Goal: Task Accomplishment & Management: Manage account settings

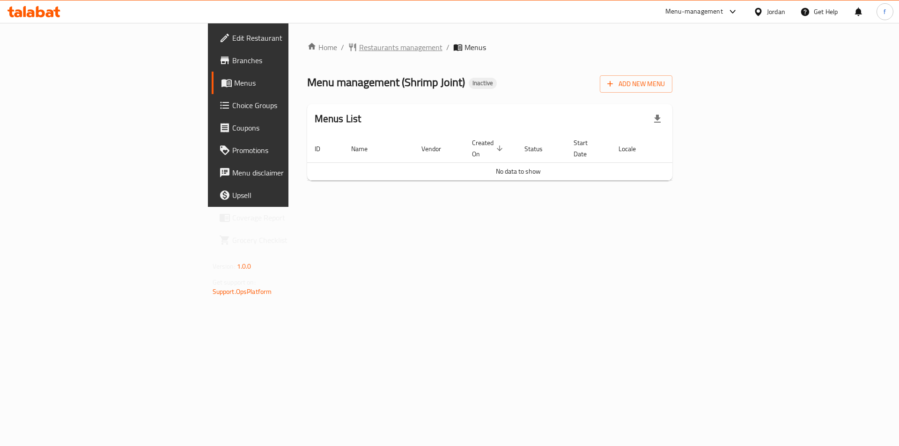
click at [359, 45] on span "Restaurants management" at bounding box center [400, 47] width 83 height 11
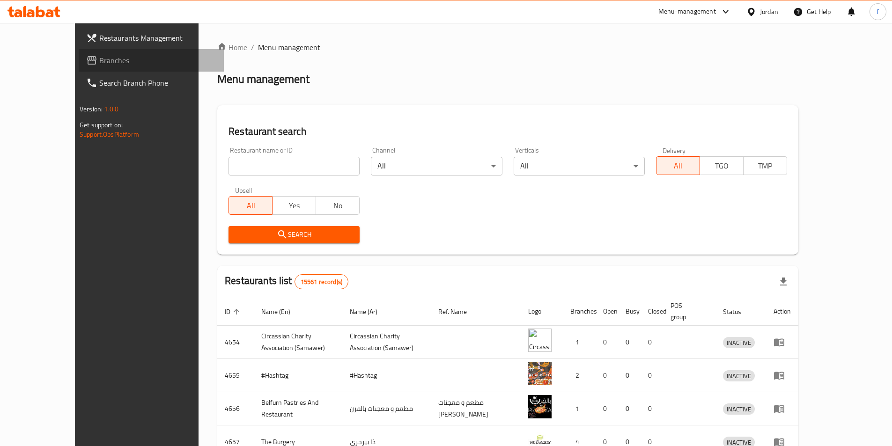
click at [99, 64] on span "Branches" at bounding box center [157, 60] width 117 height 11
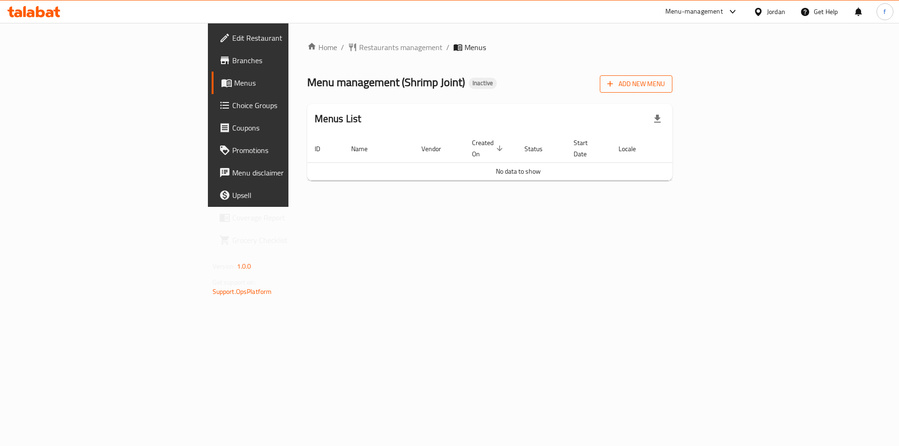
click at [665, 85] on span "Add New Menu" at bounding box center [637, 84] width 58 height 12
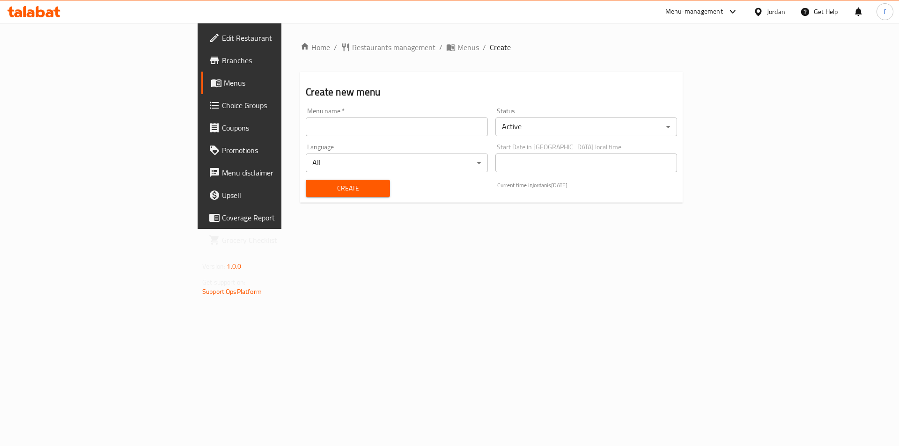
click at [316, 135] on input "text" at bounding box center [397, 127] width 182 height 19
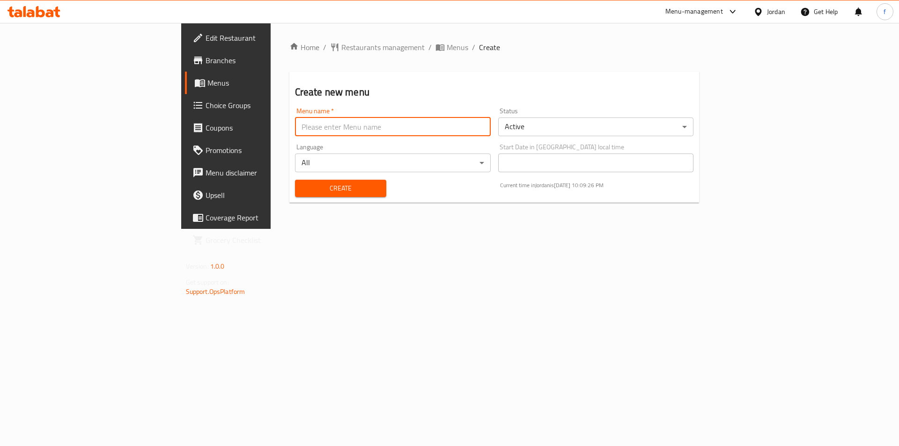
type input "menu"
click at [303, 188] on span "Create" at bounding box center [341, 189] width 76 height 12
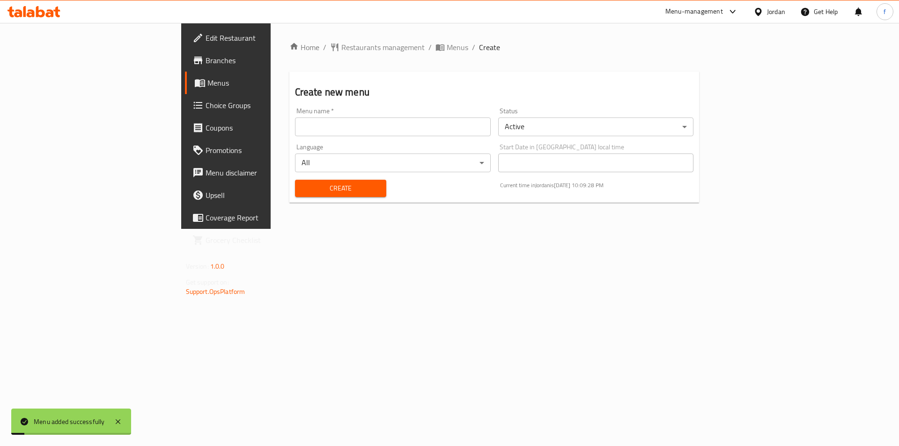
click at [185, 90] on link "Menus" at bounding box center [258, 83] width 147 height 22
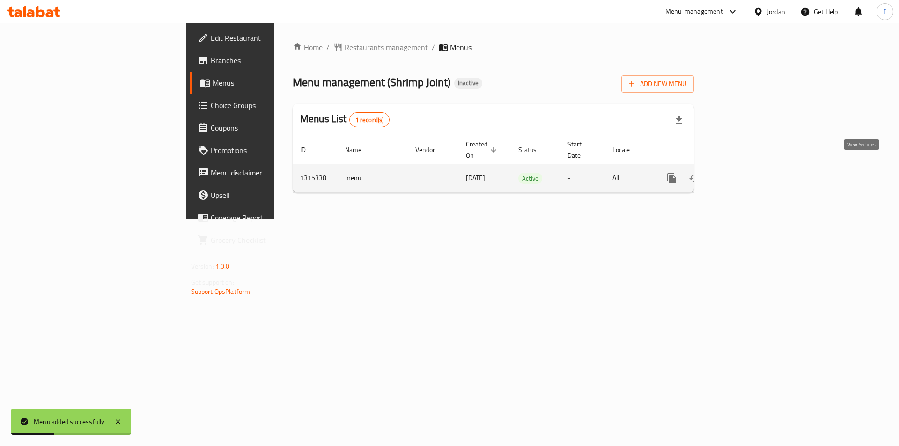
click at [751, 168] on link "enhanced table" at bounding box center [739, 178] width 22 height 22
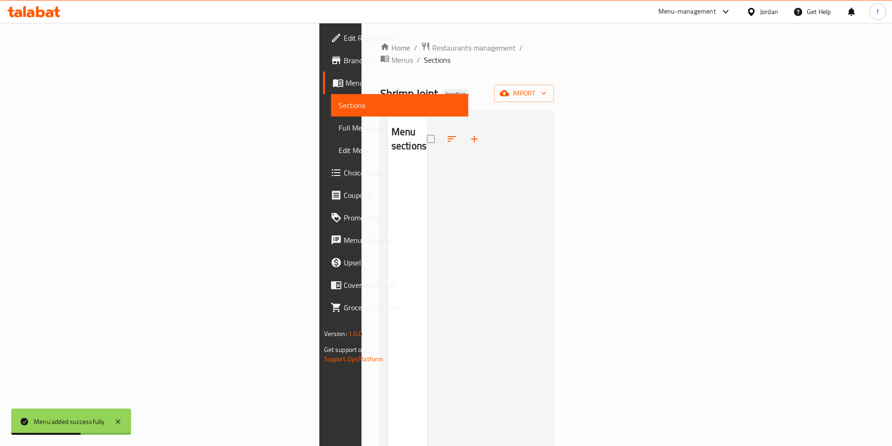
click at [555, 71] on div "Home / Restaurants management / Menus / Sections Shrimp Joint Inactive import M…" at bounding box center [467, 306] width 174 height 529
click at [547, 88] on span "import" at bounding box center [524, 94] width 45 height 12
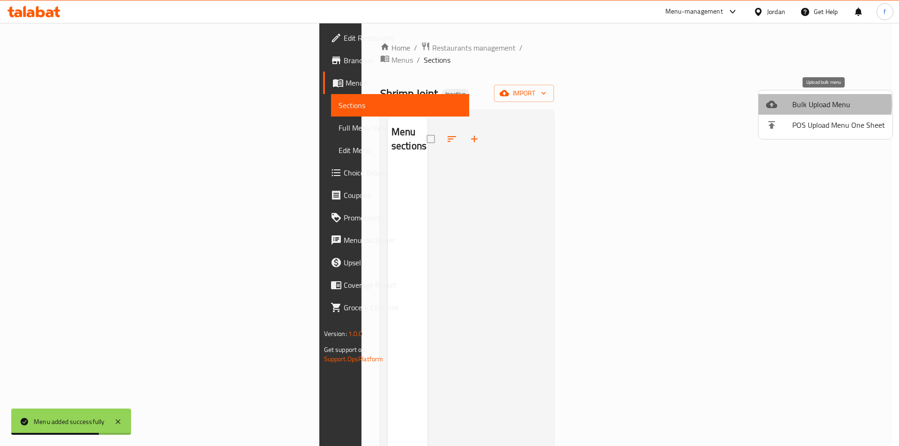
click at [801, 104] on span "Bulk Upload Menu" at bounding box center [839, 104] width 93 height 11
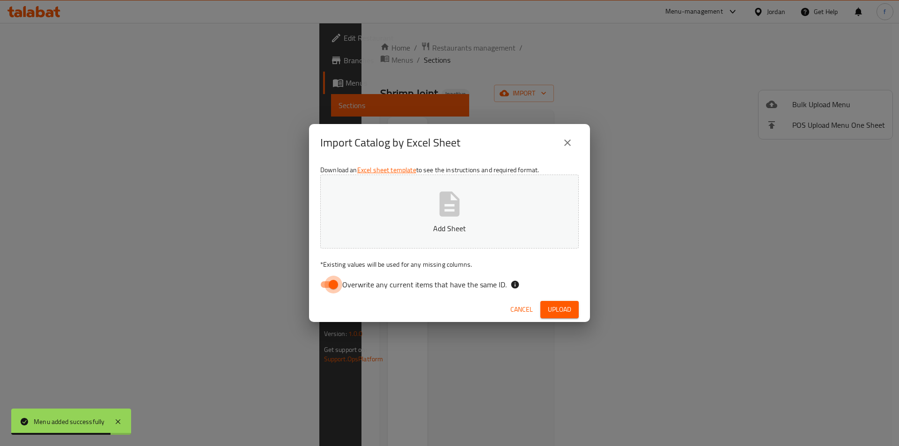
click at [339, 282] on input "Overwrite any current items that have the same ID." at bounding box center [333, 285] width 53 height 18
checkbox input "false"
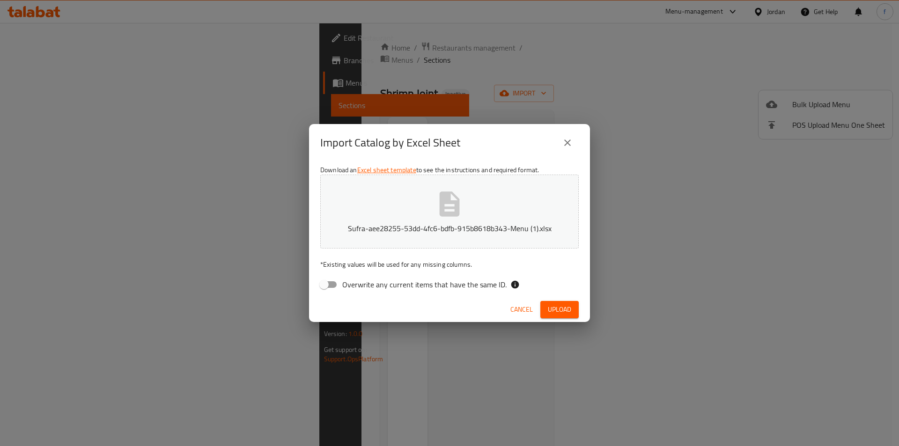
click at [558, 304] on span "Upload" at bounding box center [559, 310] width 23 height 12
click at [675, 244] on div "Import Catalog by Excel Sheet Download an Excel sheet template to see the instr…" at bounding box center [449, 223] width 899 height 446
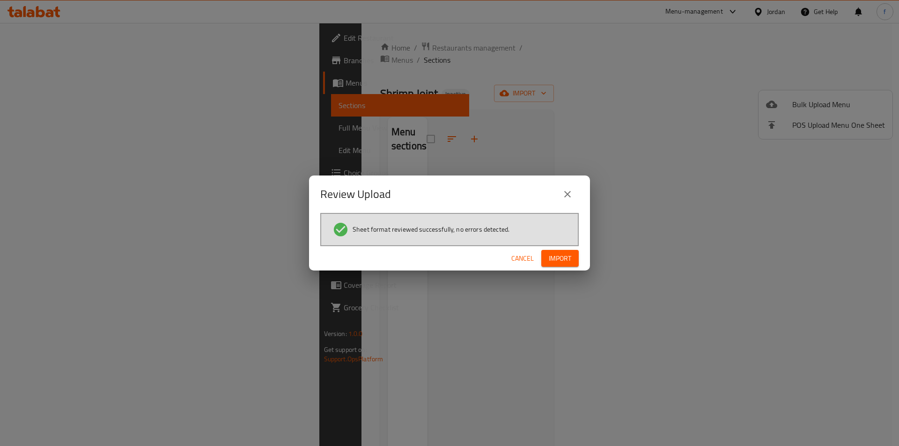
click at [568, 261] on span "Import" at bounding box center [560, 259] width 22 height 12
click at [571, 255] on span "button" at bounding box center [564, 258] width 15 height 9
click at [571, 255] on span "Import" at bounding box center [560, 259] width 22 height 12
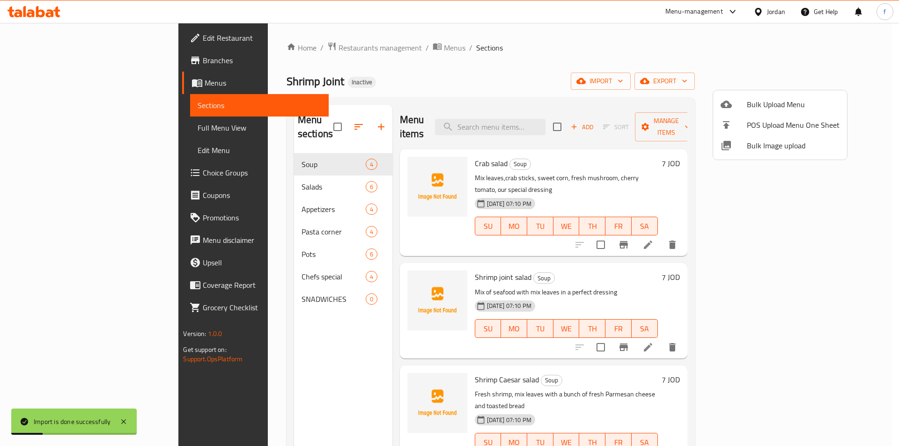
click at [33, 128] on div at bounding box center [449, 223] width 899 height 446
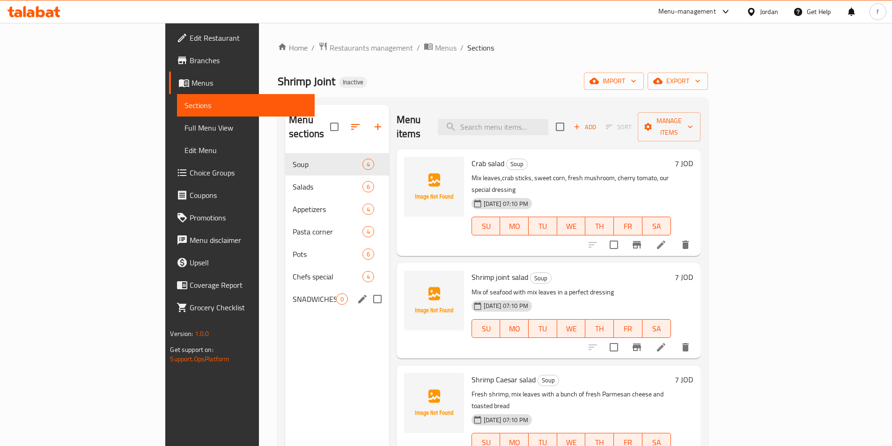
click at [285, 294] on div "SNADWICHES 0" at bounding box center [337, 299] width 104 height 22
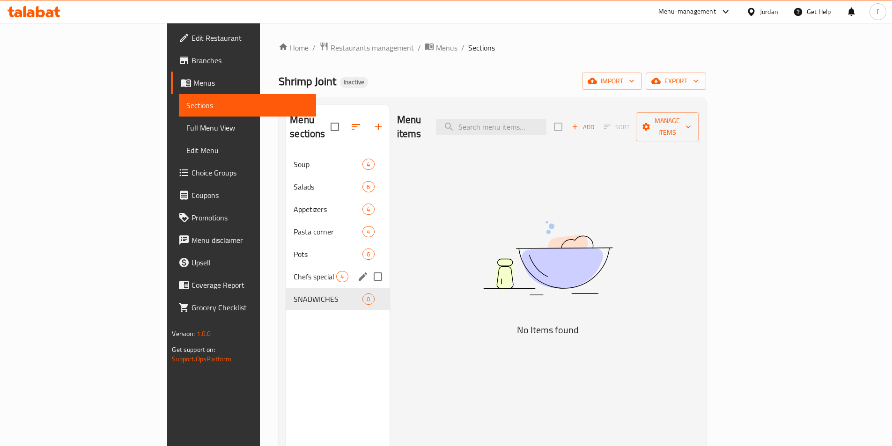
click at [286, 271] on div "Chefs special 4" at bounding box center [337, 277] width 103 height 22
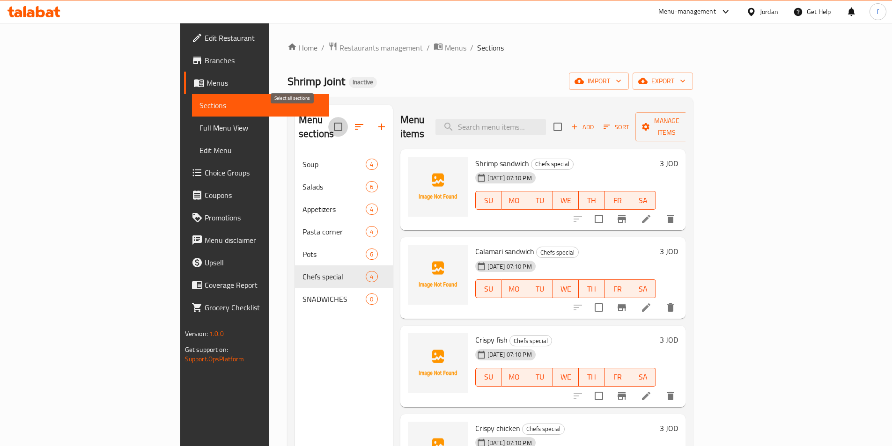
click at [328, 118] on input "checkbox" at bounding box center [338, 127] width 20 height 20
click at [295, 122] on div "Menu sections" at bounding box center [344, 127] width 98 height 45
click at [328, 120] on input "checkbox" at bounding box center [338, 127] width 20 height 20
click at [328, 121] on input "checkbox" at bounding box center [338, 127] width 20 height 20
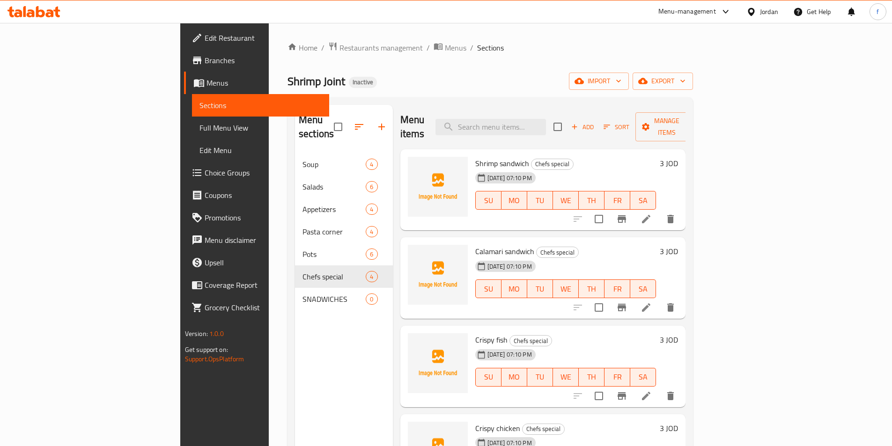
click at [431, 49] on ol "Home / Restaurants management / Menus / Sections" at bounding box center [491, 48] width 406 height 12
click at [295, 313] on div "Menu sections Soup 4 Salads 6 Appetizers 4 Pasta corner 4 Pots 6 Chefs special …" at bounding box center [344, 328] width 98 height 446
click at [328, 120] on input "checkbox" at bounding box center [338, 127] width 20 height 20
click at [401, 110] on div "Menu items Add Sort Manage items" at bounding box center [544, 127] width 286 height 45
click at [328, 119] on input "checkbox" at bounding box center [338, 127] width 20 height 20
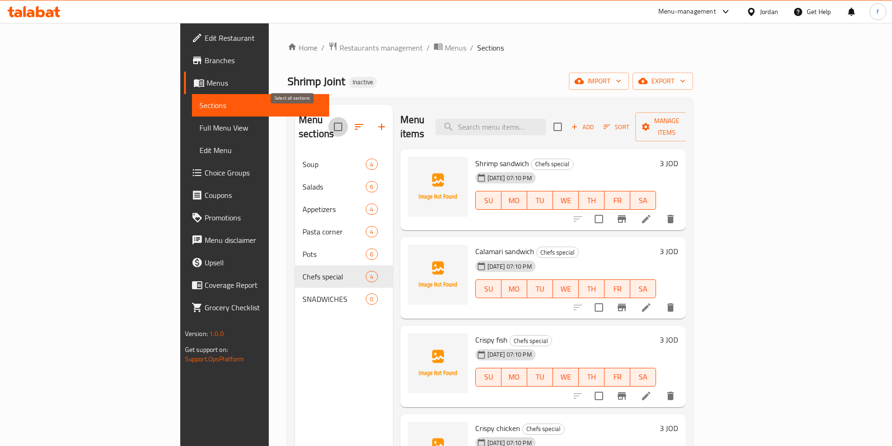
checkbox input "false"
click at [207, 83] on span "Menus" at bounding box center [264, 82] width 115 height 11
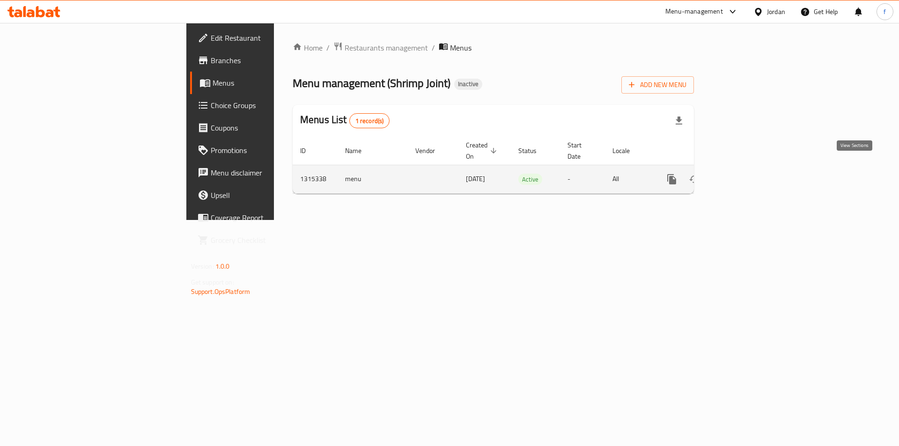
click at [751, 171] on link "enhanced table" at bounding box center [739, 179] width 22 height 22
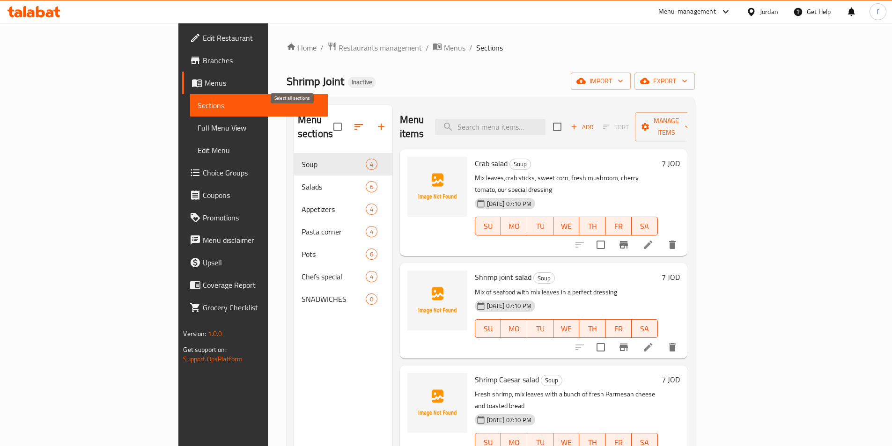
click at [328, 124] on input "checkbox" at bounding box center [338, 127] width 20 height 20
checkbox input "true"
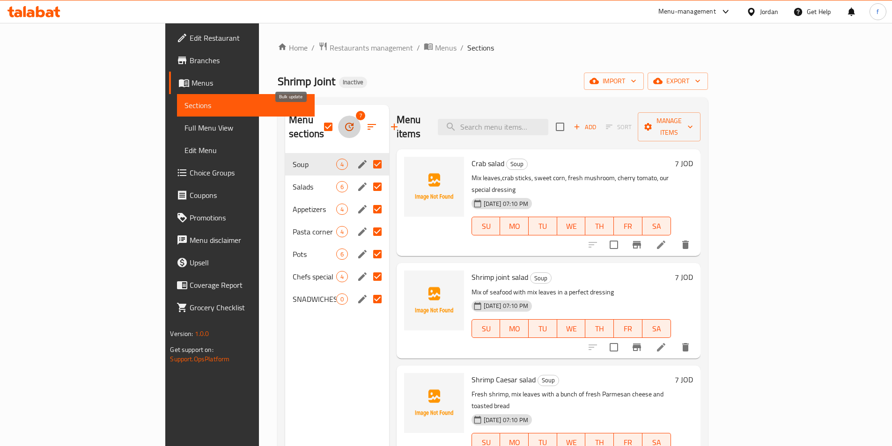
click at [344, 121] on icon "button" at bounding box center [349, 126] width 11 height 11
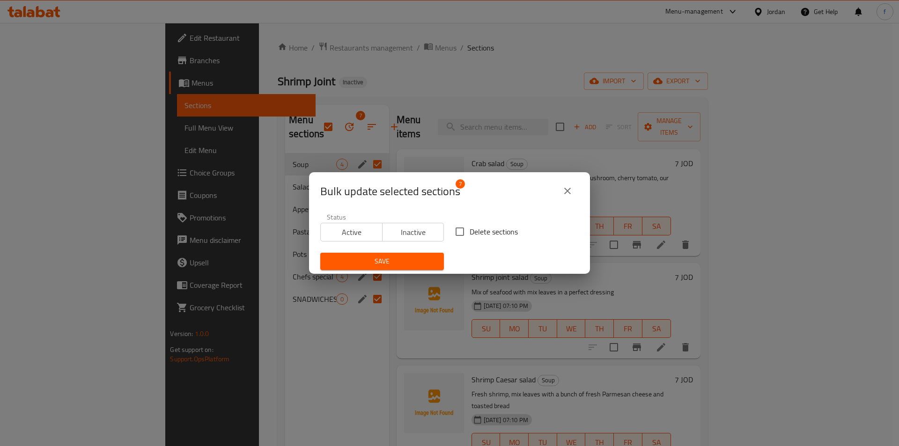
click at [454, 232] on input "Delete sections" at bounding box center [460, 232] width 20 height 20
checkbox input "true"
click at [385, 261] on span "Save" at bounding box center [382, 262] width 109 height 12
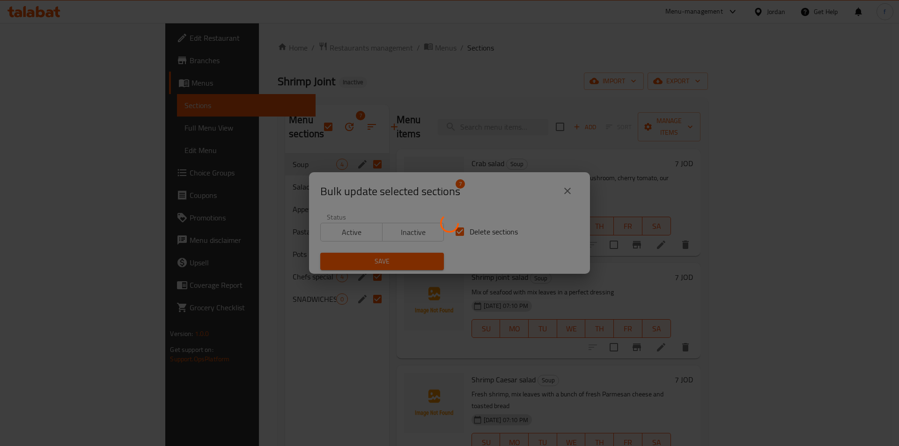
checkbox input "false"
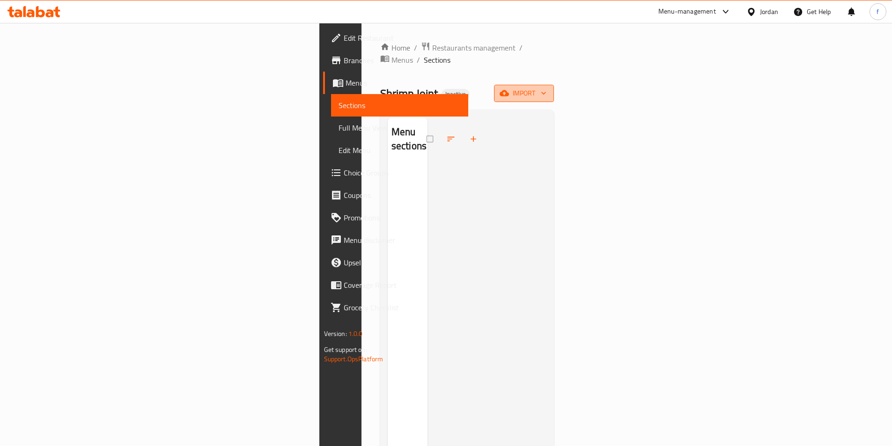
click at [547, 88] on span "import" at bounding box center [524, 94] width 45 height 12
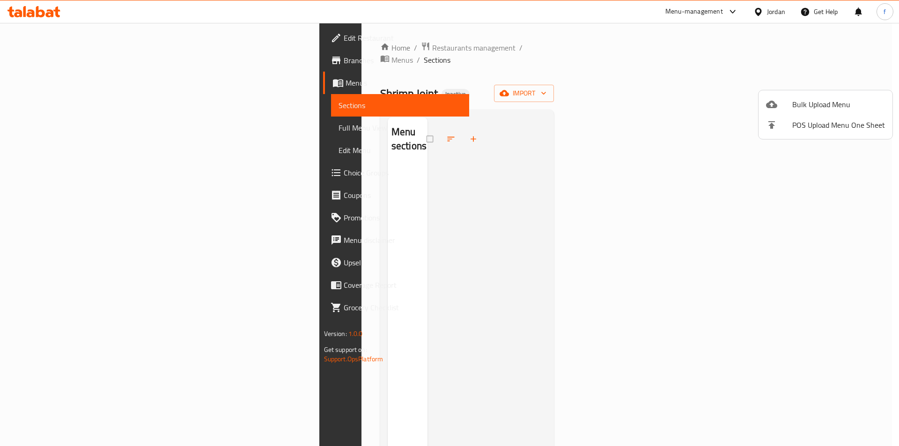
click at [791, 108] on div at bounding box center [779, 104] width 26 height 11
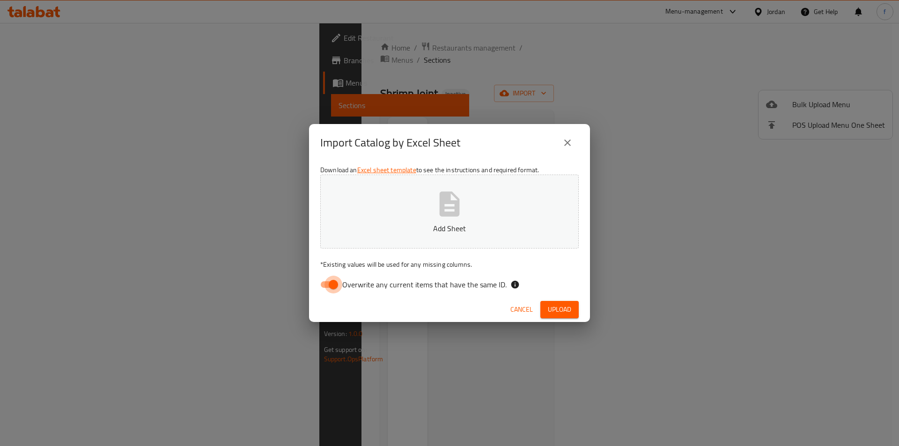
click at [338, 290] on input "Overwrite any current items that have the same ID." at bounding box center [333, 285] width 53 height 18
checkbox input "false"
click at [556, 309] on span "Upload" at bounding box center [559, 310] width 23 height 12
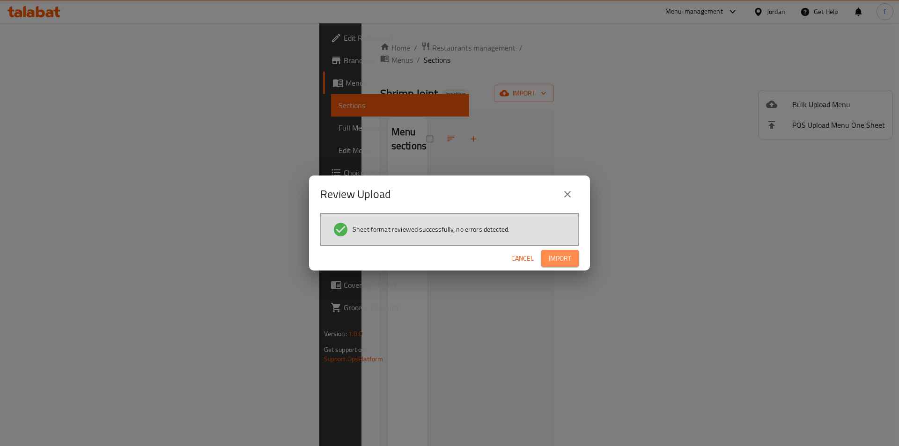
click at [576, 263] on button "Import" at bounding box center [560, 258] width 37 height 17
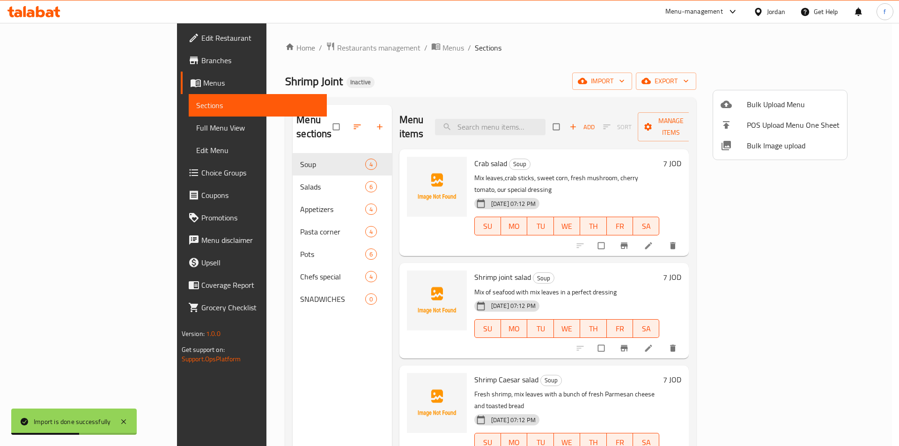
click at [269, 277] on div at bounding box center [449, 223] width 899 height 446
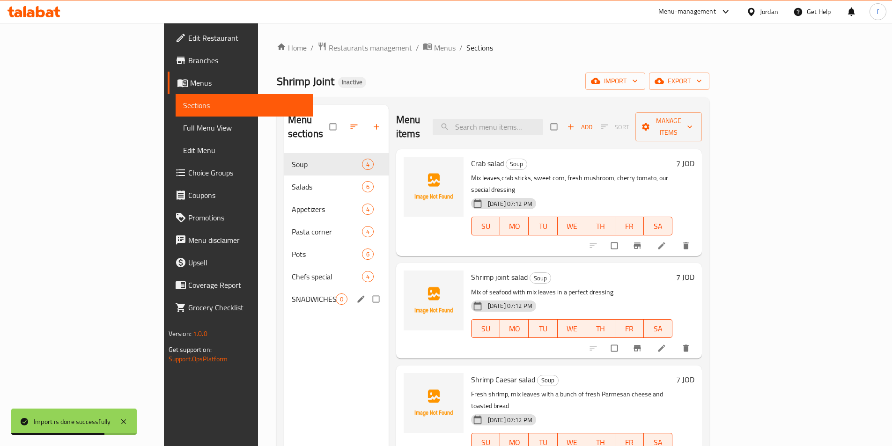
click at [292, 294] on span "SNADWICHES" at bounding box center [314, 299] width 44 height 11
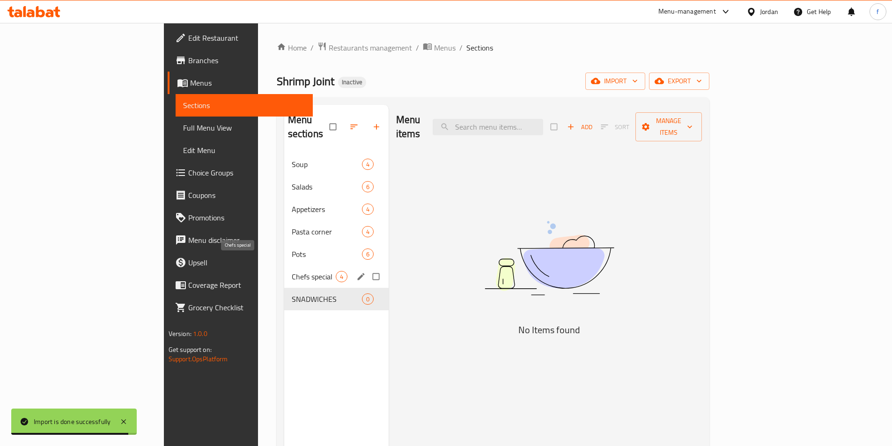
click at [292, 271] on span "Chefs special" at bounding box center [314, 276] width 44 height 11
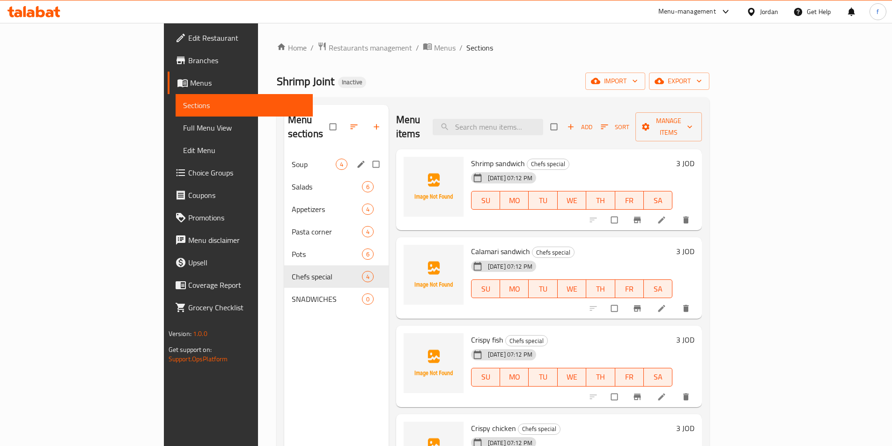
click at [292, 159] on span "Soup" at bounding box center [314, 164] width 44 height 11
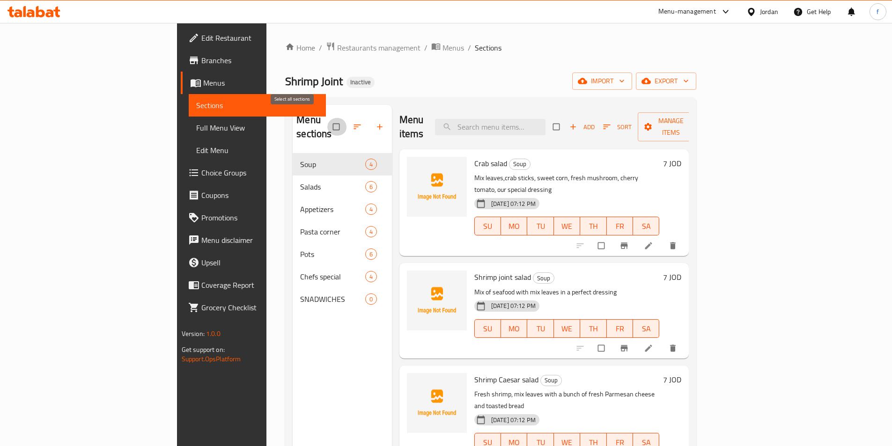
click at [327, 118] on input "checkbox" at bounding box center [337, 127] width 20 height 18
click at [327, 127] on input "checkbox" at bounding box center [337, 127] width 20 height 18
click at [433, 96] on div "Home / Restaurants management / Menus / Sections Shrimp Joint Inactive import e…" at bounding box center [490, 300] width 411 height 517
click at [302, 321] on div "Menu sections Soup 4 Salads 6 Appetizers 4 Pasta corner 4 Pots 6 Chefs special …" at bounding box center [342, 328] width 99 height 446
click at [327, 118] on input "checkbox" at bounding box center [337, 127] width 20 height 18
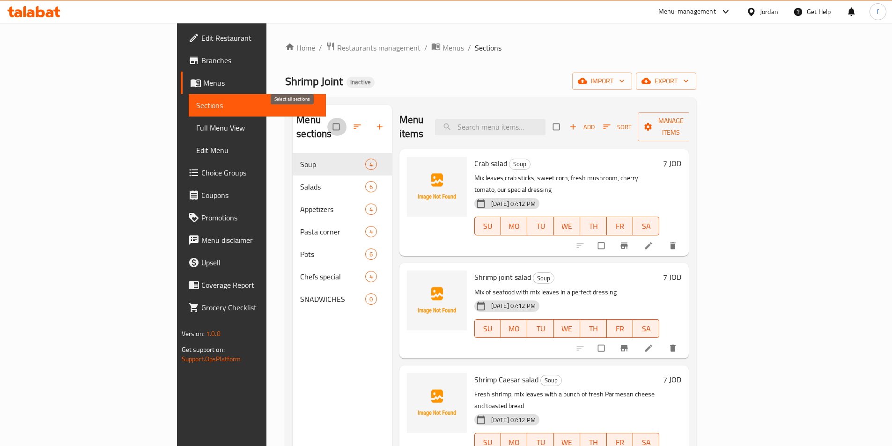
click at [327, 118] on input "checkbox" at bounding box center [337, 127] width 20 height 18
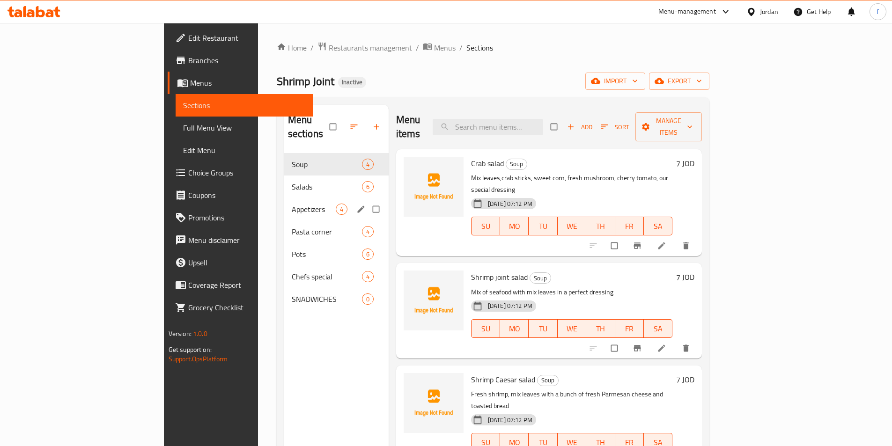
click at [338, 198] on div "Appetizers 4" at bounding box center [336, 209] width 104 height 22
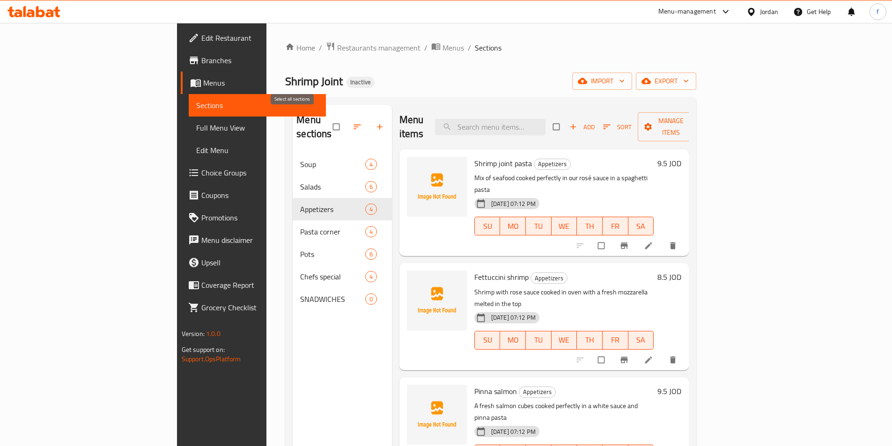
click at [327, 118] on input "checkbox" at bounding box center [337, 127] width 20 height 18
checkbox input "false"
click at [509, 90] on div "Home / Restaurants management / Menus / Sections Shrimp Joint Inactive import e…" at bounding box center [490, 300] width 411 height 517
click at [537, 99] on div "Menu sections Soup 4 Salads 6 Appetizers 4 Pasta corner 4 Pots 6 Chefs special …" at bounding box center [490, 327] width 411 height 461
click at [293, 122] on div "Menu sections" at bounding box center [342, 127] width 99 height 45
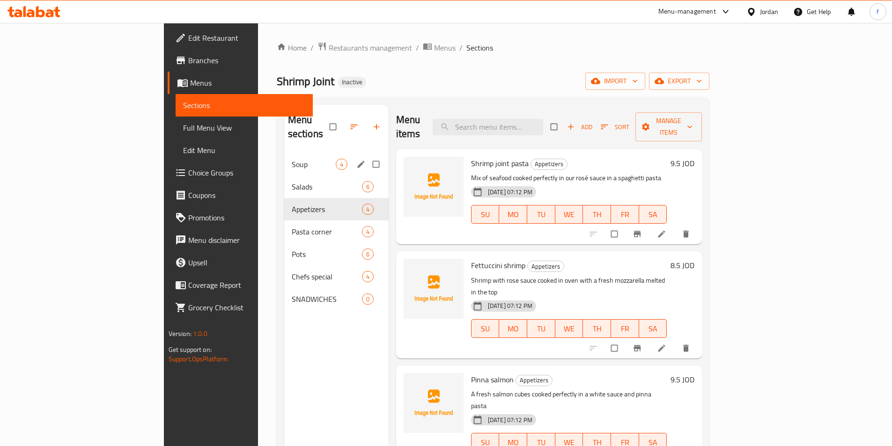
click at [367, 156] on input "Menu sections" at bounding box center [377, 165] width 20 height 18
checkbox input "true"
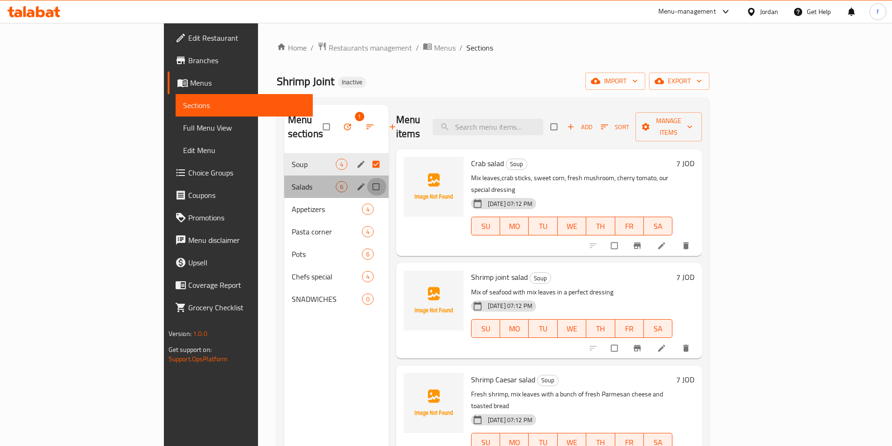
click at [367, 178] on input "Menu sections" at bounding box center [377, 187] width 20 height 18
checkbox input "true"
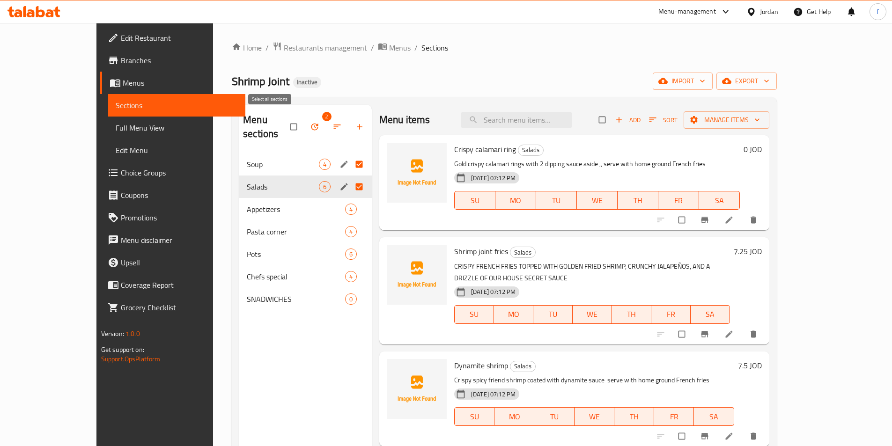
click at [285, 119] on input "checkbox" at bounding box center [295, 127] width 20 height 18
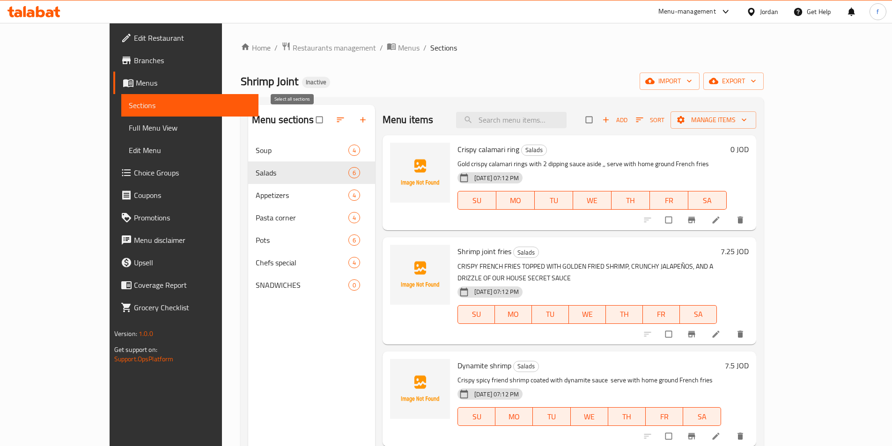
click at [311, 120] on input "checkbox" at bounding box center [321, 120] width 20 height 18
checkbox input "false"
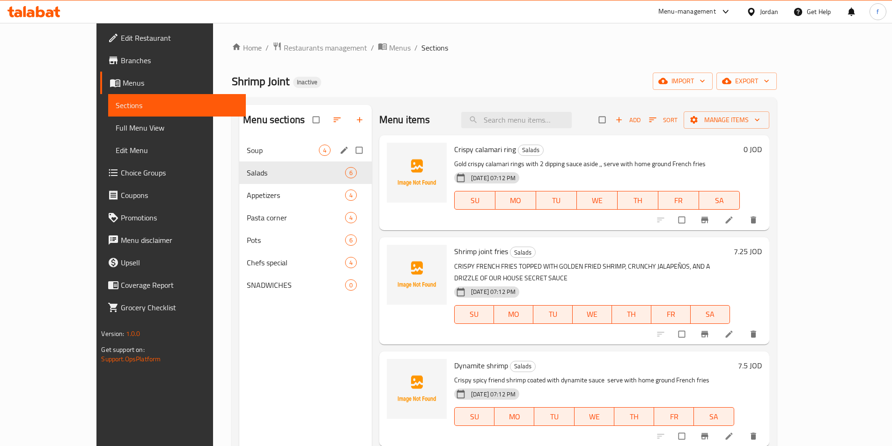
click at [350, 153] on input "Menu sections" at bounding box center [360, 150] width 20 height 18
checkbox input "true"
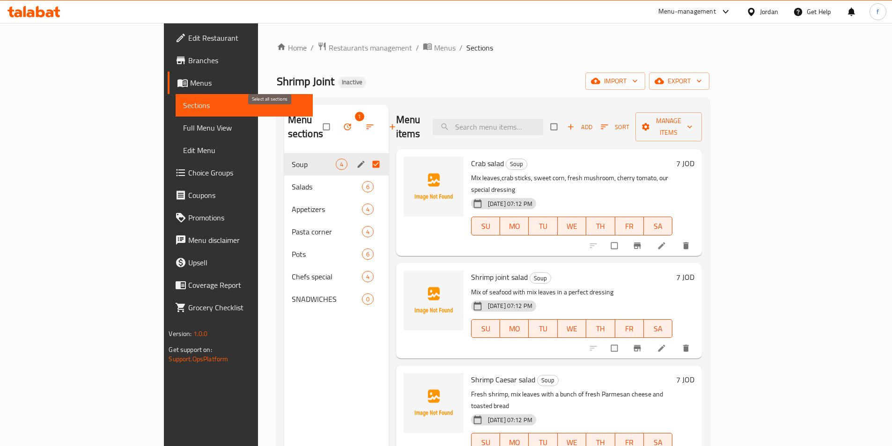
click at [318, 119] on input "checkbox" at bounding box center [328, 127] width 20 height 18
checkbox input "false"
click at [367, 156] on input "Menu sections" at bounding box center [377, 165] width 20 height 18
checkbox input "true"
click at [367, 178] on input "Menu sections" at bounding box center [377, 187] width 20 height 18
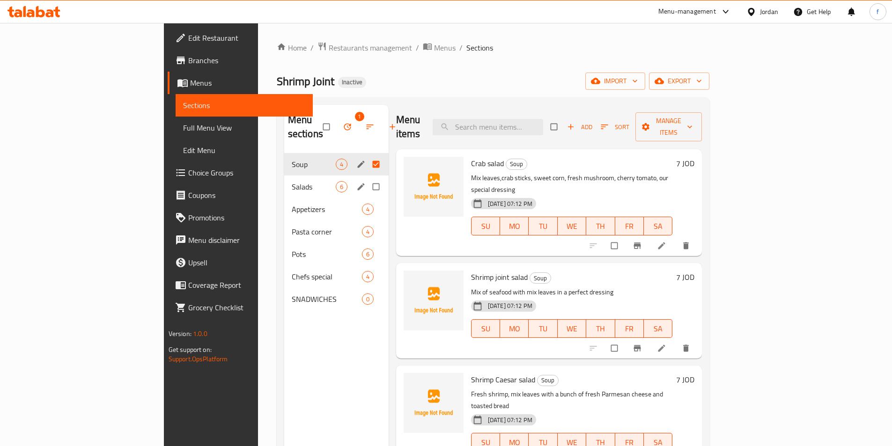
checkbox input "true"
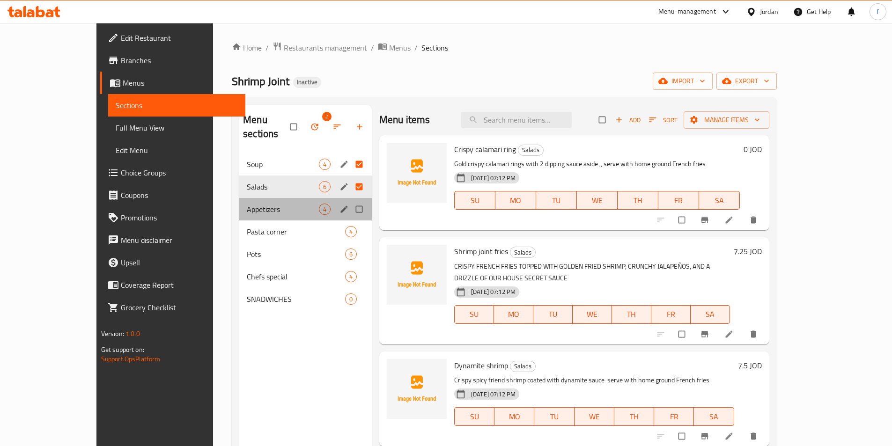
click at [334, 198] on div "Appetizers 4" at bounding box center [305, 209] width 133 height 22
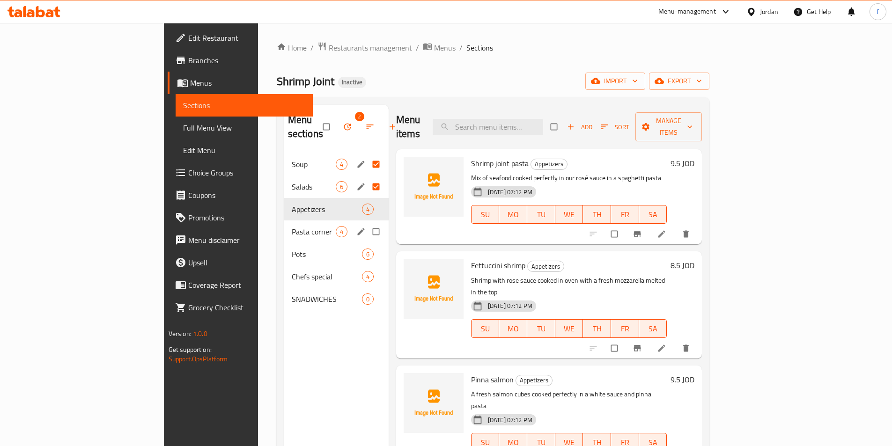
click at [367, 223] on input "Menu sections" at bounding box center [377, 232] width 20 height 18
checkbox input "true"
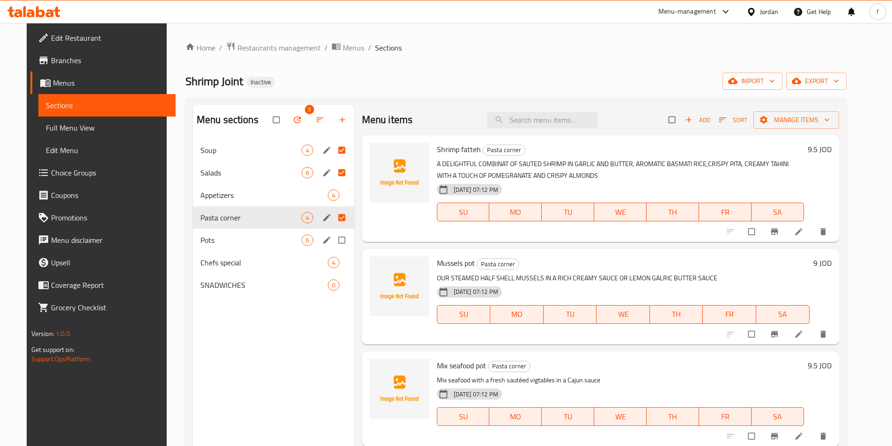
click at [335, 231] on input "Menu sections" at bounding box center [343, 240] width 20 height 18
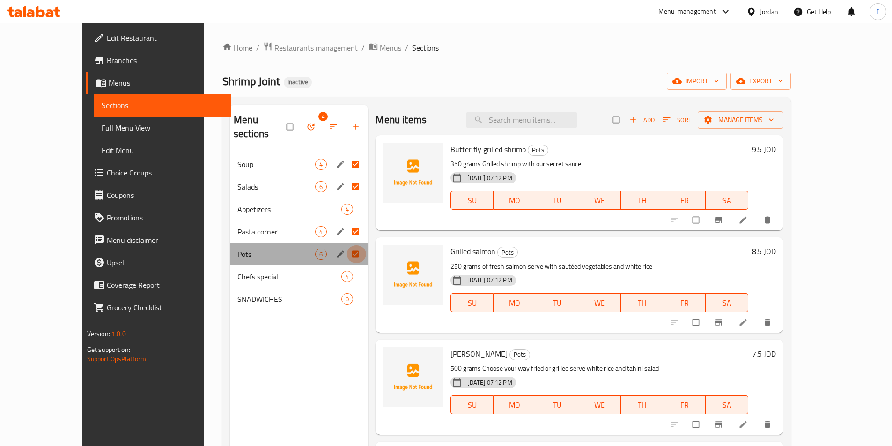
click at [347, 245] on input "Menu sections" at bounding box center [357, 254] width 20 height 18
checkbox input "false"
click at [347, 245] on input "Menu sections" at bounding box center [357, 254] width 20 height 18
checkbox input "true"
click at [347, 268] on input "Menu sections" at bounding box center [357, 277] width 20 height 18
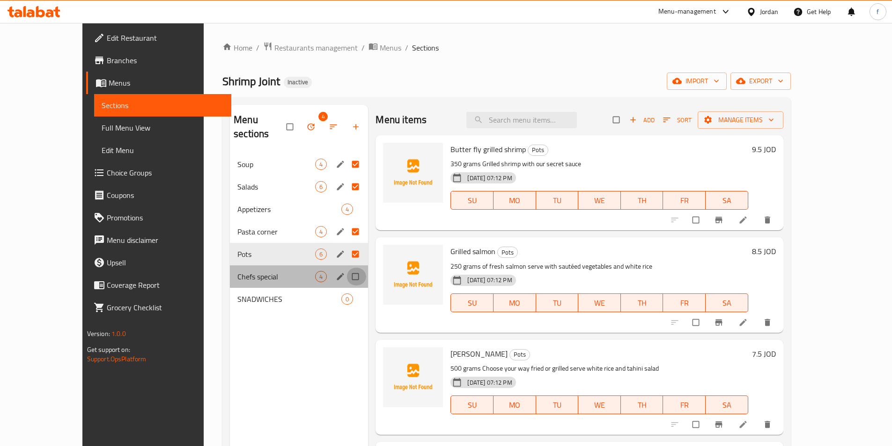
checkbox input "true"
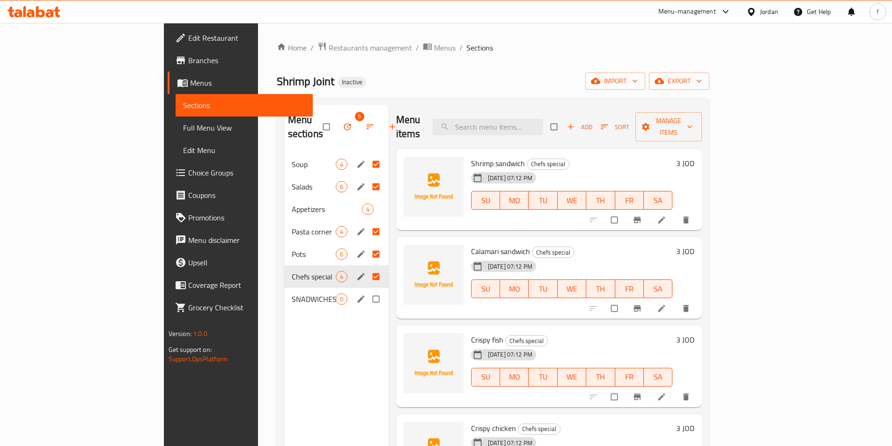
click at [367, 290] on input "Menu sections" at bounding box center [377, 299] width 20 height 18
checkbox input "true"
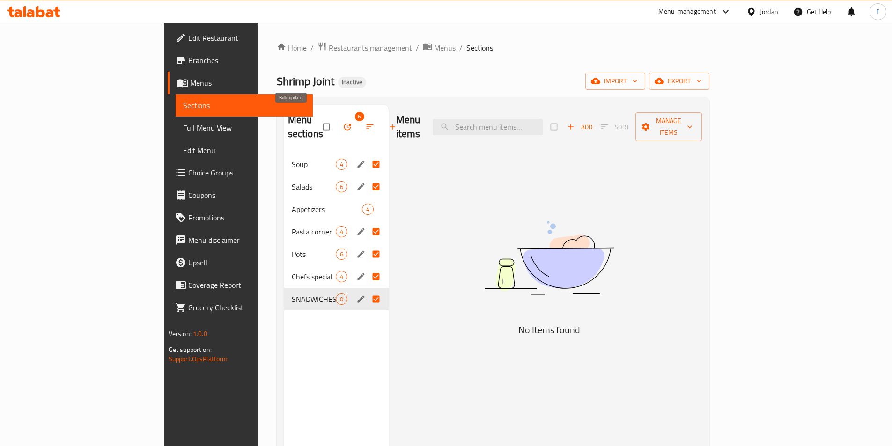
click at [337, 120] on button "button" at bounding box center [348, 127] width 22 height 21
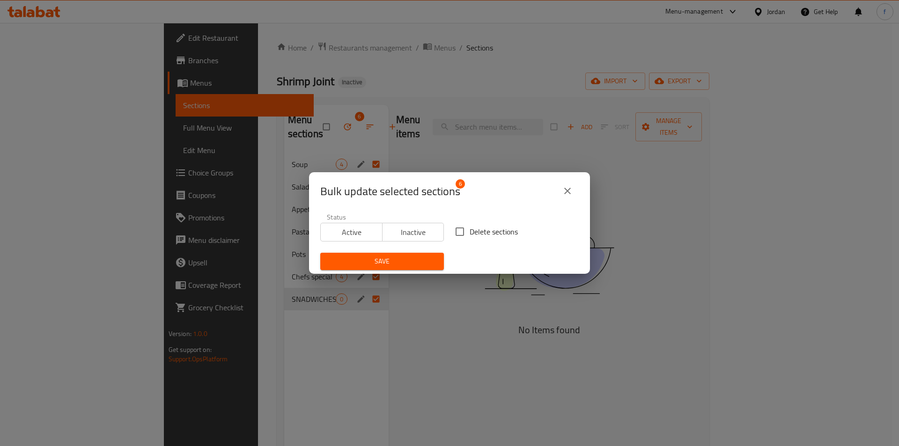
click at [465, 229] on input "Delete sections" at bounding box center [460, 232] width 20 height 20
checkbox input "true"
click at [393, 263] on span "Save" at bounding box center [382, 262] width 109 height 12
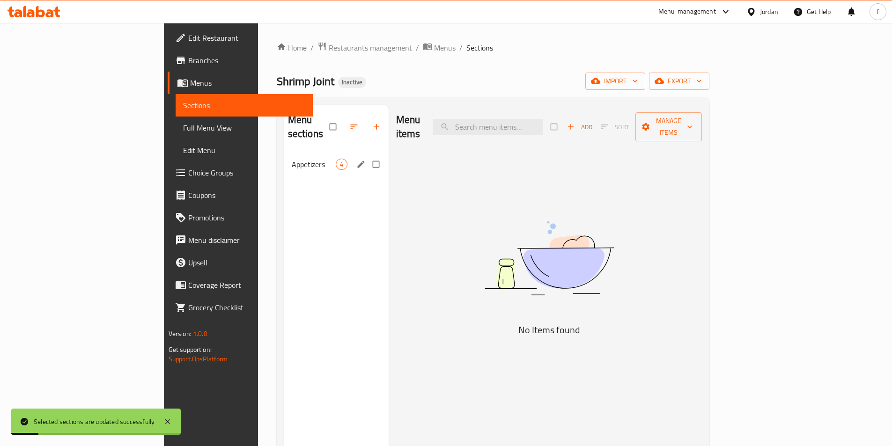
click at [367, 156] on input "Menu sections" at bounding box center [377, 165] width 20 height 18
checkbox input "true"
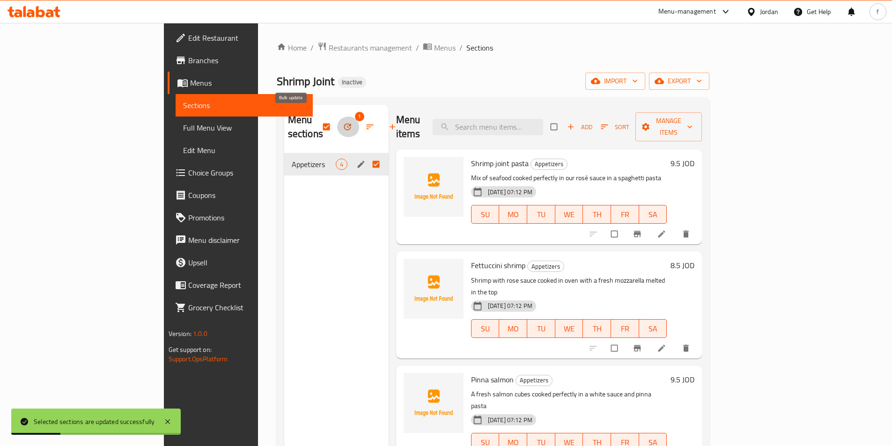
click at [343, 124] on icon "button" at bounding box center [347, 126] width 9 height 9
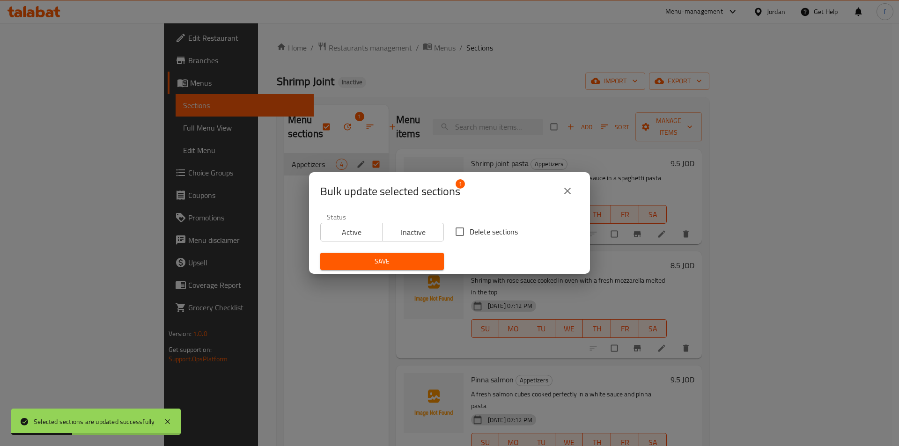
click at [470, 230] on span "Delete sections" at bounding box center [494, 231] width 48 height 11
click at [467, 230] on input "Delete sections" at bounding box center [460, 232] width 20 height 20
checkbox input "true"
click at [415, 256] on span "Save" at bounding box center [382, 262] width 109 height 12
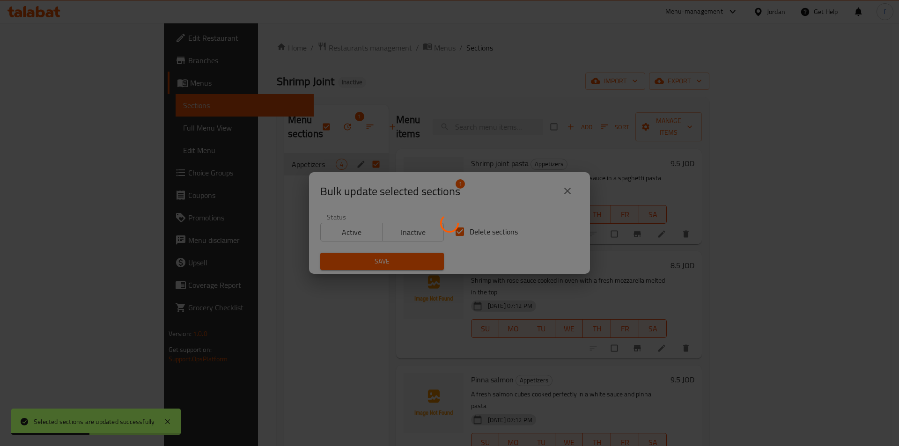
checkbox input "false"
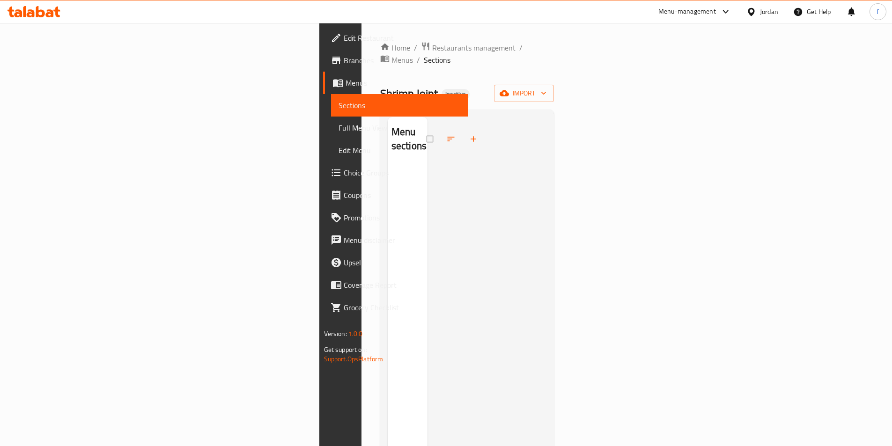
click at [428, 169] on div at bounding box center [487, 340] width 119 height 446
click at [555, 90] on div "Home / Restaurants management / Menus / Sections Shrimp Joint Inactive import M…" at bounding box center [467, 306] width 174 height 529
click at [547, 88] on span "import" at bounding box center [524, 94] width 45 height 12
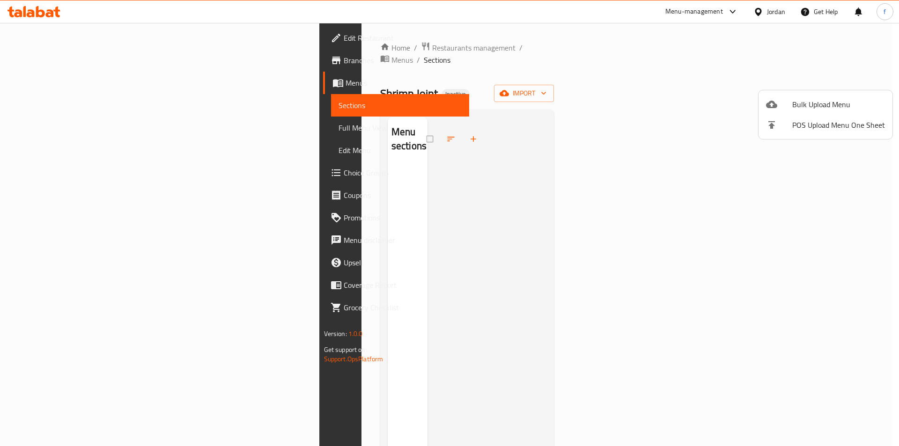
click at [804, 97] on li "Bulk Upload Menu" at bounding box center [826, 104] width 134 height 21
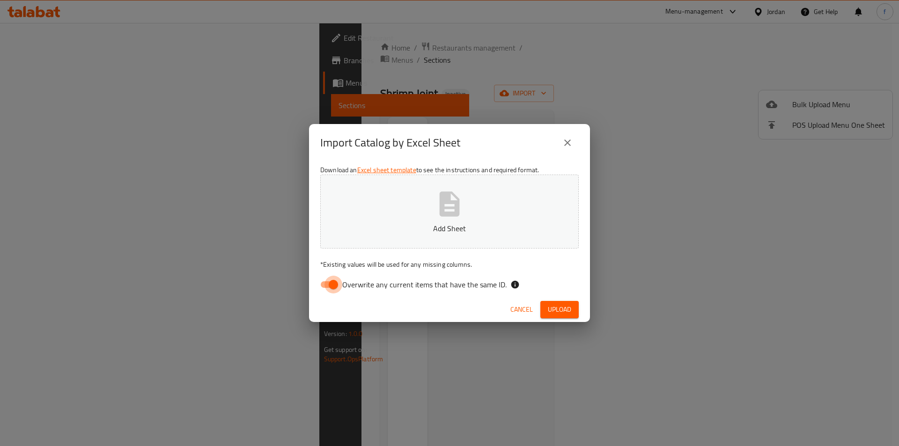
click at [333, 283] on input "Overwrite any current items that have the same ID." at bounding box center [333, 285] width 53 height 18
checkbox input "false"
click at [554, 308] on span "Upload" at bounding box center [559, 310] width 23 height 12
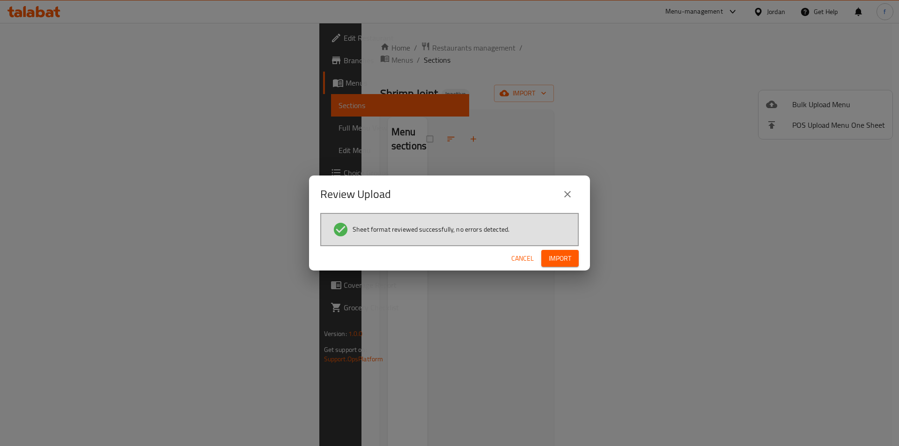
click at [564, 252] on button "Import" at bounding box center [560, 258] width 37 height 17
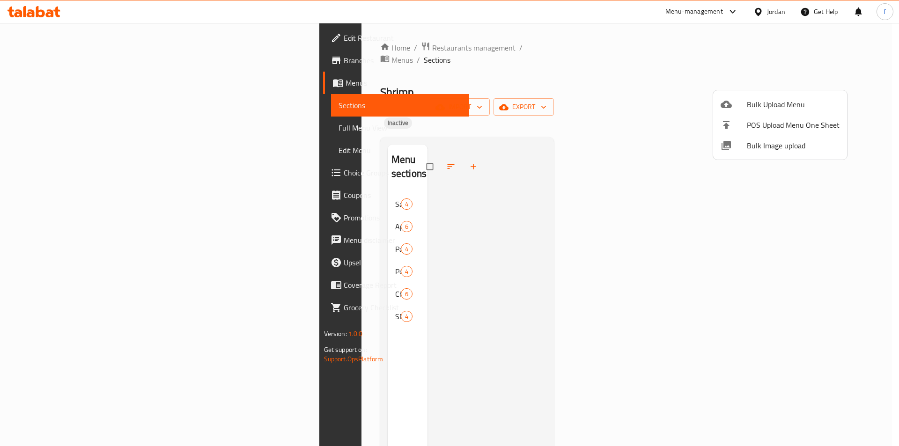
click at [228, 308] on div at bounding box center [449, 223] width 899 height 446
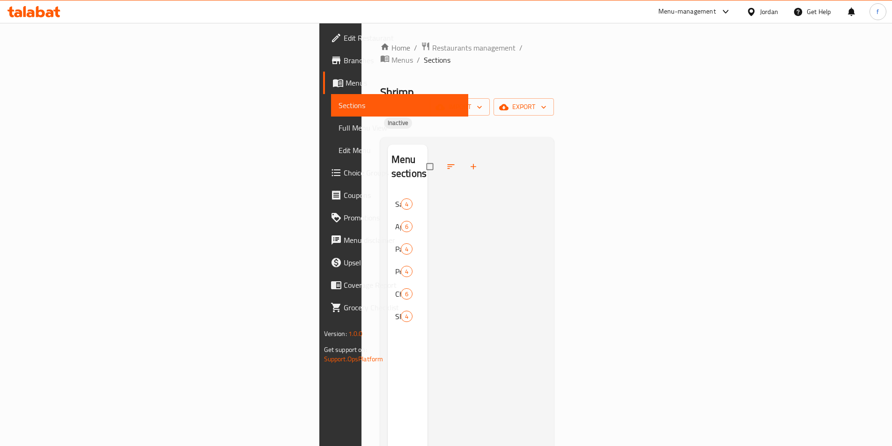
click at [547, 192] on div at bounding box center [487, 368] width 119 height 446
click at [339, 132] on span "Full Menu View" at bounding box center [400, 127] width 122 height 11
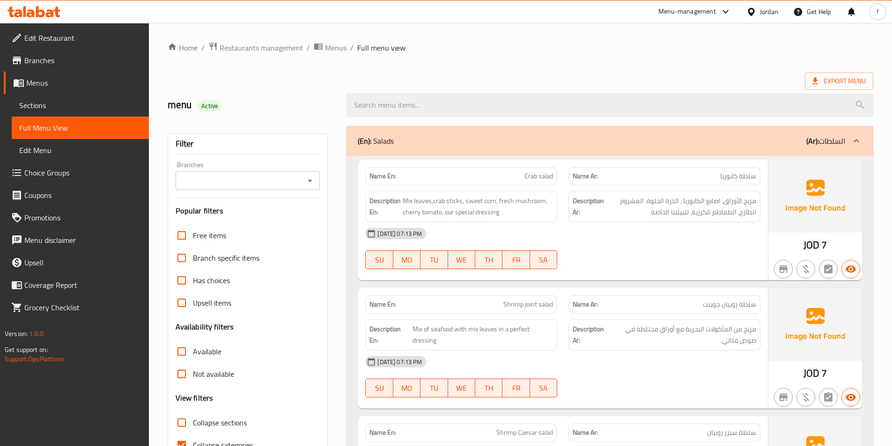
scroll to position [187, 0]
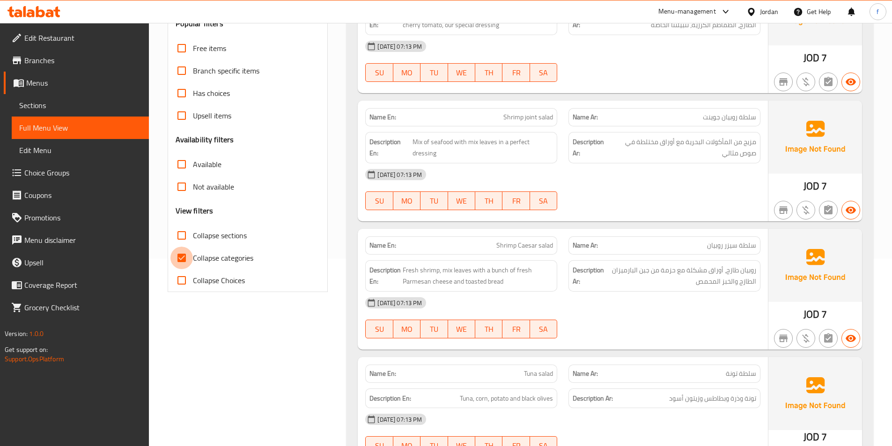
click at [189, 257] on input "Collapse categories" at bounding box center [182, 258] width 22 height 22
checkbox input "false"
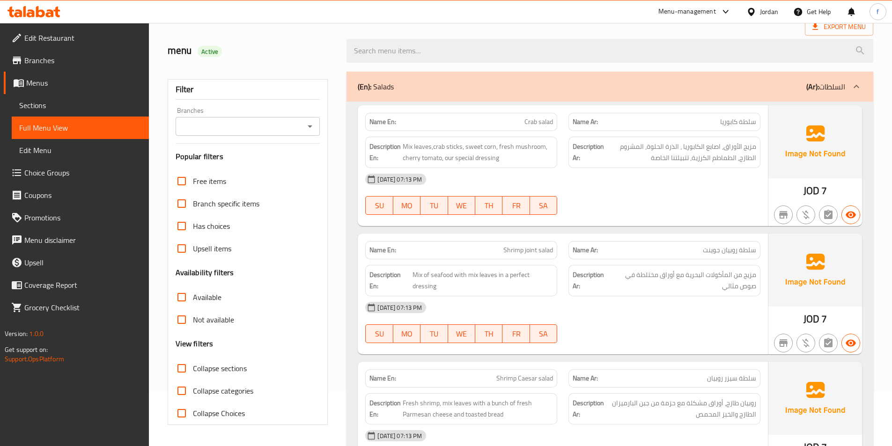
scroll to position [47, 0]
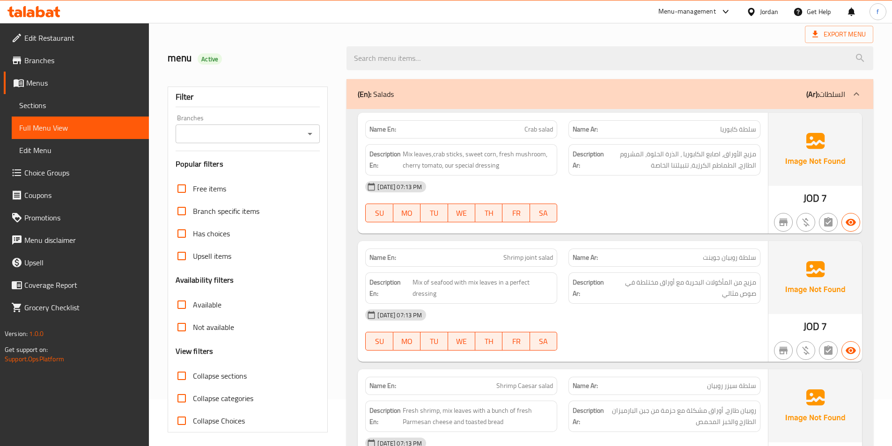
click at [547, 125] on span "Crab salad" at bounding box center [539, 130] width 29 height 10
click at [537, 130] on span "Crab salad" at bounding box center [539, 130] width 29 height 10
click at [545, 127] on span "Crab salad" at bounding box center [539, 130] width 29 height 10
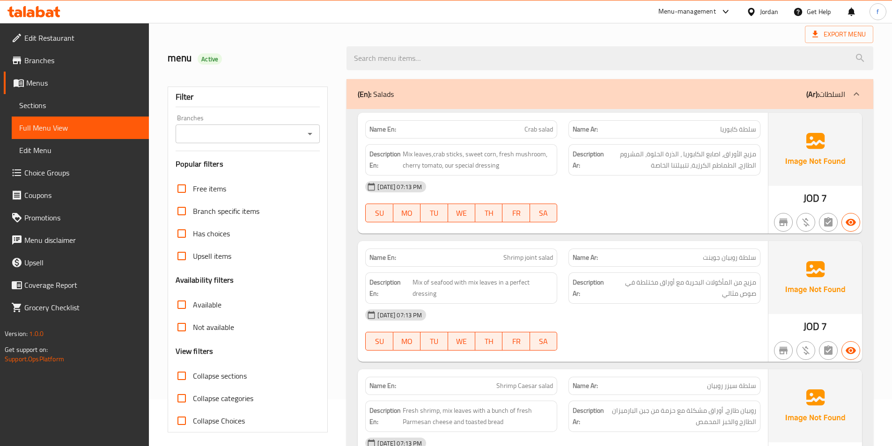
click at [526, 129] on span "Crab salad" at bounding box center [539, 130] width 29 height 10
click at [405, 152] on span "Mix leaves,crab sticks, sweet corn, fresh mushroom, cherry tomato, our special …" at bounding box center [478, 159] width 150 height 23
drag, startPoint x: 405, startPoint y: 152, endPoint x: 424, endPoint y: 153, distance: 18.8
click at [405, 153] on span "Mix leaves,crab sticks, sweet corn, fresh mushroom, cherry tomato, our special …" at bounding box center [478, 159] width 150 height 23
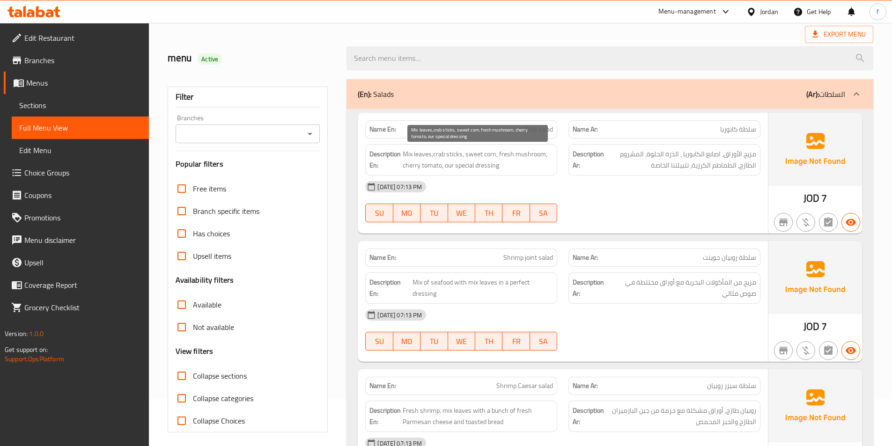
click at [424, 153] on span "Mix leaves,crab sticks, sweet corn, fresh mushroom, cherry tomato, our special …" at bounding box center [478, 159] width 150 height 23
drag, startPoint x: 424, startPoint y: 153, endPoint x: 462, endPoint y: 155, distance: 38.5
click at [446, 156] on span "Mix leaves,crab sticks, sweet corn, fresh mushroom, cherry tomato, our special …" at bounding box center [478, 159] width 150 height 23
click at [455, 154] on span "Mix leaves,crab sticks, sweet corn, fresh mushroom, cherry tomato, our special …" at bounding box center [478, 159] width 150 height 23
drag, startPoint x: 455, startPoint y: 154, endPoint x: 471, endPoint y: 154, distance: 15.9
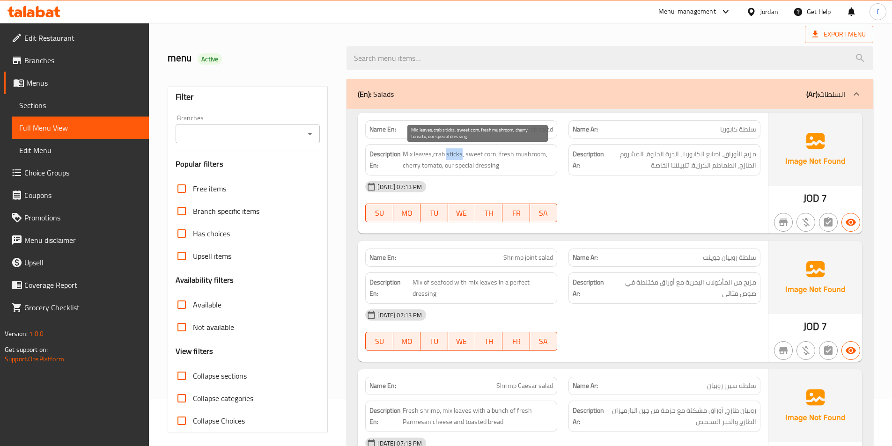
click at [458, 154] on span "Mix leaves,crab sticks, sweet corn, fresh mushroom, cherry tomato, our special …" at bounding box center [478, 159] width 150 height 23
click at [438, 156] on span "Mix leaves,crab sticks, sweet corn, fresh mushroom, cherry tomato, our special …" at bounding box center [478, 159] width 150 height 23
click at [453, 153] on span "Mix leaves,crab sticks, sweet corn, fresh mushroom, cherry tomato, our special …" at bounding box center [478, 159] width 150 height 23
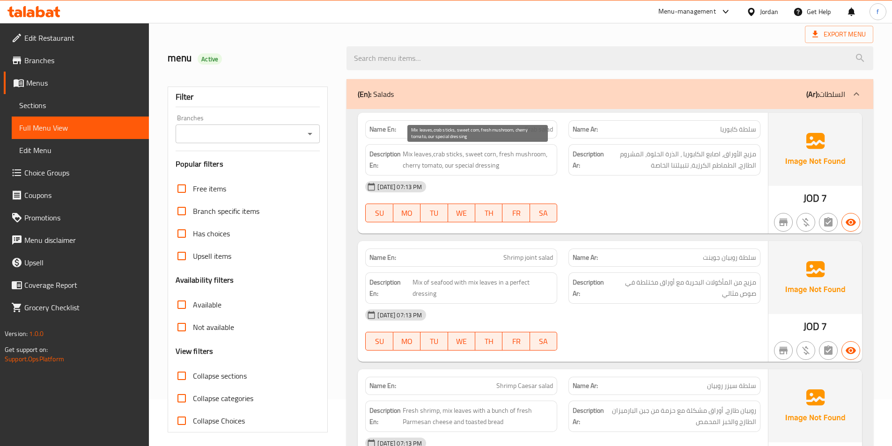
click at [472, 153] on span "Mix leaves,crab sticks, sweet corn, fresh mushroom, cherry tomato, our special …" at bounding box center [478, 159] width 150 height 23
click at [490, 152] on span "Mix leaves,crab sticks, sweet corn, fresh mushroom, cherry tomato, our special …" at bounding box center [478, 159] width 150 height 23
click at [502, 153] on span "Mix leaves,crab sticks, sweet corn, fresh mushroom, cherry tomato, our special …" at bounding box center [478, 159] width 150 height 23
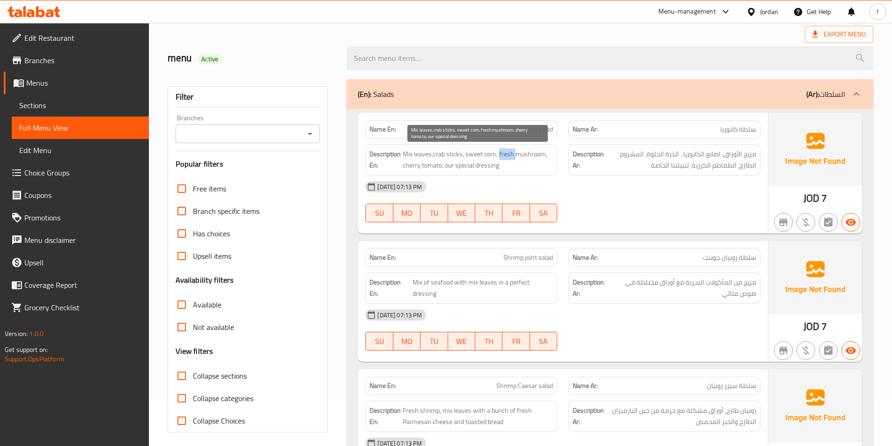
click at [502, 153] on span "Mix leaves,crab sticks, sweet corn, fresh mushroom, cherry tomato, our special …" at bounding box center [478, 159] width 150 height 23
click at [531, 155] on span "Mix leaves,crab sticks, sweet corn, fresh mushroom, cherry tomato, our special …" at bounding box center [478, 159] width 150 height 23
click at [414, 162] on span "Mix leaves,crab sticks, sweet corn, fresh mushroom, cherry tomato, our special …" at bounding box center [478, 159] width 150 height 23
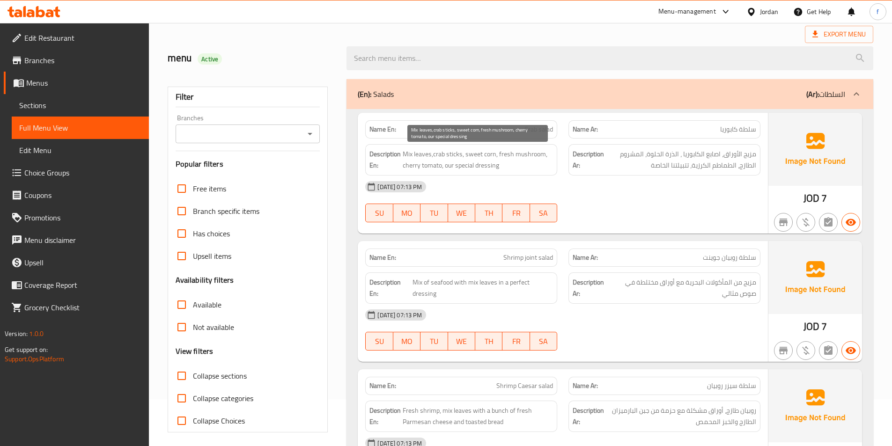
click at [441, 166] on span "Mix leaves,crab sticks, sweet corn, fresh mushroom, cherry tomato, our special …" at bounding box center [478, 159] width 150 height 23
click at [453, 163] on span "Mix leaves,crab sticks, sweet corn, fresh mushroom, cherry tomato, our special …" at bounding box center [478, 159] width 150 height 23
drag, startPoint x: 450, startPoint y: 163, endPoint x: 514, endPoint y: 163, distance: 64.6
click at [514, 163] on span "Mix leaves,crab sticks, sweet corn, fresh mushroom, cherry tomato, our special …" at bounding box center [478, 159] width 150 height 23
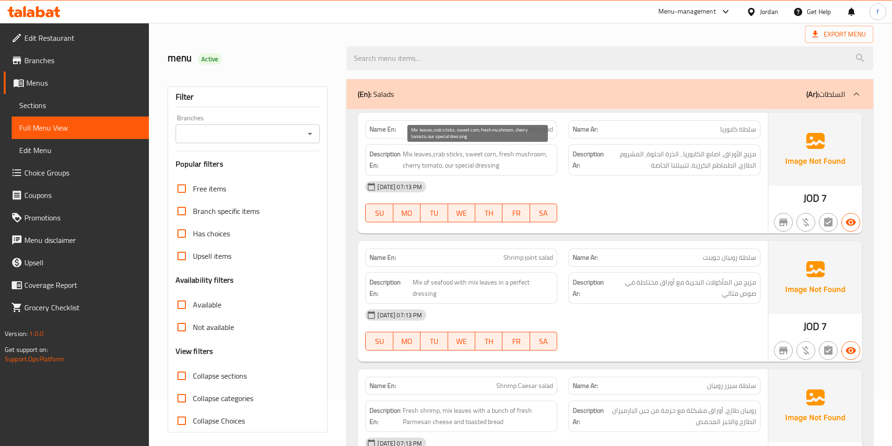
click at [514, 163] on span "Mix leaves,crab sticks, sweet corn, fresh mushroom, cherry tomato, our special …" at bounding box center [478, 159] width 150 height 23
click at [467, 163] on span "Mix leaves,crab sticks, sweet corn, fresh mushroom, cherry tomato, our special …" at bounding box center [478, 159] width 150 height 23
click at [465, 169] on span "Mix leaves,crab sticks, sweet corn, fresh mushroom, cherry tomato, our special …" at bounding box center [478, 159] width 150 height 23
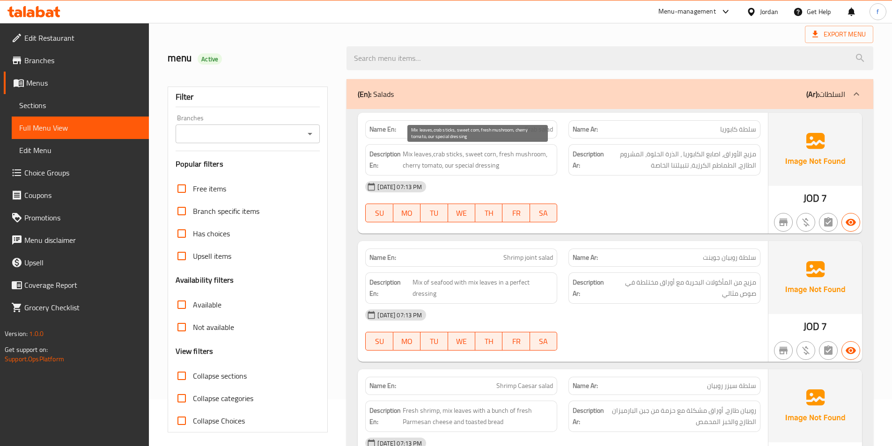
click at [495, 168] on span "Mix leaves,crab sticks, sweet corn, fresh mushroom, cherry tomato, our special …" at bounding box center [478, 159] width 150 height 23
click at [454, 166] on span "Mix leaves,crab sticks, sweet corn, fresh mushroom, cherry tomato, our special …" at bounding box center [478, 159] width 150 height 23
drag, startPoint x: 446, startPoint y: 164, endPoint x: 502, endPoint y: 166, distance: 56.3
click at [502, 166] on span "Mix leaves,crab sticks, sweet corn, fresh mushroom, cherry tomato, our special …" at bounding box center [478, 159] width 150 height 23
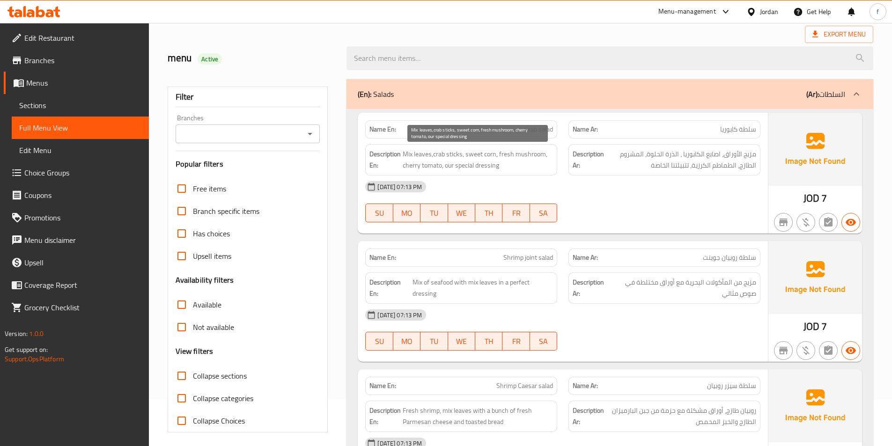
copy span "our special dressing"
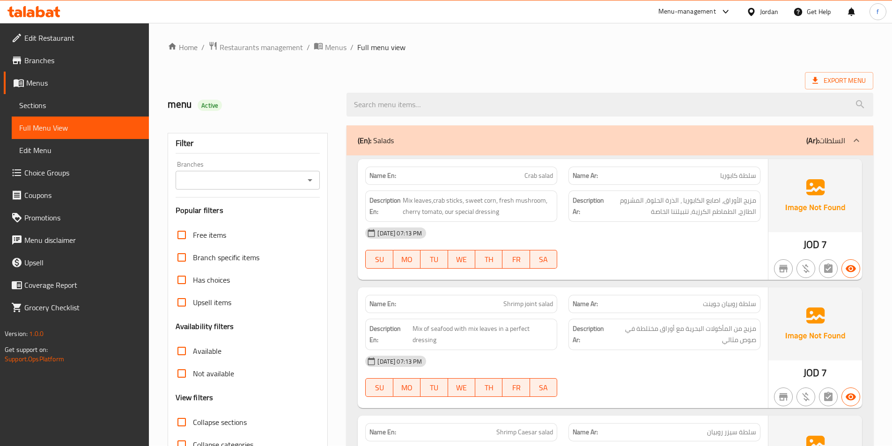
scroll to position [0, 0]
click at [537, 176] on span "Crab salad" at bounding box center [539, 176] width 29 height 10
copy span "Crab salad"
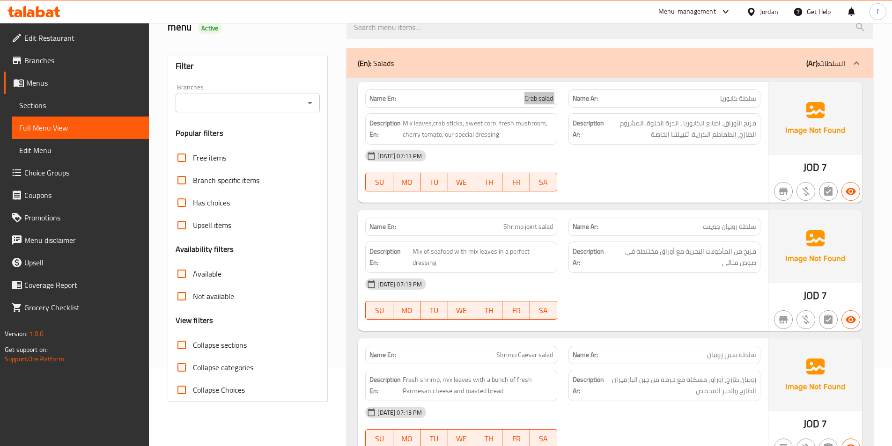
scroll to position [94, 0]
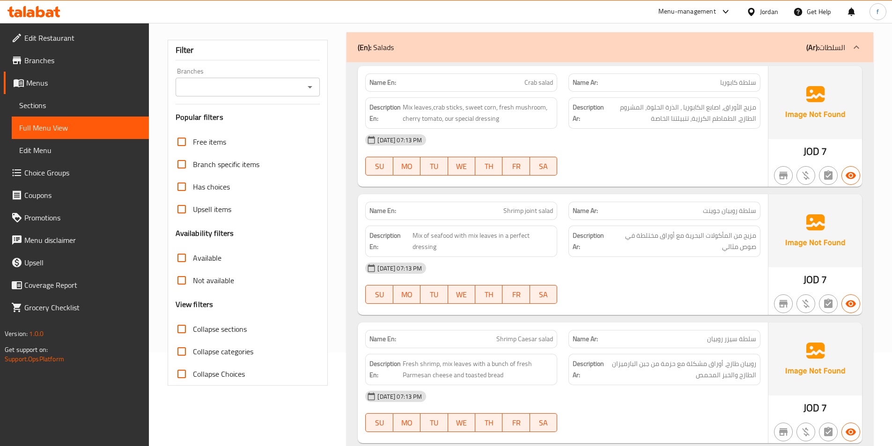
click at [542, 213] on span "Shrimp joint salad" at bounding box center [529, 211] width 50 height 10
click at [531, 213] on span "Shrimp joint salad" at bounding box center [529, 211] width 50 height 10
click at [520, 213] on span "Shrimp joint salad" at bounding box center [529, 211] width 50 height 10
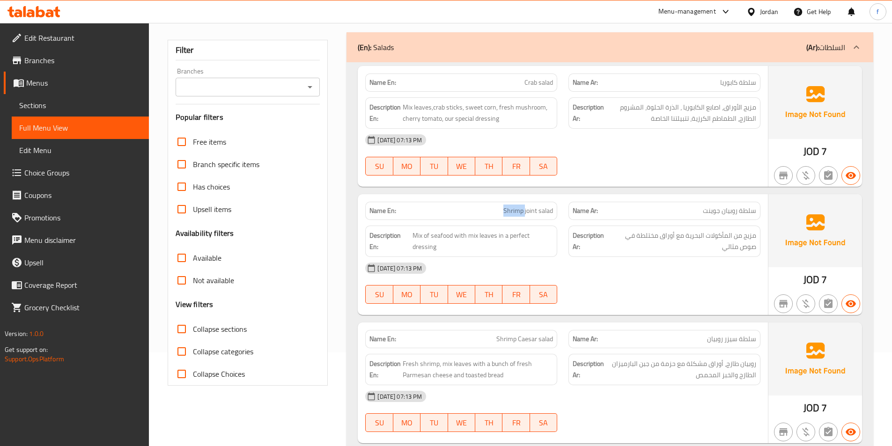
click at [520, 213] on span "Shrimp joint salad" at bounding box center [529, 211] width 50 height 10
click at [418, 233] on span "Mix of seafood with mix leaves in a perfect dressing" at bounding box center [483, 241] width 141 height 23
click at [446, 234] on span "Mix of seafood with mix leaves in a perfect dressing" at bounding box center [483, 241] width 141 height 23
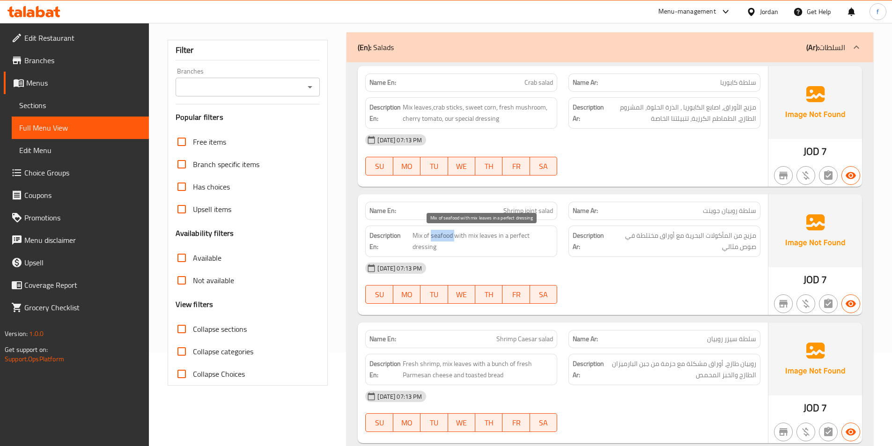
click at [446, 234] on span "Mix of seafood with mix leaves in a perfect dressing" at bounding box center [483, 241] width 141 height 23
click at [462, 234] on span "Mix of seafood with mix leaves in a perfect dressing" at bounding box center [483, 241] width 141 height 23
click at [490, 237] on span "Mix of seafood with mix leaves in a perfect dressing" at bounding box center [483, 241] width 141 height 23
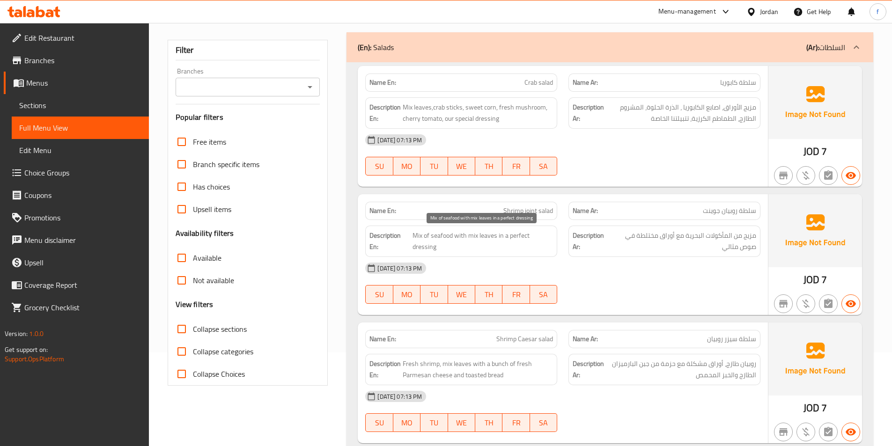
click at [472, 231] on span "Mix of seafood with mix leaves in a perfect dressing" at bounding box center [483, 241] width 141 height 23
drag, startPoint x: 494, startPoint y: 236, endPoint x: 536, endPoint y: 253, distance: 45.8
click at [536, 253] on div "Description En: Mix of seafood with mix leaves in a perfect dressing" at bounding box center [461, 241] width 192 height 31
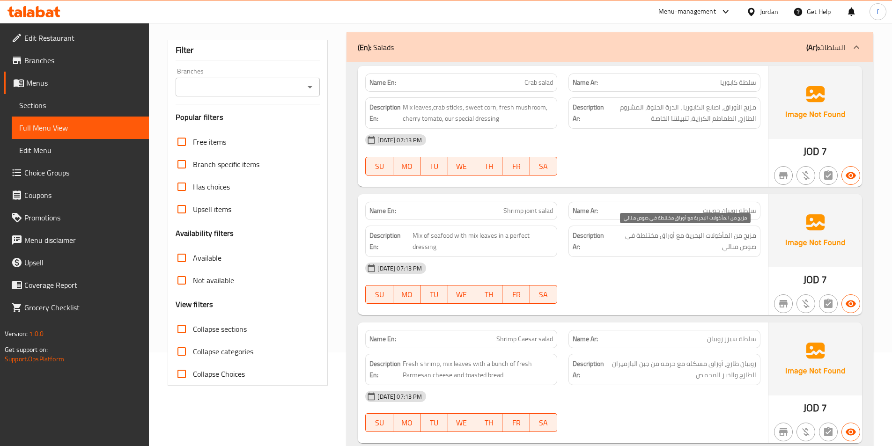
click at [686, 241] on span "مزيج من المأكولات البحرية مع أوراق مختلطة في صوص مثالي" at bounding box center [683, 241] width 146 height 23
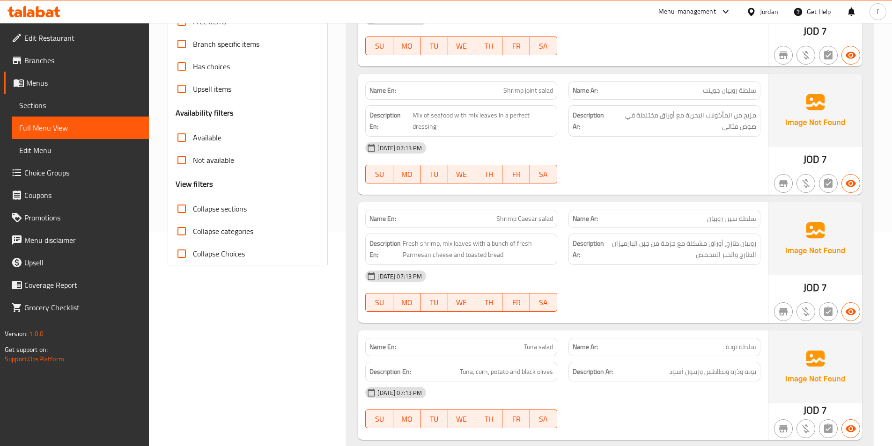
scroll to position [234, 0]
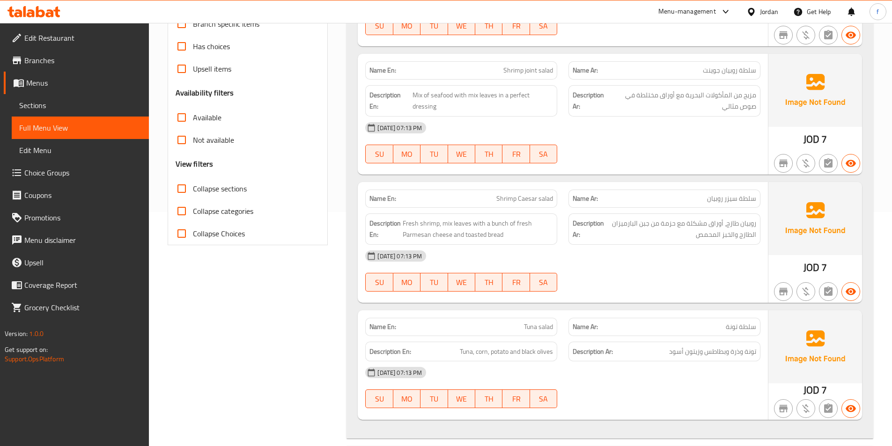
click at [528, 200] on span "Shrimp Caesar salad" at bounding box center [525, 199] width 57 height 10
click at [546, 198] on span "Shrimp Caesar salad" at bounding box center [525, 199] width 57 height 10
click at [535, 199] on span "Shrimp Caesar salad" at bounding box center [525, 199] width 57 height 10
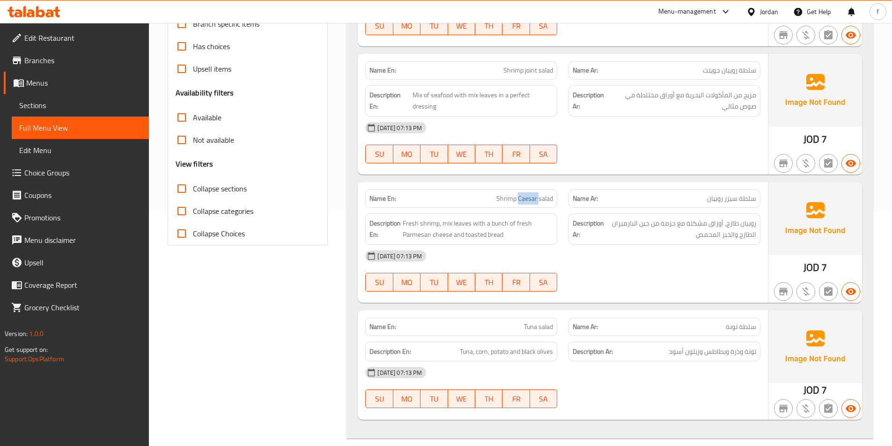
click at [535, 199] on span "Shrimp Caesar salad" at bounding box center [525, 199] width 57 height 10
click at [515, 200] on span "Shrimp Caesar salad" at bounding box center [525, 199] width 57 height 10
click at [410, 226] on span "Fresh shrimp, mix leaves with a bunch of fresh Parmesan cheese and toasted bread" at bounding box center [478, 229] width 150 height 23
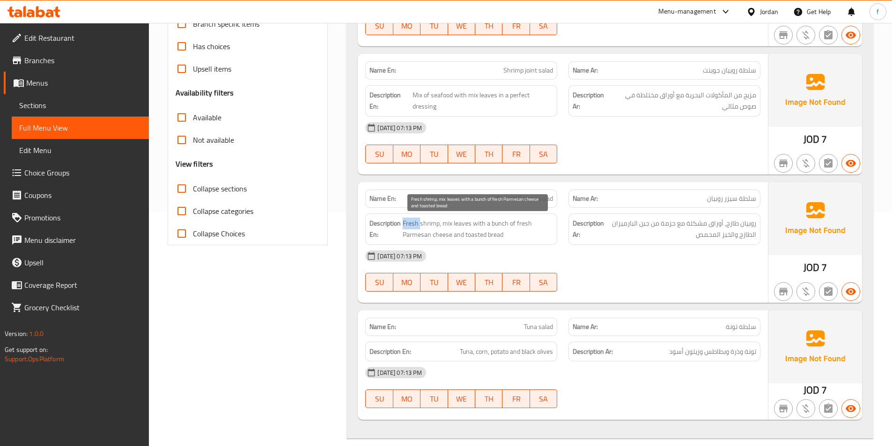
click at [410, 226] on span "Fresh shrimp, mix leaves with a bunch of fresh Parmesan cheese and toasted bread" at bounding box center [478, 229] width 150 height 23
click at [423, 222] on span "Fresh shrimp, mix leaves with a bunch of fresh Parmesan cheese and toasted bread" at bounding box center [478, 229] width 150 height 23
click at [411, 224] on span "Fresh shrimp, mix leaves with a bunch of fresh Parmesan cheese and toasted bread" at bounding box center [478, 229] width 150 height 23
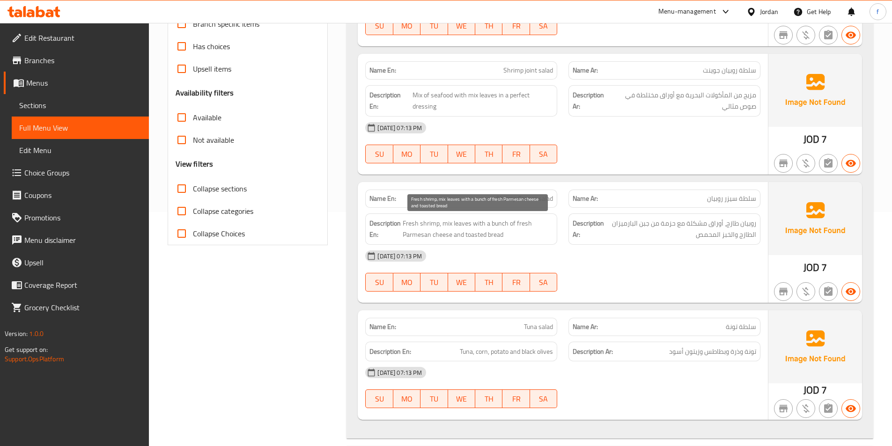
click at [426, 223] on span "Fresh shrimp, mix leaves with a bunch of fresh Parmesan cheese and toasted bread" at bounding box center [478, 229] width 150 height 23
click at [467, 222] on span "Fresh shrimp, mix leaves with a bunch of fresh Parmesan cheese and toasted bread" at bounding box center [478, 229] width 150 height 23
click at [448, 222] on span "Fresh shrimp, mix leaves with a bunch of fresh Parmesan cheese and toasted bread" at bounding box center [478, 229] width 150 height 23
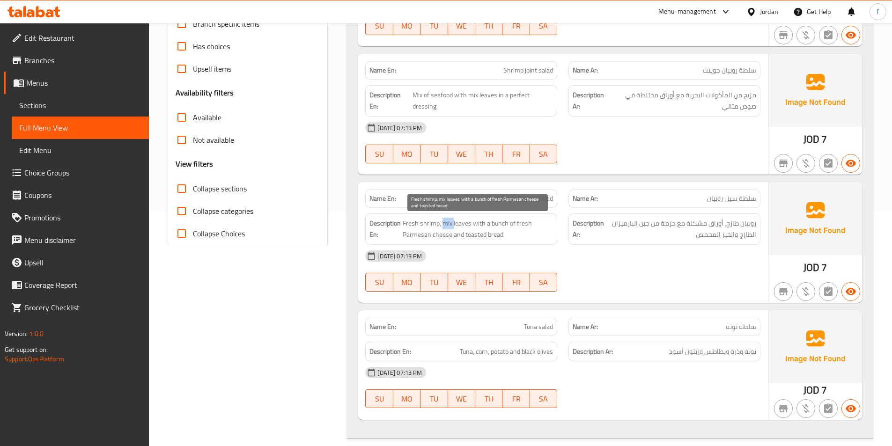
click at [448, 222] on span "Fresh shrimp, mix leaves with a bunch of fresh Parmesan cheese and toasted bread" at bounding box center [478, 229] width 150 height 23
click at [478, 223] on span "Fresh shrimp, mix leaves with a bunch of fresh Parmesan cheese and toasted bread" at bounding box center [478, 229] width 150 height 23
click at [468, 225] on span "Fresh shrimp, mix leaves with a bunch of fresh Parmesan cheese and toasted bread" at bounding box center [478, 229] width 150 height 23
click at [447, 222] on span "Fresh shrimp, mix leaves with a bunch of fresh Parmesan cheese and toasted bread" at bounding box center [478, 229] width 150 height 23
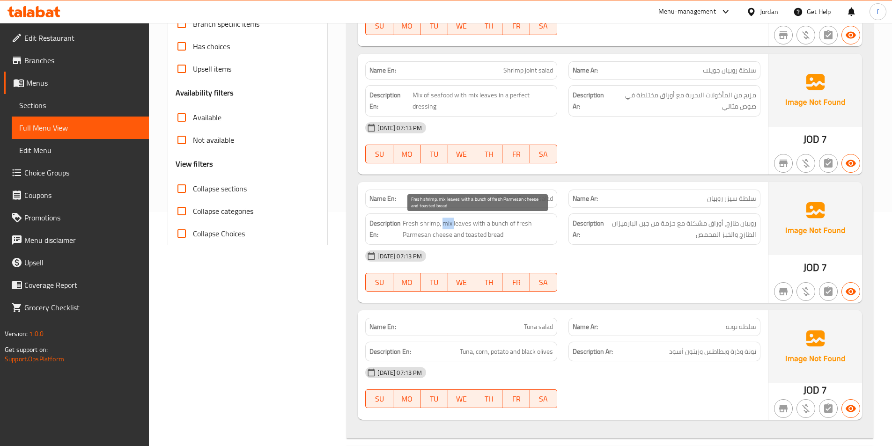
click at [447, 222] on span "Fresh shrimp, mix leaves with a bunch of fresh Parmesan cheese and toasted bread" at bounding box center [478, 229] width 150 height 23
click at [478, 223] on span "Fresh shrimp, mix leaves with a bunch of fresh Parmesan cheese and toasted bread" at bounding box center [478, 229] width 150 height 23
click at [503, 222] on span "Fresh shrimp, mix leaves with a bunch of fresh Parmesan cheese and toasted bread" at bounding box center [478, 229] width 150 height 23
click at [499, 222] on span "Fresh shrimp, mix leaves with a bunch of fresh Parmesan cheese and toasted bread" at bounding box center [478, 229] width 150 height 23
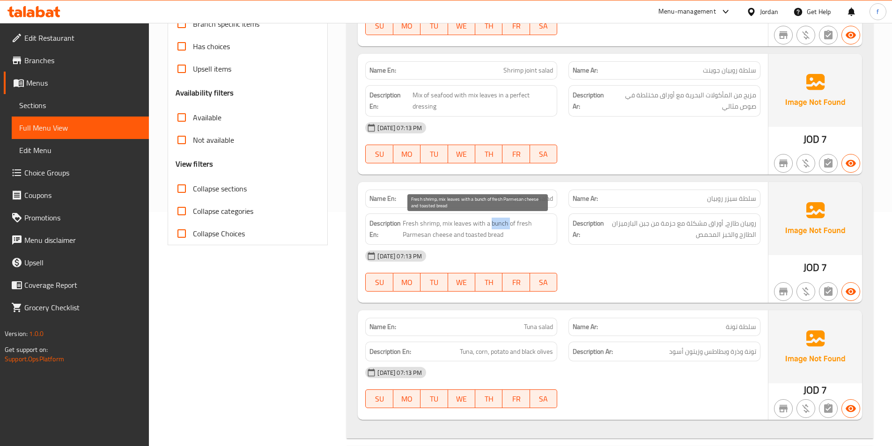
click at [499, 222] on span "Fresh shrimp, mix leaves with a bunch of fresh Parmesan cheese and toasted bread" at bounding box center [478, 229] width 150 height 23
click at [512, 222] on span "Fresh shrimp, mix leaves with a bunch of fresh Parmesan cheese and toasted bread" at bounding box center [478, 229] width 150 height 23
click at [447, 234] on span "Fresh shrimp, mix leaves with a bunch of fresh Parmesan cheese and toasted bread" at bounding box center [478, 229] width 150 height 23
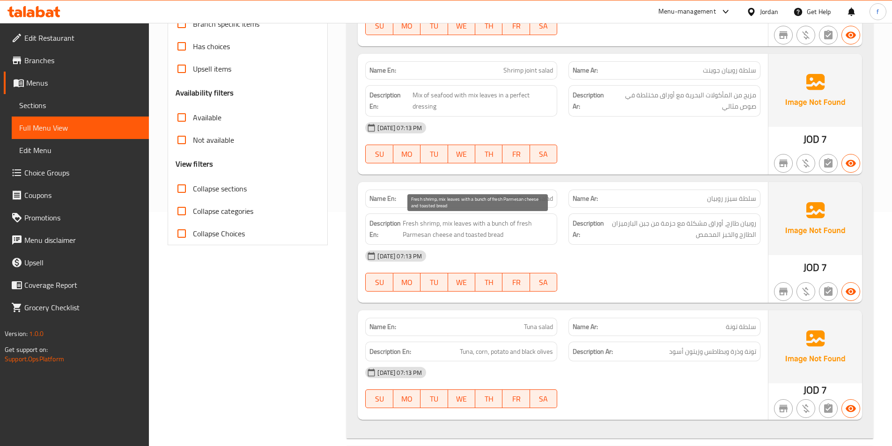
click at [421, 234] on span "Fresh shrimp, mix leaves with a bunch of fresh Parmesan cheese and toasted bread" at bounding box center [478, 229] width 150 height 23
click at [523, 223] on span "Fresh shrimp, mix leaves with a bunch of fresh Parmesan cheese and toasted bread" at bounding box center [478, 229] width 150 height 23
click at [462, 234] on span "Fresh shrimp, mix leaves with a bunch of fresh Parmesan cheese and toasted bread" at bounding box center [478, 229] width 150 height 23
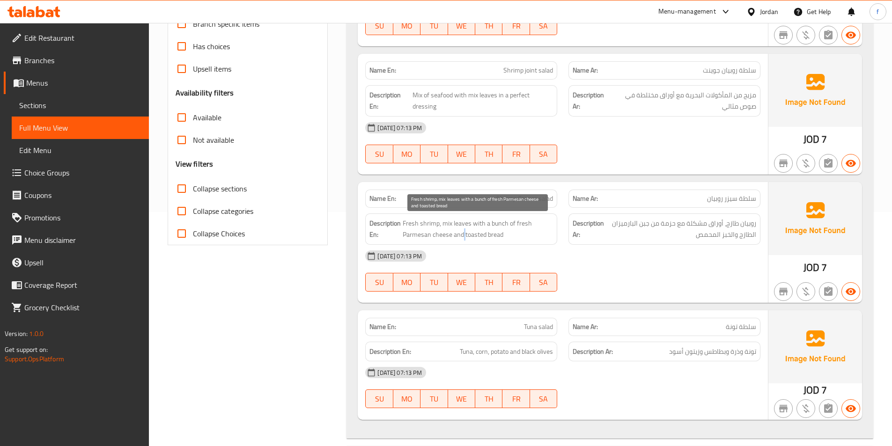
click at [462, 234] on span "Fresh shrimp, mix leaves with a bunch of fresh Parmesan cheese and toasted bread" at bounding box center [478, 229] width 150 height 23
click at [482, 234] on span "Fresh shrimp, mix leaves with a bunch of fresh Parmesan cheese and toasted bread" at bounding box center [478, 229] width 150 height 23
click at [491, 234] on span "Fresh shrimp, mix leaves with a bunch of fresh Parmesan cheese and toasted bread" at bounding box center [478, 229] width 150 height 23
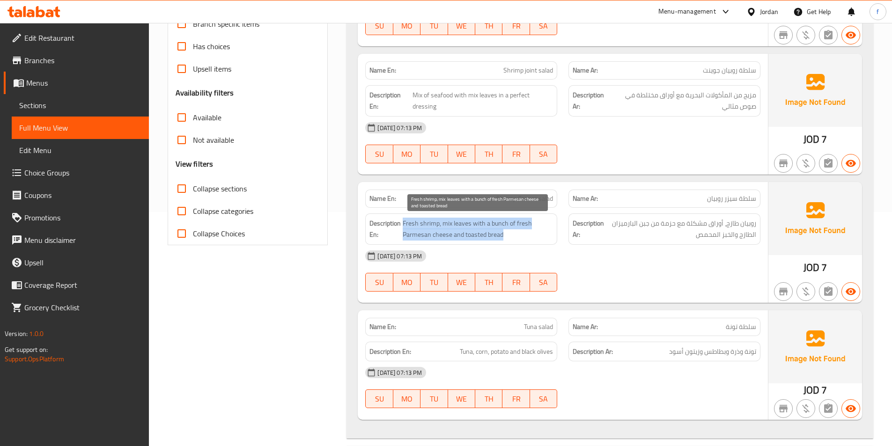
click at [491, 234] on span "Fresh shrimp, mix leaves with a bunch of fresh Parmesan cheese and toasted bread" at bounding box center [478, 229] width 150 height 23
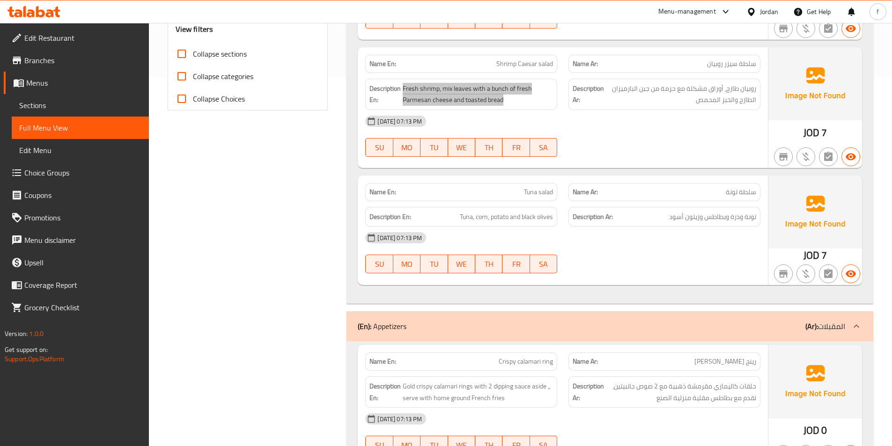
scroll to position [375, 0]
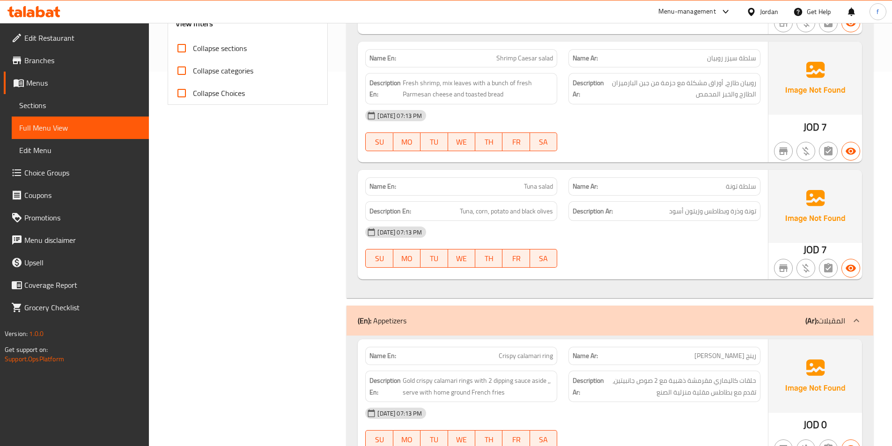
click at [542, 188] on span "Tuna salad" at bounding box center [538, 187] width 29 height 10
click at [466, 209] on span "Tuna, corn, potato and black olives" at bounding box center [506, 212] width 93 height 12
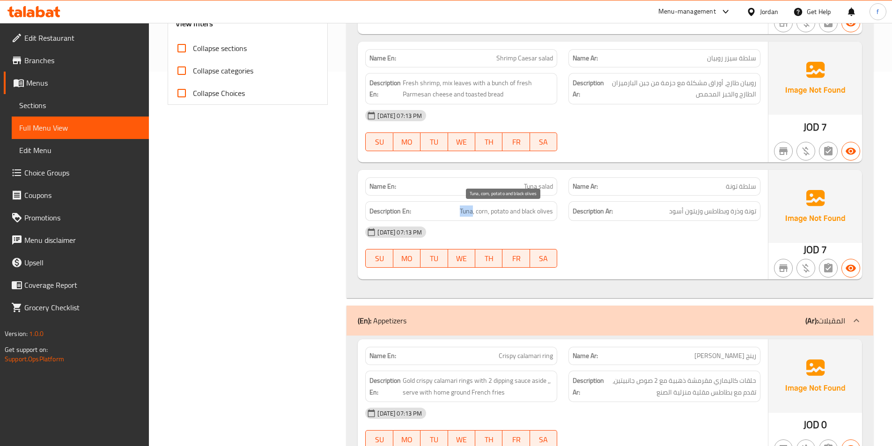
click at [466, 209] on span "Tuna, corn, potato and black olives" at bounding box center [506, 212] width 93 height 12
click at [484, 210] on span "Tuna, corn, potato and black olives" at bounding box center [506, 212] width 93 height 12
click at [499, 209] on span "Tuna, corn, potato and black olives" at bounding box center [506, 212] width 93 height 12
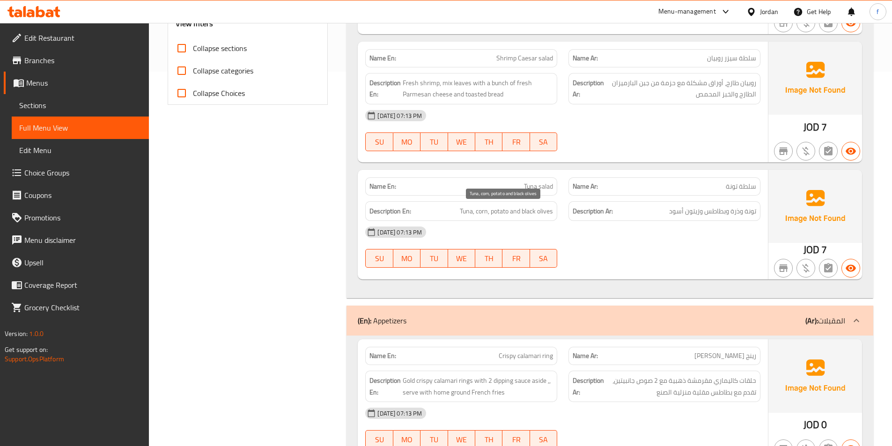
click at [515, 212] on span "Tuna, corn, potato and black olives" at bounding box center [506, 212] width 93 height 12
click at [555, 210] on div "Description En: Tuna, corn, potato and black olives" at bounding box center [461, 211] width 192 height 20
click at [539, 211] on span "Tuna, corn, potato and black olives" at bounding box center [506, 212] width 93 height 12
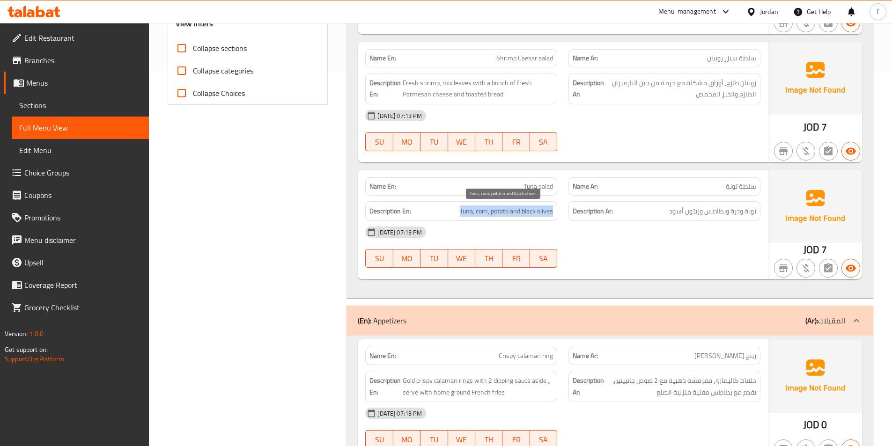
click at [539, 211] on span "Tuna, corn, potato and black olives" at bounding box center [506, 212] width 93 height 12
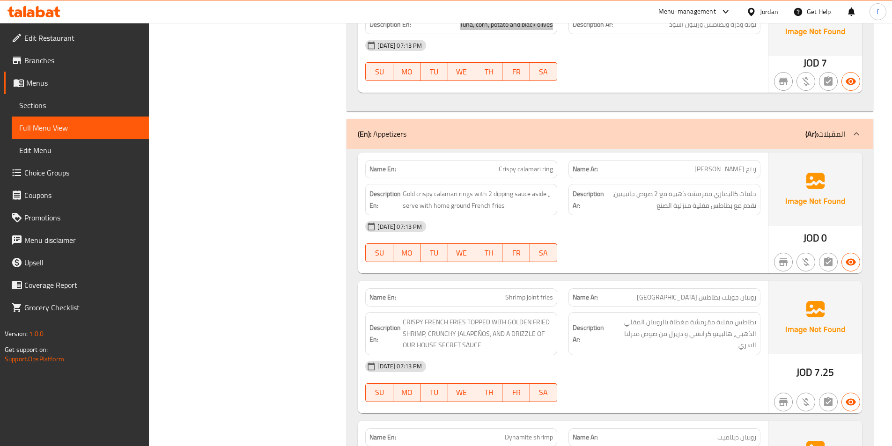
scroll to position [562, 0]
click at [548, 169] on span "Crispy calamari ring" at bounding box center [526, 169] width 54 height 10
click at [530, 171] on span "Crispy calamari ring" at bounding box center [526, 169] width 54 height 10
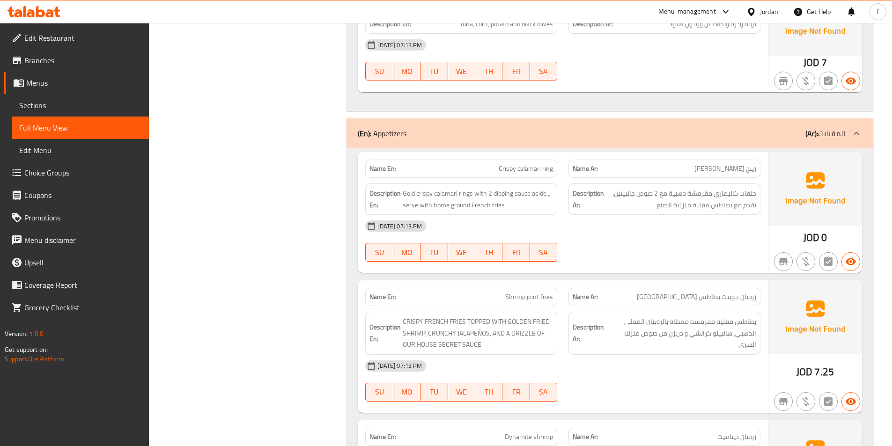
click at [508, 171] on span "Crispy calamari ring" at bounding box center [526, 169] width 54 height 10
click at [552, 169] on span "Crispy calamari ring" at bounding box center [526, 169] width 54 height 10
click at [468, 193] on span "Gold crispy calamari rings with 2 dipping sauce aside ,, serve with home ground…" at bounding box center [478, 199] width 150 height 23
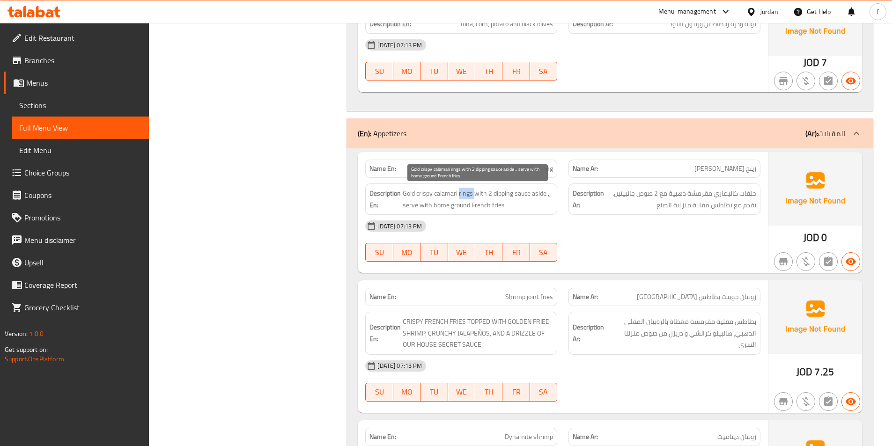
click at [468, 193] on span "Gold crispy calamari rings with 2 dipping sauce aside ,, serve with home ground…" at bounding box center [478, 199] width 150 height 23
click at [452, 193] on span "Gold crispy calamari rings with 2 dipping sauce aside ,, serve with home ground…" at bounding box center [478, 199] width 150 height 23
click at [427, 198] on span "Gold crispy calamari rings with 2 dipping sauce aside ,, serve with home ground…" at bounding box center [478, 199] width 150 height 23
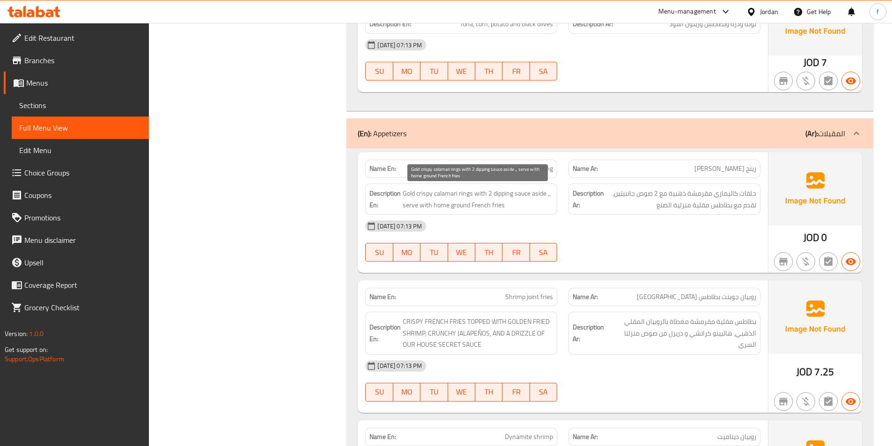
click at [403, 194] on span "Gold crispy calamari rings with 2 dipping sauce aside ,, serve with home ground…" at bounding box center [478, 199] width 150 height 23
click at [475, 195] on span "Gold crispy calamari rings with 2 dipping sauce aside ,, serve with home ground…" at bounding box center [478, 199] width 150 height 23
click at [490, 192] on span "Gold crispy calamari rings with 2 dipping sauce aside ,, serve with home ground…" at bounding box center [478, 199] width 150 height 23
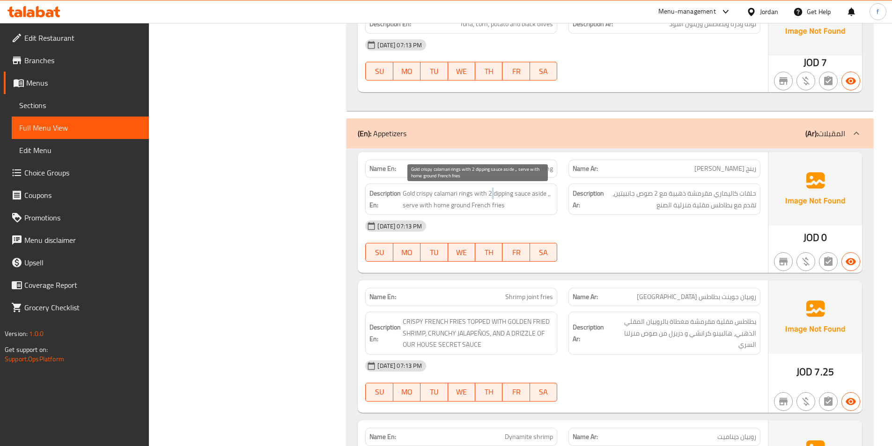
click at [490, 192] on span "Gold crispy calamari rings with 2 dipping sauce aside ,, serve with home ground…" at bounding box center [478, 199] width 150 height 23
click at [510, 191] on span "Gold crispy calamari rings with 2 dipping sauce aside ,, serve with home ground…" at bounding box center [478, 199] width 150 height 23
click at [522, 194] on span "Gold crispy calamari rings with 2 dipping sauce aside ,, serve with home ground…" at bounding box center [478, 199] width 150 height 23
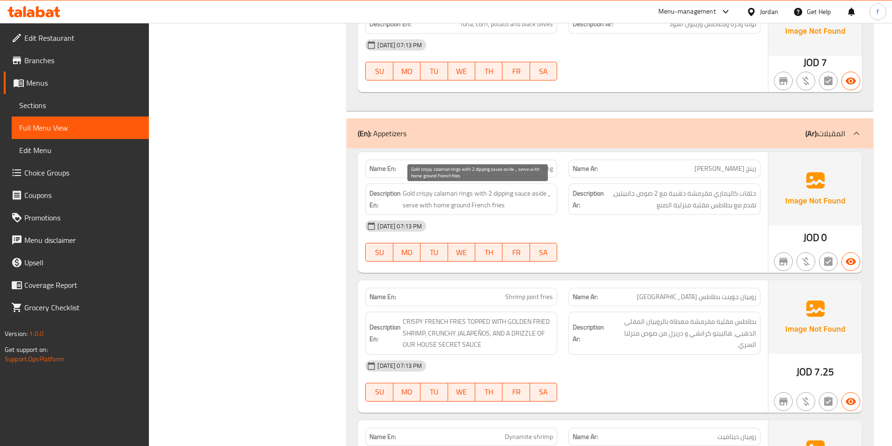
click at [538, 194] on span "Gold crispy calamari rings with 2 dipping sauce aside ,, serve with home ground…" at bounding box center [478, 199] width 150 height 23
click at [409, 205] on span "Gold crispy calamari rings with 2 dipping sauce aside ,, serve with home ground…" at bounding box center [478, 199] width 150 height 23
click at [424, 205] on span "Gold crispy calamari rings with 2 dipping sauce aside ,, serve with home ground…" at bounding box center [478, 199] width 150 height 23
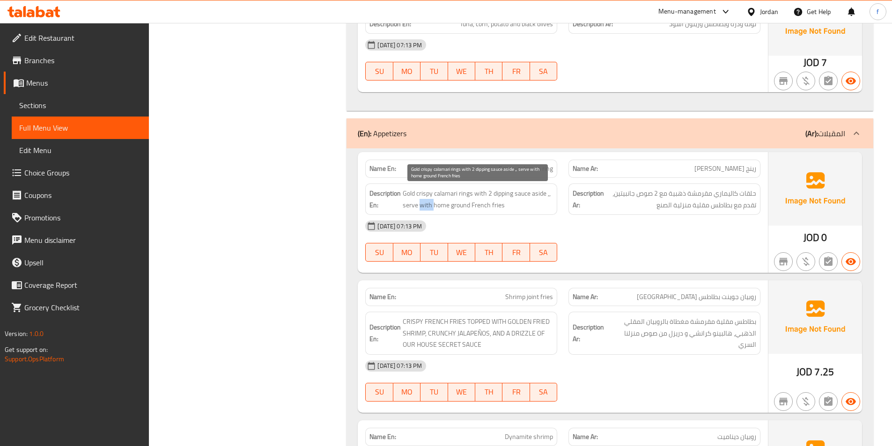
click at [424, 205] on span "Gold crispy calamari rings with 2 dipping sauce aside ,, serve with home ground…" at bounding box center [478, 199] width 150 height 23
click at [497, 206] on span "Gold crispy calamari rings with 2 dipping sauce aside ,, serve with home ground…" at bounding box center [478, 199] width 150 height 23
click at [483, 206] on span "Gold crispy calamari rings with 2 dipping sauce aside ,, serve with home ground…" at bounding box center [478, 199] width 150 height 23
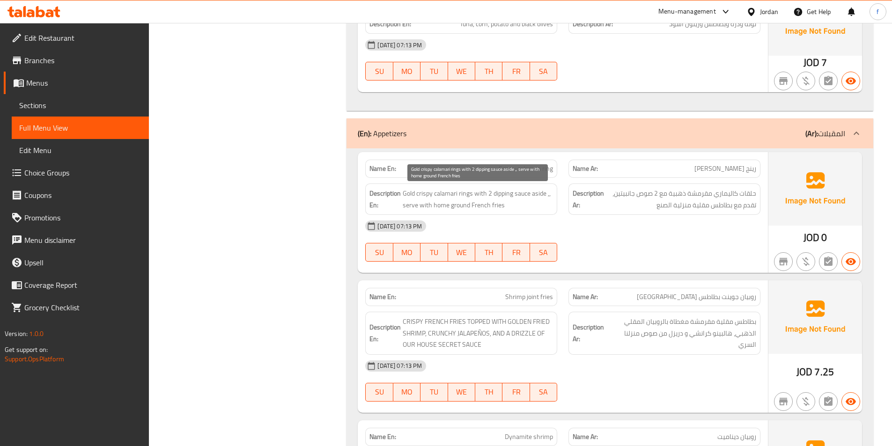
click at [435, 205] on span "Gold crispy calamari rings with 2 dipping sauce aside ,, serve with home ground…" at bounding box center [478, 199] width 150 height 23
drag, startPoint x: 433, startPoint y: 205, endPoint x: 470, endPoint y: 204, distance: 37.0
click at [470, 204] on span "Gold crispy calamari rings with 2 dipping sauce aside ,, serve with home ground…" at bounding box center [478, 199] width 150 height 23
click at [539, 170] on span "Crispy calamari ring" at bounding box center [526, 169] width 54 height 10
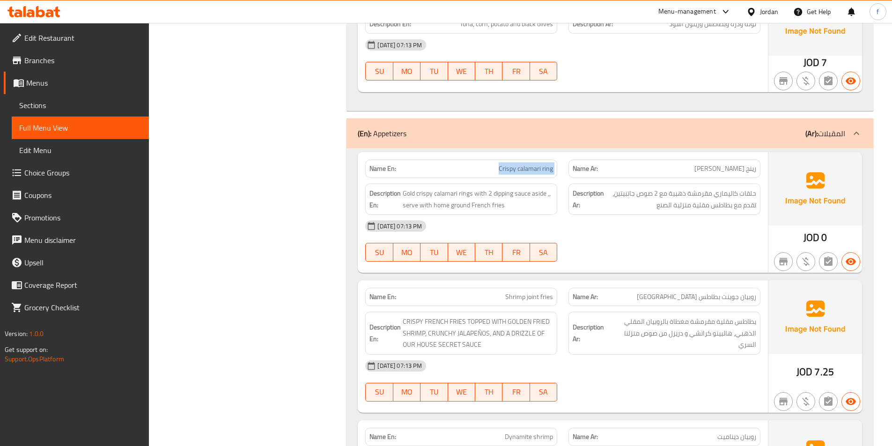
click at [539, 170] on span "Crispy calamari ring" at bounding box center [526, 169] width 54 height 10
copy span "Crispy calamari ring"
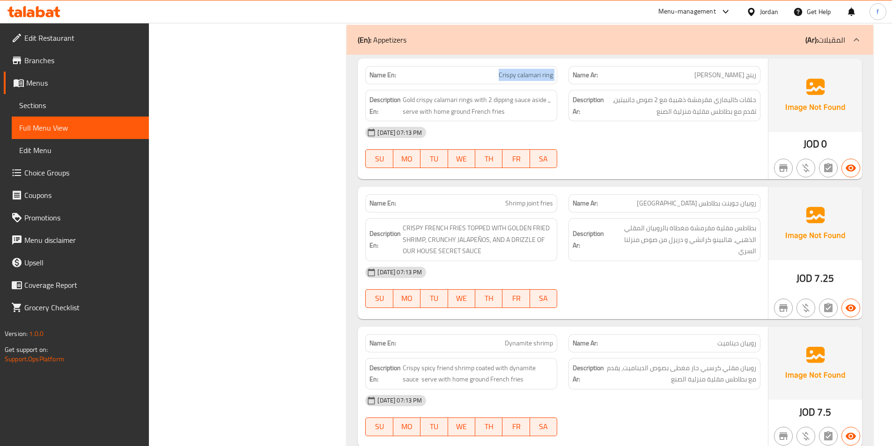
click at [521, 205] on span "Shrimp joint fries" at bounding box center [529, 204] width 48 height 10
click at [584, 206] on strong "Name Ar:" at bounding box center [585, 204] width 25 height 10
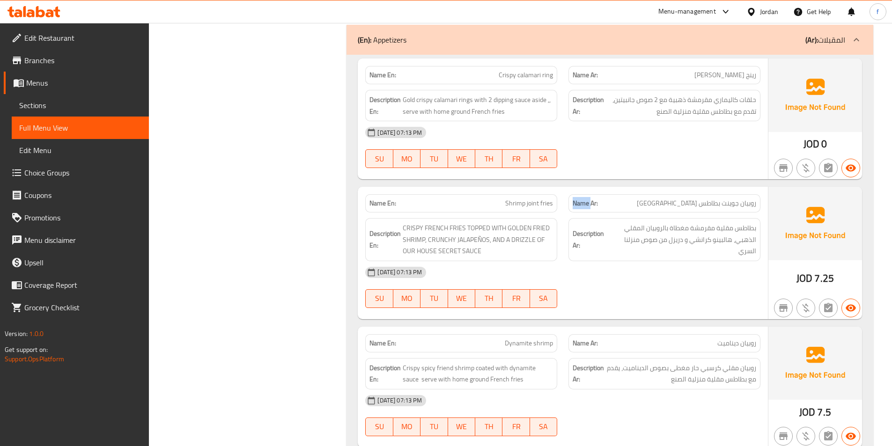
click at [584, 206] on strong "Name Ar:" at bounding box center [585, 204] width 25 height 10
click at [624, 206] on p "Name Ar: روبيان جوينت بطاطس مقلية" at bounding box center [665, 204] width 184 height 10
click at [505, 206] on p "Name En: Shrimp joint fries" at bounding box center [462, 204] width 184 height 10
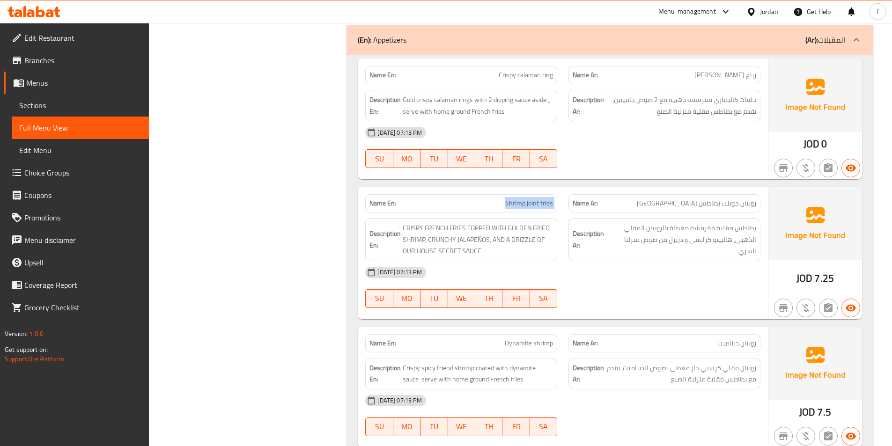
click at [505, 206] on p "Name En: Shrimp joint fries" at bounding box center [462, 204] width 184 height 10
click at [557, 208] on div "Name En: Shrimp joint fries" at bounding box center [461, 204] width 203 height 30
click at [541, 208] on span "Shrimp joint fries" at bounding box center [529, 204] width 48 height 10
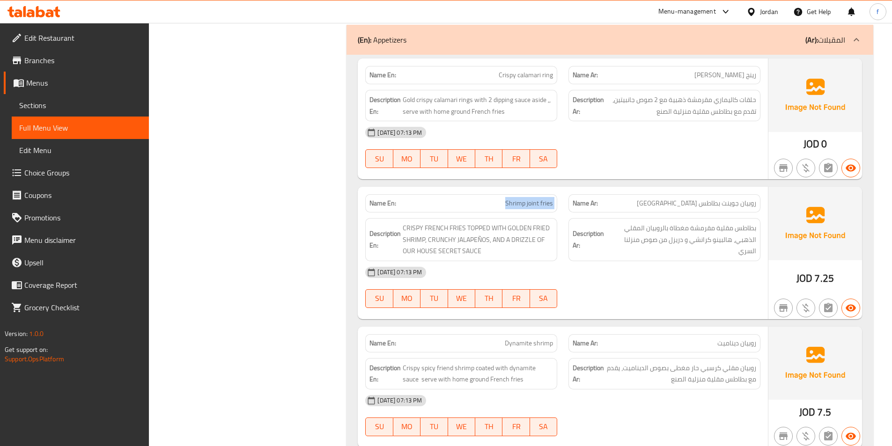
click at [522, 203] on span "Shrimp joint fries" at bounding box center [529, 204] width 48 height 10
click at [457, 230] on span "CRISPY FRENCH FRIES TOPPED WITH GOLDEN FRIED SHRIMP, CRUNCHY JALAPEÑOS, AND A D…" at bounding box center [478, 240] width 150 height 35
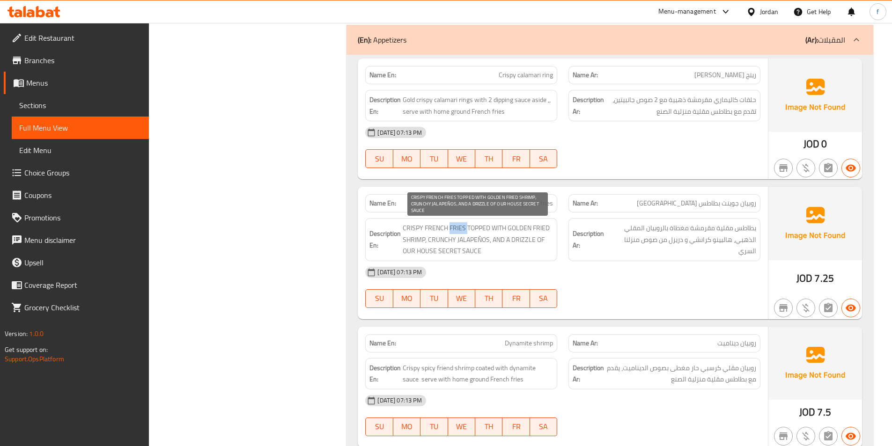
click at [457, 230] on span "CRISPY FRENCH FRIES TOPPED WITH GOLDEN FRIED SHRIMP, CRUNCHY JALAPEÑOS, AND A D…" at bounding box center [478, 240] width 150 height 35
click at [441, 229] on span "CRISPY FRENCH FRIES TOPPED WITH GOLDEN FRIED SHRIMP, CRUNCHY JALAPEÑOS, AND A D…" at bounding box center [478, 240] width 150 height 35
click at [421, 227] on span "CRISPY FRENCH FRIES TOPPED WITH GOLDEN FRIED SHRIMP, CRUNCHY JALAPEÑOS, AND A D…" at bounding box center [478, 240] width 150 height 35
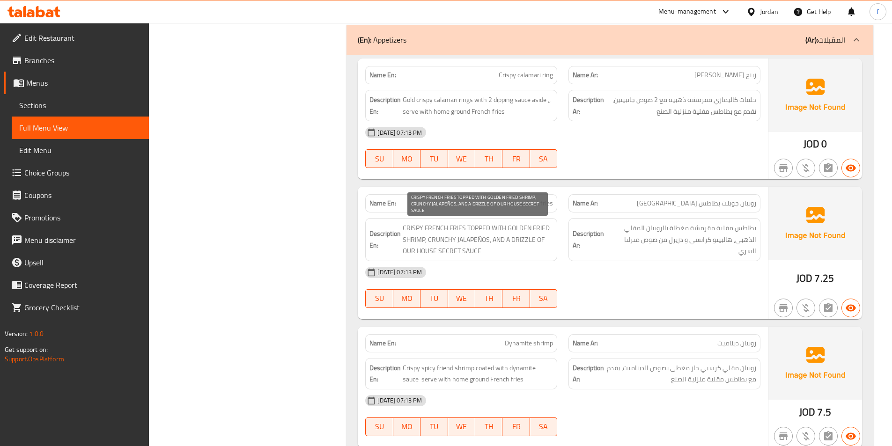
click at [476, 227] on span "CRISPY FRENCH FRIES TOPPED WITH GOLDEN FRIED SHRIMP, CRUNCHY JALAPEÑOS, AND A D…" at bounding box center [478, 240] width 150 height 35
click at [498, 227] on span "CRISPY FRENCH FRIES TOPPED WITH GOLDEN FRIED SHRIMP, CRUNCHY JALAPEÑOS, AND A D…" at bounding box center [478, 240] width 150 height 35
click at [520, 227] on span "CRISPY FRENCH FRIES TOPPED WITH GOLDEN FRIED SHRIMP, CRUNCHY JALAPEÑOS, AND A D…" at bounding box center [478, 240] width 150 height 35
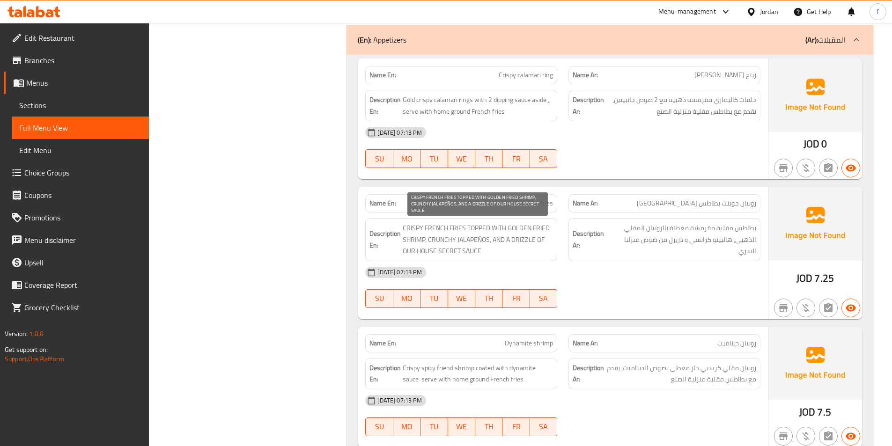
click at [421, 241] on span "CRISPY FRENCH FRIES TOPPED WITH GOLDEN FRIED SHRIMP, CRUNCHY JALAPEÑOS, AND A D…" at bounding box center [478, 240] width 150 height 35
click at [539, 228] on span "CRISPY FRENCH FRIES TOPPED WITH GOLDEN FRIED SHRIMP, CRUNCHY JALAPEÑOS, AND A D…" at bounding box center [478, 240] width 150 height 35
click at [531, 228] on span "CRISPY FRENCH FRIES TOPPED WITH GOLDEN FRIED SHRIMP, CRUNCHY JALAPEÑOS, AND A D…" at bounding box center [478, 240] width 150 height 35
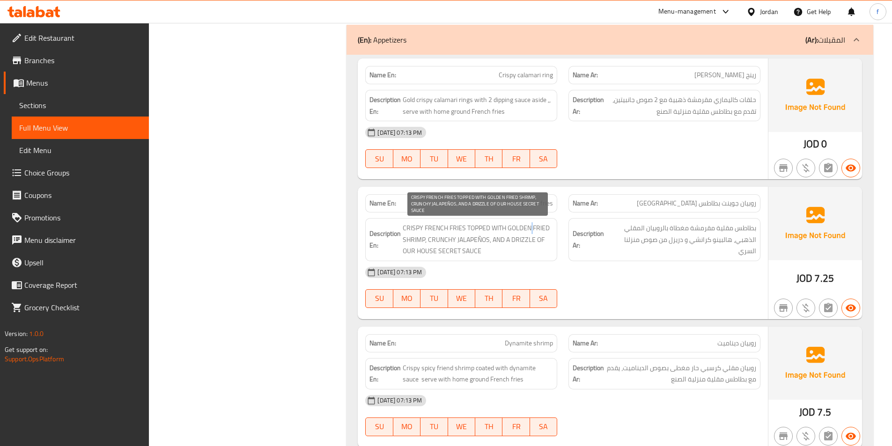
click at [531, 228] on span "CRISPY FRENCH FRIES TOPPED WITH GOLDEN FRIED SHRIMP, CRUNCHY JALAPEÑOS, AND A D…" at bounding box center [478, 240] width 150 height 35
click at [525, 228] on span "CRISPY FRENCH FRIES TOPPED WITH GOLDEN FRIED SHRIMP, CRUNCHY JALAPEÑOS, AND A D…" at bounding box center [478, 240] width 150 height 35
click at [467, 238] on span "CRISPY FRENCH FRIES TOPPED WITH GOLDEN FRIED SHRIMP, CRUNCHY JALAPEÑOS, AND A D…" at bounding box center [478, 240] width 150 height 35
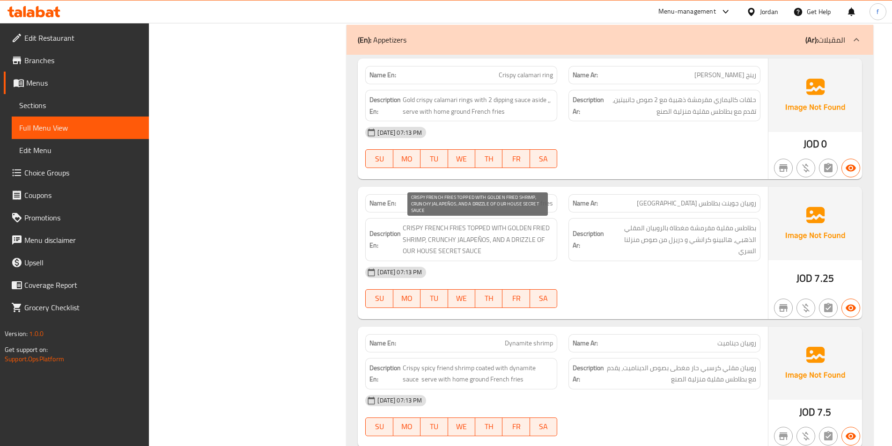
click at [444, 242] on span "CRISPY FRENCH FRIES TOPPED WITH GOLDEN FRIED SHRIMP, CRUNCHY JALAPEÑOS, AND A D…" at bounding box center [478, 240] width 150 height 35
click at [498, 240] on span "CRISPY FRENCH FRIES TOPPED WITH GOLDEN FRIED SHRIMP, CRUNCHY JALAPEÑOS, AND A D…" at bounding box center [478, 240] width 150 height 35
click at [513, 240] on span "CRISPY FRENCH FRIES TOPPED WITH GOLDEN FRIED SHRIMP, CRUNCHY JALAPEÑOS, AND A D…" at bounding box center [478, 240] width 150 height 35
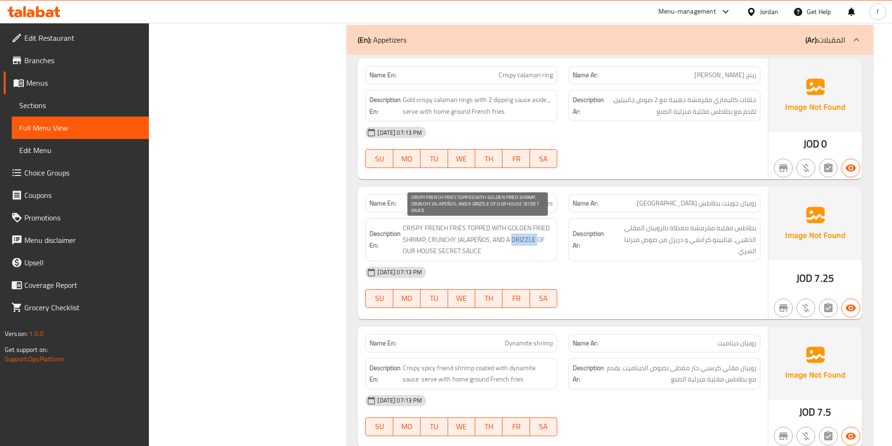
click at [513, 240] on span "CRISPY FRENCH FRIES TOPPED WITH GOLDEN FRIED SHRIMP, CRUNCHY JALAPEÑOS, AND A D…" at bounding box center [478, 240] width 150 height 35
click at [534, 242] on span "CRISPY FRENCH FRIES TOPPED WITH GOLDEN FRIED SHRIMP, CRUNCHY JALAPEÑOS, AND A D…" at bounding box center [478, 240] width 150 height 35
click at [540, 242] on span "CRISPY FRENCH FRIES TOPPED WITH GOLDEN FRIED SHRIMP, CRUNCHY JALAPEÑOS, AND A D…" at bounding box center [478, 240] width 150 height 35
click at [468, 252] on span "CRISPY FRENCH FRIES TOPPED WITH GOLDEN FRIED SHRIMP, CRUNCHY JALAPEÑOS, AND A D…" at bounding box center [478, 240] width 150 height 35
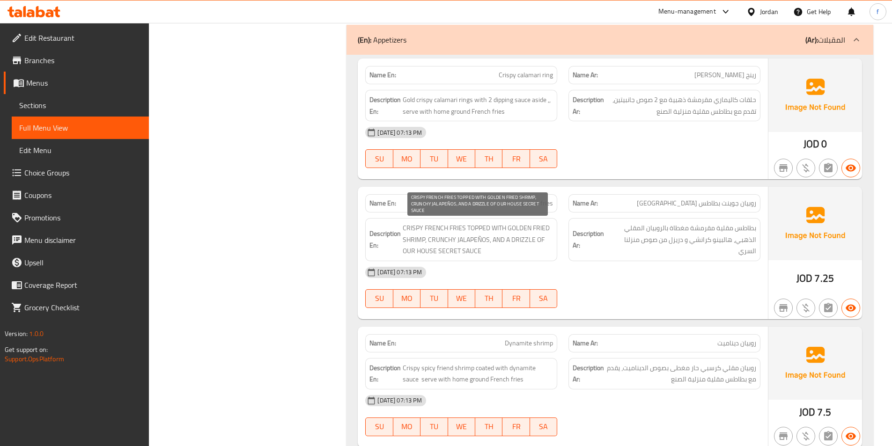
click at [468, 252] on span "CRISPY FRENCH FRIES TOPPED WITH GOLDEN FRIED SHRIMP, CRUNCHY JALAPEÑOS, AND A D…" at bounding box center [478, 240] width 150 height 35
click at [426, 251] on span "CRISPY FRENCH FRIES TOPPED WITH GOLDEN FRIED SHRIMP, CRUNCHY JALAPEÑOS, AND A D…" at bounding box center [478, 240] width 150 height 35
click at [457, 251] on span "CRISPY FRENCH FRIES TOPPED WITH GOLDEN FRIED SHRIMP, CRUNCHY JALAPEÑOS, AND A D…" at bounding box center [478, 240] width 150 height 35
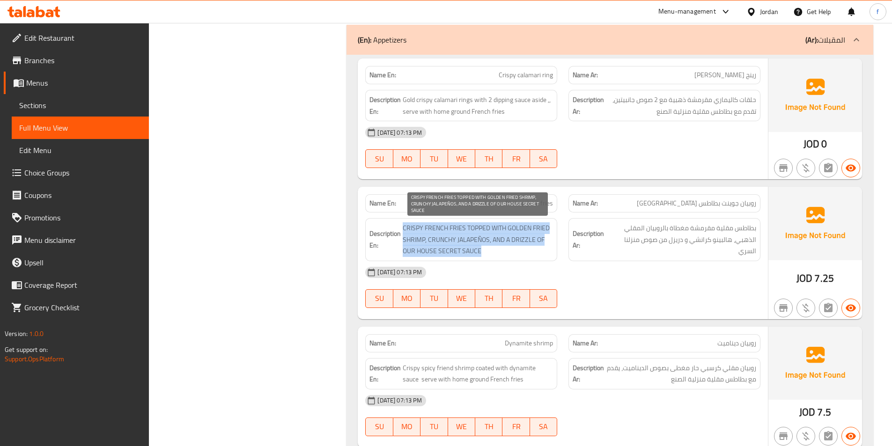
click at [457, 251] on span "CRISPY FRENCH FRIES TOPPED WITH GOLDEN FRIED SHRIMP, CRUNCHY JALAPEÑOS, AND A D…" at bounding box center [478, 240] width 150 height 35
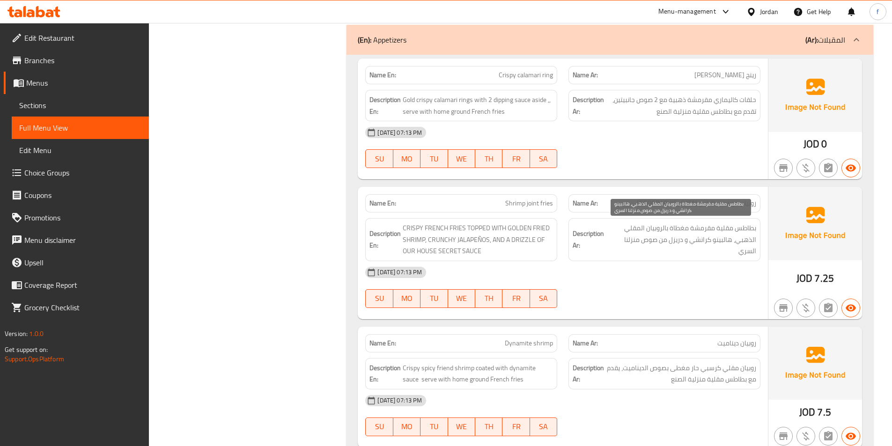
click at [667, 237] on span "بطاطس مقلية مقرمشة مغطاة بالروبيان المقلي الذهبي، هالبينو كرانشي و دريزل من صوص…" at bounding box center [681, 240] width 150 height 35
click at [720, 241] on span "بطاطس مقلية مقرمشة مغطاة بالروبيان المقلي الذهبي، هالبينو كرانشي و دريزل من صوص…" at bounding box center [681, 240] width 150 height 35
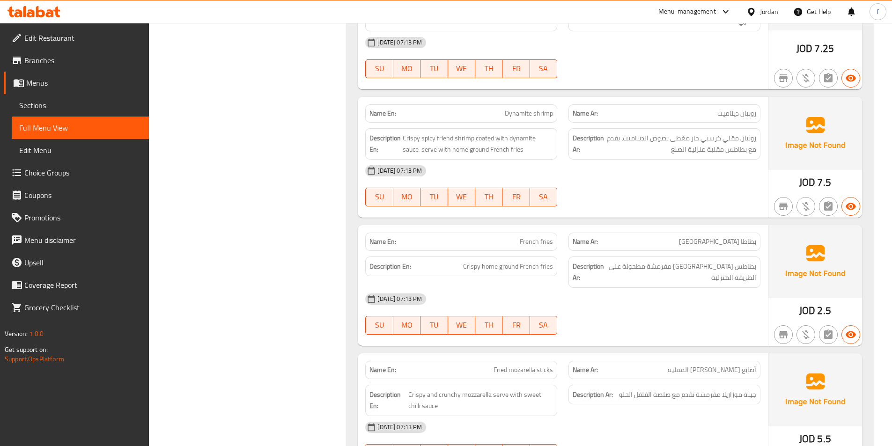
scroll to position [890, 0]
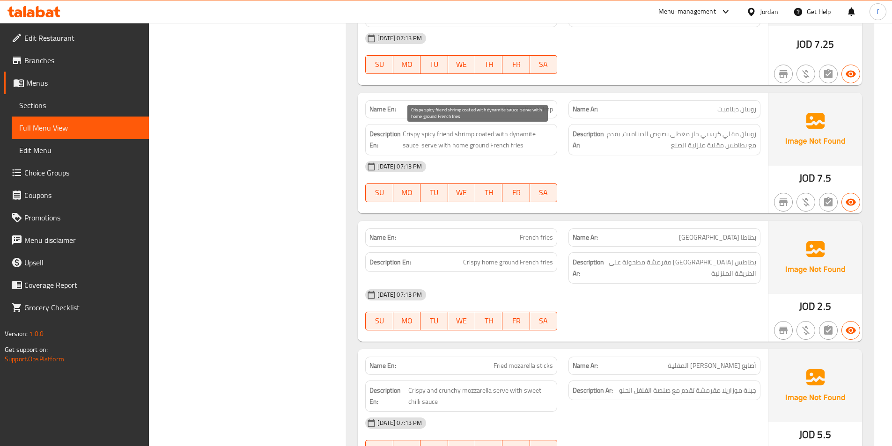
click at [441, 134] on span "Crispy spicy friend shrimp coated with dynamite sauce serve with home ground Fr…" at bounding box center [478, 139] width 150 height 23
click at [468, 131] on span "Crispy spicy friend shrimp coated with dynamite sauce serve with home ground Fr…" at bounding box center [478, 139] width 150 height 23
click at [434, 134] on span "Crispy spicy friend shrimp coated with dynamite sauce serve with home ground Fr…" at bounding box center [478, 139] width 150 height 23
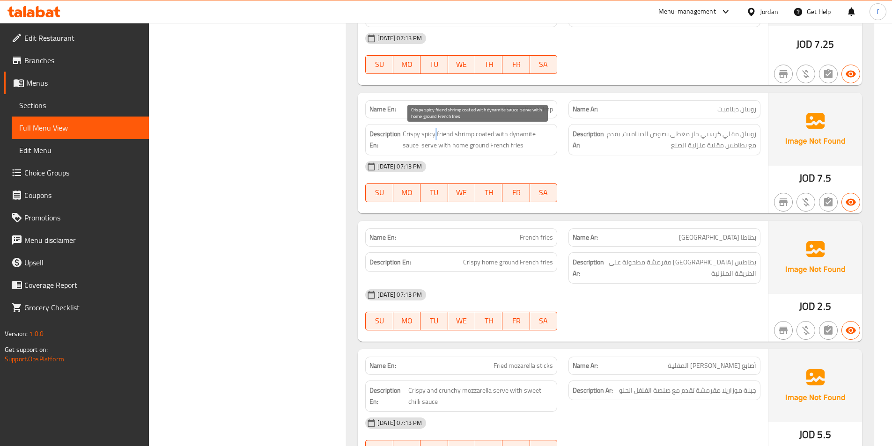
click at [434, 134] on span "Crispy spicy friend shrimp coated with dynamite sauce serve with home ground Fr…" at bounding box center [478, 139] width 150 height 23
click at [453, 133] on span "Crispy spicy friend shrimp coated with dynamite sauce serve with home ground Fr…" at bounding box center [478, 139] width 150 height 23
click at [510, 110] on span "Dynamite shrimp" at bounding box center [529, 109] width 48 height 10
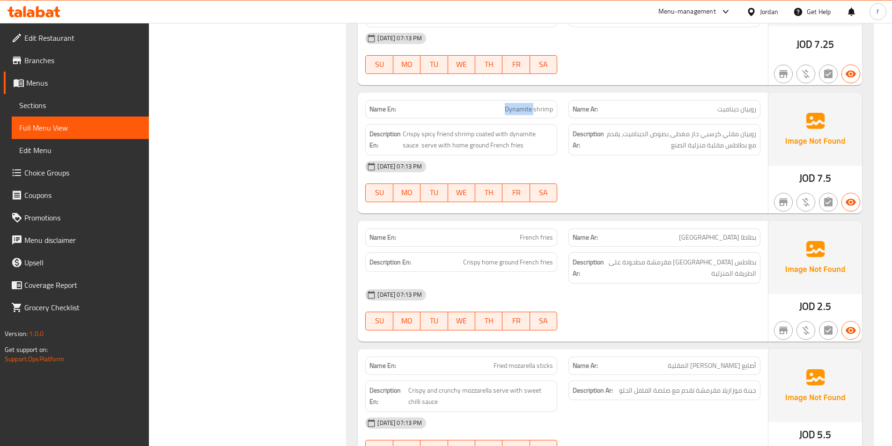
click at [510, 110] on span "Dynamite shrimp" at bounding box center [529, 109] width 48 height 10
copy span "Dynamite shrimp"
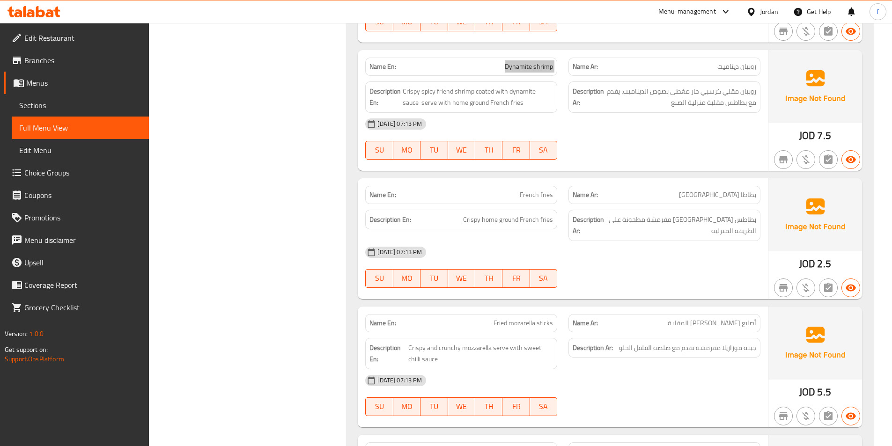
scroll to position [937, 0]
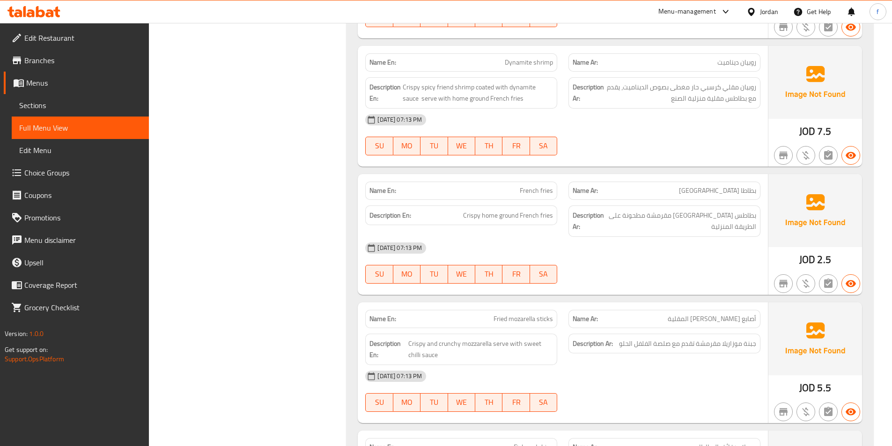
click at [543, 197] on div "Name En: French fries" at bounding box center [461, 191] width 192 height 18
drag, startPoint x: 548, startPoint y: 217, endPoint x: 526, endPoint y: 215, distance: 21.7
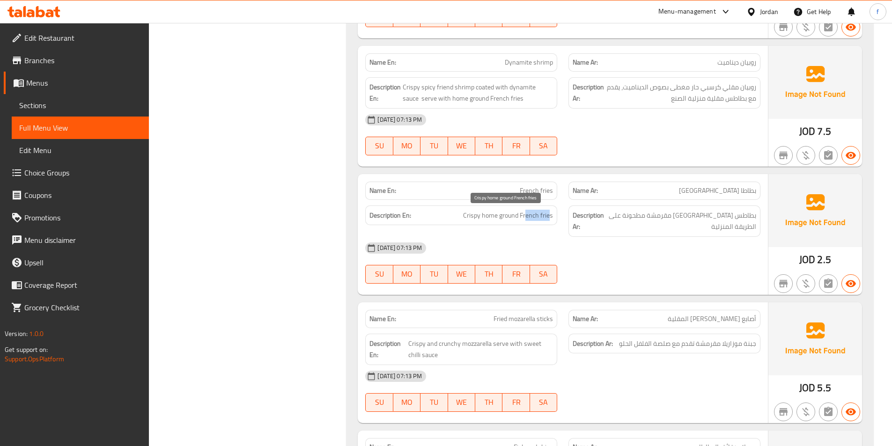
click at [526, 215] on span "Crispy home ground French fries" at bounding box center [508, 216] width 90 height 12
click at [548, 213] on span "Crispy home ground French fries" at bounding box center [508, 216] width 90 height 12
click at [523, 216] on span "Crispy home ground French fries" at bounding box center [508, 216] width 90 height 12
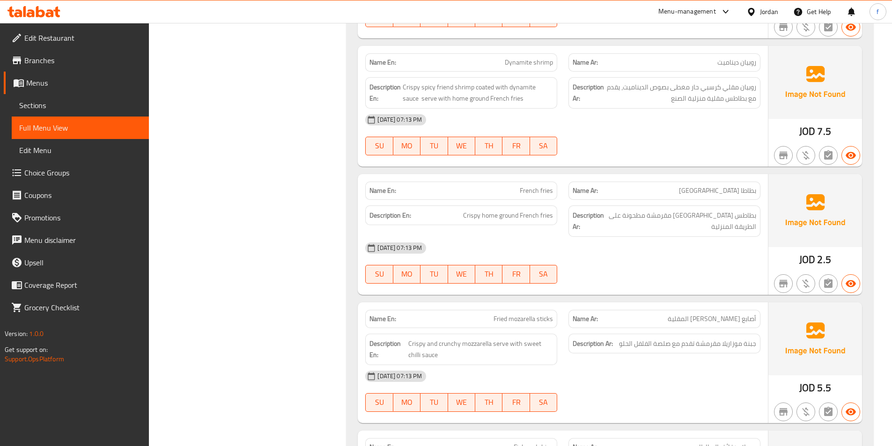
click at [557, 215] on div "Description En: Crispy home ground French fries" at bounding box center [461, 216] width 192 height 20
click at [548, 215] on span "Crispy home ground French fries" at bounding box center [508, 216] width 90 height 12
click at [534, 214] on span "Crispy home ground French fries" at bounding box center [508, 216] width 90 height 12
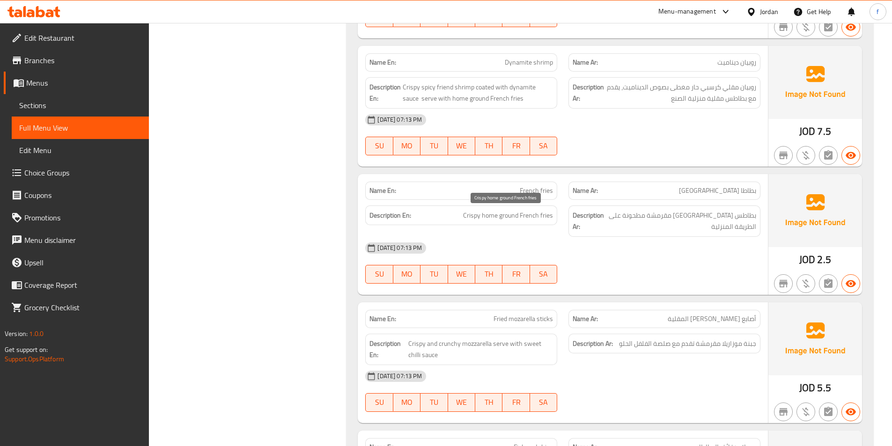
click at [505, 215] on span "Crispy home ground French fries" at bounding box center [508, 216] width 90 height 12
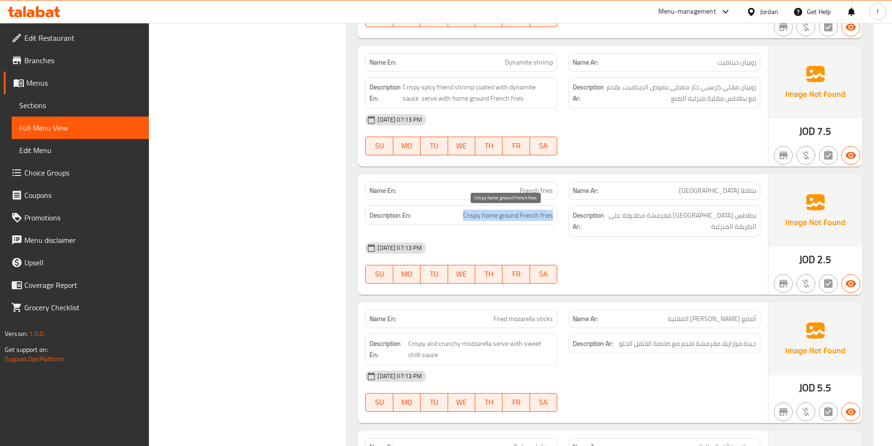
click at [522, 215] on span "Crispy home ground French fries" at bounding box center [508, 216] width 90 height 12
drag, startPoint x: 518, startPoint y: 213, endPoint x: 555, endPoint y: 215, distance: 37.1
click at [555, 215] on div "Description En: Crispy home ground French fries" at bounding box center [461, 216] width 192 height 20
click at [472, 216] on span "Crispy home ground French fries" at bounding box center [508, 216] width 90 height 12
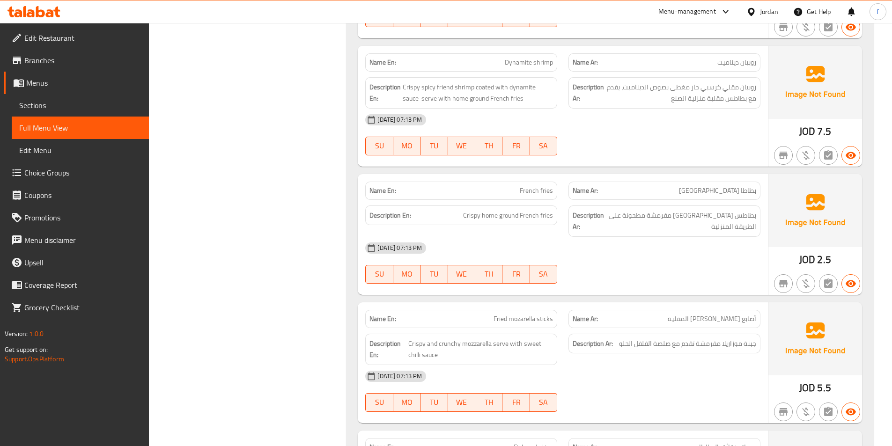
click at [536, 194] on span "French fries" at bounding box center [536, 191] width 33 height 10
copy span "French fries"
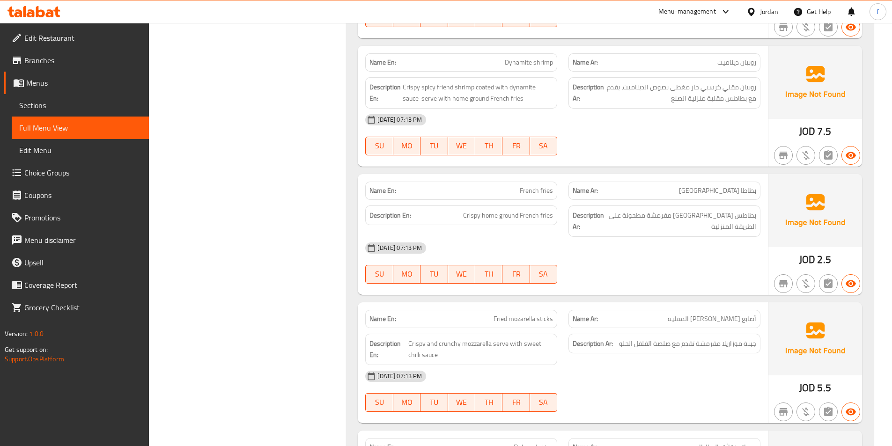
click at [499, 210] on span "Crispy home ground French fries" at bounding box center [508, 216] width 90 height 12
click at [533, 188] on span "French fries" at bounding box center [536, 191] width 33 height 10
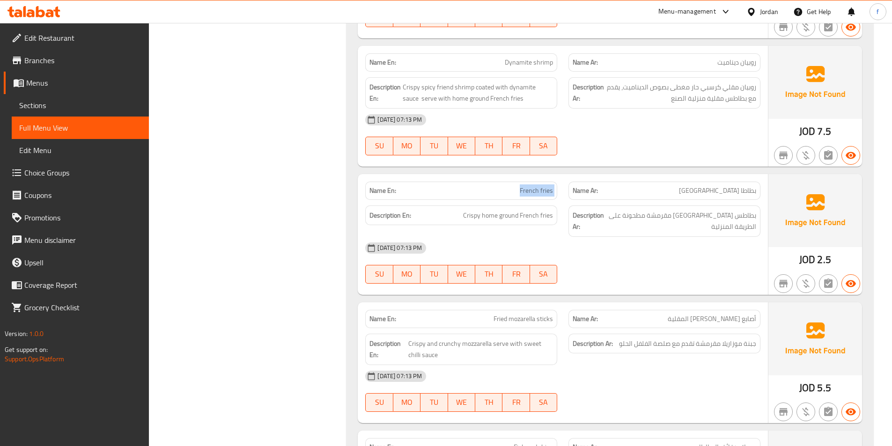
click at [533, 188] on span "French fries" at bounding box center [536, 191] width 33 height 10
click at [497, 218] on span "Crispy home ground French fries" at bounding box center [508, 216] width 90 height 12
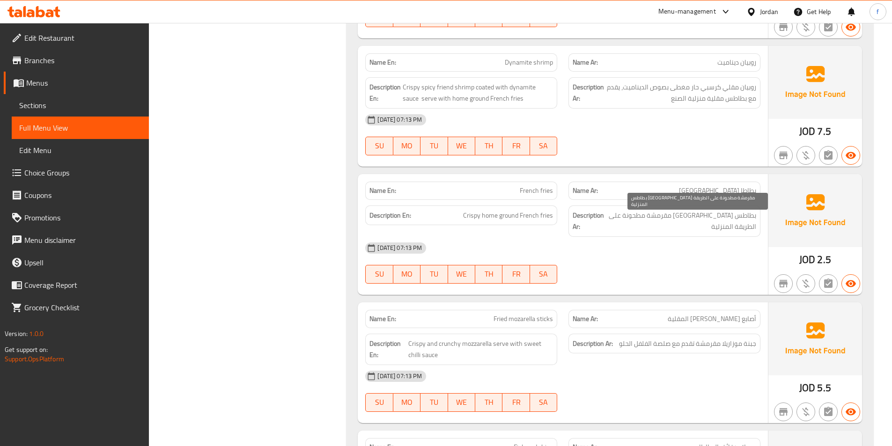
click at [721, 220] on span "بطاطس مقلية مقرمشة مطحونة على الطريقة المنزلية" at bounding box center [681, 221] width 150 height 23
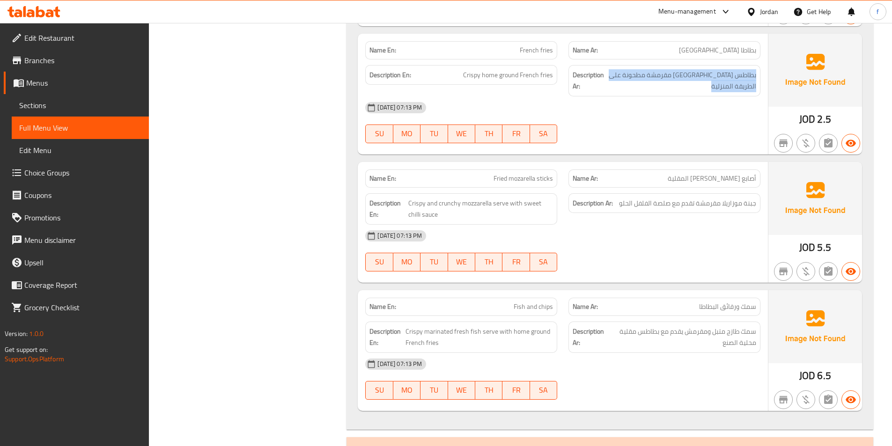
scroll to position [1124, 0]
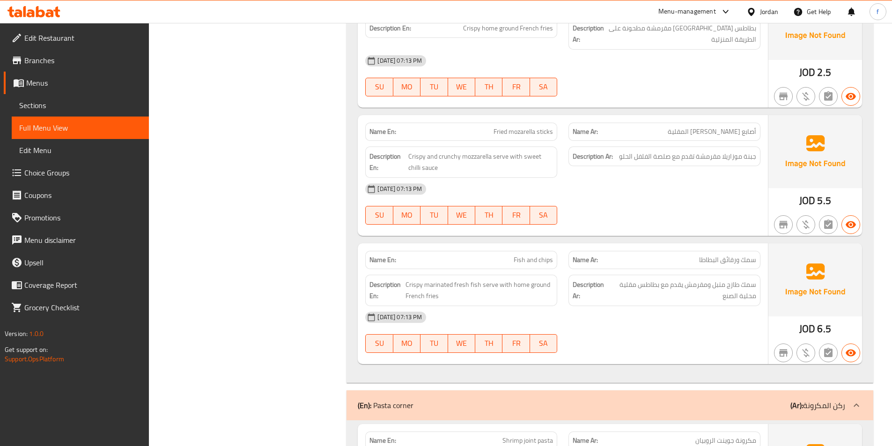
click at [544, 132] on span "Fried mozarella sticks" at bounding box center [523, 132] width 59 height 10
click at [529, 133] on span "Fried mozarella sticks" at bounding box center [523, 132] width 59 height 10
click at [493, 132] on p "Name En: Fried mozarella sticks" at bounding box center [462, 132] width 184 height 10
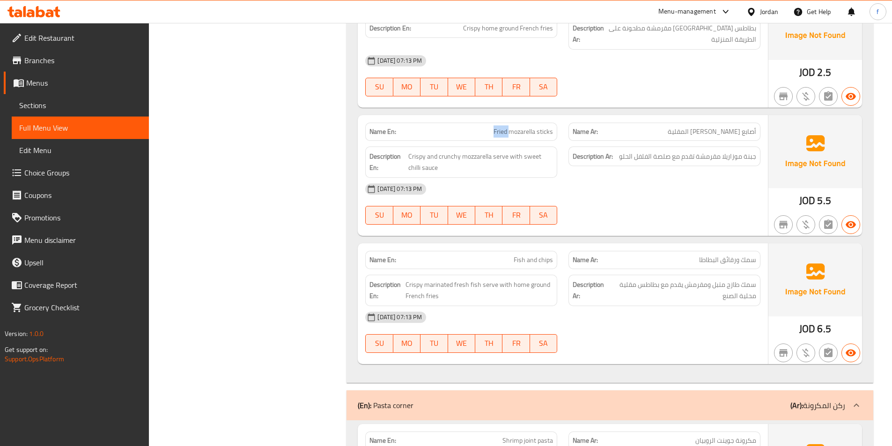
click at [493, 132] on p "Name En: Fried mozarella sticks" at bounding box center [462, 132] width 184 height 10
click at [543, 130] on span "Fried mozarella sticks" at bounding box center [523, 132] width 59 height 10
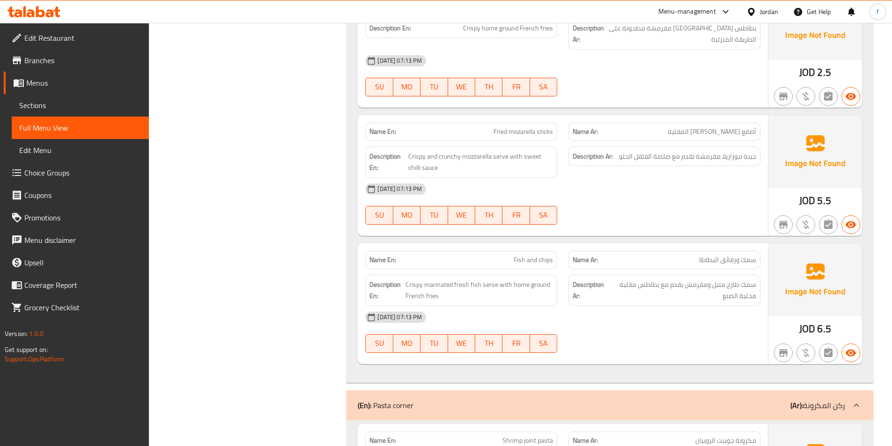
click at [521, 131] on span "Fried mozarella sticks" at bounding box center [523, 132] width 59 height 10
click at [513, 131] on span "Fried mozarella sticks" at bounding box center [523, 132] width 59 height 10
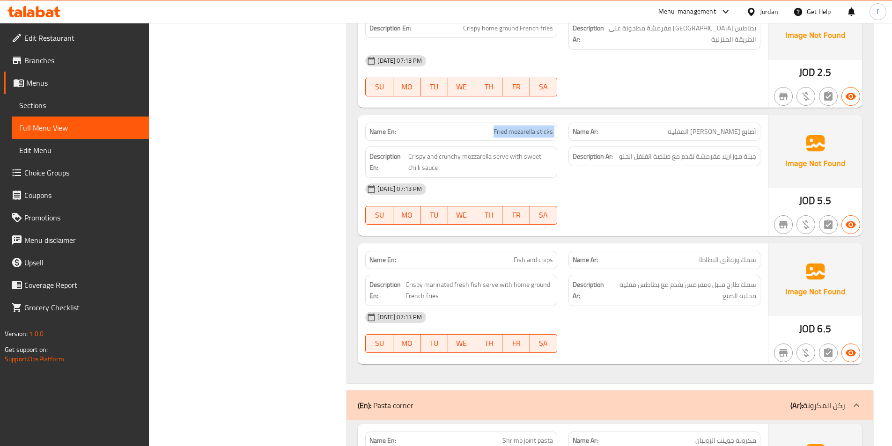
click at [513, 131] on span "Fried mozarella sticks" at bounding box center [523, 132] width 59 height 10
click at [477, 154] on span "Crispy and crunchy mozzarella serve with sweet chilli sauce" at bounding box center [480, 162] width 145 height 23
click at [445, 157] on span "Crispy and crunchy mozzarella serve with sweet chilli sauce" at bounding box center [480, 162] width 145 height 23
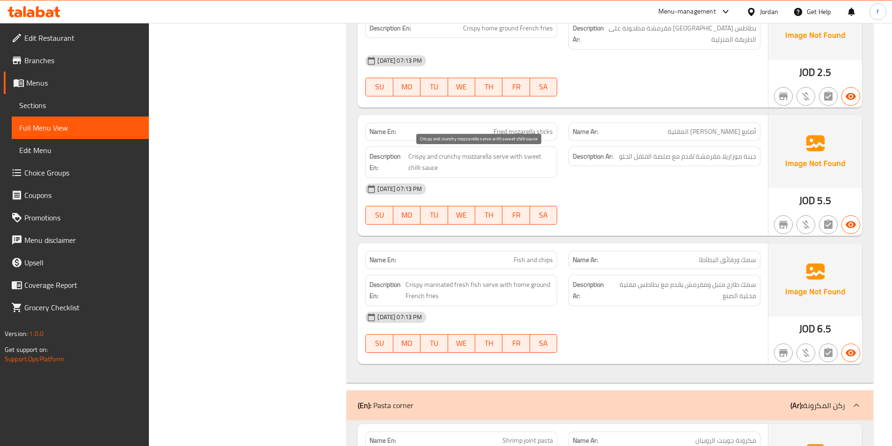
click at [409, 154] on span "Crispy and crunchy mozzarella serve with sweet chilli sauce" at bounding box center [480, 162] width 145 height 23
click at [536, 129] on span "Fried mozarella sticks" at bounding box center [523, 132] width 59 height 10
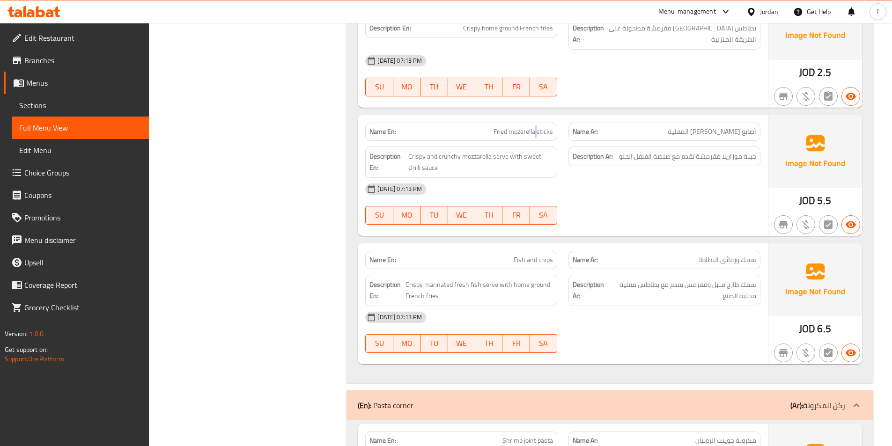
click at [536, 129] on span "Fried mozarella sticks" at bounding box center [523, 132] width 59 height 10
copy span "Fried mozarella sticks"
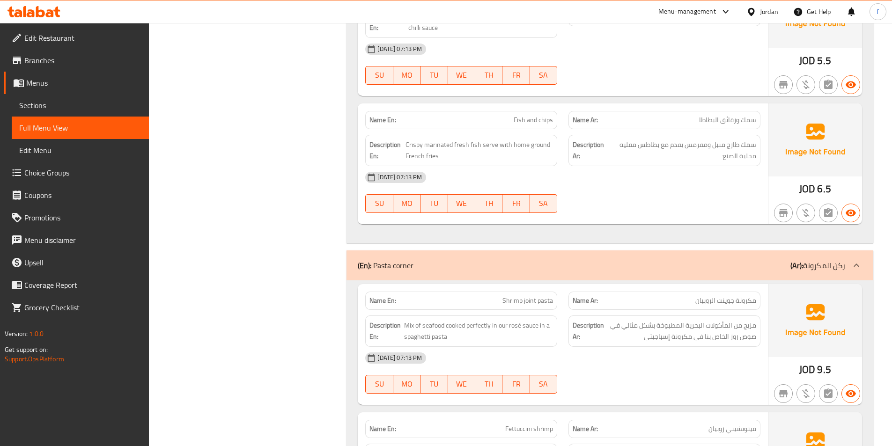
scroll to position [1265, 0]
click at [516, 119] on span "Fish and chips" at bounding box center [533, 120] width 39 height 10
click at [543, 118] on span "Fish and chips" at bounding box center [533, 120] width 39 height 10
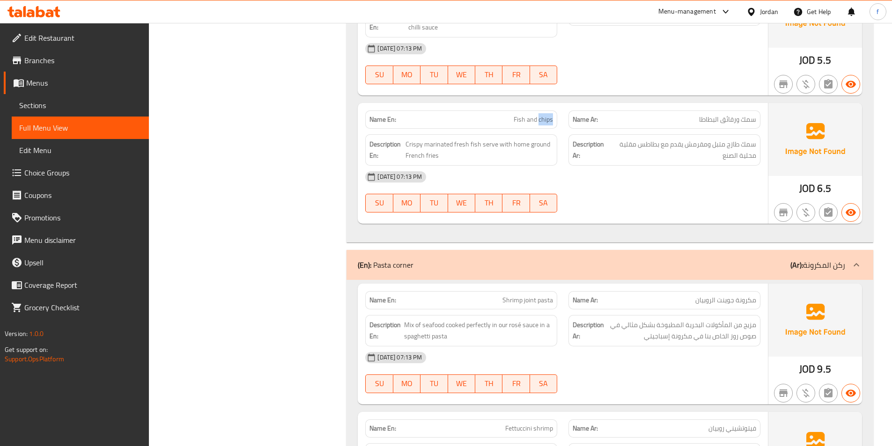
click at [543, 118] on span "Fish and chips" at bounding box center [533, 120] width 39 height 10
click at [465, 143] on span "Crispy marinated fresh fish serve with home ground French fries" at bounding box center [480, 150] width 148 height 23
click at [433, 147] on span "Crispy marinated fresh fish serve with home ground French fries" at bounding box center [480, 150] width 148 height 23
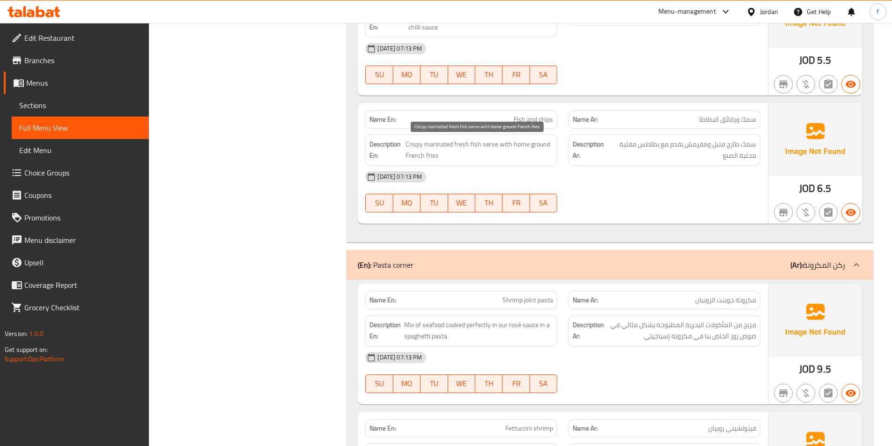
click at [461, 148] on span "Crispy marinated fresh fish serve with home ground French fries" at bounding box center [480, 150] width 148 height 23
click at [472, 141] on span "Crispy marinated fresh fish serve with home ground French fries" at bounding box center [480, 150] width 148 height 23
click at [435, 142] on span "Crispy marinated fresh fish serve with home ground French fries" at bounding box center [480, 150] width 148 height 23
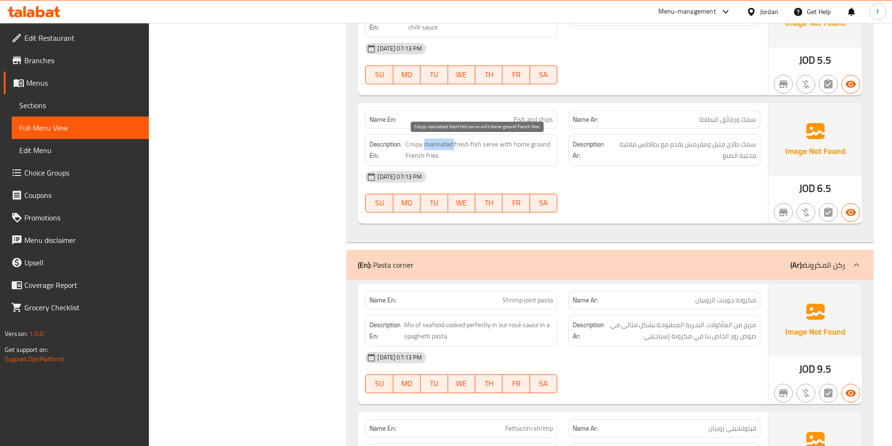
click at [435, 142] on span "Crispy marinated fresh fish serve with home ground French fries" at bounding box center [480, 150] width 148 height 23
click at [413, 146] on span "Crispy marinated fresh fish serve with home ground French fries" at bounding box center [480, 150] width 148 height 23
click at [543, 121] on span "Fish and chips" at bounding box center [533, 120] width 39 height 10
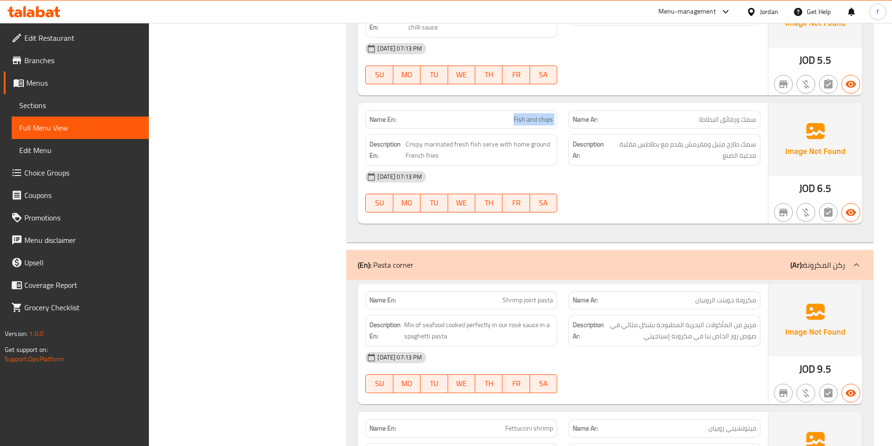
click at [543, 121] on span "Fish and chips" at bounding box center [533, 120] width 39 height 10
copy span "Fish and chips"
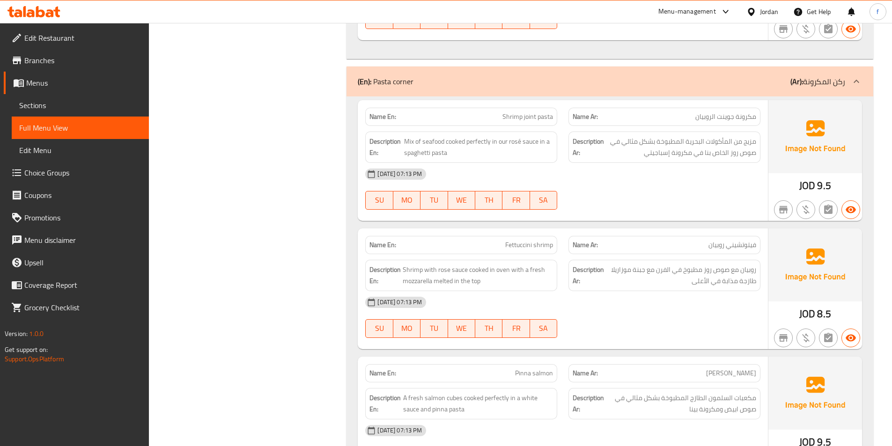
scroll to position [1499, 0]
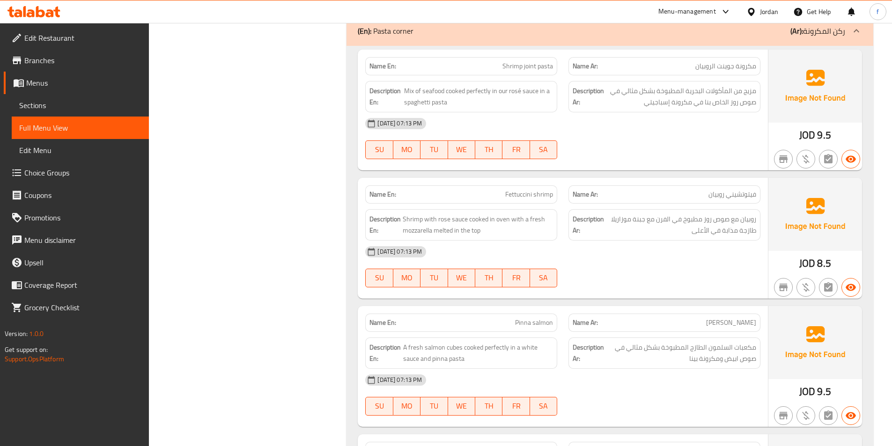
click at [546, 66] on span "Shrimp joint pasta" at bounding box center [528, 66] width 51 height 10
click at [527, 67] on span "Shrimp joint pasta" at bounding box center [528, 66] width 51 height 10
click at [499, 66] on p "Name En: Shrimp joint pasta" at bounding box center [462, 66] width 184 height 10
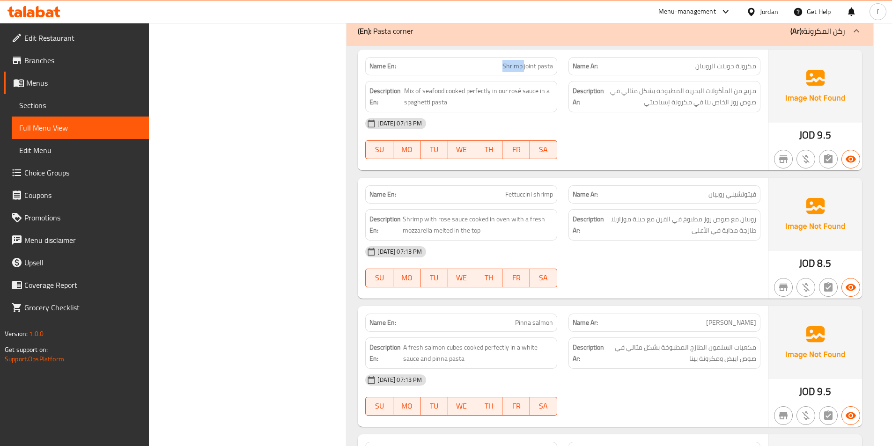
click at [499, 66] on p "Name En: Shrimp joint pasta" at bounding box center [462, 66] width 184 height 10
click at [551, 66] on span "Shrimp joint pasta" at bounding box center [528, 66] width 51 height 10
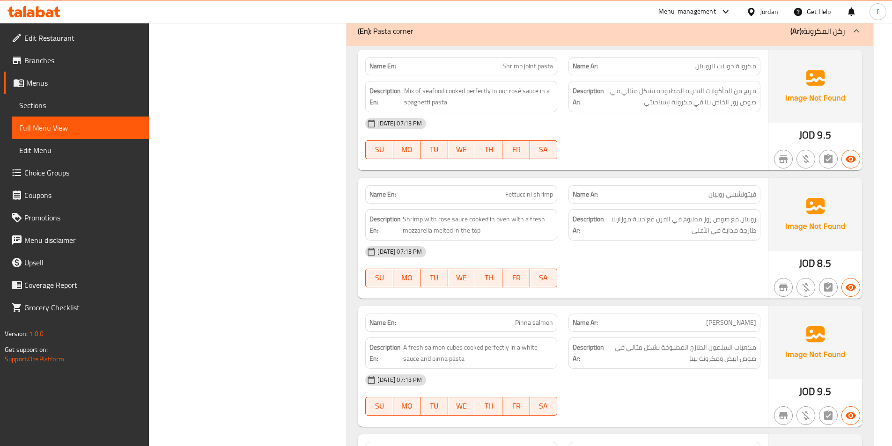
click at [531, 64] on span "Shrimp joint pasta" at bounding box center [528, 66] width 51 height 10
click at [514, 67] on span "Shrimp joint pasta" at bounding box center [528, 66] width 51 height 10
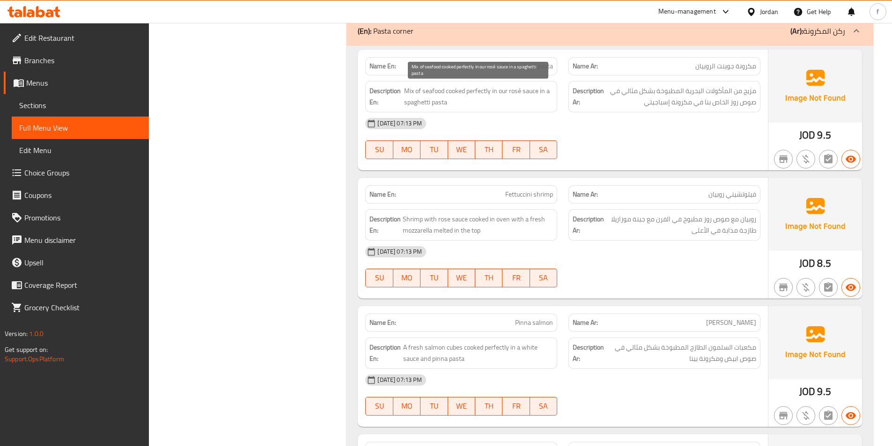
click at [408, 90] on span "Mix of seafood cooked perfectly in our rosé sauce in a spaghetti pasta" at bounding box center [478, 96] width 149 height 23
click at [435, 93] on span "Mix of seafood cooked perfectly in our rosé sauce in a spaghetti pasta" at bounding box center [478, 96] width 149 height 23
click at [459, 89] on span "Mix of seafood cooked perfectly in our rosé sauce in a spaghetti pasta" at bounding box center [478, 96] width 149 height 23
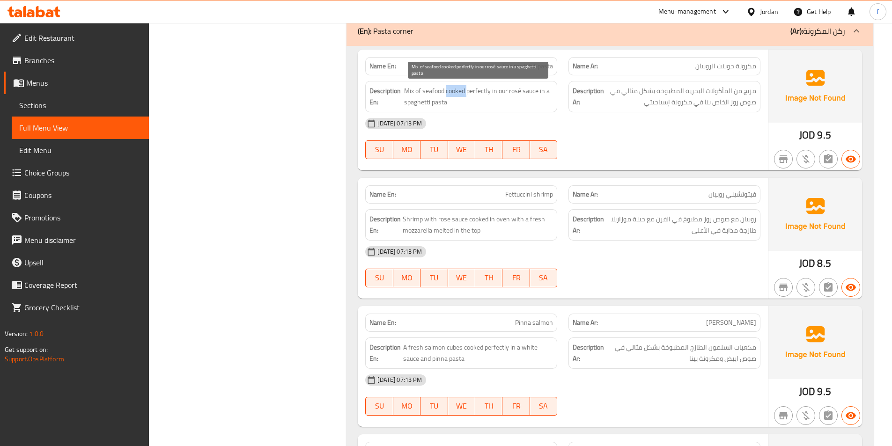
click at [459, 89] on span "Mix of seafood cooked perfectly in our rosé sauce in a spaghetti pasta" at bounding box center [478, 96] width 149 height 23
click at [475, 89] on span "Mix of seafood cooked perfectly in our rosé sauce in a spaghetti pasta" at bounding box center [478, 96] width 149 height 23
copy span "perfectly"
click at [538, 76] on div "Description En: Mix of seafood cooked perfectly in our rosé sauce in a spaghett…" at bounding box center [461, 96] width 203 height 43
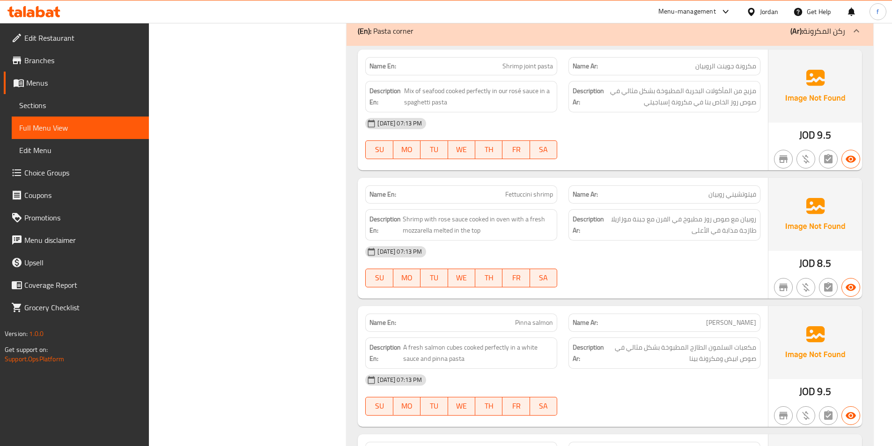
click at [539, 69] on span "Shrimp joint pasta" at bounding box center [528, 66] width 51 height 10
copy span "Shrimp joint pasta"
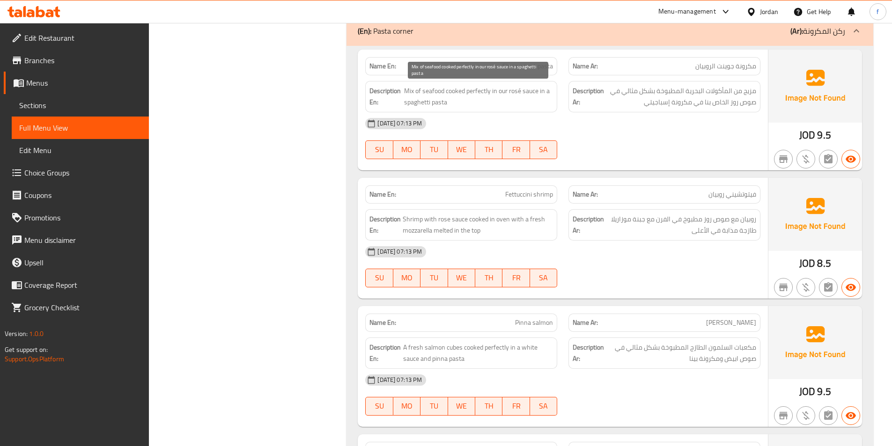
click at [499, 97] on span "Mix of seafood cooked perfectly in our rosé sauce in a spaghetti pasta" at bounding box center [478, 96] width 149 height 23
click at [515, 90] on span "Mix of seafood cooked perfectly in our rosé sauce in a spaghetti pasta" at bounding box center [478, 96] width 149 height 23
click at [414, 90] on span "Mix of seafood cooked perfectly in our rosé sauce in a spaghetti pasta" at bounding box center [478, 96] width 149 height 23
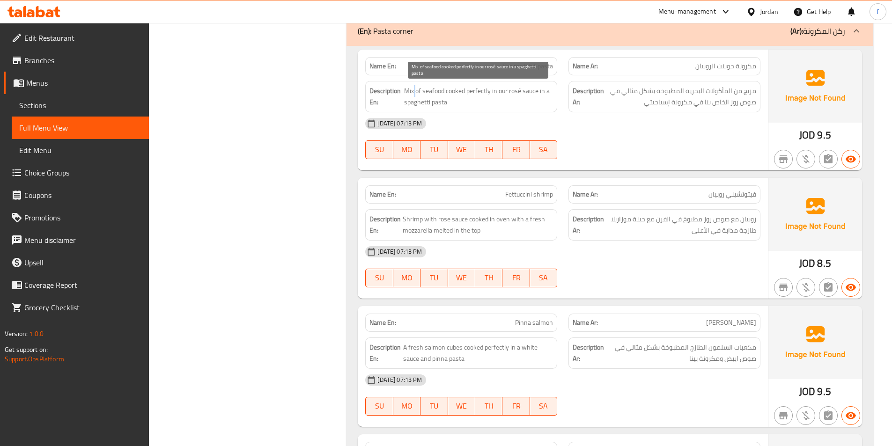
click at [414, 90] on span "Mix of seafood cooked perfectly in our rosé sauce in a spaghetti pasta" at bounding box center [478, 96] width 149 height 23
click at [408, 90] on span "Mix of seafood cooked perfectly in our rosé sauce in a spaghetti pasta" at bounding box center [478, 96] width 149 height 23
click at [420, 90] on span "Mix of seafood cooked perfectly in our rosé sauce in a spaghetti pasta" at bounding box center [478, 96] width 149 height 23
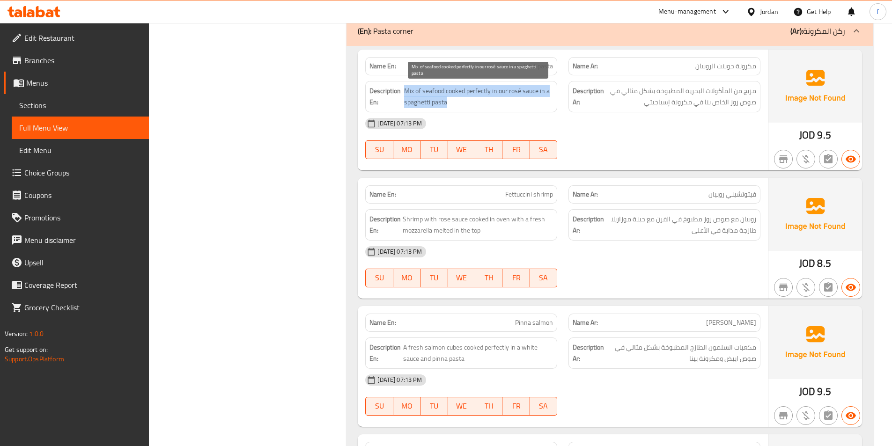
click at [420, 90] on span "Mix of seafood cooked perfectly in our rosé sauce in a spaghetti pasta" at bounding box center [478, 96] width 149 height 23
click at [418, 88] on span "Mix of seafood cooked perfectly in our rosé sauce in a spaghetti pasta" at bounding box center [478, 96] width 149 height 23
click at [404, 89] on span "Mix of seafood cooked perfectly in our rosé sauce in a spaghetti pasta" at bounding box center [478, 96] width 149 height 23
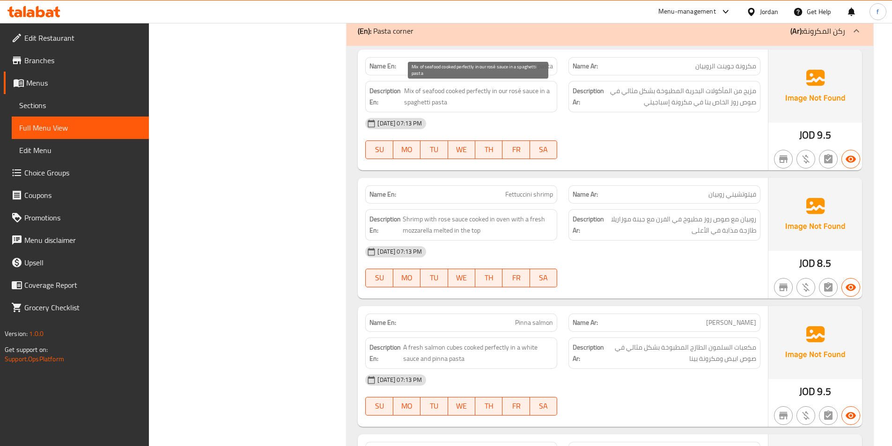
click at [432, 91] on span "Mix of seafood cooked perfectly in our rosé sauce in a spaghetti pasta" at bounding box center [478, 96] width 149 height 23
click at [452, 91] on span "Mix of seafood cooked perfectly in our rosé sauce in a spaghetti pasta" at bounding box center [478, 96] width 149 height 23
click at [472, 89] on span "Mix of seafood cooked perfectly in our rosé sauce in a spaghetti pasta" at bounding box center [478, 96] width 149 height 23
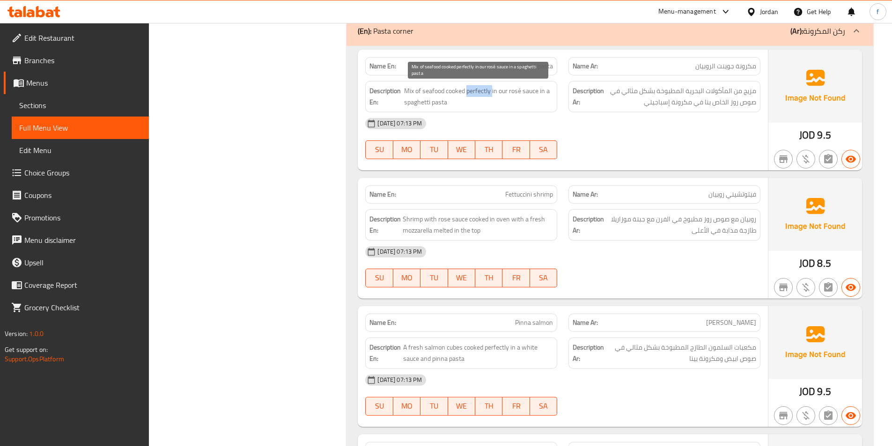
click at [472, 89] on span "Mix of seafood cooked perfectly in our rosé sauce in a spaghetti pasta" at bounding box center [478, 96] width 149 height 23
click at [495, 91] on span "Mix of seafood cooked perfectly in our rosé sauce in a spaghetti pasta" at bounding box center [478, 96] width 149 height 23
click at [538, 93] on span "Mix of seafood cooked perfectly in our rosé sauce in a spaghetti pasta" at bounding box center [478, 96] width 149 height 23
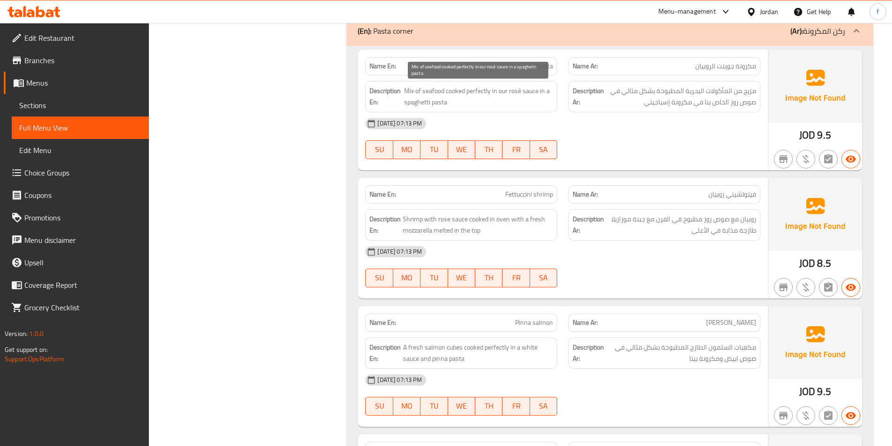
click at [535, 91] on span "Mix of seafood cooked perfectly in our rosé sauce in a spaghetti pasta" at bounding box center [478, 96] width 149 height 23
click at [542, 91] on span "Mix of seafood cooked perfectly in our rosé sauce in a spaghetti pasta" at bounding box center [478, 96] width 149 height 23
click at [534, 91] on span "Mix of seafood cooked perfectly in our rosé sauce in a spaghetti pasta" at bounding box center [478, 96] width 149 height 23
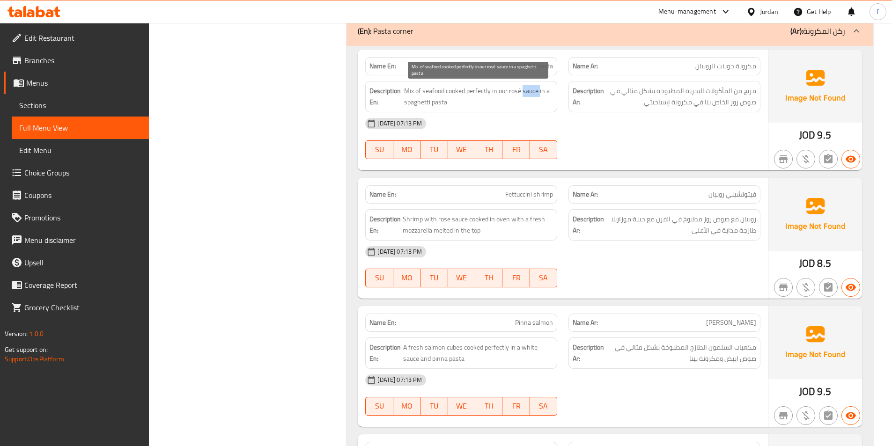
click at [529, 91] on span "Mix of seafood cooked perfectly in our rosé sauce in a spaghetti pasta" at bounding box center [478, 96] width 149 height 23
click at [513, 96] on span "Mix of seafood cooked perfectly in our rosé sauce in a spaghetti pasta" at bounding box center [478, 96] width 149 height 23
drag, startPoint x: 501, startPoint y: 89, endPoint x: 560, endPoint y: 87, distance: 58.6
click at [560, 87] on div "Description En: Mix of seafood cooked perfectly in our rosé sauce in a spaghett…" at bounding box center [461, 96] width 203 height 43
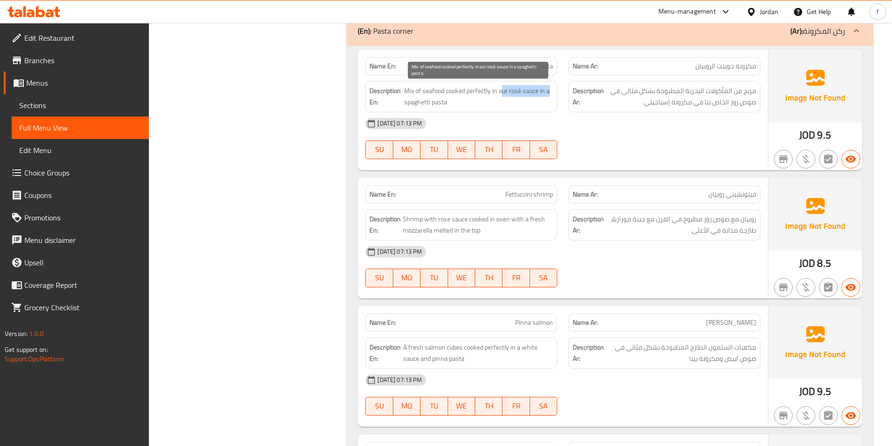
drag, startPoint x: 398, startPoint y: 103, endPoint x: 475, endPoint y: 103, distance: 76.8
click at [475, 103] on h6 "Description En: Mix of seafood cooked perfectly in our rosé sauce in a spaghett…" at bounding box center [462, 96] width 184 height 23
click at [475, 103] on span "Mix of seafood cooked perfectly in our rosé sauce in a spaghetti pasta" at bounding box center [478, 96] width 149 height 23
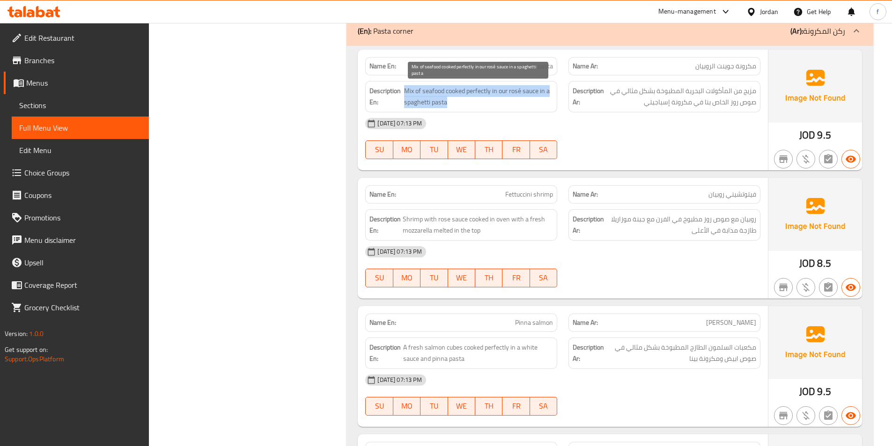
click at [475, 103] on span "Mix of seafood cooked perfectly in our rosé sauce in a spaghetti pasta" at bounding box center [478, 96] width 149 height 23
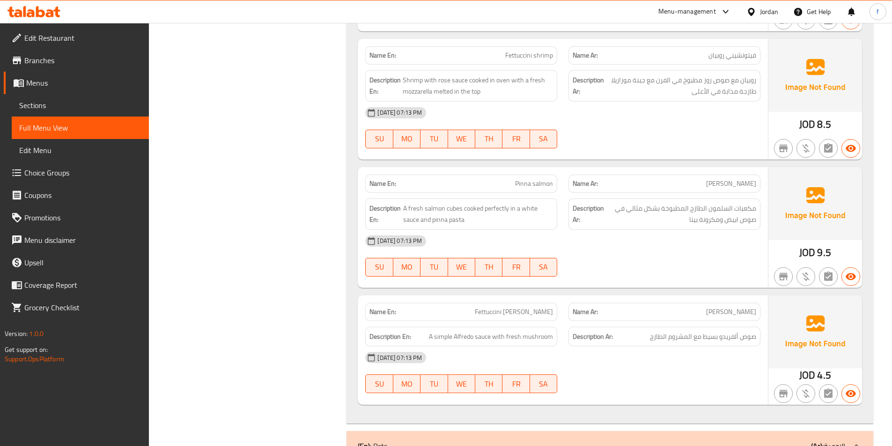
scroll to position [1640, 0]
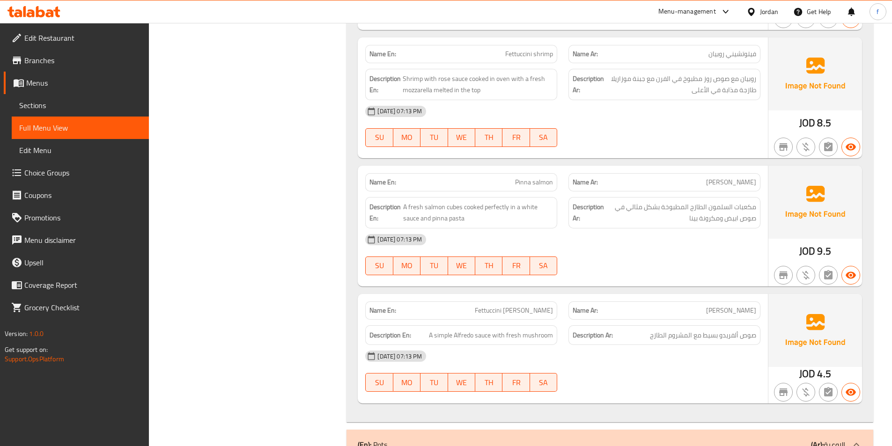
click at [521, 49] on span "Fettuccini shrimp" at bounding box center [529, 54] width 48 height 10
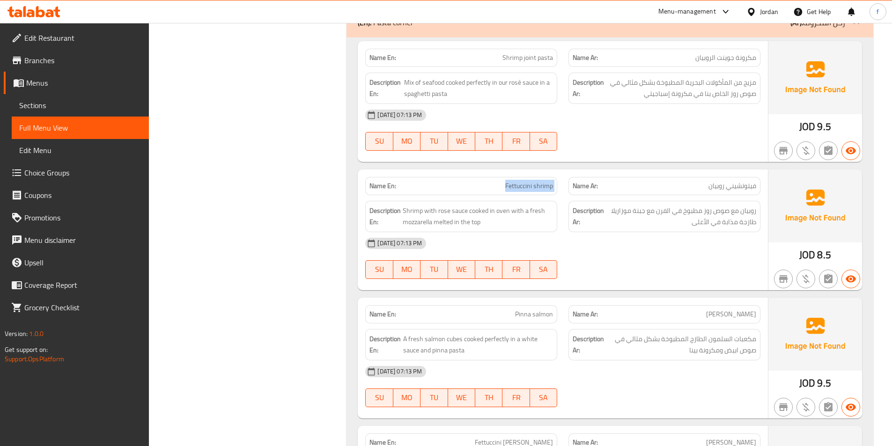
scroll to position [1499, 0]
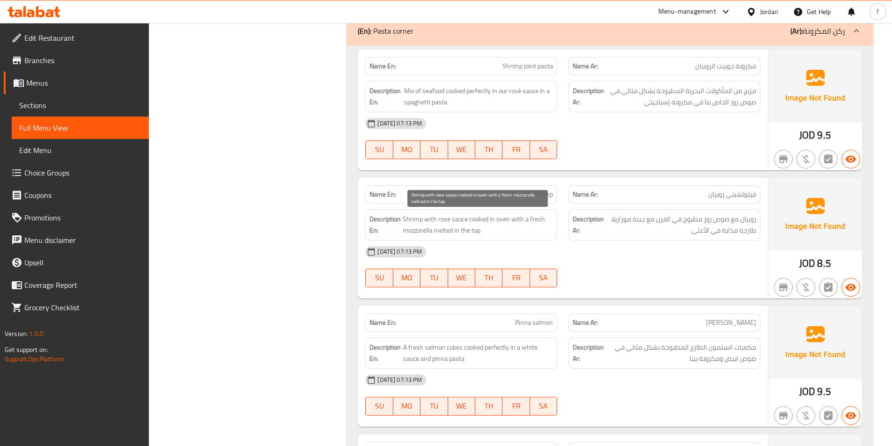
click at [416, 217] on span "Shrimp with rose sauce cooked in oven with a fresh mozzarella melted in the top" at bounding box center [478, 225] width 150 height 23
click at [436, 217] on span "Shrimp with rose sauce cooked in oven with a fresh mozzarella melted in the top" at bounding box center [478, 225] width 150 height 23
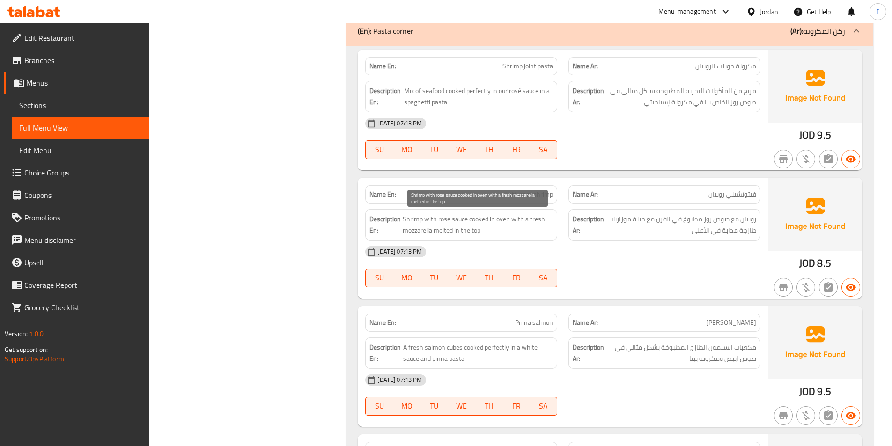
click at [419, 217] on span "Shrimp with rose sauce cooked in oven with a fresh mozzarella melted in the top" at bounding box center [478, 225] width 150 height 23
click at [432, 216] on span "Shrimp with rose sauce cooked in oven with a fresh mozzarella melted in the top" at bounding box center [478, 225] width 150 height 23
click at [422, 217] on span "Shrimp with rose sauce cooked in oven with a fresh mozzarella melted in the top" at bounding box center [478, 225] width 150 height 23
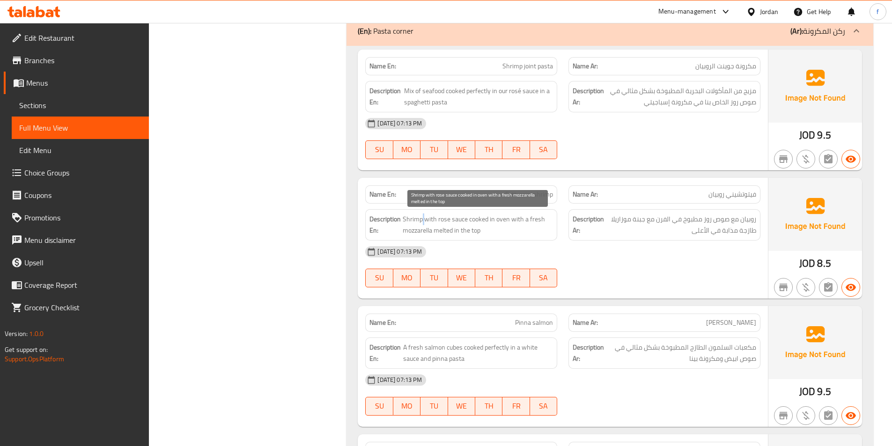
click at [422, 217] on span "Shrimp with rose sauce cooked in oven with a fresh mozzarella melted in the top" at bounding box center [478, 225] width 150 height 23
click at [431, 216] on span "Shrimp with rose sauce cooked in oven with a fresh mozzarella melted in the top" at bounding box center [478, 225] width 150 height 23
click at [455, 220] on span "Shrimp with rose sauce cooked in oven with a fresh mozzarella melted in the top" at bounding box center [478, 225] width 150 height 23
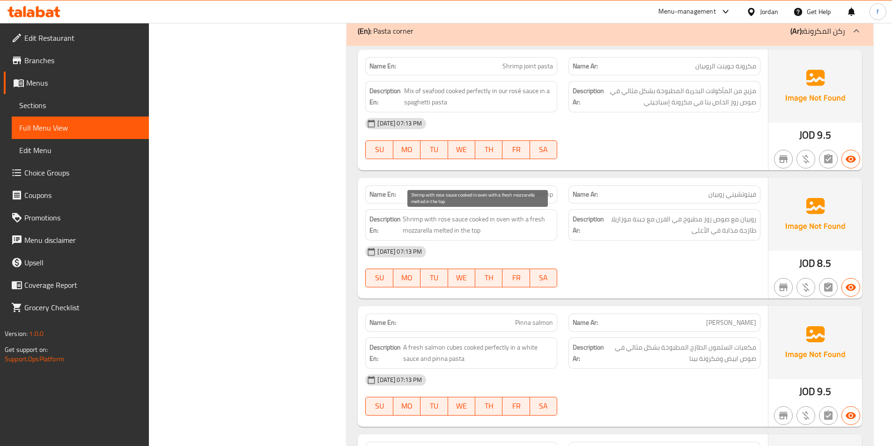
click at [443, 220] on span "Shrimp with rose sauce cooked in oven with a fresh mozzarella melted in the top" at bounding box center [478, 225] width 150 height 23
click at [476, 223] on span "Shrimp with rose sauce cooked in oven with a fresh mozzarella melted in the top" at bounding box center [478, 225] width 150 height 23
click at [502, 222] on span "Shrimp with rose sauce cooked in oven with a fresh mozzarella melted in the top" at bounding box center [478, 225] width 150 height 23
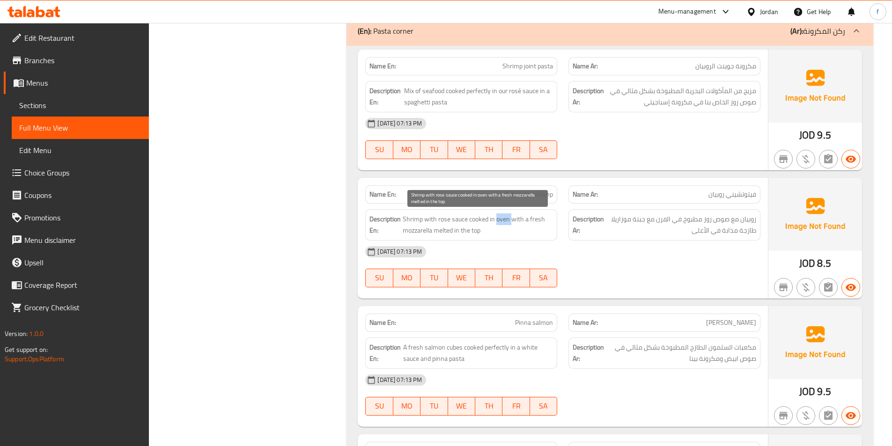
click at [502, 222] on span "Shrimp with rose sauce cooked in oven with a fresh mozzarella melted in the top" at bounding box center [478, 225] width 150 height 23
click at [520, 218] on span "Shrimp with rose sauce cooked in oven with a fresh mozzarella melted in the top" at bounding box center [478, 225] width 150 height 23
click at [416, 229] on span "Shrimp with rose sauce cooked in oven with a fresh mozzarella melted in the top" at bounding box center [478, 225] width 150 height 23
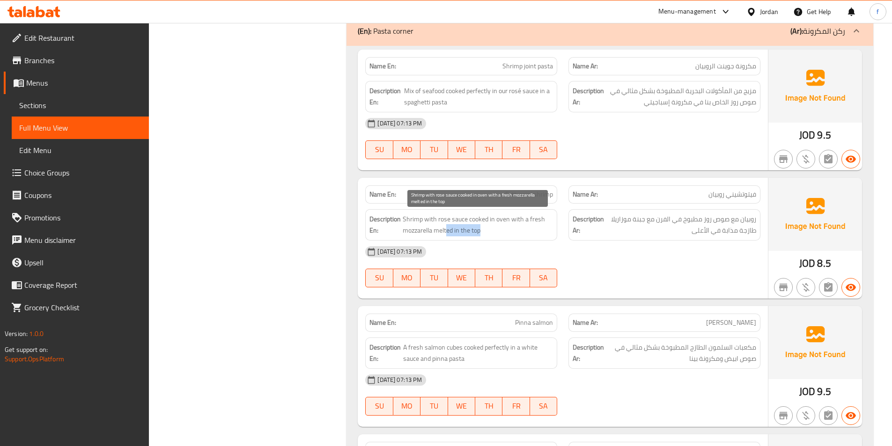
drag, startPoint x: 483, startPoint y: 230, endPoint x: 457, endPoint y: 228, distance: 25.5
click at [446, 230] on span "Shrimp with rose sauce cooked in oven with a fresh mozzarella melted in the top" at bounding box center [478, 225] width 150 height 23
click at [515, 214] on span "Shrimp with rose sauce cooked in oven with a fresh mozzarella melted in the top" at bounding box center [478, 225] width 150 height 23
click at [539, 197] on span "Fettuccini shrimp" at bounding box center [529, 195] width 48 height 10
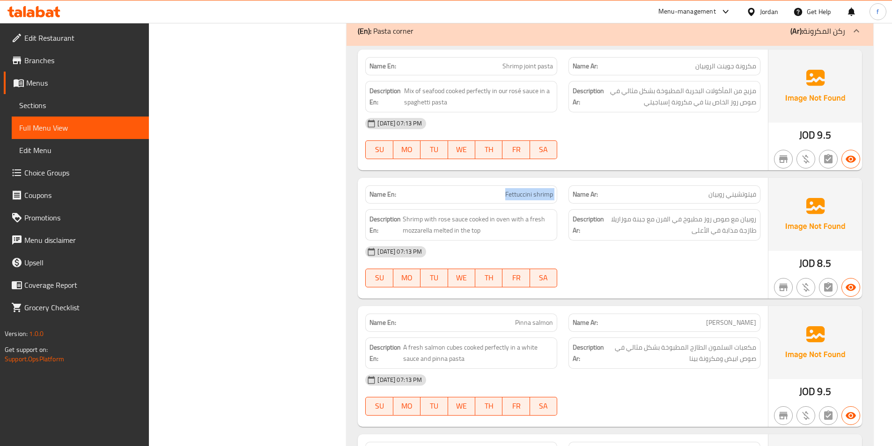
click at [539, 197] on span "Fettuccini shrimp" at bounding box center [529, 195] width 48 height 10
copy span "Fettuccini shrimp"
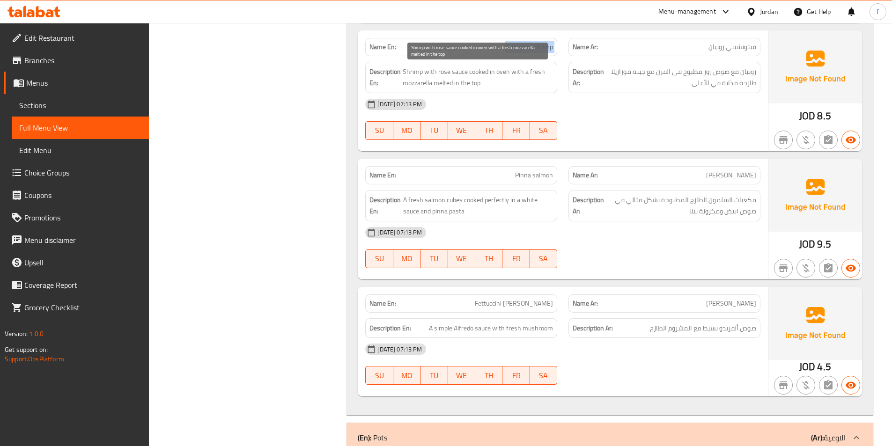
scroll to position [1686, 0]
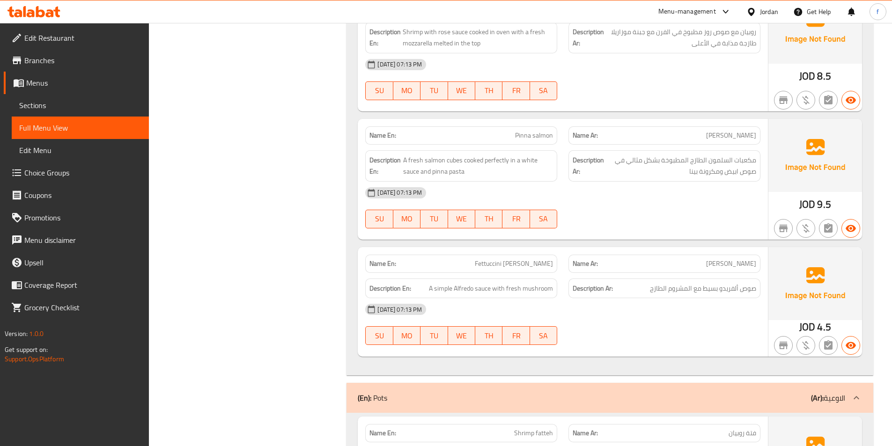
click at [528, 132] on span "Pinna salmon" at bounding box center [534, 136] width 38 height 10
click at [453, 160] on span "A fresh salmon cubes cooked perfectly in a white sauce and pinna pasta" at bounding box center [478, 166] width 150 height 23
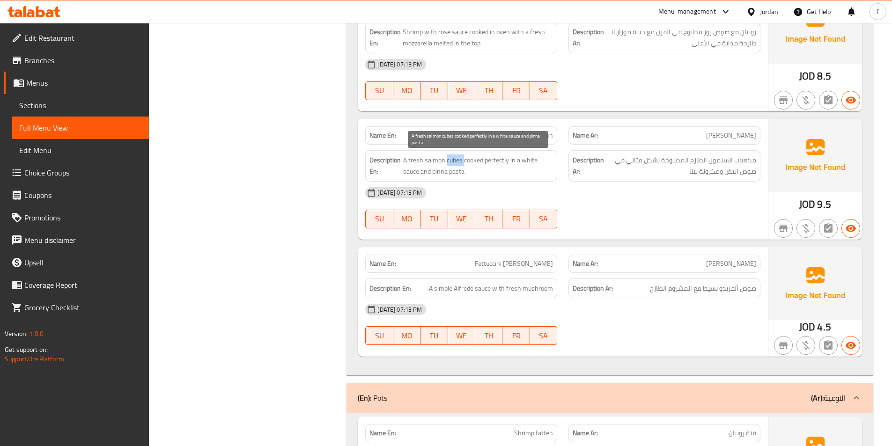
click at [453, 160] on span "A fresh salmon cubes cooked perfectly in a white sauce and pinna pasta" at bounding box center [478, 166] width 150 height 23
click at [443, 161] on span "A fresh salmon cubes cooked perfectly in a white sauce and pinna pasta" at bounding box center [478, 166] width 150 height 23
click at [417, 164] on span "A fresh salmon cubes cooked perfectly in a white sauce and pinna pasta" at bounding box center [478, 166] width 150 height 23
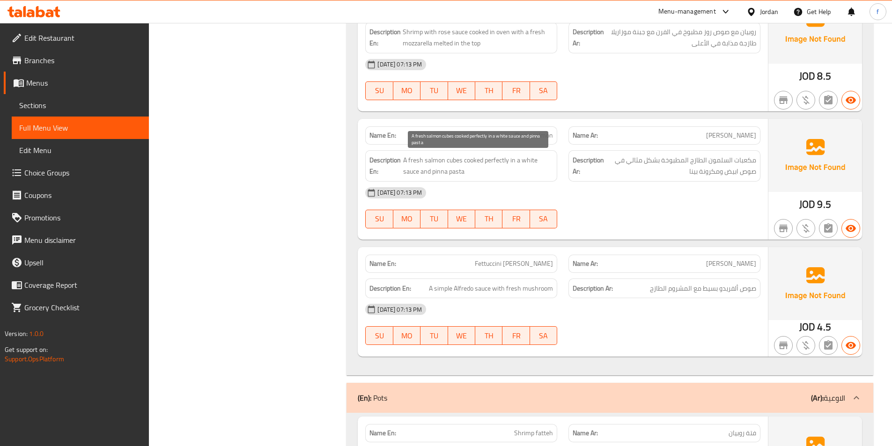
click at [464, 159] on span "A fresh salmon cubes cooked perfectly in a white sauce and pinna pasta" at bounding box center [478, 166] width 150 height 23
click at [492, 160] on span "A fresh salmon cubes cooked perfectly in a white sauce and pinna pasta" at bounding box center [478, 166] width 150 height 23
click at [526, 158] on span "A fresh salmon cubes cooked perfectly in a white sauce and pinna pasta" at bounding box center [478, 166] width 150 height 23
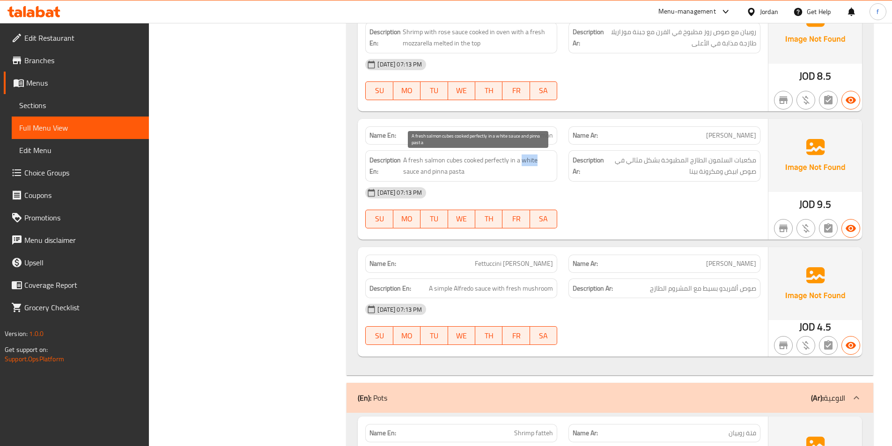
click at [526, 158] on span "A fresh salmon cubes cooked perfectly in a white sauce and pinna pasta" at bounding box center [478, 166] width 150 height 23
click at [415, 171] on span "A fresh salmon cubes cooked perfectly in a white sauce and pinna pasta" at bounding box center [478, 166] width 150 height 23
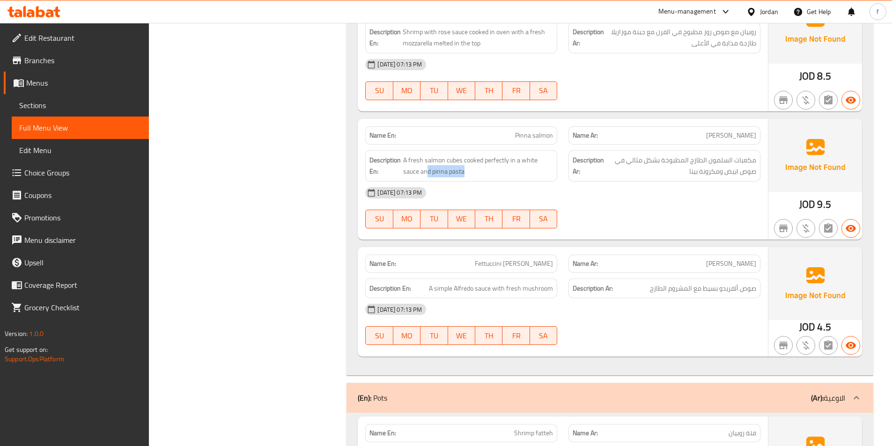
drag, startPoint x: 468, startPoint y: 174, endPoint x: 427, endPoint y: 178, distance: 41.9
click at [427, 178] on div "Description En: A fresh salmon cubes cooked perfectly in a white sauce and pinn…" at bounding box center [461, 165] width 192 height 31
click at [487, 166] on span "A fresh salmon cubes cooked perfectly in a white sauce and pinna pasta" at bounding box center [478, 166] width 150 height 23
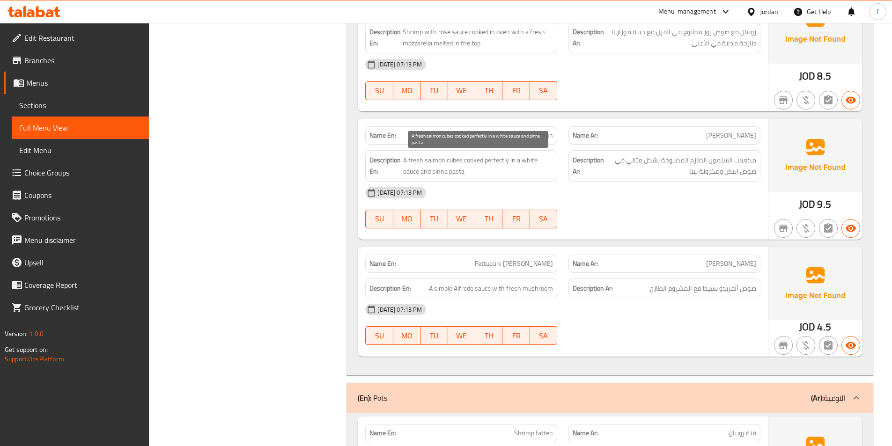
click at [487, 166] on span "A fresh salmon cubes cooked perfectly in a white sauce and pinna pasta" at bounding box center [478, 166] width 150 height 23
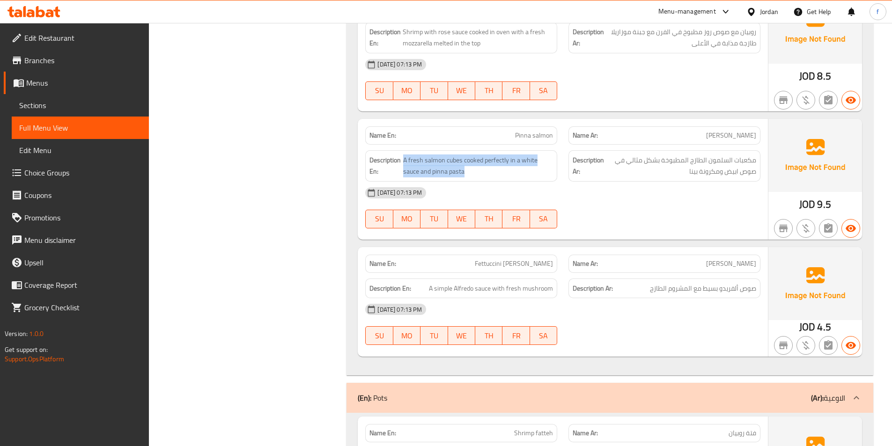
click at [503, 178] on div "Description En: A fresh salmon cubes cooked perfectly in a white sauce and pinn…" at bounding box center [461, 165] width 192 height 31
click at [533, 136] on span "Pinna salmon" at bounding box center [534, 136] width 38 height 10
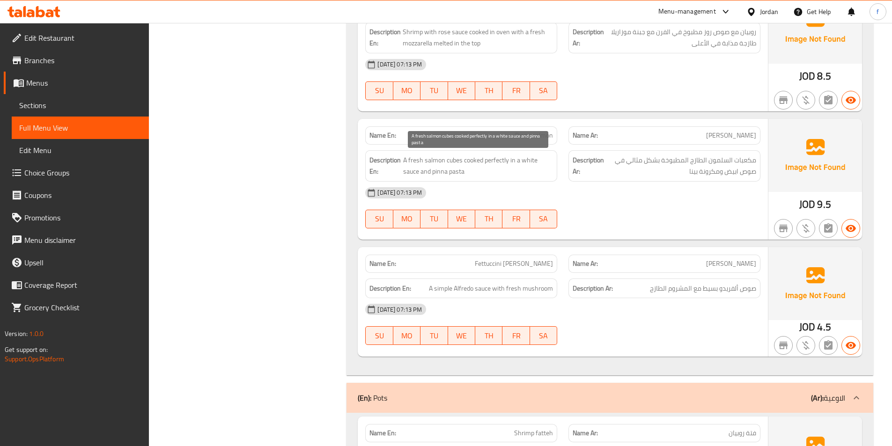
click at [453, 159] on span "A fresh salmon cubes cooked perfectly in a white sauce and pinna pasta" at bounding box center [478, 166] width 150 height 23
click at [429, 161] on span "A fresh salmon cubes cooked perfectly in a white sauce and pinna pasta" at bounding box center [478, 166] width 150 height 23
click at [413, 161] on span "A fresh salmon cubes cooked perfectly in a white sauce and pinna pasta" at bounding box center [478, 166] width 150 height 23
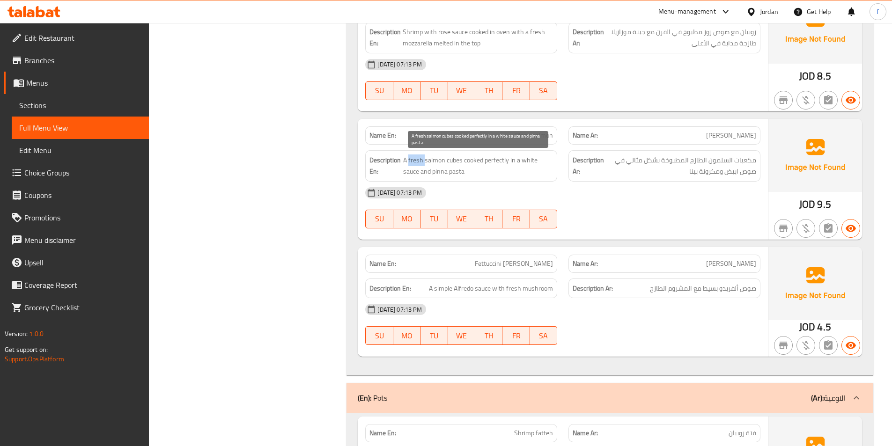
click at [413, 161] on span "A fresh salmon cubes cooked perfectly in a white sauce and pinna pasta" at bounding box center [478, 166] width 150 height 23
click at [469, 160] on span "A fresh salmon cubes cooked perfectly in a white sauce and pinna pasta" at bounding box center [478, 166] width 150 height 23
click at [457, 160] on span "A fresh salmon cubes cooked perfectly in a white sauce and pinna pasta" at bounding box center [478, 166] width 150 height 23
click at [492, 161] on span "A fresh salmon cubes cooked perfectly in a white sauce and pinna pasta" at bounding box center [478, 166] width 150 height 23
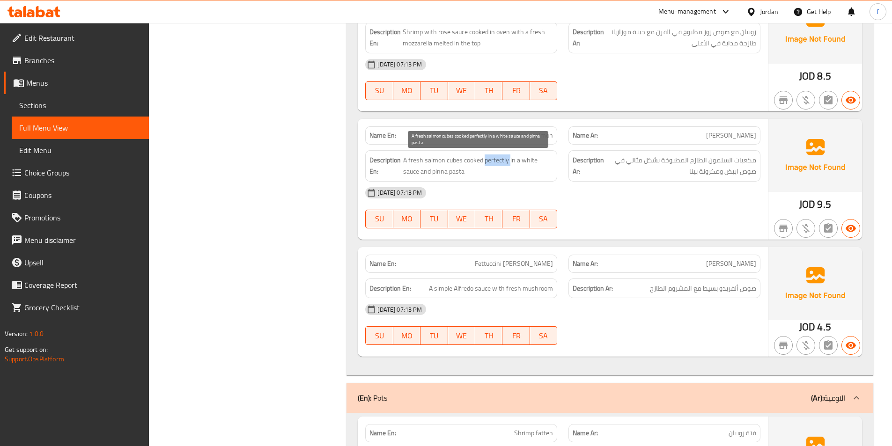
click at [492, 161] on span "A fresh salmon cubes cooked perfectly in a white sauce and pinna pasta" at bounding box center [478, 166] width 150 height 23
click at [534, 135] on span "Pinna salmon" at bounding box center [534, 136] width 38 height 10
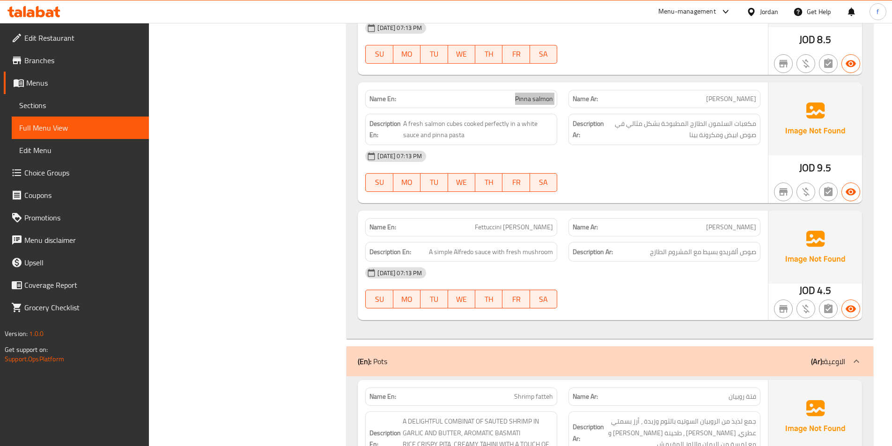
scroll to position [1780, 0]
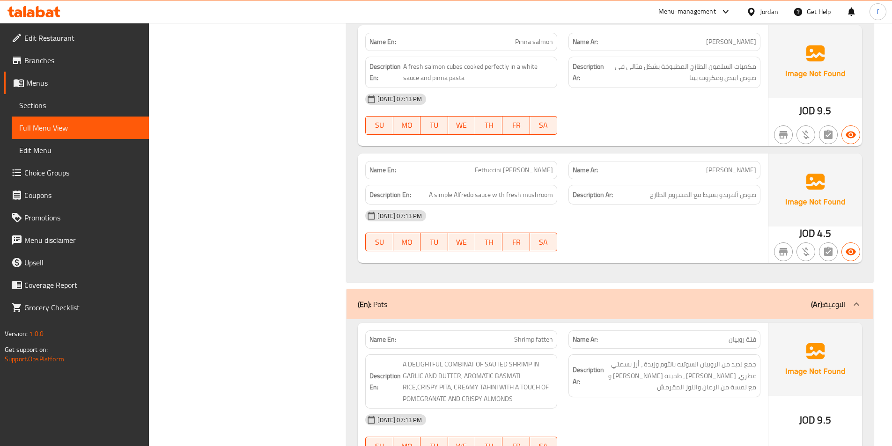
click at [516, 170] on span "Fettuccini [PERSON_NAME]" at bounding box center [514, 170] width 78 height 10
click at [481, 195] on span "A simple Alfredo sauce with fresh mushroom" at bounding box center [491, 195] width 124 height 12
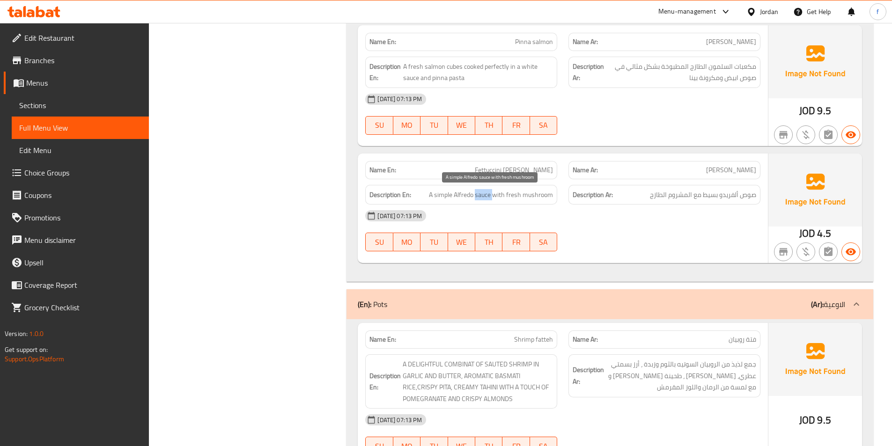
click at [481, 195] on span "A simple Alfredo sauce with fresh mushroom" at bounding box center [491, 195] width 124 height 12
click at [466, 196] on span "A simple Alfredo sauce with fresh mushroom" at bounding box center [491, 195] width 124 height 12
click at [446, 196] on span "A simple Alfredo sauce with fresh mushroom" at bounding box center [491, 195] width 124 height 12
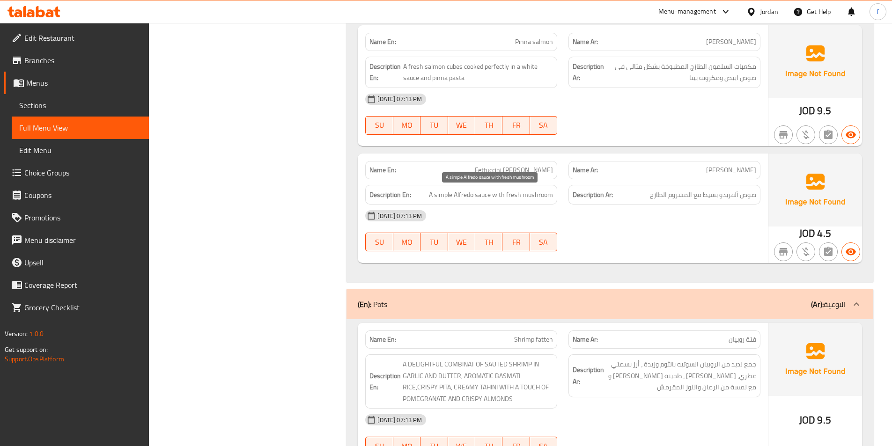
click at [497, 194] on span "A simple Alfredo sauce with fresh mushroom" at bounding box center [491, 195] width 124 height 12
click at [530, 193] on span "A simple Alfredo sauce with fresh mushroom" at bounding box center [491, 195] width 124 height 12
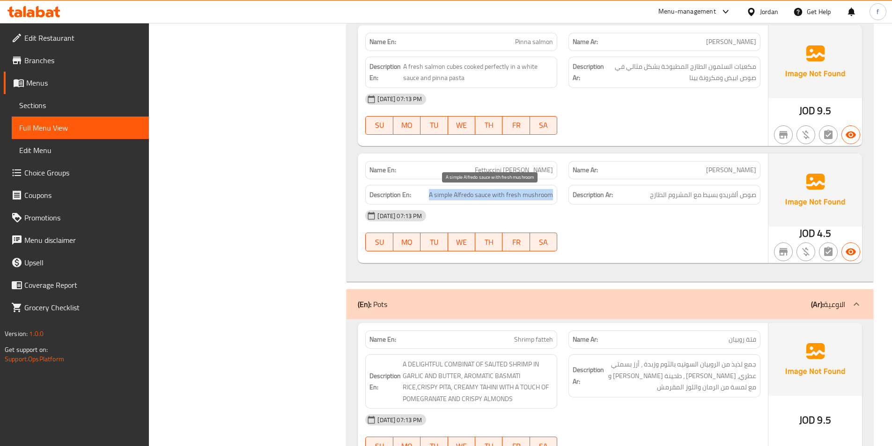
click at [536, 197] on span "A simple Alfredo sauce with fresh mushroom" at bounding box center [491, 195] width 124 height 12
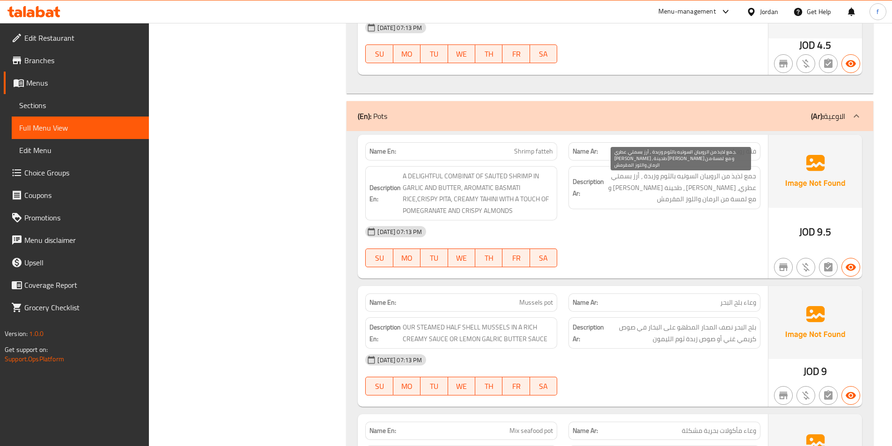
scroll to position [2014, 0]
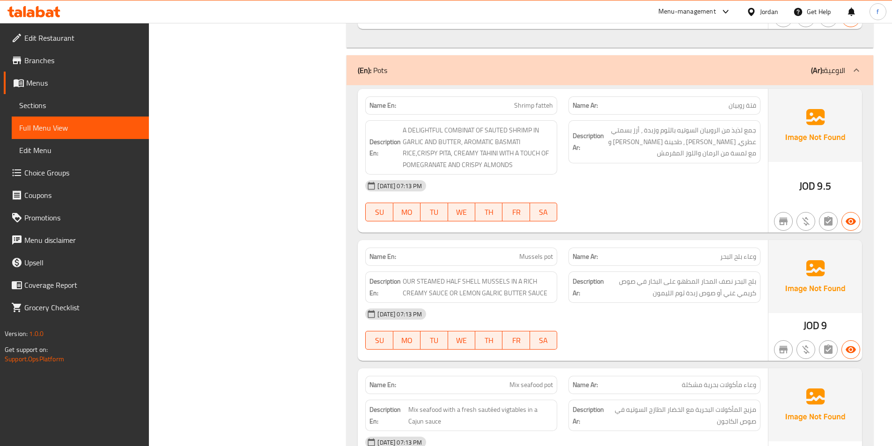
click at [531, 106] on span "Shrimp fatteh" at bounding box center [533, 106] width 39 height 10
click at [460, 130] on span "A DELIGHTFUL COMBINAT OF SAUTED SHRIMP IN GARLIC AND BUTTER, AROMATIC BASMATI R…" at bounding box center [478, 148] width 150 height 46
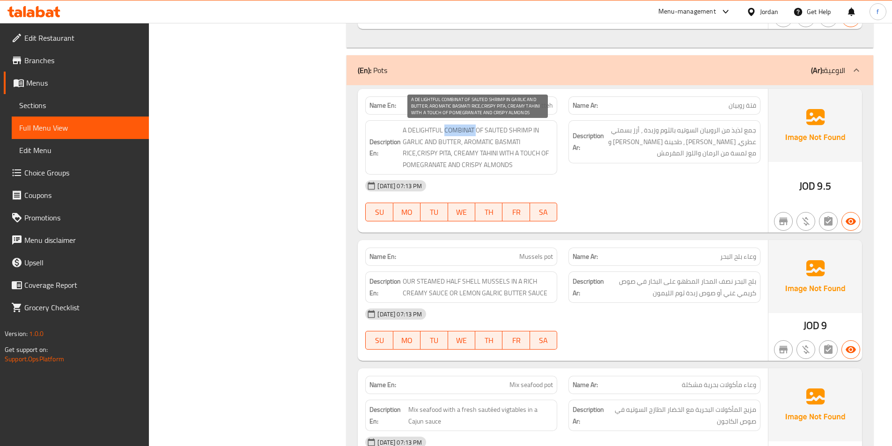
click at [460, 130] on span "A DELIGHTFUL COMBINAT OF SAUTED SHRIMP IN GARLIC AND BUTTER, AROMATIC BASMATI R…" at bounding box center [478, 148] width 150 height 46
click at [427, 128] on span "A DELIGHTFUL COMBINAT OF SAUTED SHRIMP IN GARLIC AND BUTTER, AROMATIC BASMATI R…" at bounding box center [478, 148] width 150 height 46
click at [481, 130] on span "A DELIGHTFUL COMBINAT OF SAUTED SHRIMP IN GARLIC AND BUTTER, AROMATIC BASMATI R…" at bounding box center [478, 148] width 150 height 46
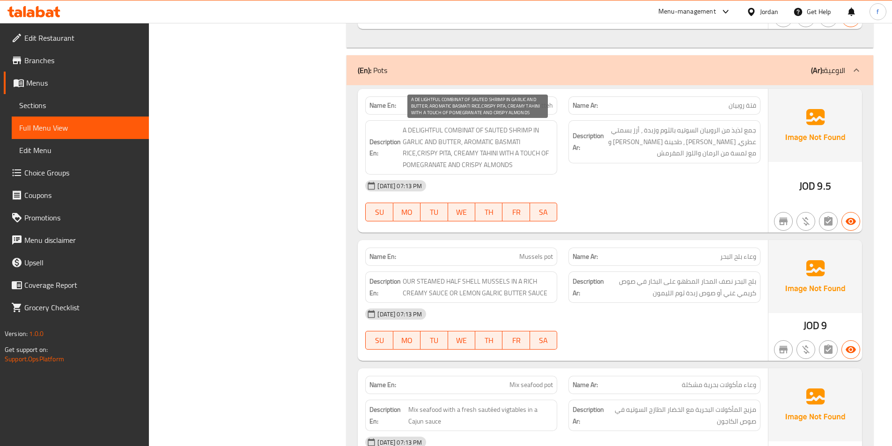
click at [520, 132] on span "A DELIGHTFUL COMBINAT OF SAUTED SHRIMP IN GARLIC AND BUTTER, AROMATIC BASMATI R…" at bounding box center [478, 148] width 150 height 46
click at [495, 131] on span "A DELIGHTFUL COMBINAT OF SAUTED SHRIMP IN GARLIC AND BUTTER, AROMATIC BASMATI R…" at bounding box center [478, 148] width 150 height 46
click at [538, 128] on span "A DELIGHTFUL COMBINAT OF SAUTED SHRIMP IN GARLIC AND BUTTER, AROMATIC BASMATI R…" at bounding box center [478, 148] width 150 height 46
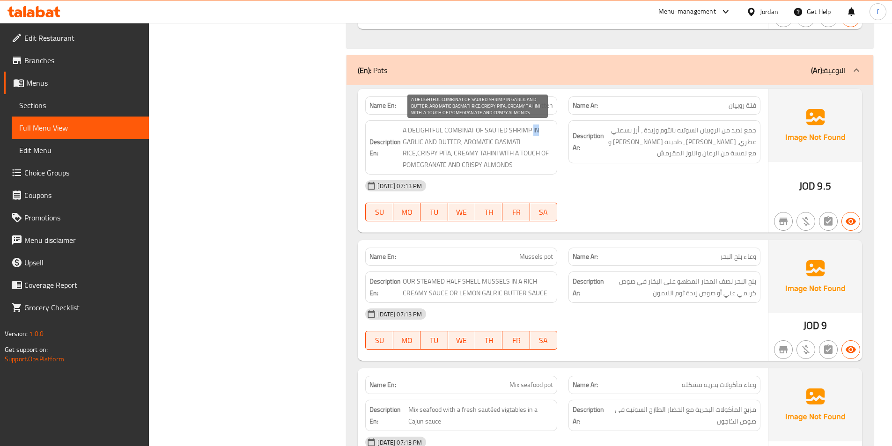
click at [538, 128] on span "A DELIGHTFUL COMBINAT OF SAUTED SHRIMP IN GARLIC AND BUTTER, AROMATIC BASMATI R…" at bounding box center [478, 148] width 150 height 46
click at [414, 142] on span "A DELIGHTFUL COMBINAT OF SAUTED SHRIMP IN GARLIC AND BUTTER, AROMATIC BASMATI R…" at bounding box center [478, 148] width 150 height 46
click at [458, 142] on span "A DELIGHTFUL COMBINAT OF SAUTED SHRIMP IN GARLIC AND BUTTER, AROMATIC BASMATI R…" at bounding box center [478, 148] width 150 height 46
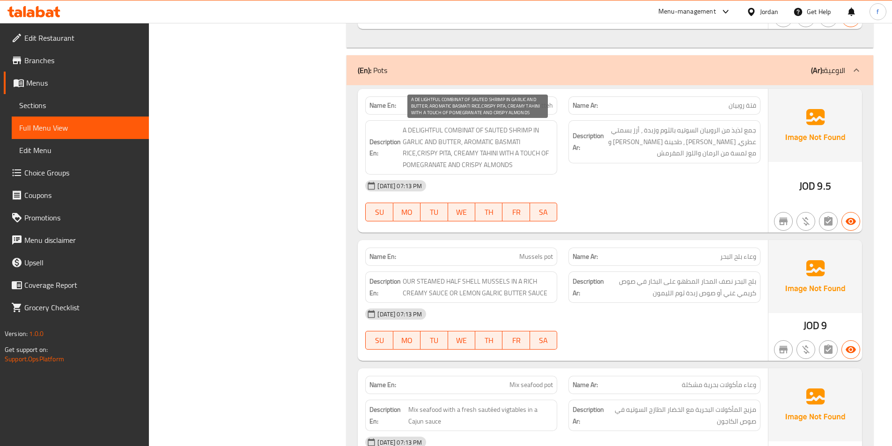
click at [486, 141] on span "A DELIGHTFUL COMBINAT OF SAUTED SHRIMP IN GARLIC AND BUTTER, AROMATIC BASMATI R…" at bounding box center [478, 148] width 150 height 46
click at [504, 141] on span "A DELIGHTFUL COMBINAT OF SAUTED SHRIMP IN GARLIC AND BUTTER, AROMATIC BASMATI R…" at bounding box center [478, 148] width 150 height 46
click at [413, 151] on span "A DELIGHTFUL COMBINAT OF SAUTED SHRIMP IN GARLIC AND BUTTER, AROMATIC BASMATI R…" at bounding box center [478, 148] width 150 height 46
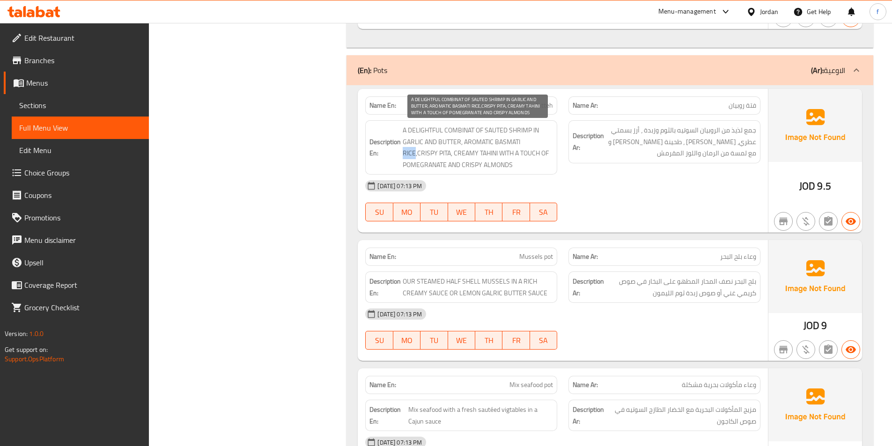
click at [413, 151] on span "A DELIGHTFUL COMBINAT OF SAUTED SHRIMP IN GARLIC AND BUTTER, AROMATIC BASMATI R…" at bounding box center [478, 148] width 150 height 46
click at [432, 152] on span "A DELIGHTFUL COMBINAT OF SAUTED SHRIMP IN GARLIC AND BUTTER, AROMATIC BASMATI R…" at bounding box center [478, 148] width 150 height 46
click at [442, 152] on span "A DELIGHTFUL COMBINAT OF SAUTED SHRIMP IN GARLIC AND BUTTER, AROMATIC BASMATI R…" at bounding box center [478, 148] width 150 height 46
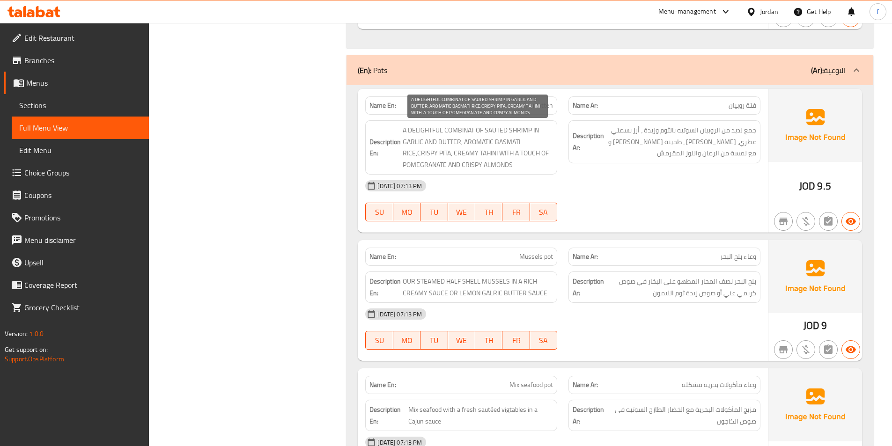
click at [485, 153] on span "A DELIGHTFUL COMBINAT OF SAUTED SHRIMP IN GARLIC AND BUTTER, AROMATIC BASMATI R…" at bounding box center [478, 148] width 150 height 46
click at [464, 152] on span "A DELIGHTFUL COMBINAT OF SAUTED SHRIMP IN GARLIC AND BUTTER, AROMATIC BASMATI R…" at bounding box center [478, 148] width 150 height 46
click at [509, 153] on span "A DELIGHTFUL COMBINAT OF SAUTED SHRIMP IN GARLIC AND BUTTER, AROMATIC BASMATI R…" at bounding box center [478, 148] width 150 height 46
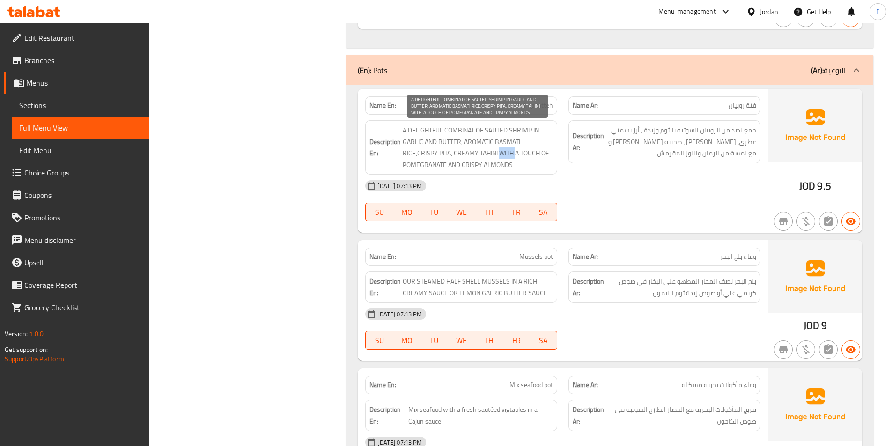
click at [509, 153] on span "A DELIGHTFUL COMBINAT OF SAUTED SHRIMP IN GARLIC AND BUTTER, AROMATIC BASMATI R…" at bounding box center [478, 148] width 150 height 46
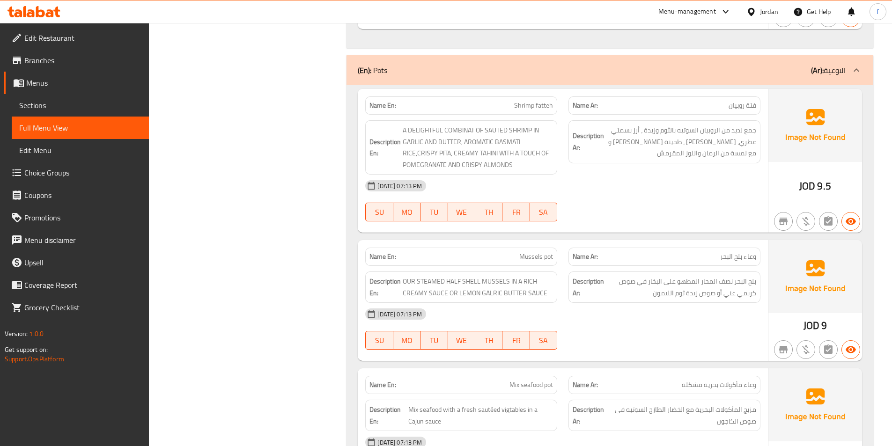
click at [550, 101] on span "Shrimp fatteh" at bounding box center [533, 106] width 39 height 10
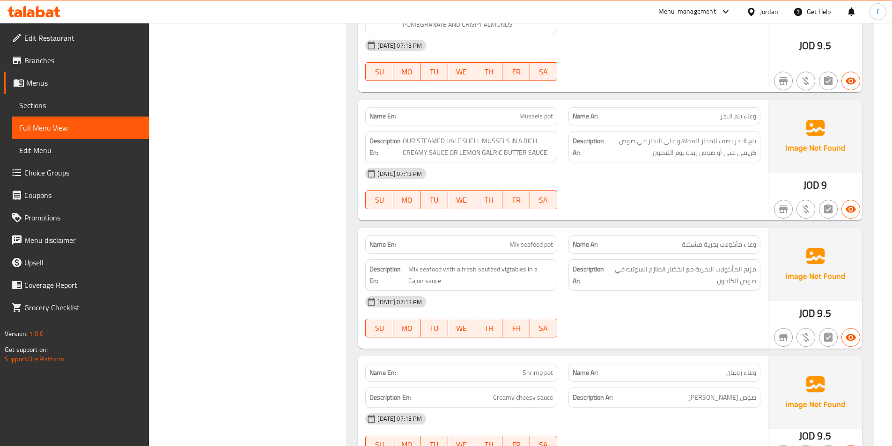
click at [522, 119] on span "Mussels pot" at bounding box center [537, 116] width 34 height 10
click at [489, 139] on span "OUR STEAMED HALF SHELL MUSSELS IN A RICH CREAMY SAUCE OR LEMON GALRIC BUTTER SA…" at bounding box center [478, 146] width 150 height 23
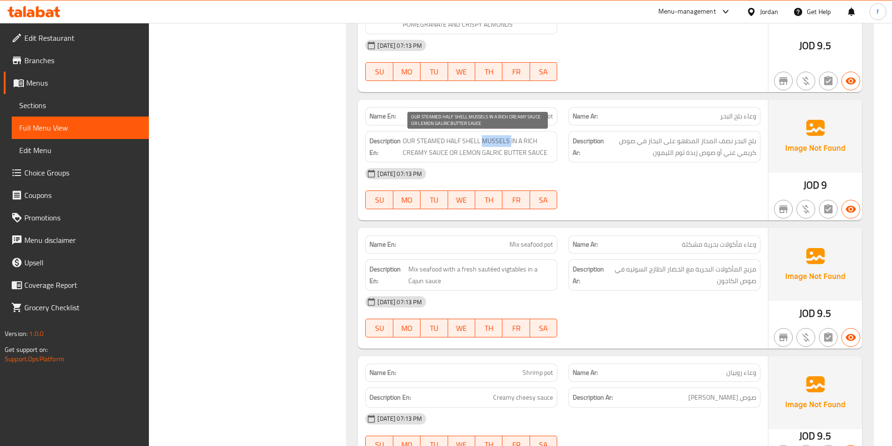
click at [489, 139] on span "OUR STEAMED HALF SHELL MUSSELS IN A RICH CREAMY SAUCE OR LEMON GALRIC BUTTER SA…" at bounding box center [478, 146] width 150 height 23
click at [455, 139] on span "OUR STEAMED HALF SHELL MUSSELS IN A RICH CREAMY SAUCE OR LEMON GALRIC BUTTER SA…" at bounding box center [478, 146] width 150 height 23
click at [466, 142] on span "OUR STEAMED HALF SHELL MUSSELS IN A RICH CREAMY SAUCE OR LEMON GALRIC BUTTER SA…" at bounding box center [478, 146] width 150 height 23
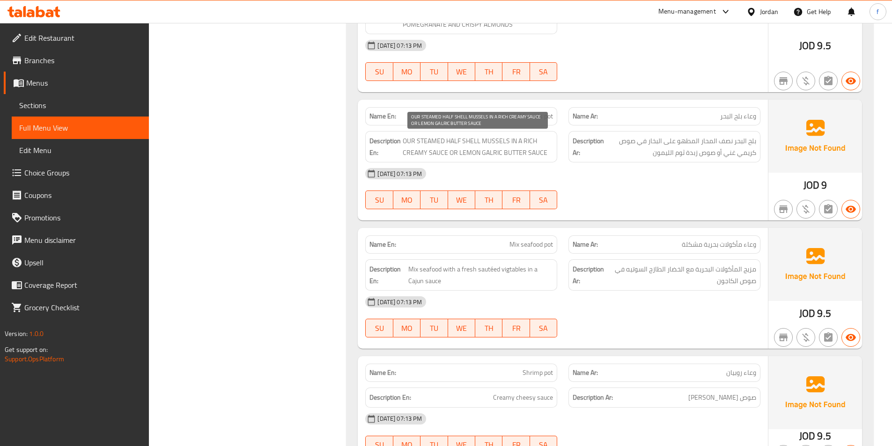
click at [422, 143] on span "OUR STEAMED HALF SHELL MUSSELS IN A RICH CREAMY SAUCE OR LEMON GALRIC BUTTER SA…" at bounding box center [478, 146] width 150 height 23
click at [408, 140] on span "OUR STEAMED HALF SHELL MUSSELS IN A RICH CREAMY SAUCE OR LEMON GALRIC BUTTER SA…" at bounding box center [478, 146] width 150 height 23
click at [534, 112] on span "Mussels pot" at bounding box center [537, 116] width 34 height 10
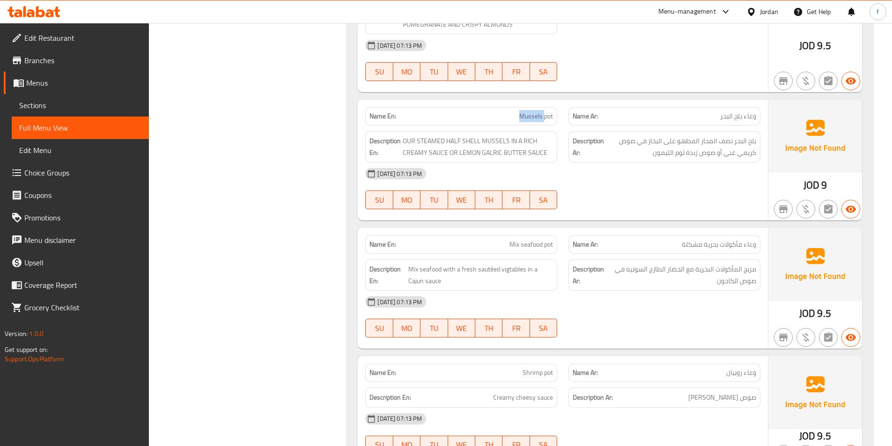
click at [534, 112] on span "Mussels pot" at bounding box center [537, 116] width 34 height 10
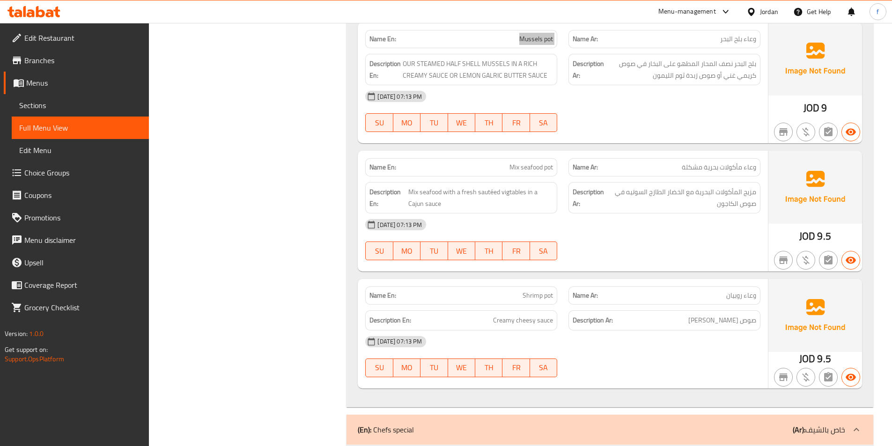
scroll to position [2249, 0]
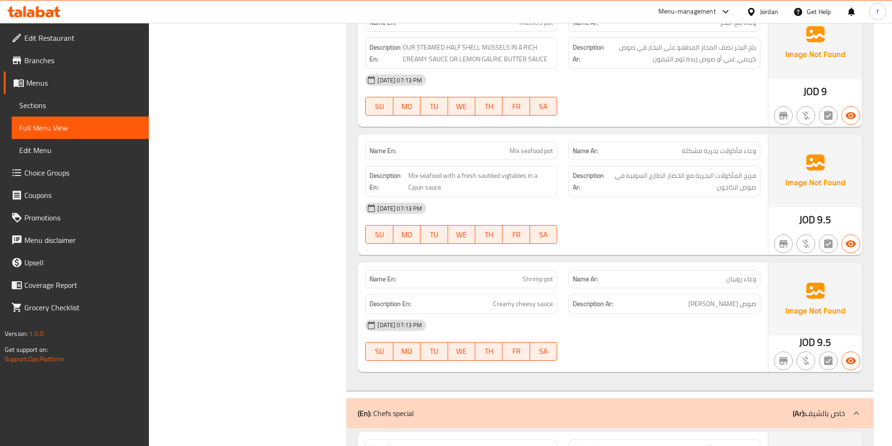
click at [536, 153] on span "Mix seafood pot" at bounding box center [532, 151] width 44 height 10
click at [528, 156] on span "Mix seafood pot" at bounding box center [532, 151] width 44 height 10
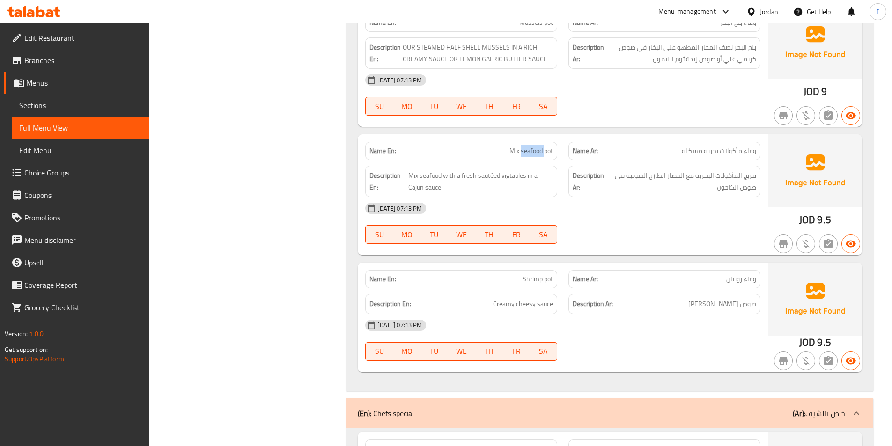
click at [528, 156] on span "Mix seafood pot" at bounding box center [532, 151] width 44 height 10
click at [685, 176] on span "مزيج المأكولات البحرية مع الخضار الطازج السوتيه في صوص الكاجون" at bounding box center [682, 181] width 149 height 23
click at [726, 155] on span "وعاء مأكولات بحرية مشكلة" at bounding box center [719, 151] width 74 height 10
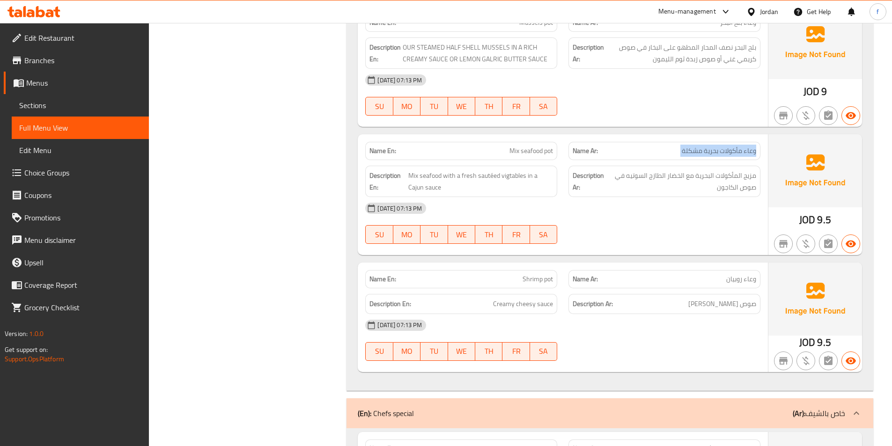
click at [726, 155] on span "وعاء مأكولات بحرية مشكلة" at bounding box center [719, 151] width 74 height 10
click at [514, 146] on span "Mix seafood pot" at bounding box center [532, 151] width 44 height 10
click at [412, 174] on span "Mix seafood with a fresh sautéed vigtables in a Cajun sauce" at bounding box center [480, 181] width 145 height 23
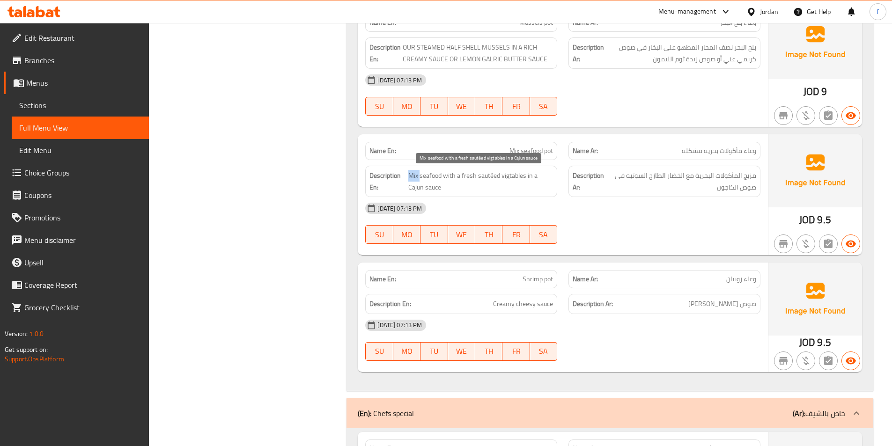
click at [412, 174] on span "Mix seafood with a fresh sautéed vigtables in a Cajun sauce" at bounding box center [480, 181] width 145 height 23
click at [428, 173] on span "Mix seafood with a fresh sautéed vigtables in a Cajun sauce" at bounding box center [480, 181] width 145 height 23
click at [446, 175] on span "Mix seafood with a fresh sautéed vigtables in a Cajun sauce" at bounding box center [480, 181] width 145 height 23
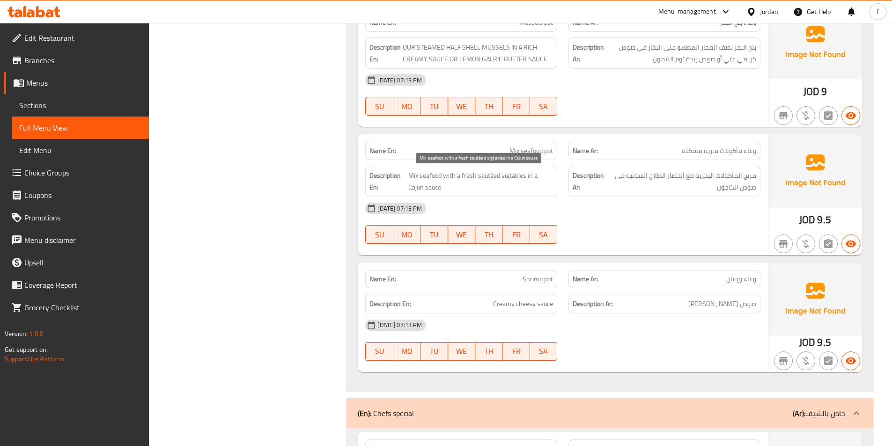
click at [516, 176] on span "Mix seafood with a fresh sautéed vigtables in a Cajun sauce" at bounding box center [480, 181] width 145 height 23
click at [468, 175] on span "Mix seafood with a fresh sautéed vigtables in a Cajun sauce" at bounding box center [480, 181] width 145 height 23
click at [489, 174] on span "Mix seafood with a fresh sautéed vigtables in a Cajun sauce" at bounding box center [480, 181] width 145 height 23
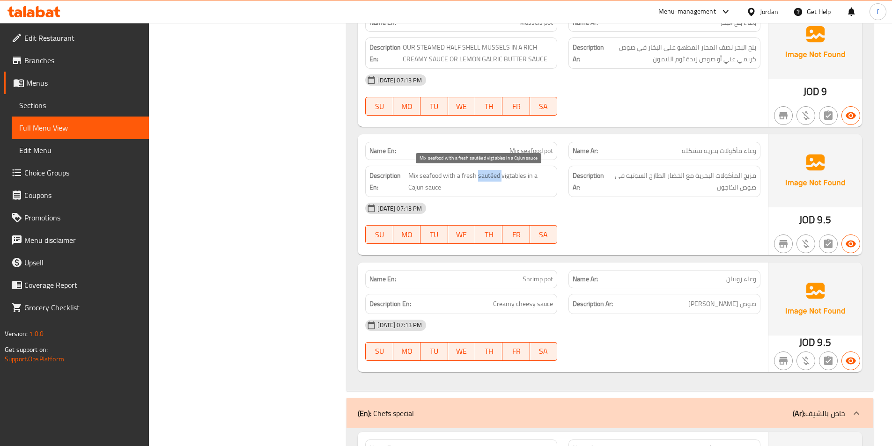
click at [489, 174] on span "Mix seafood with a fresh sautéed vigtables in a Cajun sauce" at bounding box center [480, 181] width 145 height 23
drag, startPoint x: 526, startPoint y: 173, endPoint x: 546, endPoint y: 197, distance: 31.2
click at [546, 197] on div "Description En: Mix seafood with a fresh sautéed vigtables in a Cajun sauce" at bounding box center [461, 181] width 192 height 31
click at [535, 194] on div "Description En: Mix seafood with a fresh sautéed vigtables in a Cajun sauce" at bounding box center [461, 181] width 192 height 31
click at [416, 185] on span "Mix seafood with a fresh sautéed vigtables in a Cajun sauce" at bounding box center [480, 181] width 145 height 23
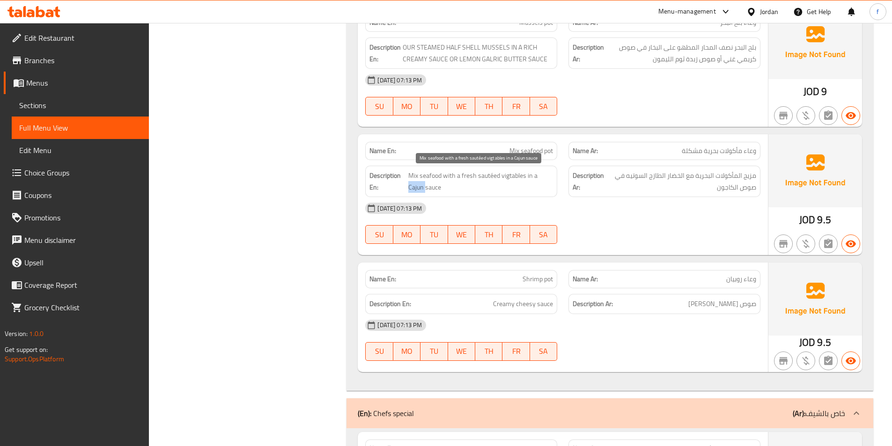
click at [416, 185] on span "Mix seafood with a fresh sautéed vigtables in a Cajun sauce" at bounding box center [480, 181] width 145 height 23
click at [416, 190] on span "Mix seafood with a fresh sautéed vigtables in a Cajun sauce" at bounding box center [480, 181] width 145 height 23
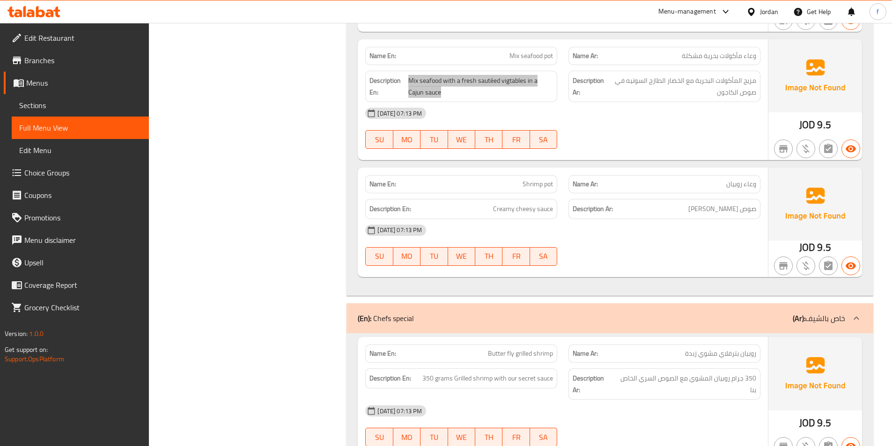
scroll to position [2389, 0]
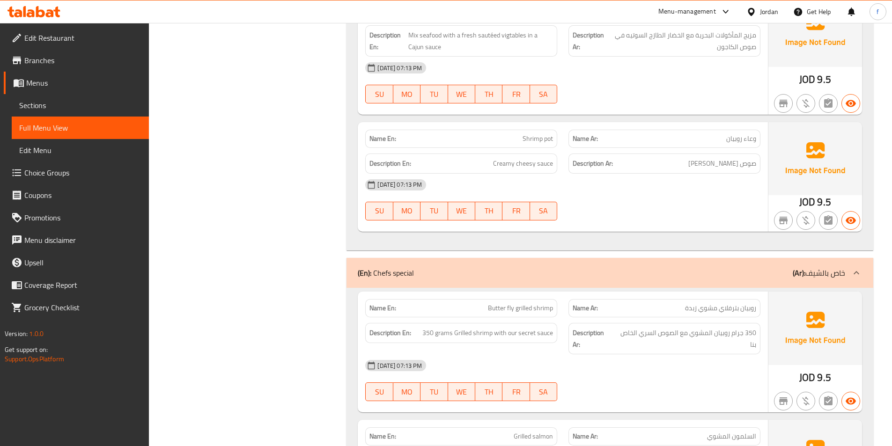
click at [535, 138] on span "Shrimp pot" at bounding box center [538, 139] width 30 height 10
click at [542, 164] on span "Creamy cheesy sauce" at bounding box center [523, 164] width 60 height 12
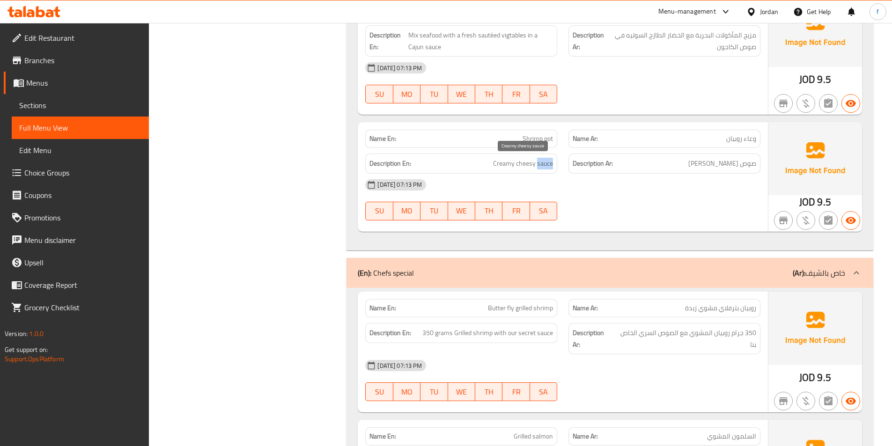
click at [542, 164] on span "Creamy cheesy sauce" at bounding box center [523, 164] width 60 height 12
click at [528, 163] on span "Creamy cheesy sauce" at bounding box center [523, 164] width 60 height 12
click at [503, 161] on span "Creamy cheesy sauce" at bounding box center [523, 164] width 60 height 12
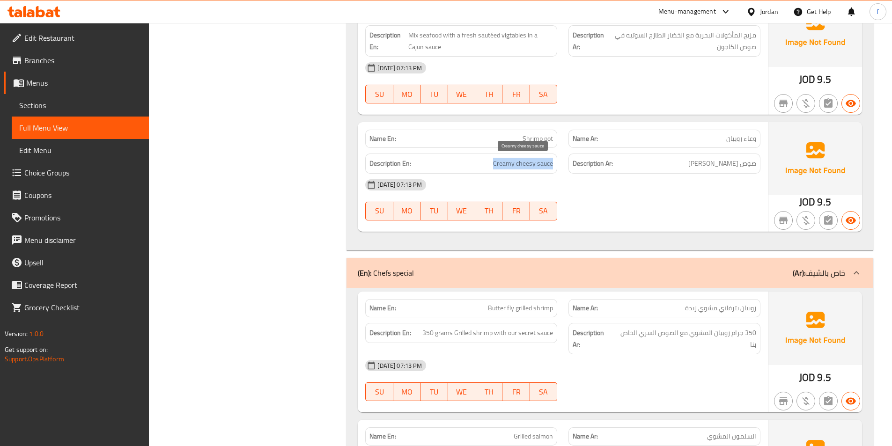
click at [503, 161] on span "Creamy cheesy sauce" at bounding box center [523, 164] width 60 height 12
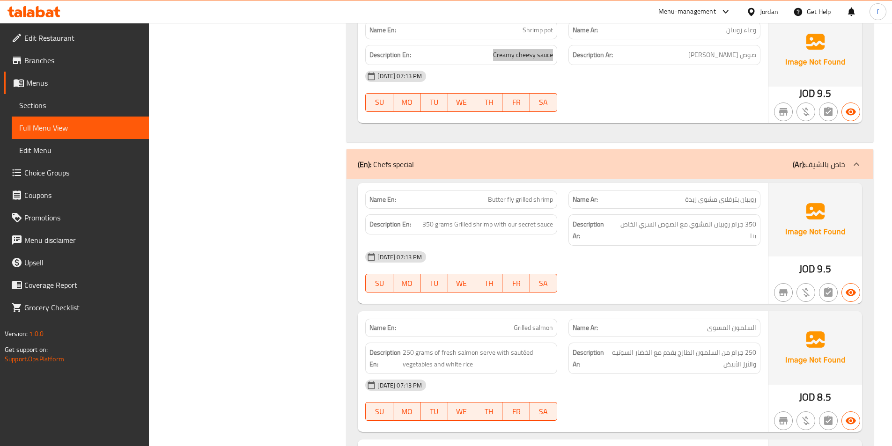
scroll to position [2530, 0]
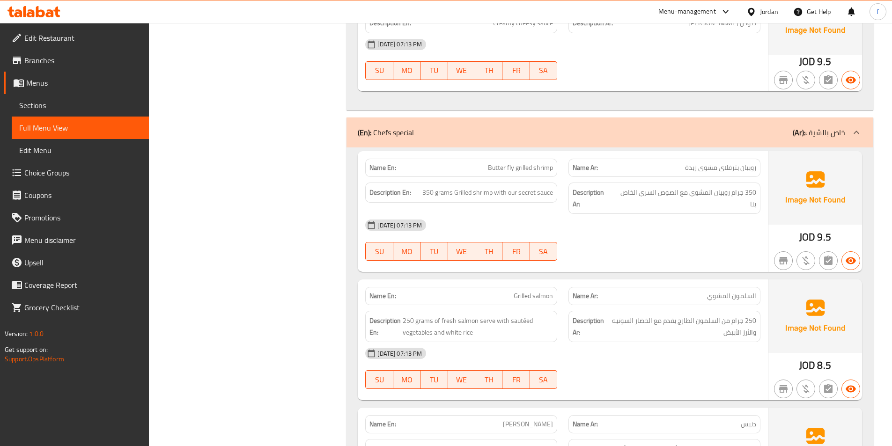
click at [543, 168] on span "Butter fly grilled shrimp" at bounding box center [520, 168] width 65 height 10
drag, startPoint x: 504, startPoint y: 168, endPoint x: 516, endPoint y: 169, distance: 12.7
click at [516, 169] on span "Butter fly grilled shrimp" at bounding box center [520, 168] width 65 height 10
click at [523, 169] on span "Butter fly grilled shrimp" at bounding box center [520, 168] width 65 height 10
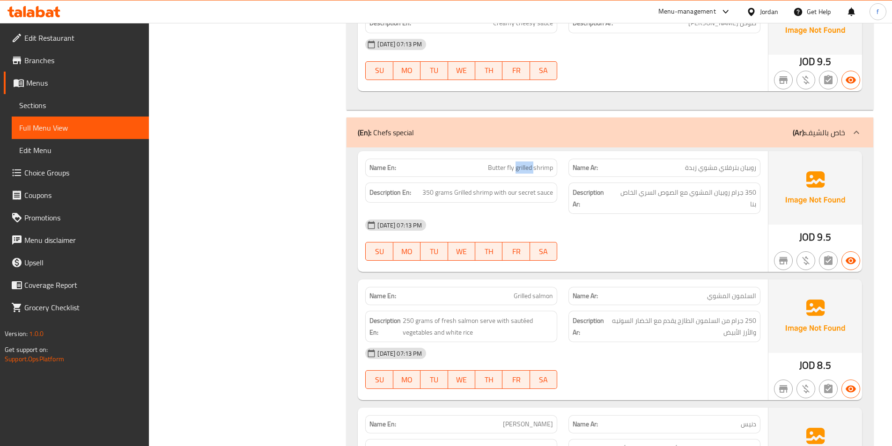
click at [523, 169] on span "Butter fly grilled shrimp" at bounding box center [520, 168] width 65 height 10
click at [509, 169] on span "Butter fly grilled shrimp" at bounding box center [520, 168] width 65 height 10
click at [531, 169] on span "Butter fly grilled shrimp" at bounding box center [520, 168] width 65 height 10
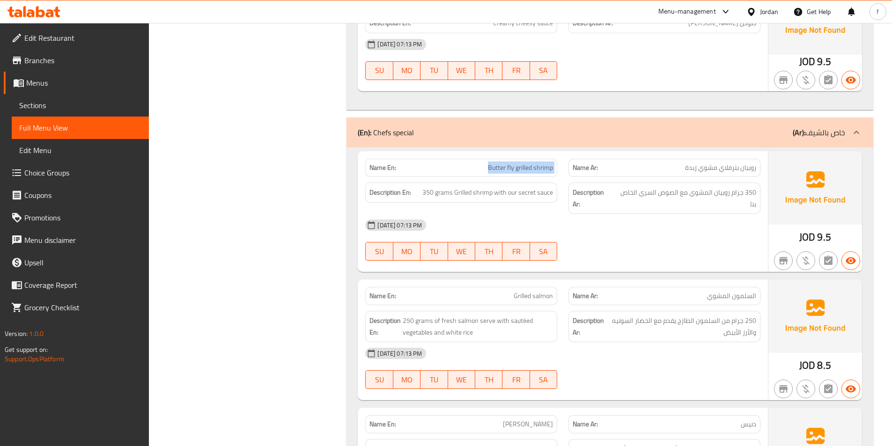
click at [531, 169] on span "Butter fly grilled shrimp" at bounding box center [520, 168] width 65 height 10
click at [490, 168] on span "Butter fly grilled shrimp" at bounding box center [520, 168] width 65 height 10
click at [543, 170] on span "Butter fly grilled shrimp" at bounding box center [520, 168] width 65 height 10
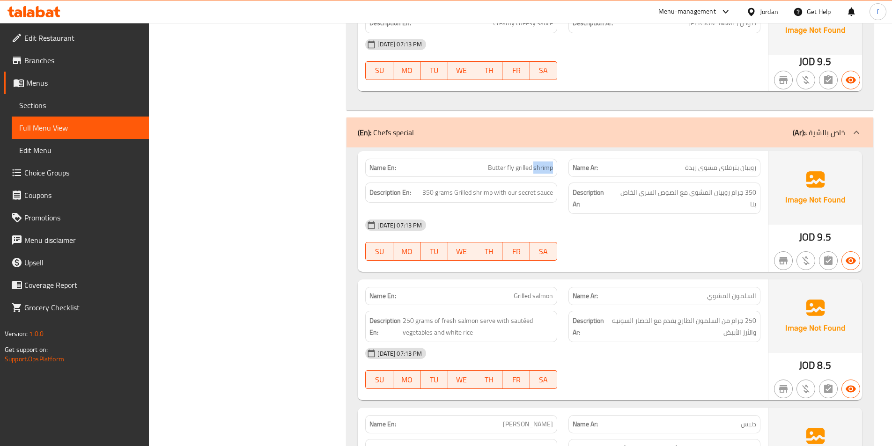
click at [543, 170] on span "Butter fly grilled shrimp" at bounding box center [520, 168] width 65 height 10
drag, startPoint x: 426, startPoint y: 191, endPoint x: 445, endPoint y: 186, distance: 19.0
click at [445, 186] on div "Description En: 350 grams Grilled shrimp with our secret sauce" at bounding box center [461, 193] width 192 height 20
click at [493, 192] on span "350 grams Grilled shrimp with our secret sauce" at bounding box center [488, 193] width 131 height 12
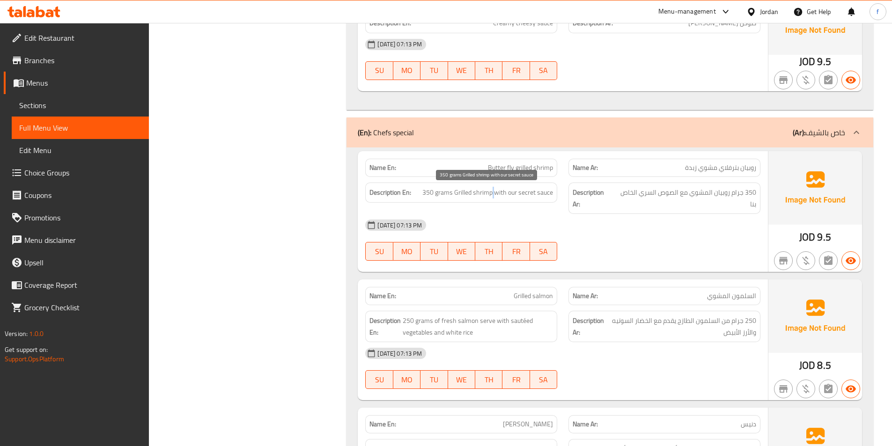
click at [493, 192] on span "350 grams Grilled shrimp with our secret sauce" at bounding box center [488, 193] width 131 height 12
click at [484, 192] on span "350 grams Grilled shrimp with our secret sauce" at bounding box center [488, 193] width 131 height 12
click at [464, 192] on span "350 grams Grilled shrimp with our secret sauce" at bounding box center [488, 193] width 131 height 12
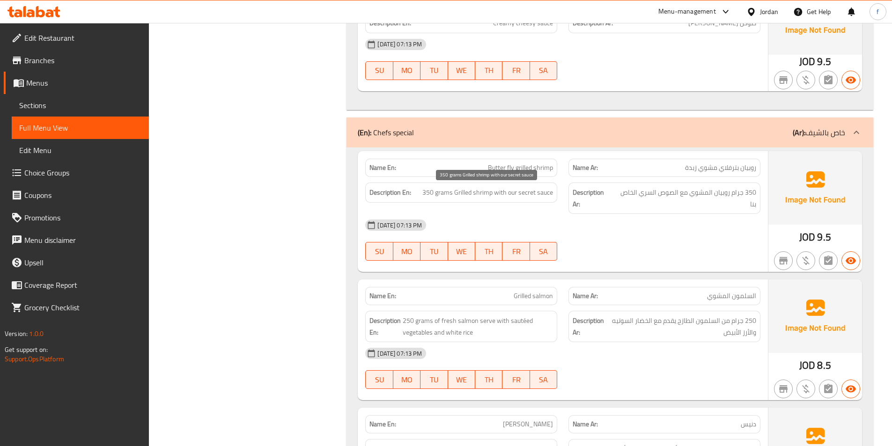
click at [499, 192] on span "350 grams Grilled shrimp with our secret sauce" at bounding box center [488, 193] width 131 height 12
click at [546, 194] on span "350 grams Grilled shrimp with our secret sauce" at bounding box center [488, 193] width 131 height 12
click at [527, 193] on span "350 grams Grilled shrimp with our secret sauce" at bounding box center [488, 193] width 131 height 12
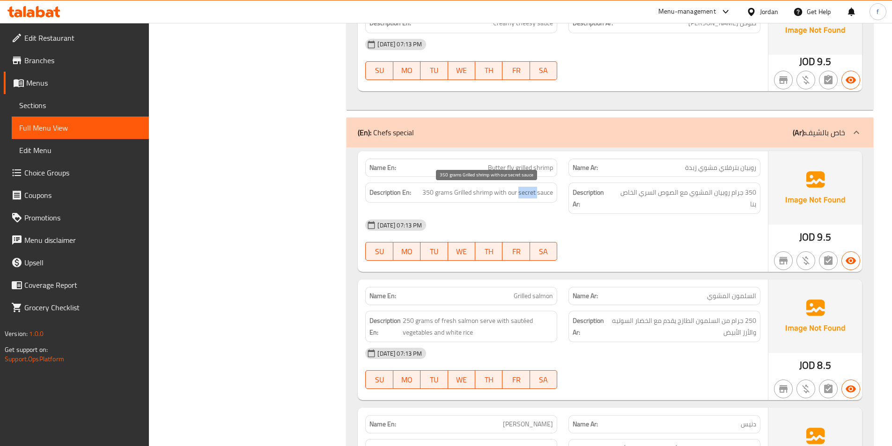
click at [527, 193] on span "350 grams Grilled shrimp with our secret sauce" at bounding box center [488, 193] width 131 height 12
drag, startPoint x: 509, startPoint y: 193, endPoint x: 577, endPoint y: 199, distance: 68.6
click at [577, 199] on div "Description En: 350 grams Grilled shrimp with our secret sauce Description Ar: …" at bounding box center [563, 198] width 407 height 43
click at [594, 200] on strong "Description Ar:" at bounding box center [593, 198] width 40 height 23
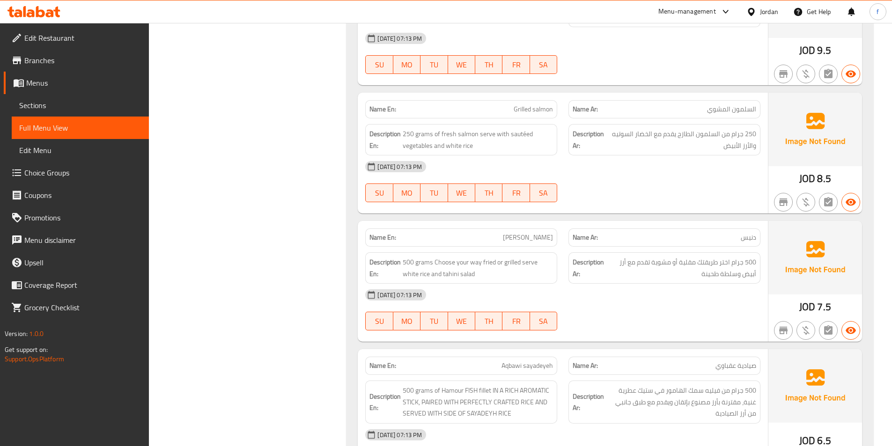
scroll to position [2717, 0]
click at [518, 109] on span "Grilled salmon" at bounding box center [533, 109] width 39 height 10
drag, startPoint x: 405, startPoint y: 134, endPoint x: 429, endPoint y: 127, distance: 24.7
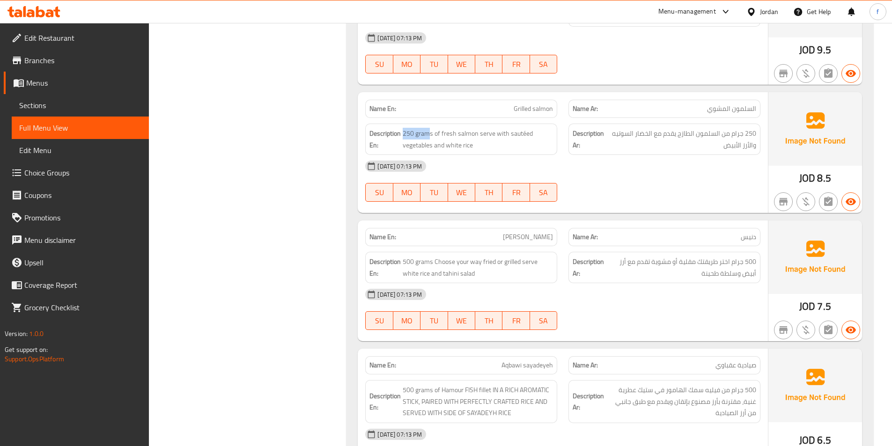
click at [429, 127] on div "Description En: 250 grams of fresh salmon serve with sautéed vegetables and whi…" at bounding box center [461, 139] width 192 height 31
click at [441, 127] on div "Description En: 250 grams of fresh salmon serve with sautéed vegetables and whi…" at bounding box center [461, 139] width 192 height 31
click at [441, 134] on span "250 grams of fresh salmon serve with sautéed vegetables and white rice" at bounding box center [478, 139] width 150 height 23
drag, startPoint x: 402, startPoint y: 133, endPoint x: 433, endPoint y: 134, distance: 30.9
click at [433, 134] on h6 "Description En: 250 grams of fresh salmon serve with sautéed vegetables and whi…" at bounding box center [462, 139] width 184 height 23
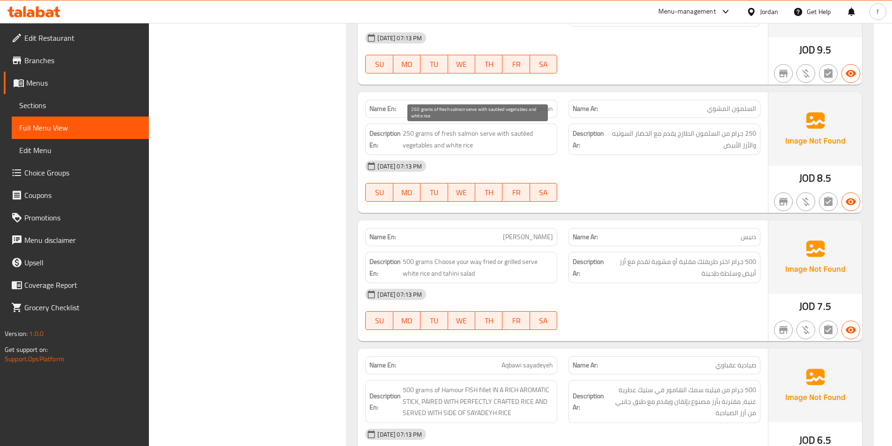
click at [435, 134] on span "250 grams of fresh salmon serve with sautéed vegetables and white rice" at bounding box center [478, 139] width 150 height 23
click at [466, 130] on span "250 grams of fresh salmon serve with sautéed vegetables and white rice" at bounding box center [478, 139] width 150 height 23
click at [441, 135] on span "250 grams of fresh salmon serve with sautéed vegetables and white rice" at bounding box center [478, 139] width 150 height 23
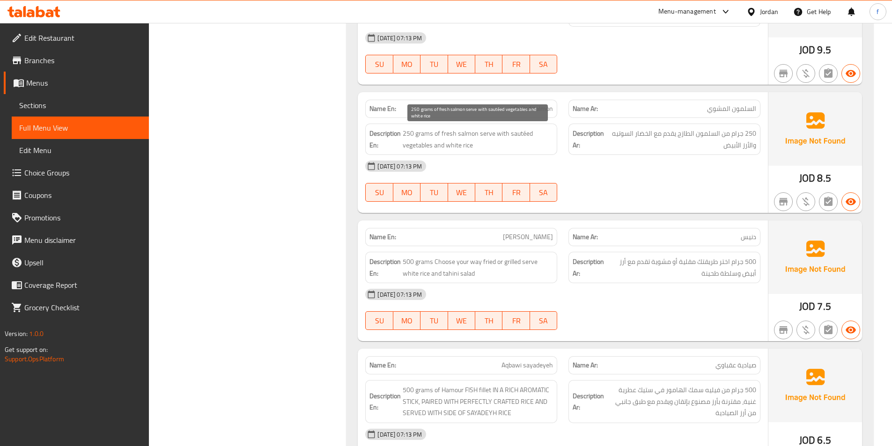
click at [483, 133] on span "250 grams of fresh salmon serve with sautéed vegetables and white rice" at bounding box center [478, 139] width 150 height 23
click at [492, 137] on span "250 grams of fresh salmon serve with sautéed vegetables and white rice" at bounding box center [478, 139] width 150 height 23
click at [488, 134] on span "250 grams of fresh salmon serve with sautéed vegetables and white rice" at bounding box center [478, 139] width 150 height 23
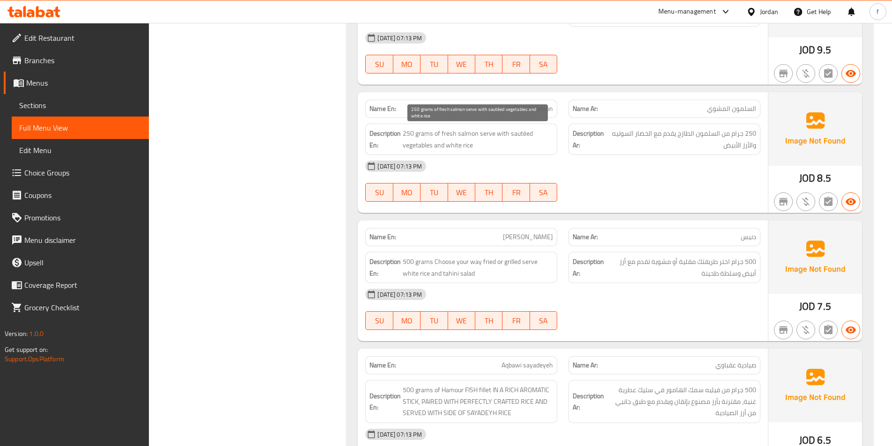
click at [502, 136] on span "250 grams of fresh salmon serve with sautéed vegetables and white rice" at bounding box center [478, 139] width 150 height 23
drag, startPoint x: 480, startPoint y: 132, endPoint x: 508, endPoint y: 130, distance: 28.2
click at [508, 130] on span "250 grams of fresh salmon serve with sautéed vegetables and white rice" at bounding box center [478, 139] width 150 height 23
click at [421, 146] on span "250 grams of fresh salmon serve with sautéed vegetables and white rice" at bounding box center [478, 139] width 150 height 23
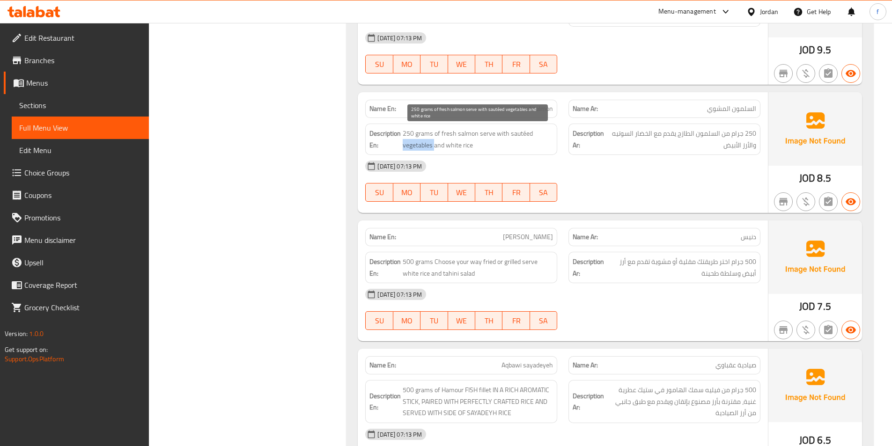
click at [421, 146] on span "250 grams of fresh salmon serve with sautéed vegetables and white rice" at bounding box center [478, 139] width 150 height 23
click at [521, 132] on span "250 grams of fresh salmon serve with sautéed vegetables and white rice" at bounding box center [478, 139] width 150 height 23
drag, startPoint x: 440, startPoint y: 146, endPoint x: 475, endPoint y: 143, distance: 34.8
click at [475, 143] on span "250 grams of fresh salmon serve with sautéed vegetables and white rice" at bounding box center [478, 139] width 150 height 23
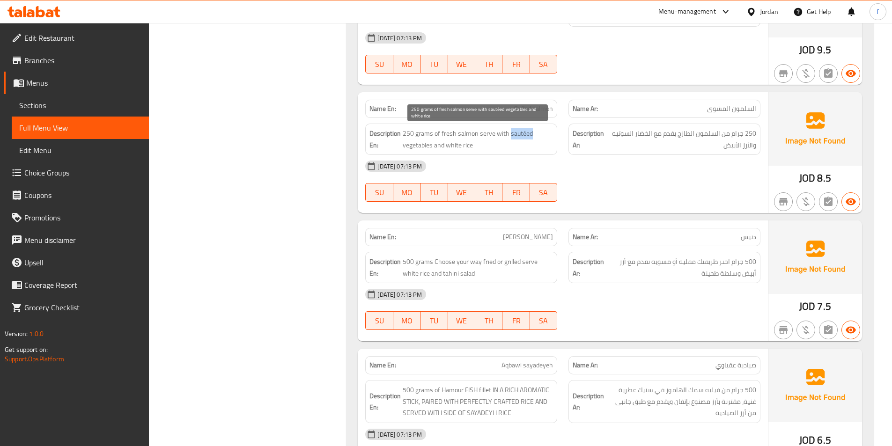
click at [475, 143] on span "250 grams of fresh salmon serve with sautéed vegetables and white rice" at bounding box center [478, 139] width 150 height 23
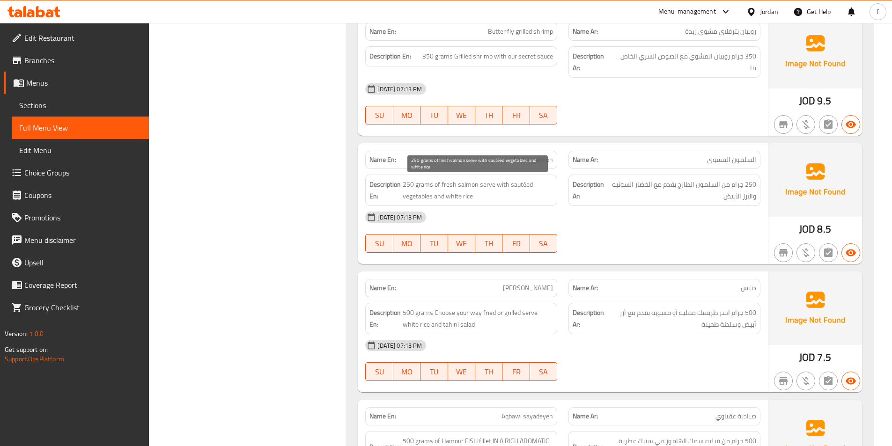
scroll to position [2670, 0]
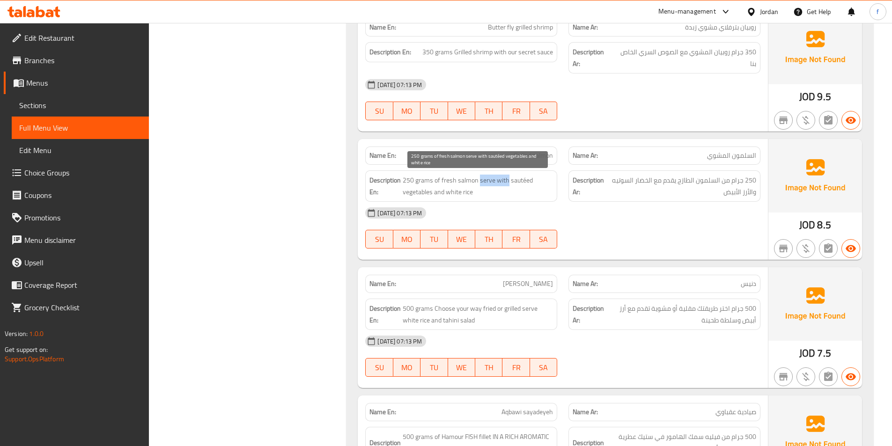
drag, startPoint x: 480, startPoint y: 181, endPoint x: 508, endPoint y: 185, distance: 27.9
click at [508, 185] on span "250 grams of fresh salmon serve with sautéed vegetables and white rice" at bounding box center [478, 186] width 150 height 23
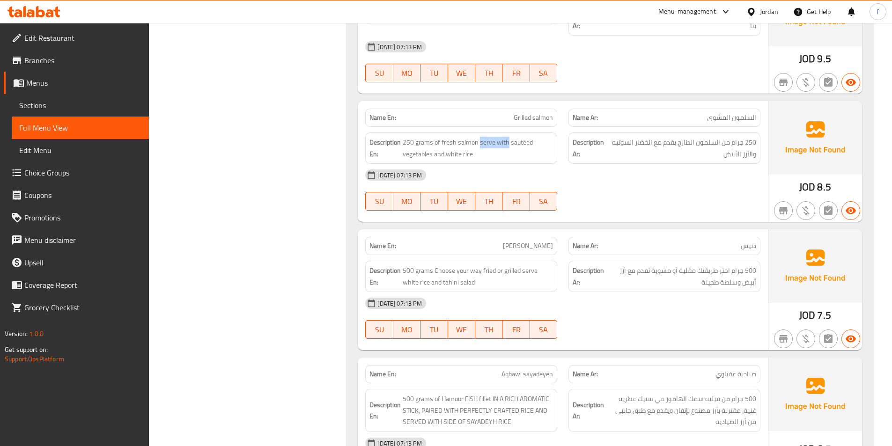
scroll to position [2764, 0]
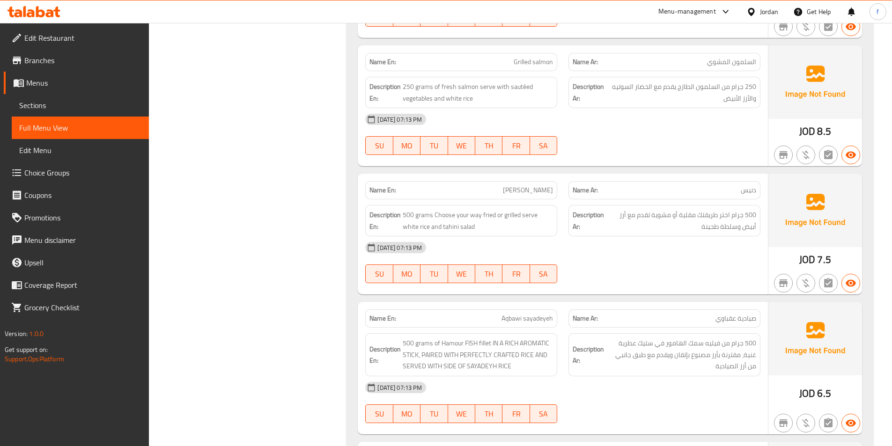
click at [545, 195] on span "[PERSON_NAME]" at bounding box center [528, 191] width 50 height 10
drag, startPoint x: 405, startPoint y: 213, endPoint x: 429, endPoint y: 215, distance: 23.5
click at [429, 215] on span "500 grams Choose your way fried or grilled serve white rice and tahini salad" at bounding box center [478, 220] width 150 height 23
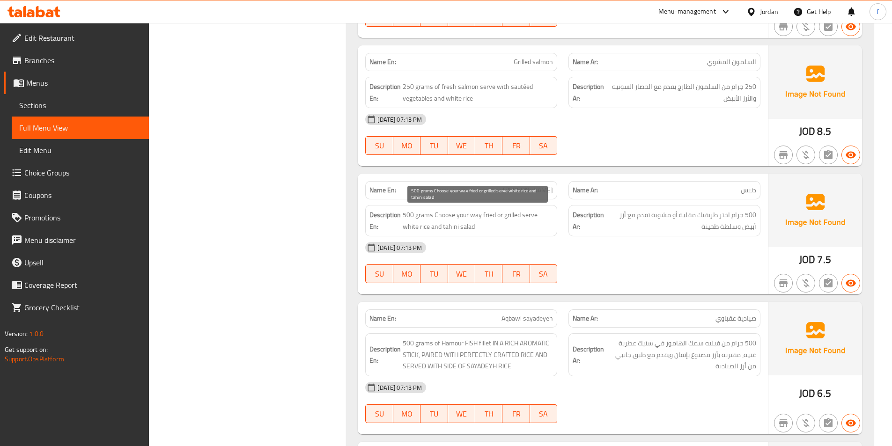
click at [448, 215] on span "500 grams Choose your way fried or grilled serve white rice and tahini salad" at bounding box center [478, 220] width 150 height 23
click at [463, 215] on span "500 grams Choose your way fried or grilled serve white rice and tahini salad" at bounding box center [478, 220] width 150 height 23
click at [474, 215] on span "500 grams Choose your way fried or grilled serve white rice and tahini salad" at bounding box center [478, 220] width 150 height 23
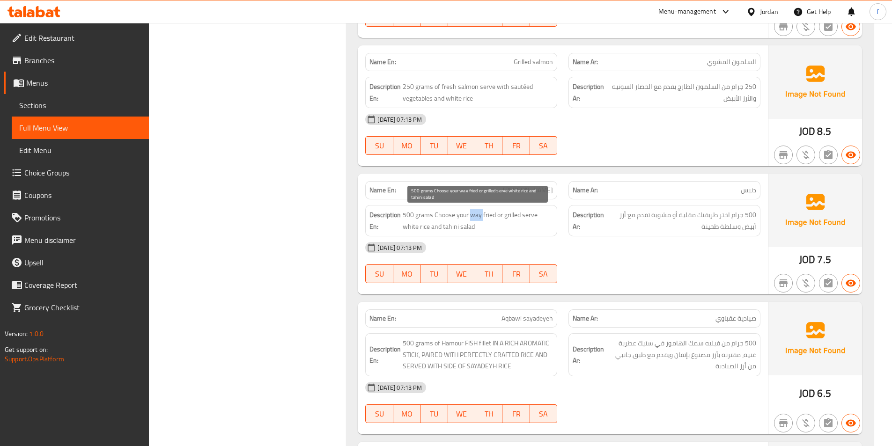
click at [474, 215] on span "500 grams Choose your way fried or grilled serve white rice and tahini salad" at bounding box center [478, 220] width 150 height 23
click at [490, 215] on span "500 grams Choose your way fried or grilled serve white rice and tahini salad" at bounding box center [478, 220] width 150 height 23
click at [506, 214] on span "500 grams Choose your way fried or grilled serve white rice and tahini salad" at bounding box center [478, 220] width 150 height 23
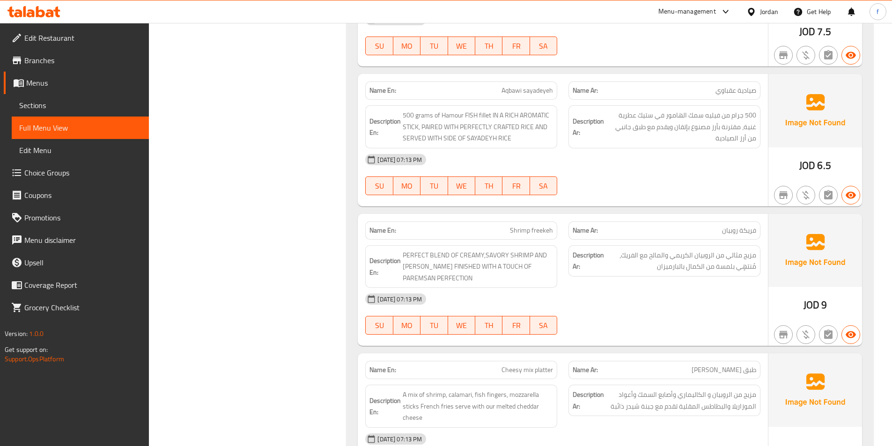
scroll to position [2998, 0]
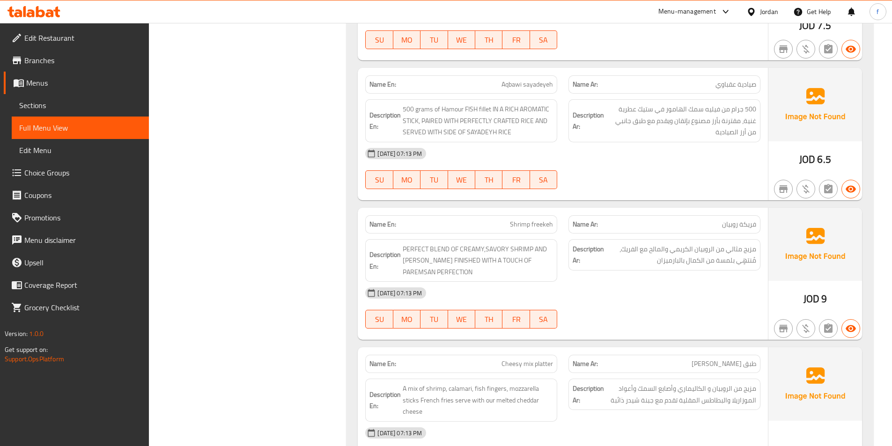
click at [522, 86] on span "Aqbawi sayadeyeh" at bounding box center [528, 85] width 52 height 10
click at [500, 83] on p "Name En: Aqbawi sayadeyeh" at bounding box center [462, 85] width 184 height 10
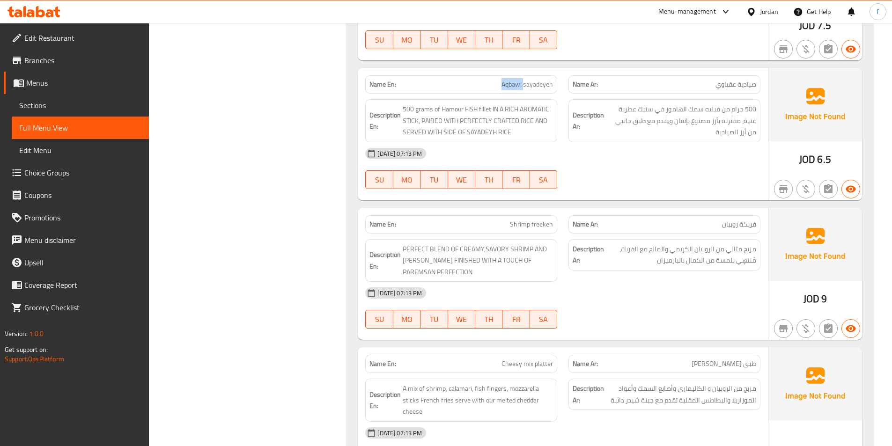
click at [500, 83] on p "Name En: Aqbawi sayadeyeh" at bounding box center [462, 85] width 184 height 10
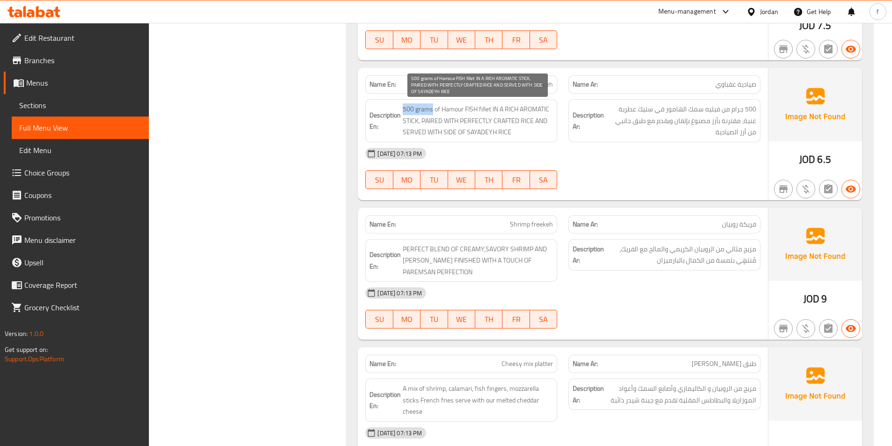
drag, startPoint x: 403, startPoint y: 108, endPoint x: 431, endPoint y: 111, distance: 28.2
click at [431, 111] on span "500 grams of Hamour FISH fillet IN A RICH AROMATIC STICK, PAIRED WITH PERFECTLY…" at bounding box center [478, 121] width 150 height 35
click at [486, 109] on span "500 grams of Hamour FISH fillet IN A RICH AROMATIC STICK, PAIRED WITH PERFECTLY…" at bounding box center [478, 121] width 150 height 35
click at [469, 111] on span "500 grams of Hamour FISH fillet IN A RICH AROMATIC STICK, PAIRED WITH PERFECTLY…" at bounding box center [478, 121] width 150 height 35
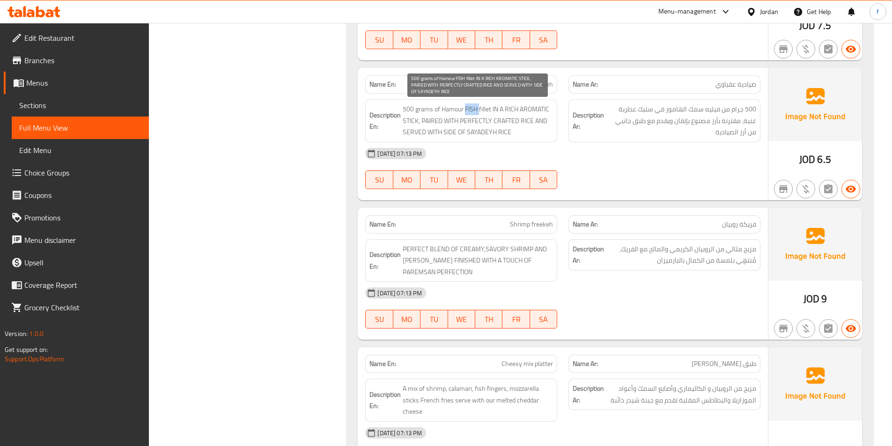
click at [469, 111] on span "500 grams of Hamour FISH fillet IN A RICH AROMATIC STICK, PAIRED WITH PERFECTLY…" at bounding box center [478, 121] width 150 height 35
click at [449, 109] on span "500 grams of Hamour FISH fillet IN A RICH AROMATIC STICK, PAIRED WITH PERFECTLY…" at bounding box center [478, 121] width 150 height 35
click at [491, 108] on span "500 grams of Hamour FISH fillet IN A RICH AROMATIC STICK, PAIRED WITH PERFECTLY…" at bounding box center [478, 121] width 150 height 35
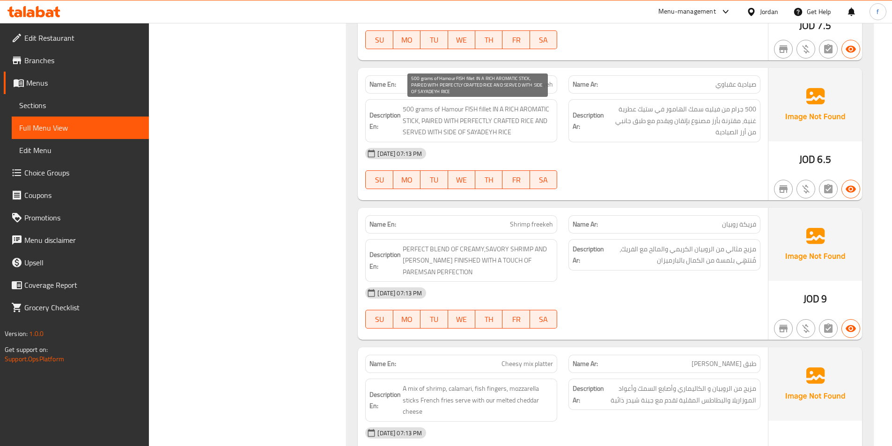
click at [413, 123] on span "500 grams of Hamour FISH fillet IN A RICH AROMATIC STICK, PAIRED WITH PERFECTLY…" at bounding box center [478, 121] width 150 height 35
click at [538, 111] on span "500 grams of Hamour FISH fillet IN A RICH AROMATIC STICK, PAIRED WITH PERFECTLY…" at bounding box center [478, 121] width 150 height 35
click at [512, 110] on span "500 grams of Hamour FISH fillet IN A RICH AROMATIC STICK, PAIRED WITH PERFECTLY…" at bounding box center [478, 121] width 150 height 35
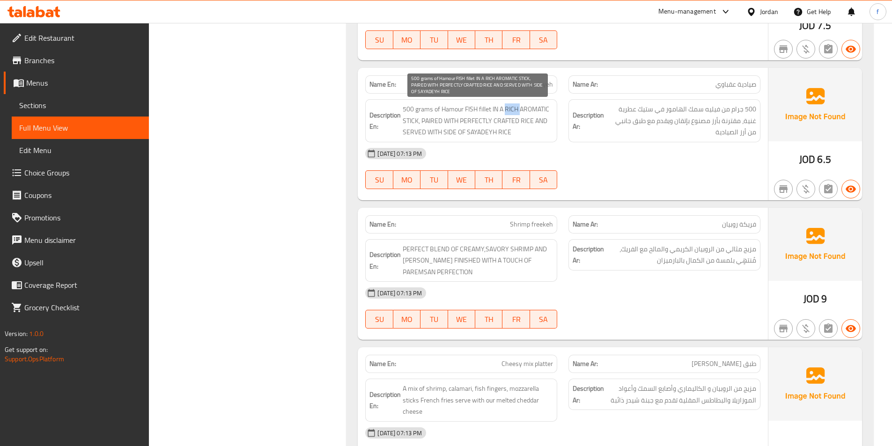
click at [512, 110] on span "500 grams of Hamour FISH fillet IN A RICH AROMATIC STICK, PAIRED WITH PERFECTLY…" at bounding box center [478, 121] width 150 height 35
drag, startPoint x: 423, startPoint y: 119, endPoint x: 450, endPoint y: 119, distance: 26.7
click at [450, 119] on span "500 grams of Hamour FISH fillet IN A RICH AROMATIC STICK, PAIRED WITH PERFECTLY…" at bounding box center [478, 121] width 150 height 35
click at [527, 120] on span "500 grams of Hamour FISH fillet IN A RICH AROMATIC STICK, PAIRED WITH PERFECTLY…" at bounding box center [478, 121] width 150 height 35
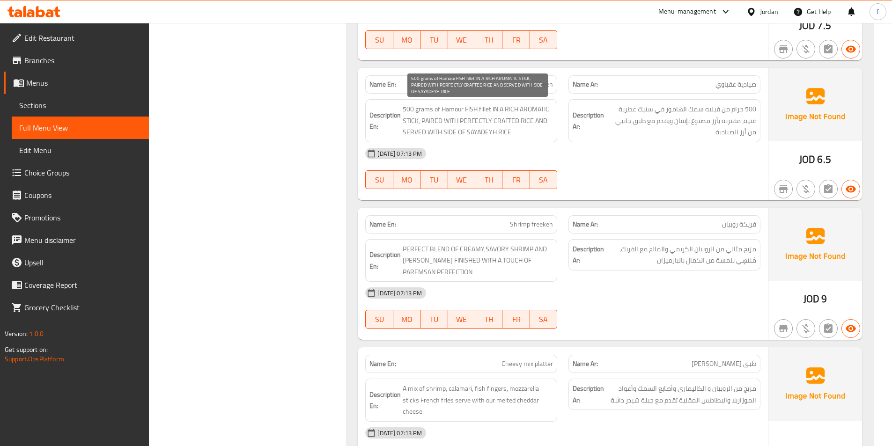
click at [504, 122] on span "500 grams of Hamour FISH fillet IN A RICH AROMATIC STICK, PAIRED WITH PERFECTLY…" at bounding box center [478, 121] width 150 height 35
click at [471, 119] on span "500 grams of Hamour FISH fillet IN A RICH AROMATIC STICK, PAIRED WITH PERFECTLY…" at bounding box center [478, 121] width 150 height 35
click at [543, 120] on span "500 grams of Hamour FISH fillet IN A RICH AROMATIC STICK, PAIRED WITH PERFECTLY…" at bounding box center [478, 121] width 150 height 35
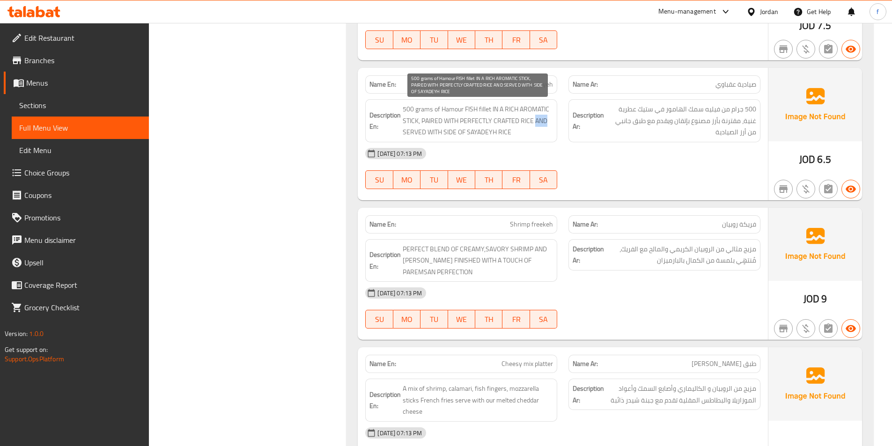
click at [543, 120] on span "500 grams of Hamour FISH fillet IN A RICH AROMATIC STICK, PAIRED WITH PERFECTLY…" at bounding box center [478, 121] width 150 height 35
click at [411, 132] on span "500 grams of Hamour FISH fillet IN A RICH AROMATIC STICK, PAIRED WITH PERFECTLY…" at bounding box center [478, 121] width 150 height 35
click at [431, 132] on span "500 grams of Hamour FISH fillet IN A RICH AROMATIC STICK, PAIRED WITH PERFECTLY…" at bounding box center [478, 121] width 150 height 35
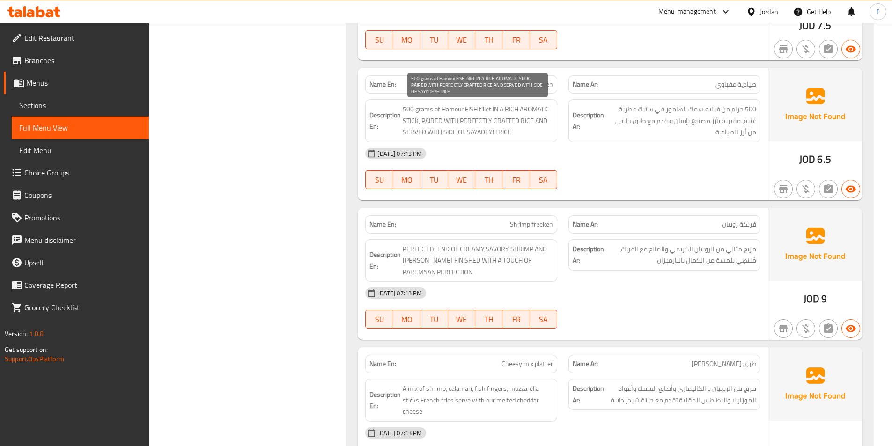
click at [450, 129] on span "500 grams of Hamour FISH fillet IN A RICH AROMATIC STICK, PAIRED WITH PERFECTLY…" at bounding box center [478, 121] width 150 height 35
drag, startPoint x: 516, startPoint y: 134, endPoint x: 456, endPoint y: 129, distance: 60.1
click at [456, 129] on span "500 grams of Hamour FISH fillet IN A RICH AROMATIC STICK, PAIRED WITH PERFECTLY…" at bounding box center [478, 121] width 150 height 35
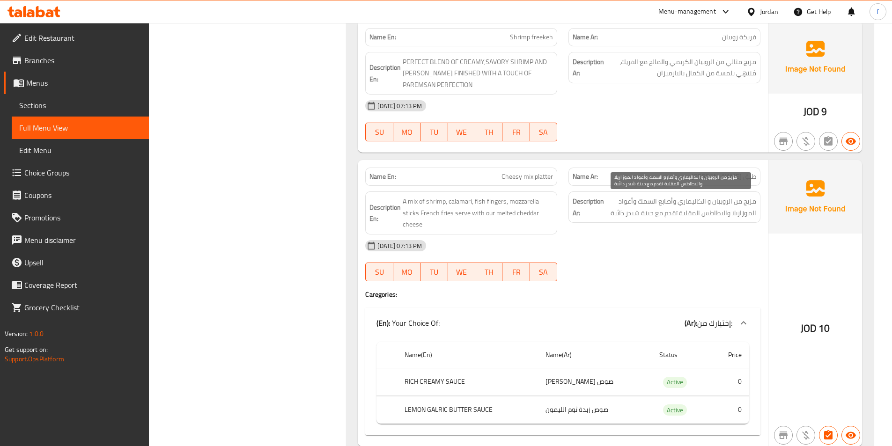
scroll to position [3092, 0]
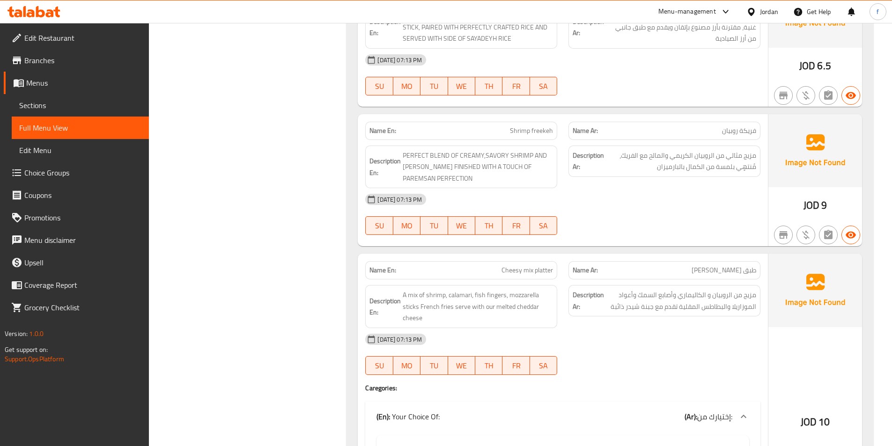
click at [523, 132] on span "Shrimp freekeh" at bounding box center [531, 131] width 43 height 10
click at [518, 132] on span "Shrimp freekeh" at bounding box center [531, 131] width 43 height 10
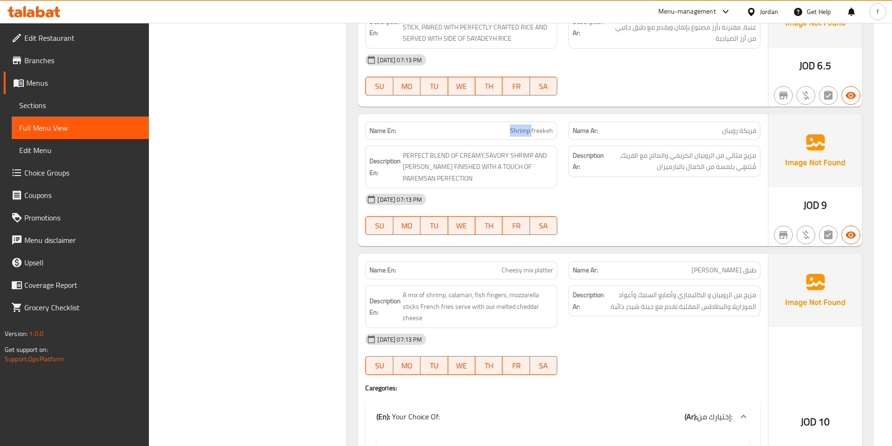
click at [518, 132] on span "Shrimp freekeh" at bounding box center [531, 131] width 43 height 10
click at [543, 132] on span "Shrimp freekeh" at bounding box center [531, 131] width 43 height 10
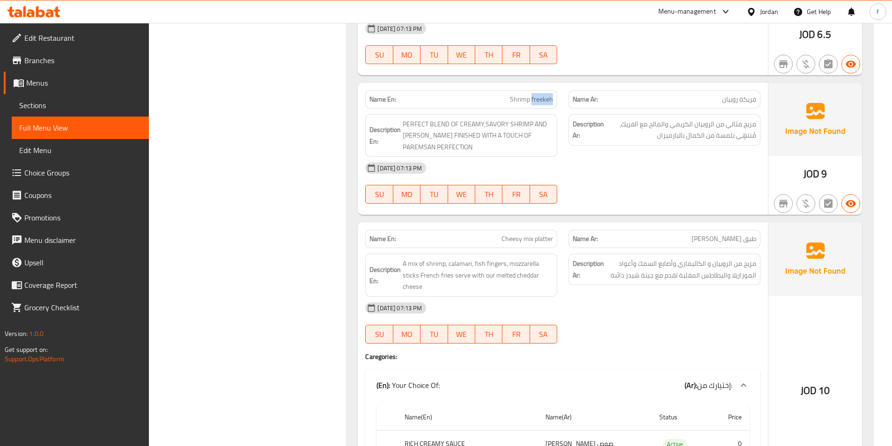
scroll to position [3139, 0]
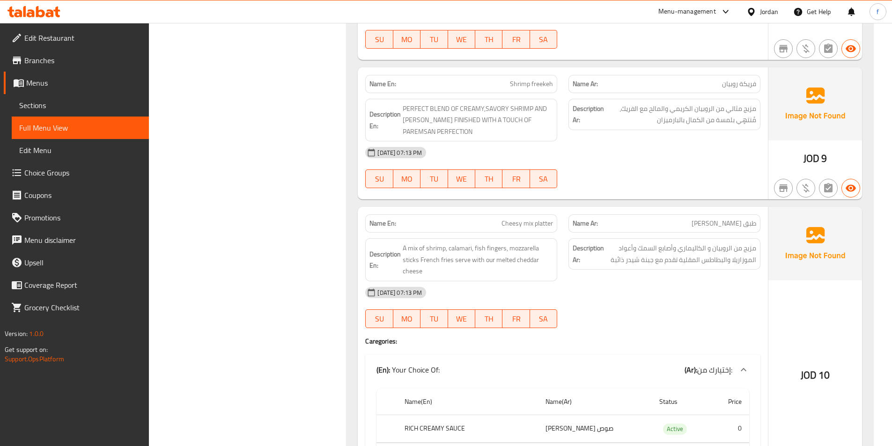
click at [523, 80] on span "Shrimp freekeh" at bounding box center [531, 84] width 43 height 10
click at [440, 111] on span "PERFECT BLEND OF CREAMY,SAVORY SHRIMP AND [PERSON_NAME] FINISHED WITH A TOUCH O…" at bounding box center [478, 120] width 150 height 35
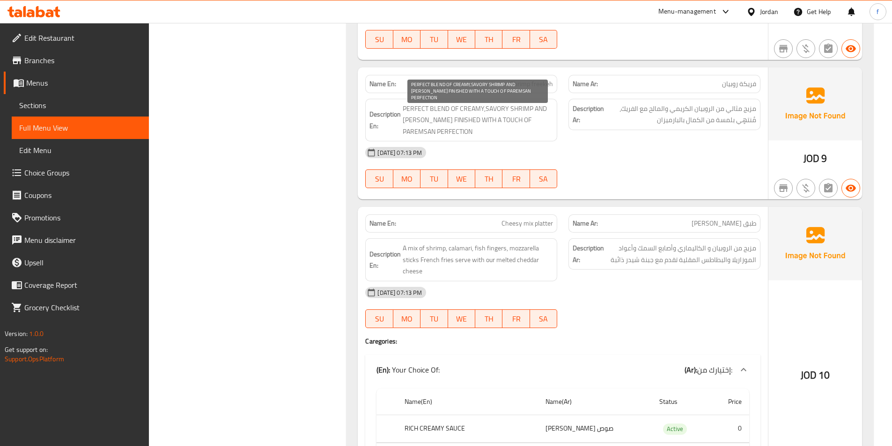
click at [419, 111] on span "PERFECT BLEND OF CREAMY,SAVORY SHRIMP AND [PERSON_NAME] FINISHED WITH A TOUCH O…" at bounding box center [478, 120] width 150 height 35
click at [453, 109] on span "PERFECT BLEND OF CREAMY,SAVORY SHRIMP AND [PERSON_NAME] FINISHED WITH A TOUCH O…" at bounding box center [478, 120] width 150 height 35
drag, startPoint x: 453, startPoint y: 109, endPoint x: 468, endPoint y: 111, distance: 14.8
click at [459, 110] on span "PERFECT BLEND OF CREAMY,SAVORY SHRIMP AND [PERSON_NAME] FINISHED WITH A TOUCH O…" at bounding box center [478, 120] width 150 height 35
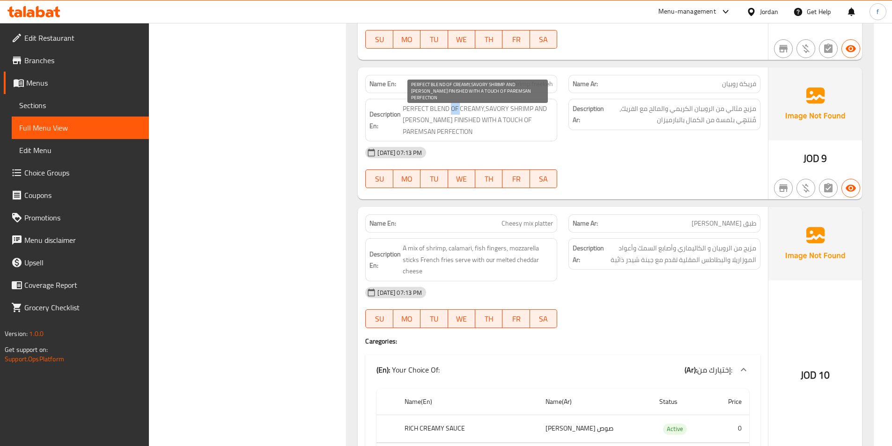
click at [522, 107] on span "PERFECT BLEND OF CREAMY,SAVORY SHRIMP AND [PERSON_NAME] FINISHED WITH A TOUCH O…" at bounding box center [478, 120] width 150 height 35
click at [498, 109] on span "PERFECT BLEND OF CREAMY,SAVORY SHRIMP AND [PERSON_NAME] FINISHED WITH A TOUCH O…" at bounding box center [478, 120] width 150 height 35
click at [472, 109] on span "PERFECT BLEND OF CREAMY,SAVORY SHRIMP AND [PERSON_NAME] FINISHED WITH A TOUCH O…" at bounding box center [478, 120] width 150 height 35
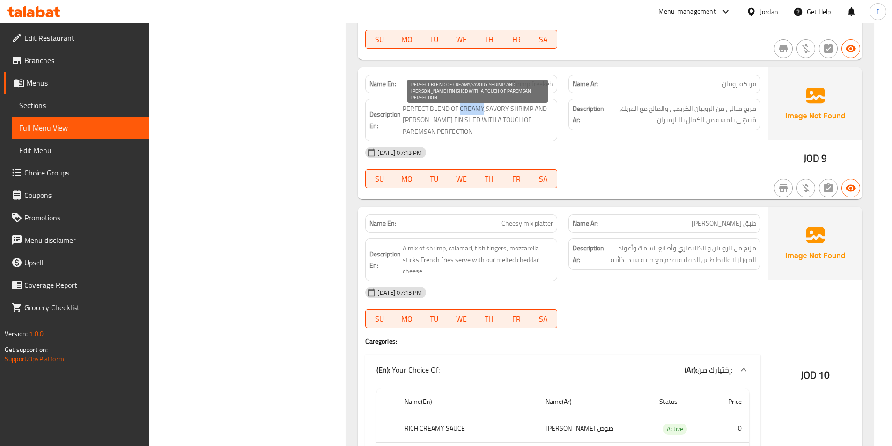
click at [472, 109] on span "PERFECT BLEND OF CREAMY,SAVORY SHRIMP AND [PERSON_NAME] FINISHED WITH A TOUCH O…" at bounding box center [478, 120] width 150 height 35
click at [540, 111] on span "PERFECT BLEND OF CREAMY,SAVORY SHRIMP AND [PERSON_NAME] FINISHED WITH A TOUCH O…" at bounding box center [478, 120] width 150 height 35
click at [417, 121] on span "PERFECT BLEND OF CREAMY,SAVORY SHRIMP AND [PERSON_NAME] FINISHED WITH A TOUCH O…" at bounding box center [478, 120] width 150 height 35
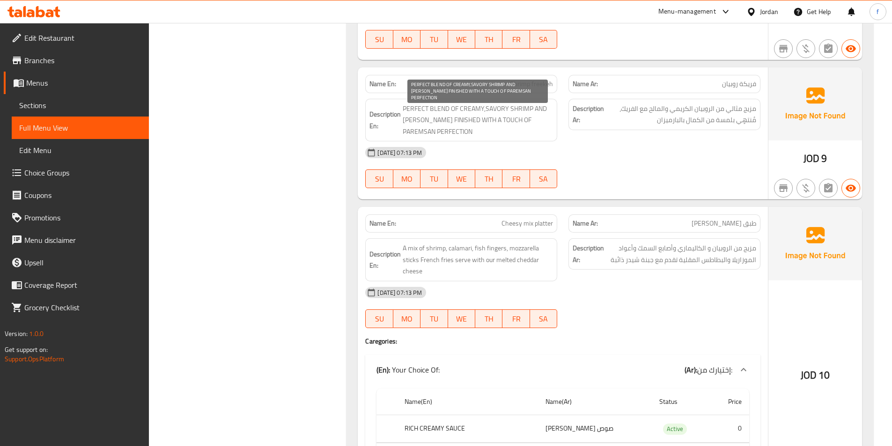
click at [438, 117] on span "PERFECT BLEND OF CREAMY,SAVORY SHRIMP AND [PERSON_NAME] FINISHED WITH A TOUCH O…" at bounding box center [478, 120] width 150 height 35
click at [486, 116] on span "PERFECT BLEND OF CREAMY,SAVORY SHRIMP AND [PERSON_NAME] FINISHED WITH A TOUCH O…" at bounding box center [478, 120] width 150 height 35
click at [462, 119] on span "PERFECT BLEND OF CREAMY,SAVORY SHRIMP AND [PERSON_NAME] FINISHED WITH A TOUCH O…" at bounding box center [478, 120] width 150 height 35
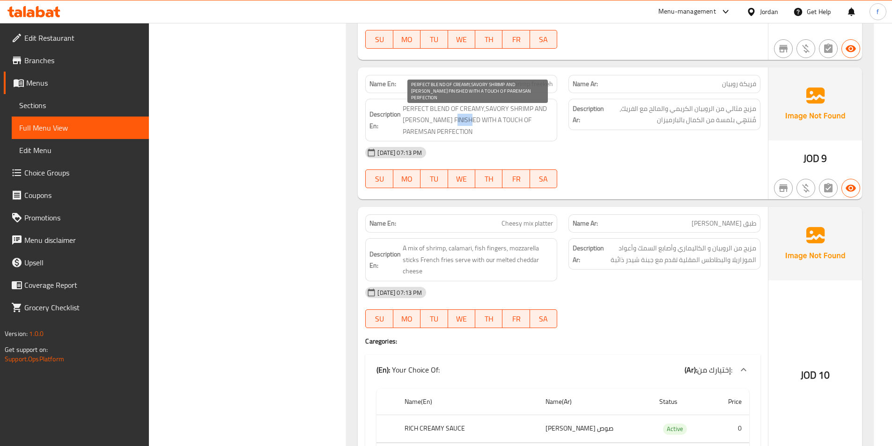
click at [462, 119] on span "PERFECT BLEND OF CREAMY,SAVORY SHRIMP AND [PERSON_NAME] FINISHED WITH A TOUCH O…" at bounding box center [478, 120] width 150 height 35
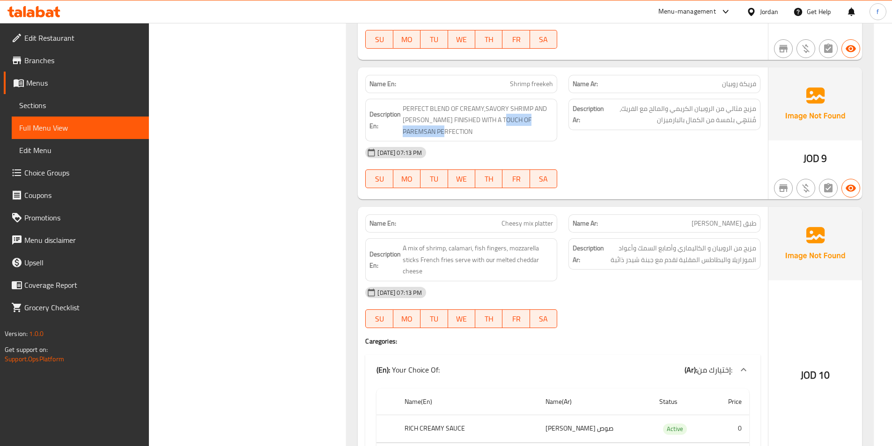
drag, startPoint x: 504, startPoint y: 118, endPoint x: 545, endPoint y: 138, distance: 46.1
click at [545, 138] on div "Description En: PERFECT BLEND OF CREAMY,SAVORY SHRIMP AND FREEK FINISHED WITH A…" at bounding box center [461, 120] width 192 height 43
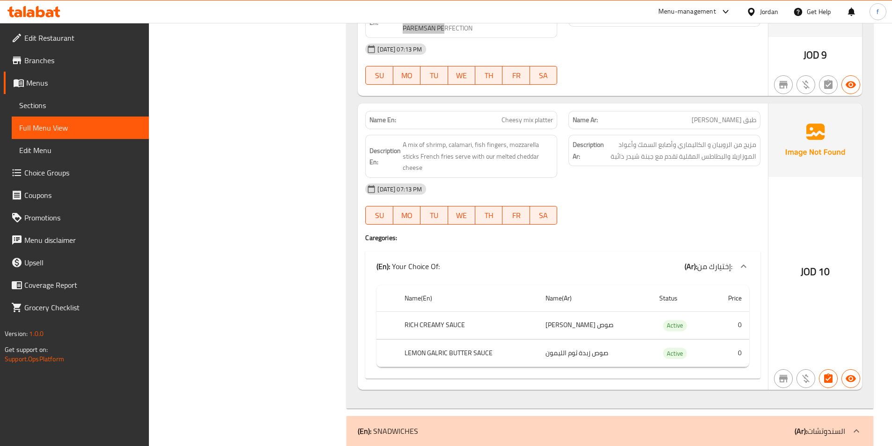
scroll to position [3232, 0]
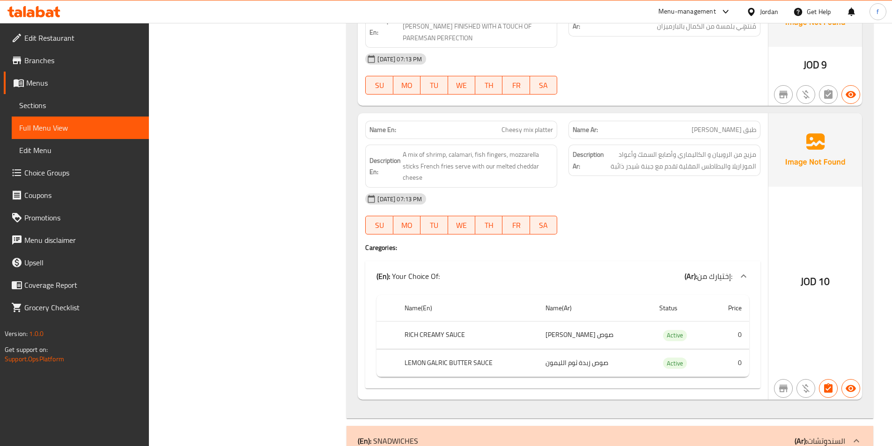
click at [533, 131] on span "Cheesy mix platter" at bounding box center [528, 130] width 52 height 10
click at [415, 154] on span "A mix of shrimp, calamari, fish fingers, mozzarella sticks French fries serve w…" at bounding box center [478, 166] width 150 height 35
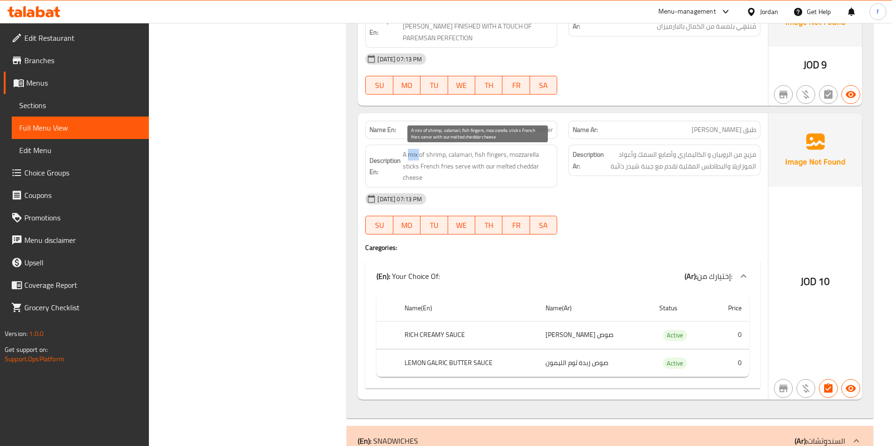
click at [415, 154] on span "A mix of shrimp, calamari, fish fingers, mozzarella sticks French fries serve w…" at bounding box center [478, 166] width 150 height 35
click at [436, 155] on span "A mix of shrimp, calamari, fish fingers, mozzarella sticks French fries serve w…" at bounding box center [478, 166] width 150 height 35
click at [450, 152] on span "A mix of shrimp, calamari, fish fingers, mozzarella sticks French fries serve w…" at bounding box center [478, 166] width 150 height 35
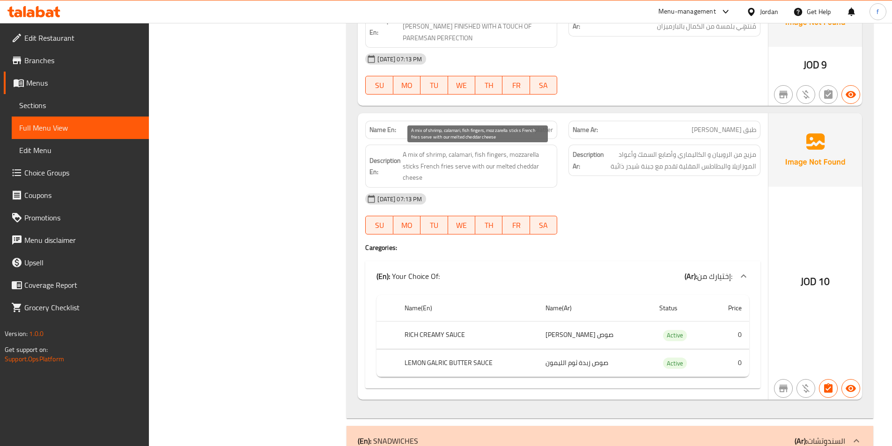
click at [479, 156] on span "A mix of shrimp, calamari, fish fingers, mozzarella sticks French fries serve w…" at bounding box center [478, 166] width 150 height 35
click at [494, 155] on span "A mix of shrimp, calamari, fish fingers, mozzarella sticks French fries serve w…" at bounding box center [478, 166] width 150 height 35
click at [477, 155] on span "A mix of shrimp, calamari, fish fingers, mozzarella sticks French fries serve w…" at bounding box center [478, 166] width 150 height 35
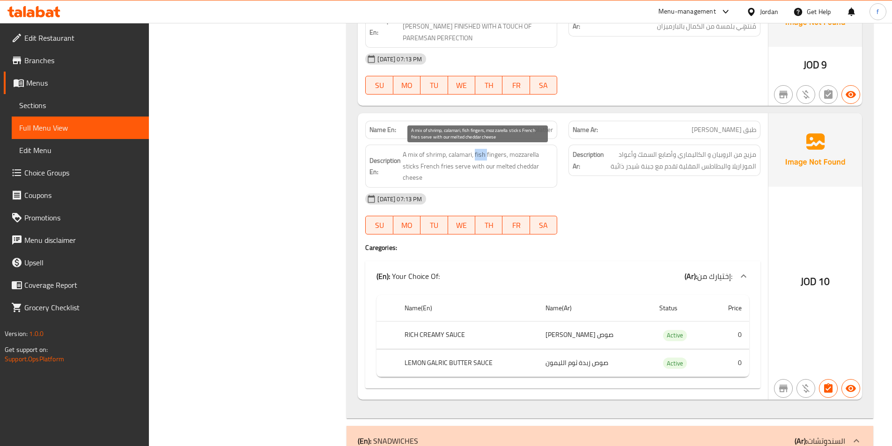
click at [477, 155] on span "A mix of shrimp, calamari, fish fingers, mozzarella sticks French fries serve w…" at bounding box center [478, 166] width 150 height 35
click at [496, 156] on span "A mix of shrimp, calamari, fish fingers, mozzarella sticks French fries serve w…" at bounding box center [478, 166] width 150 height 35
click
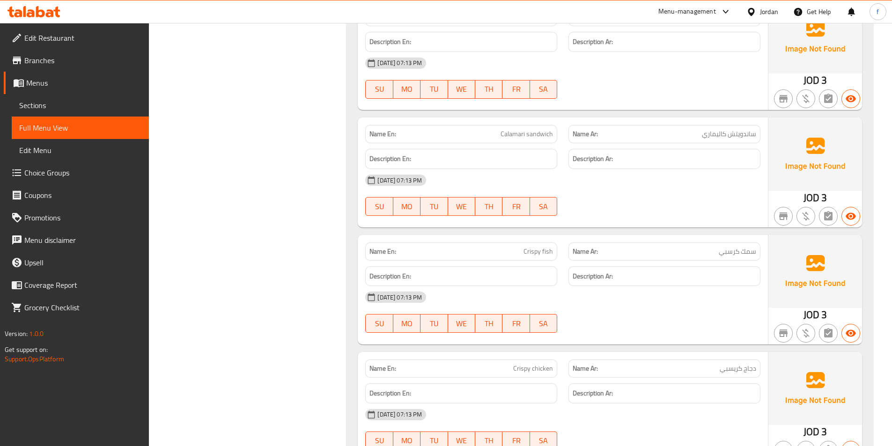
scroll to position [3745, 0]
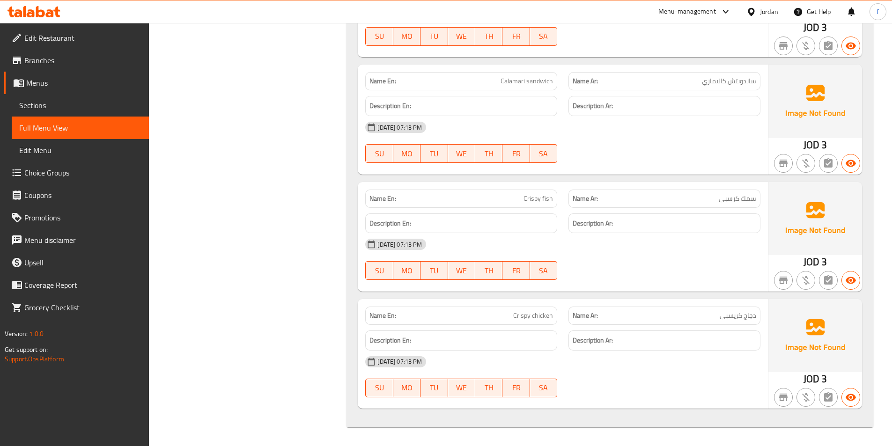
click at [534, 315] on span "Crispy chicken" at bounding box center [533, 316] width 40 height 10
click at [540, 202] on span "Crispy fish" at bounding box center [539, 199] width 30 height 10
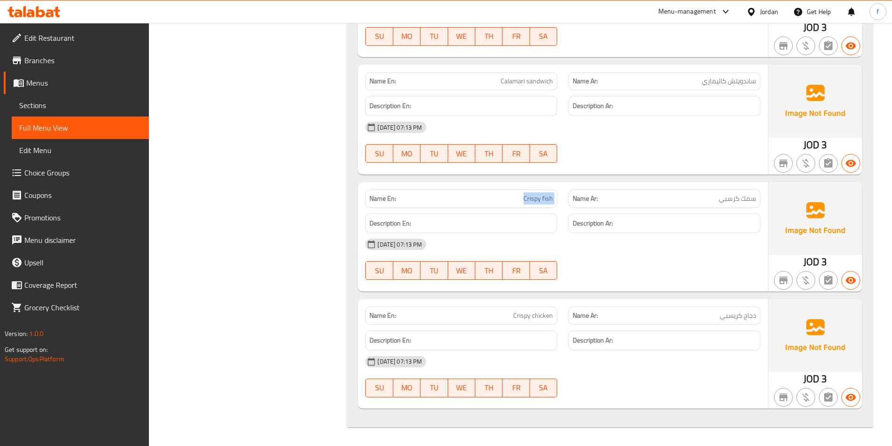
click at [540, 202] on span "Crispy fish" at bounding box center [539, 199] width 30 height 10
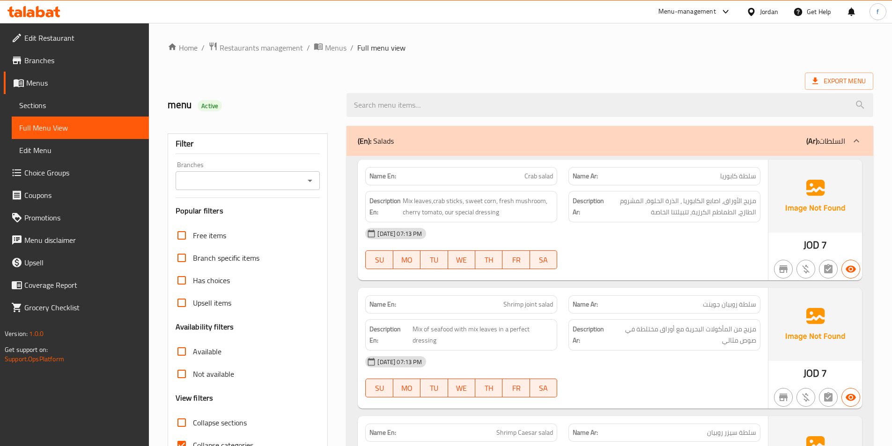
click at [19, 106] on link "Sections" at bounding box center [80, 105] width 137 height 22
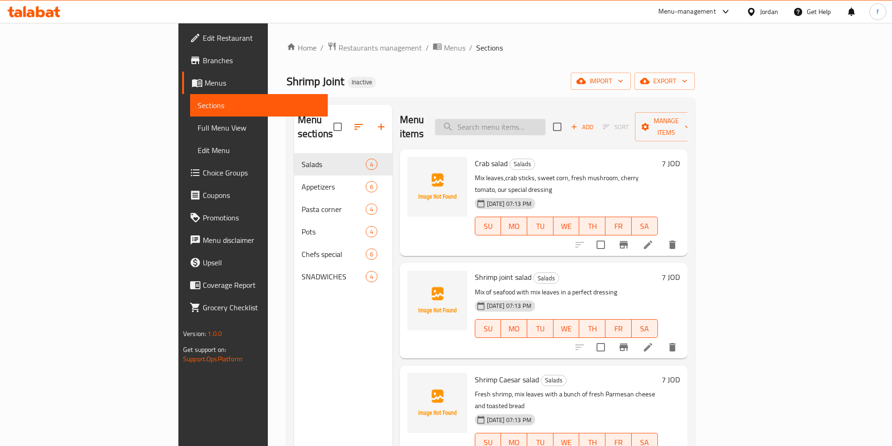
click at [527, 119] on input "search" at bounding box center [490, 127] width 111 height 16
paste input "Crab salad"
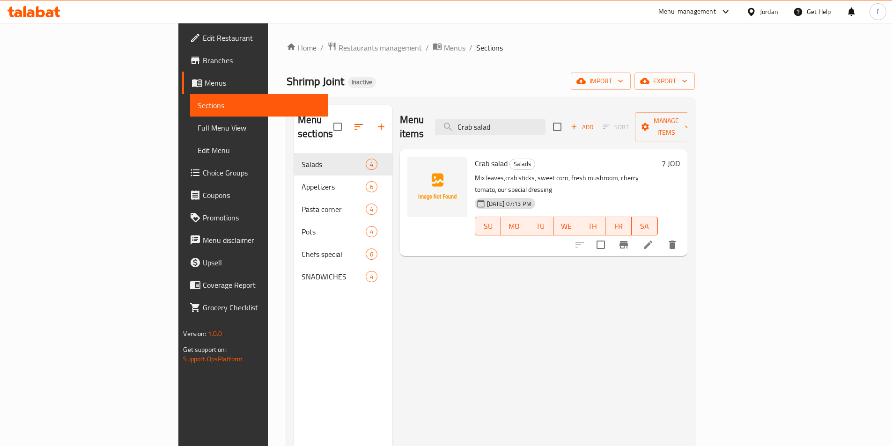
type input "Crab salad"
click at [654, 239] on icon at bounding box center [648, 244] width 11 height 11
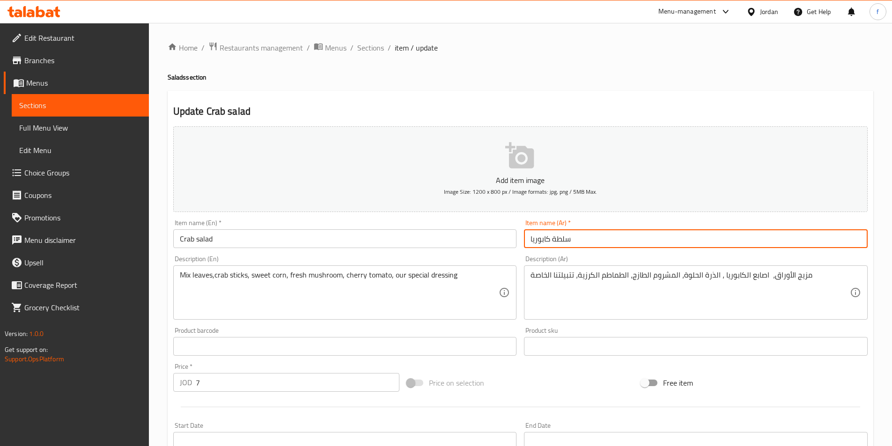
click at [651, 248] on input "سلطة كابوريا" at bounding box center [696, 239] width 344 height 19
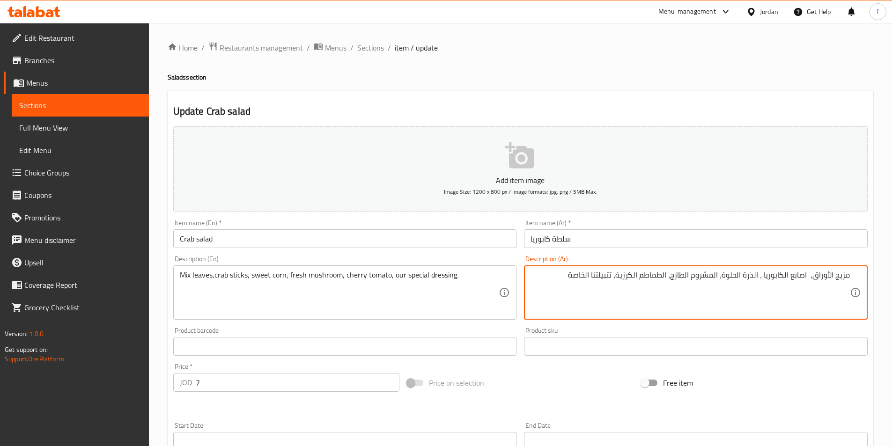
click at [650, 241] on input "سلطة كابوريا" at bounding box center [696, 239] width 344 height 19
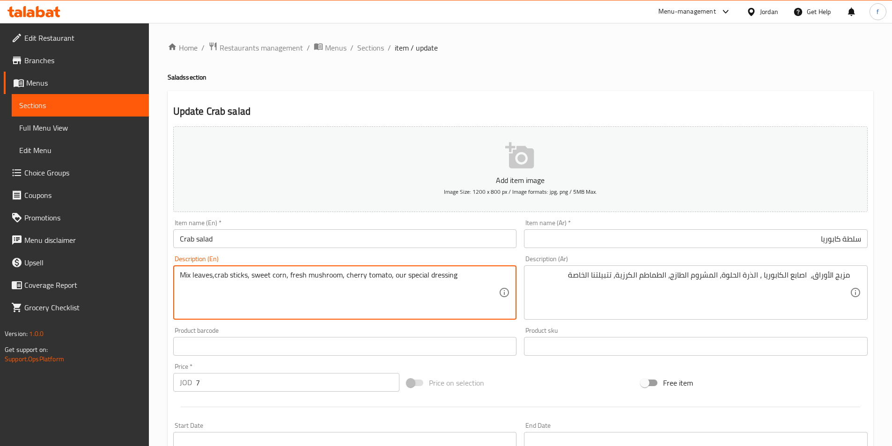
click at [169, 274] on div "Update Crab salad Add item image Image Size: 1200 x 800 px / Image formats: jpg…" at bounding box center [521, 363] width 706 height 545
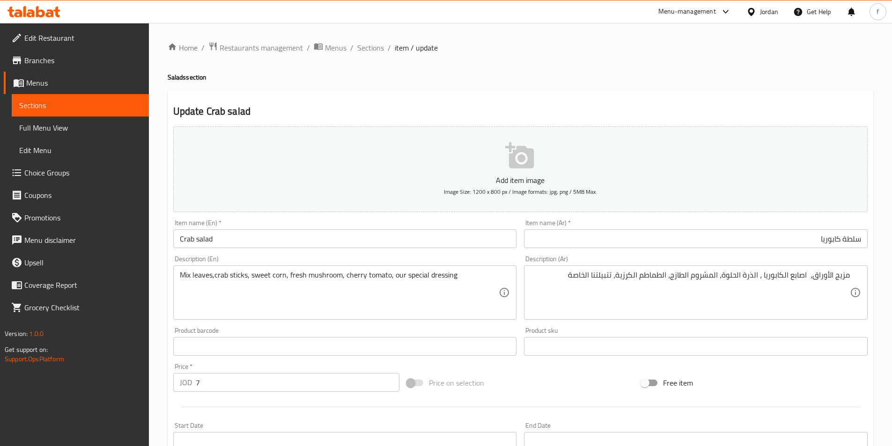
click at [162, 287] on div "Home / Restaurants management / Menus / Sections / item / update Salads section…" at bounding box center [520, 342] width 743 height 639
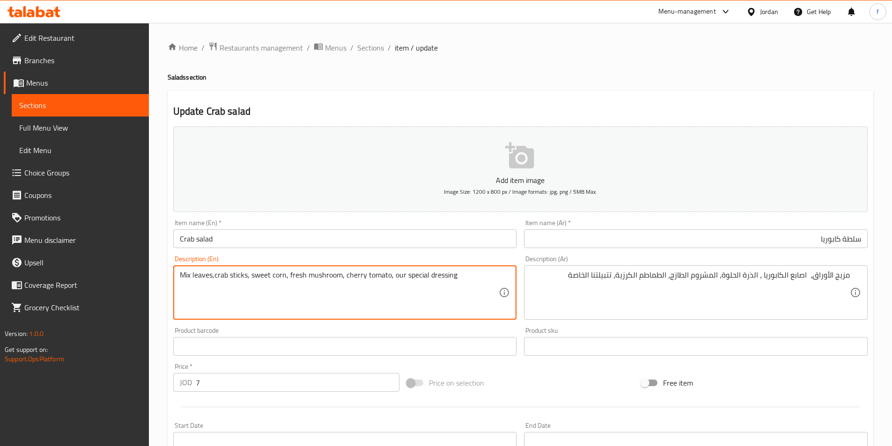
click at [447, 283] on textarea "Mix leaves,crab sticks, sweet corn, fresh mushroom, cherry tomato, our special …" at bounding box center [339, 293] width 319 height 45
click at [475, 293] on textarea "Mix leaves,crab sticks, sweet corn, fresh mushroom, cherry tomato, our special …" at bounding box center [339, 293] width 319 height 45
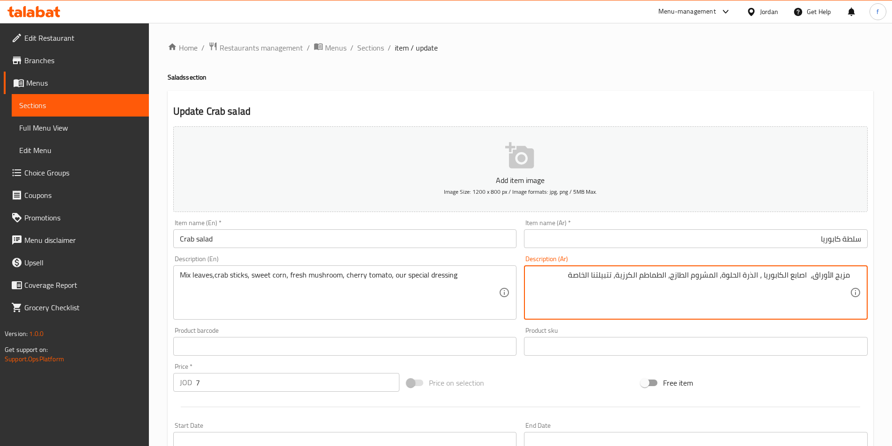
click at [596, 282] on textarea "مزيج الأوراق، اصابع الكابوريا ، الذرة الحلوة، المشروم الطازج، الطماطم الكرزية، …" at bounding box center [690, 293] width 319 height 45
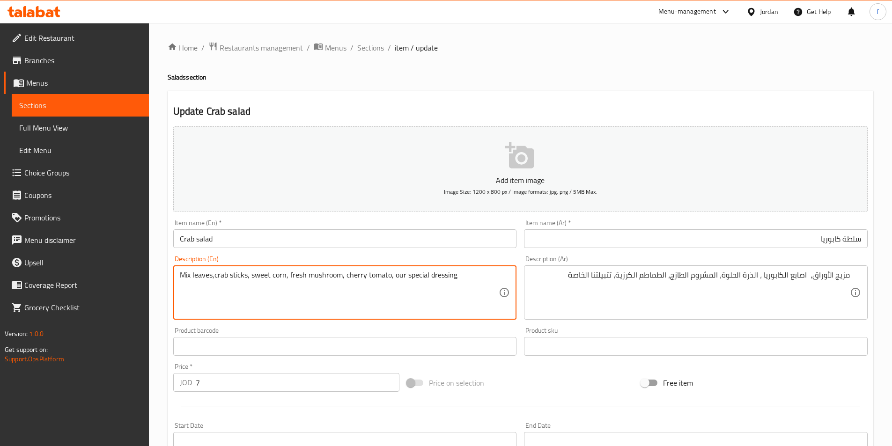
drag, startPoint x: 414, startPoint y: 274, endPoint x: 501, endPoint y: 273, distance: 86.7
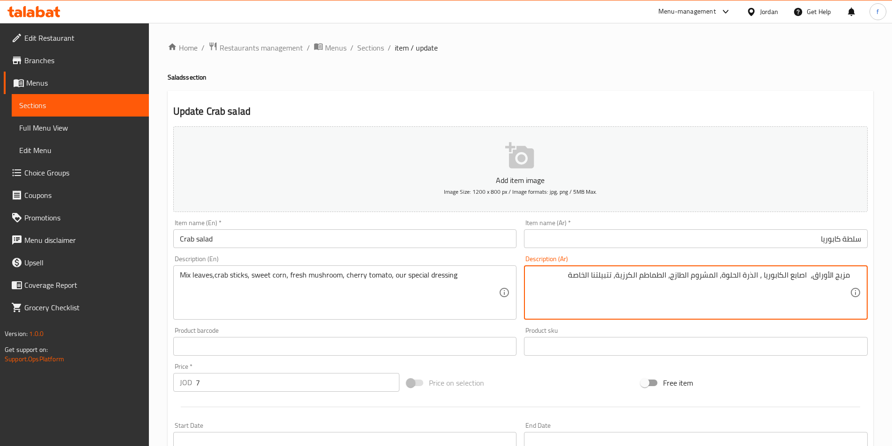
click at [604, 277] on textarea "مزيج الأوراق، اصابع الكابوريا ، الذرة الحلوة، المشروم الطازج، الطماطم الكرزية، …" at bounding box center [690, 293] width 319 height 45
click at [559, 280] on textarea "مزيج الأوراق، اصابع الكابوريا ، الذرة الحلوة، المشروم الطازج، الطماطم الكرزية، …" at bounding box center [690, 293] width 319 height 45
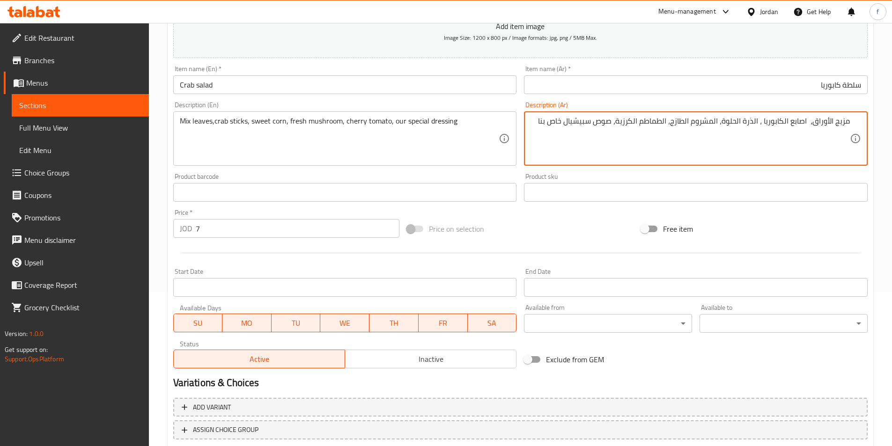
scroll to position [215, 0]
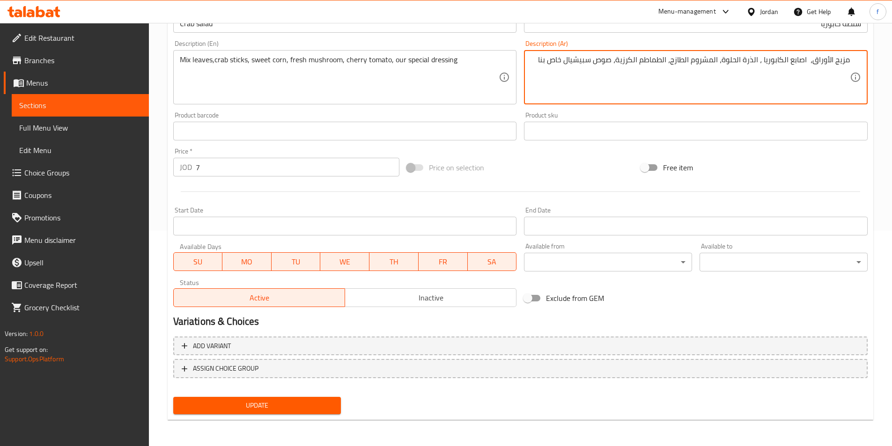
type textarea "مزيج الأوراق، اصابع الكابوريا ، الذرة الحلوة، المشروم الطازج، الطماطم الكرزية، …"
click at [266, 413] on button "Update" at bounding box center [257, 405] width 168 height 17
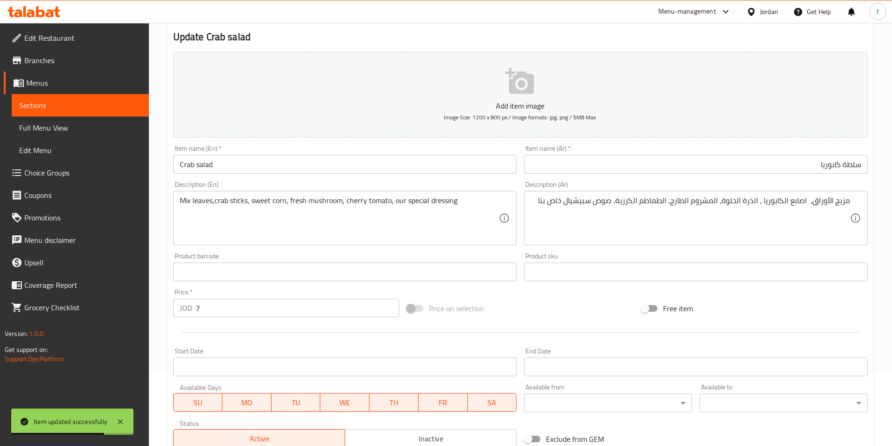
scroll to position [0, 0]
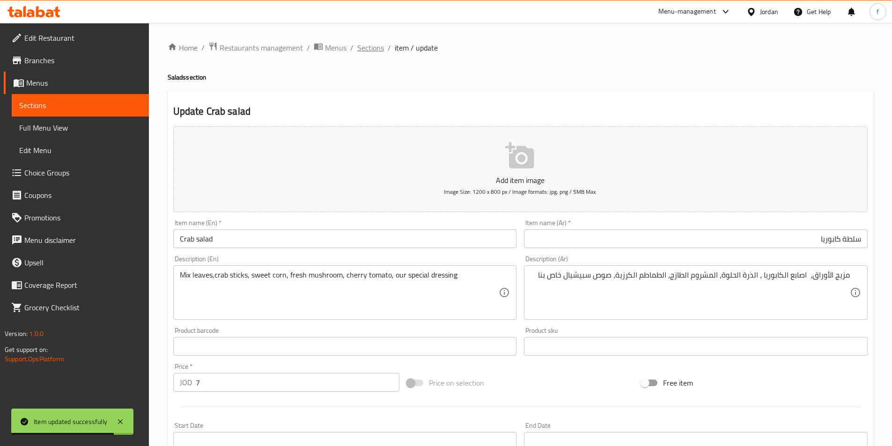
click at [377, 52] on span "Sections" at bounding box center [370, 47] width 27 height 11
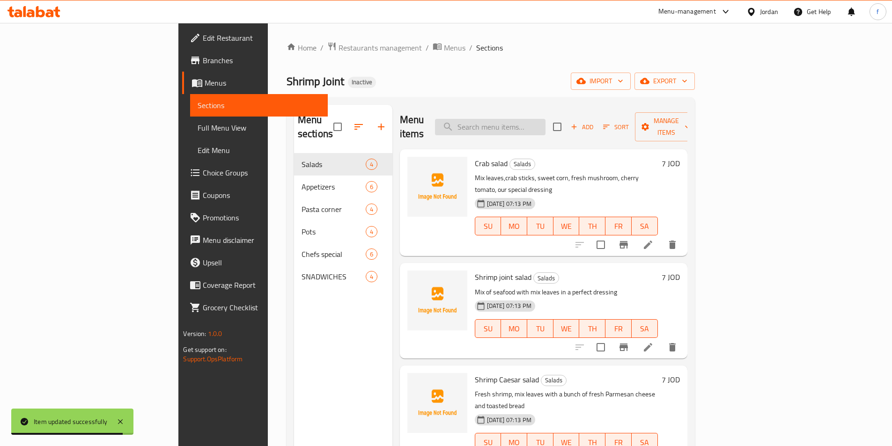
click at [538, 119] on input "search" at bounding box center [490, 127] width 111 height 16
paste input "Crispy calamari ring"
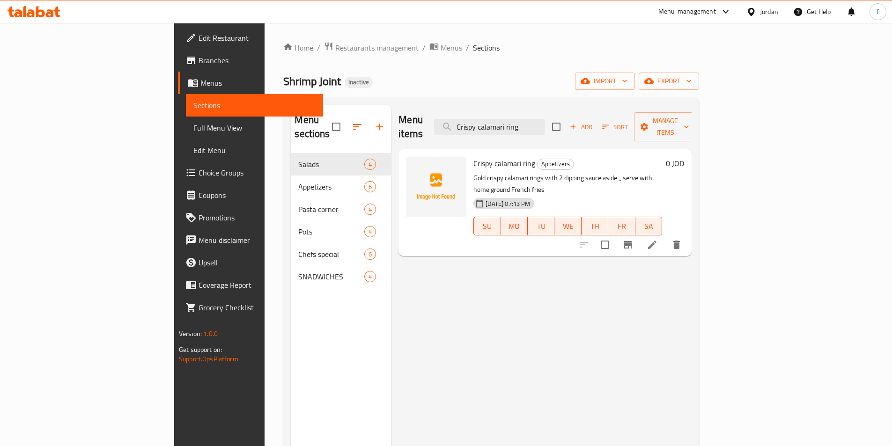
type input "Crispy calamari ring"
click at [666, 237] on li at bounding box center [652, 245] width 26 height 17
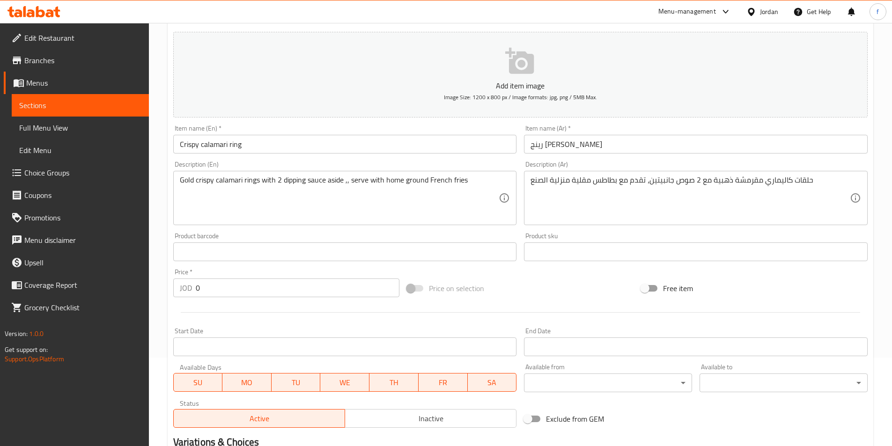
scroll to position [209, 0]
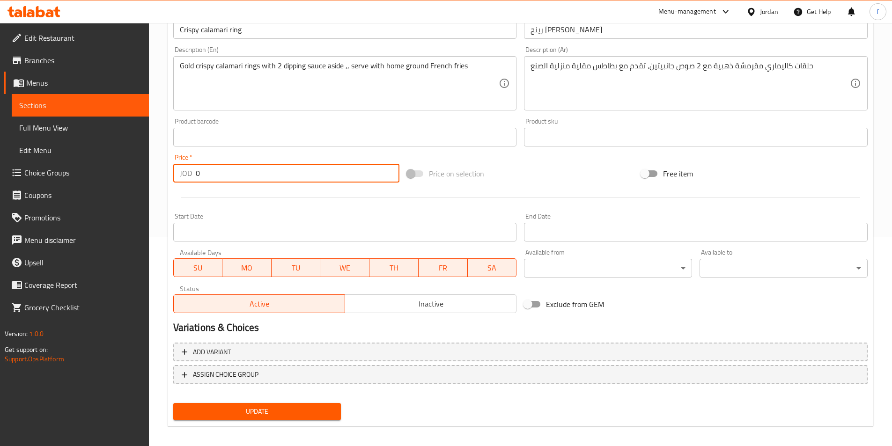
drag, startPoint x: 214, startPoint y: 172, endPoint x: 192, endPoint y: 174, distance: 22.5
click at [192, 174] on div "JOD 0 Price *" at bounding box center [286, 173] width 227 height 19
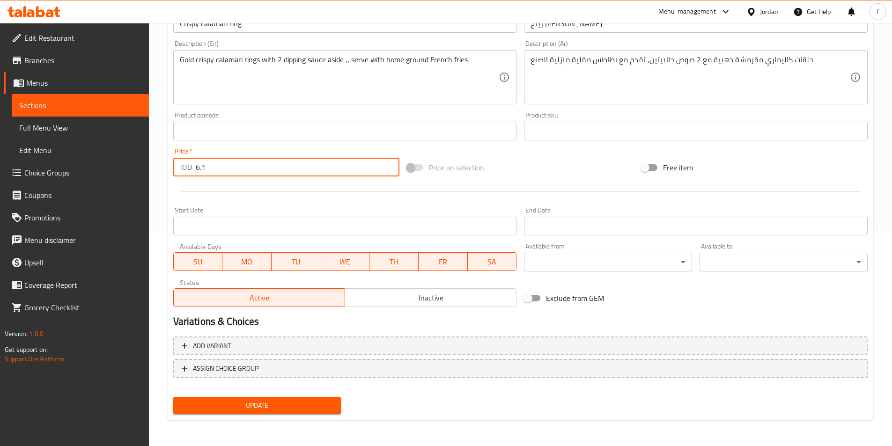
type input "6.1"
click at [304, 406] on span "Update" at bounding box center [257, 406] width 153 height 12
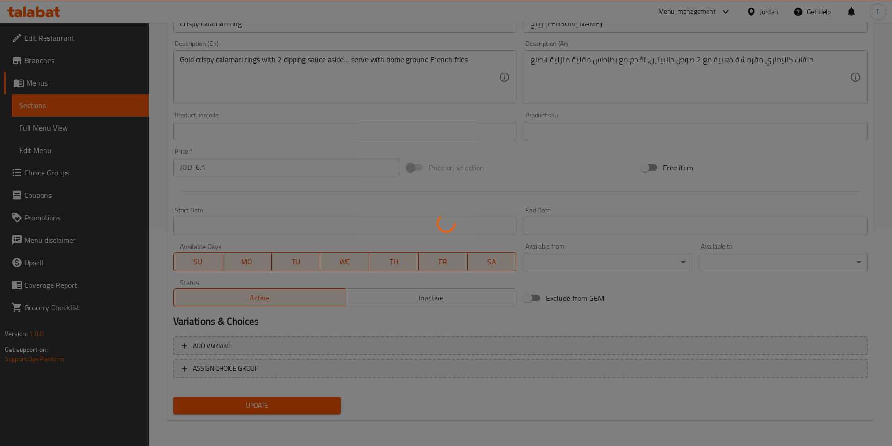
scroll to position [0, 0]
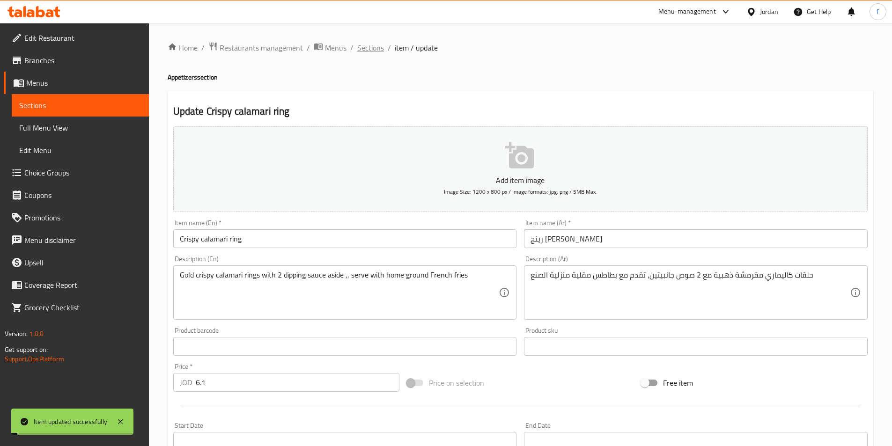
click at [366, 47] on span "Sections" at bounding box center [370, 47] width 27 height 11
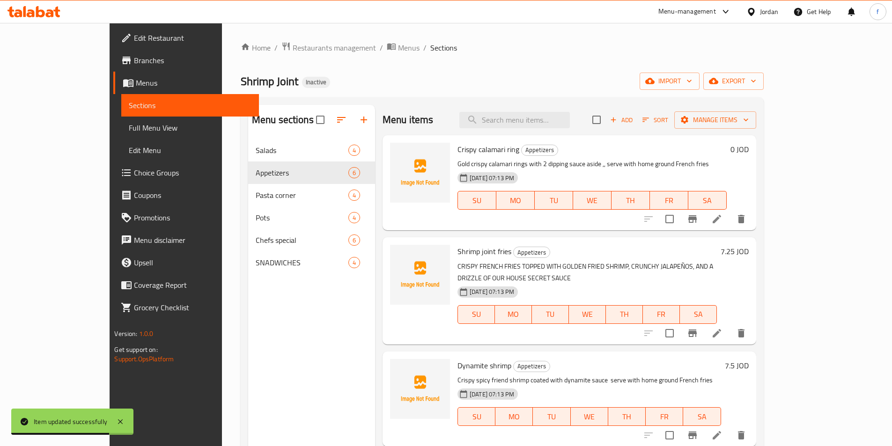
click at [525, 108] on div "Menu items Add Sort Manage items" at bounding box center [570, 120] width 374 height 30
click at [532, 121] on input "search" at bounding box center [515, 120] width 111 height 16
paste input "Dynamite shrimp"
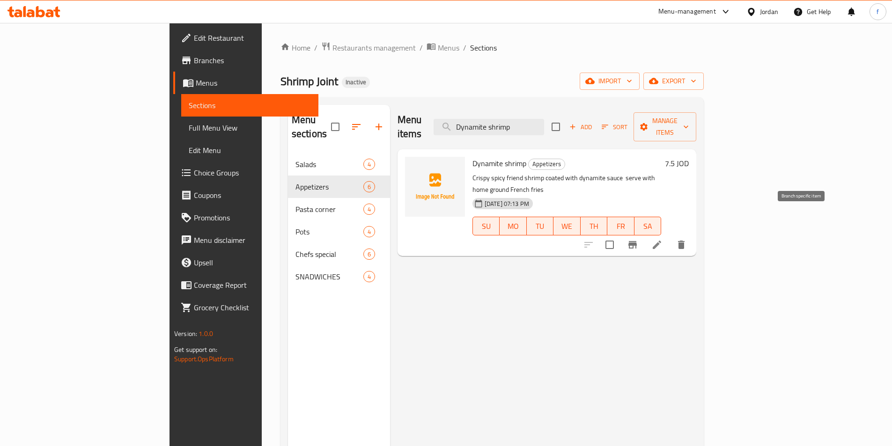
type input "Dynamite shrimp"
click at [661, 241] on icon at bounding box center [657, 245] width 8 height 8
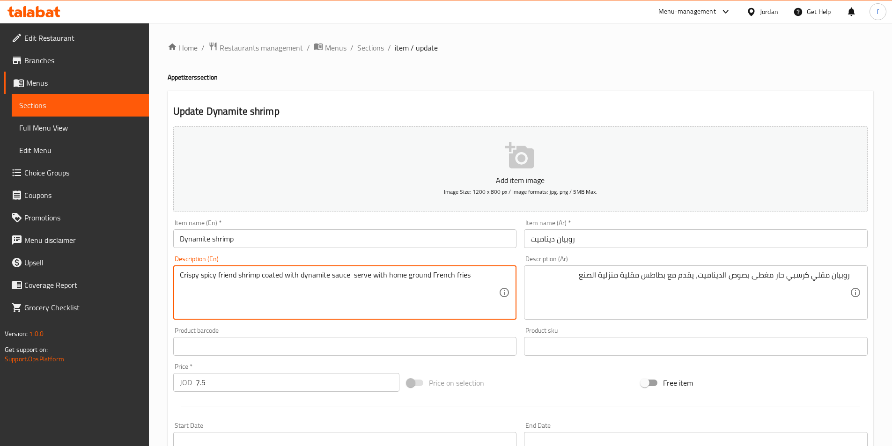
drag, startPoint x: 182, startPoint y: 275, endPoint x: 277, endPoint y: 277, distance: 94.6
click at [245, 279] on textarea "Crispy spicy friend shrimp coated with dynamite sauce serve with home ground Fr…" at bounding box center [339, 293] width 319 height 45
click at [230, 278] on textarea "Crispy spicy friend shrimp coated with dynamite sauce serve with home ground Fr…" at bounding box center [339, 293] width 319 height 45
click at [241, 297] on textarea "Crispy spicy friend shrimp coated with dynamite sauce serve with home ground Fr…" at bounding box center [339, 293] width 319 height 45
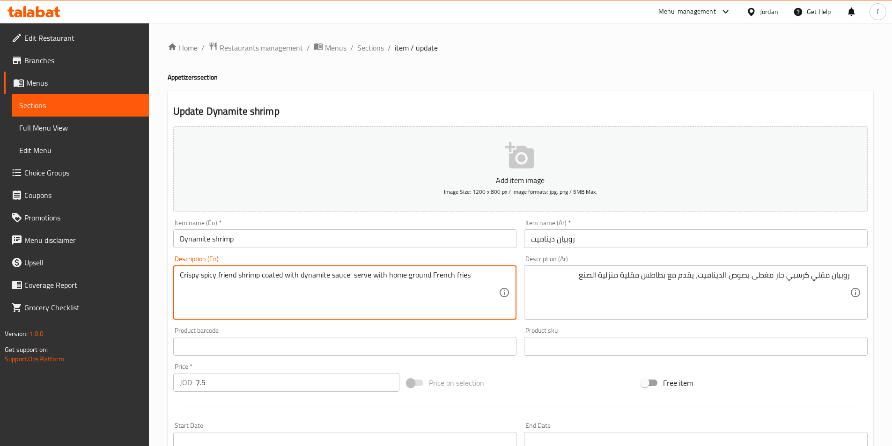
click at [371, 288] on textarea "Crispy spicy friend shrimp coated with dynamite sauce serve with home ground Fr…" at bounding box center [339, 293] width 319 height 45
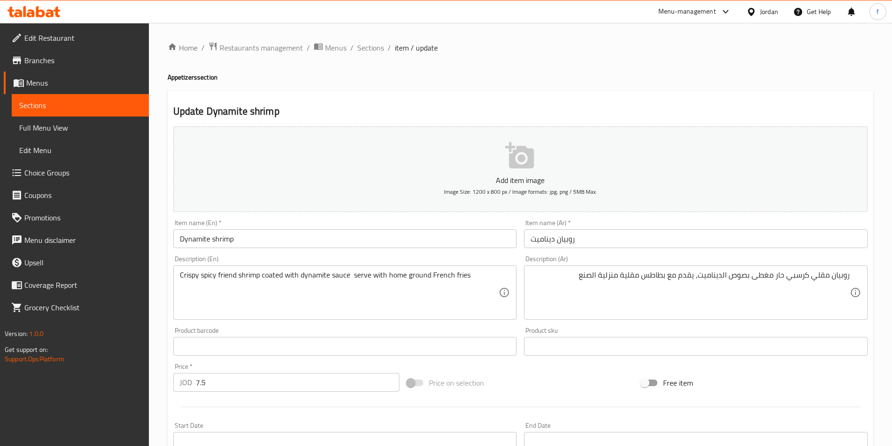
click at [646, 327] on div "Product sku Product sku" at bounding box center [695, 342] width 351 height 36
drag, startPoint x: 852, startPoint y: 274, endPoint x: 668, endPoint y: 282, distance: 184.7
click at [668, 282] on div "روبيان مقلي كرسبي حار مغطى بصوص الديناميت، يقدم مع بطاطس مقلية منزلية الصنع Des…" at bounding box center [696, 293] width 344 height 54
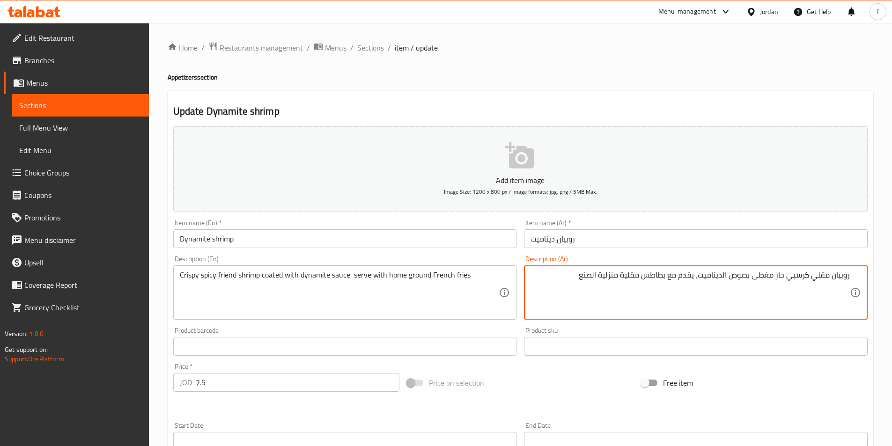
click at [668, 282] on textarea "روبيان مقلي كرسبي حار مغطى بصوص الديناميت، يقدم مع بطاطس مقلية منزلية الصنع" at bounding box center [690, 293] width 319 height 45
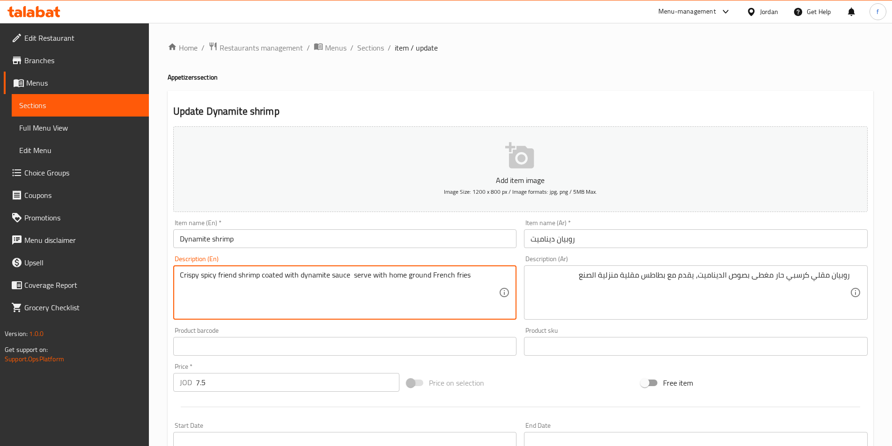
click at [256, 278] on textarea "Crispy spicy friend shrimp coated with dynamite sauce serve with home ground Fr…" at bounding box center [339, 293] width 319 height 45
click at [226, 275] on textarea "Crispy spicy friend shrimp coated with dynamite sauce serve with home ground Fr…" at bounding box center [339, 293] width 319 height 45
click at [252, 271] on textarea "Crispy spicy fried shrimp coated with dynamite sauce serve with home ground Fre…" at bounding box center [339, 293] width 319 height 45
click at [224, 277] on textarea "Crispy spicy fried shrimp coated with dynamite sauce serve with home ground Fre…" at bounding box center [339, 293] width 319 height 45
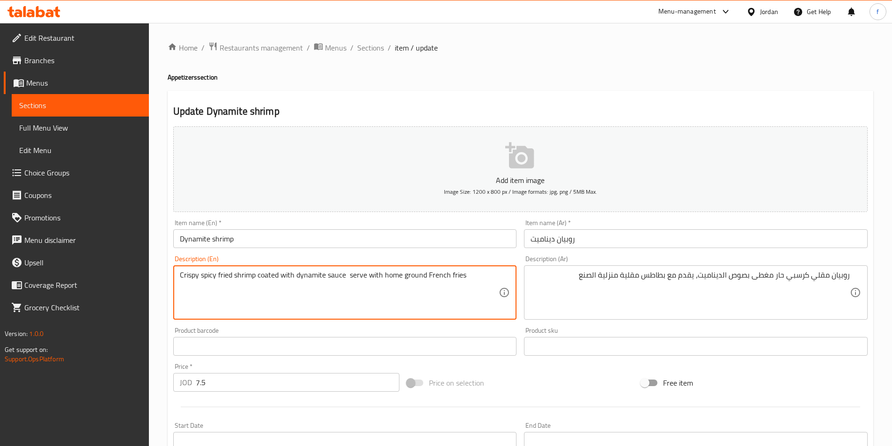
click at [224, 277] on textarea "Crispy spicy fried shrimp coated with dynamite sauce serve with home ground Fre…" at bounding box center [339, 293] width 319 height 45
click at [201, 281] on textarea "Crispy spicy fried shrimp coated with dynamite sauce serve with home ground Fre…" at bounding box center [339, 293] width 319 height 45
click at [190, 275] on textarea "Crispy spicy fried shrimp coated with dynamite sauce serve with home ground Fre…" at bounding box center [339, 293] width 319 height 45
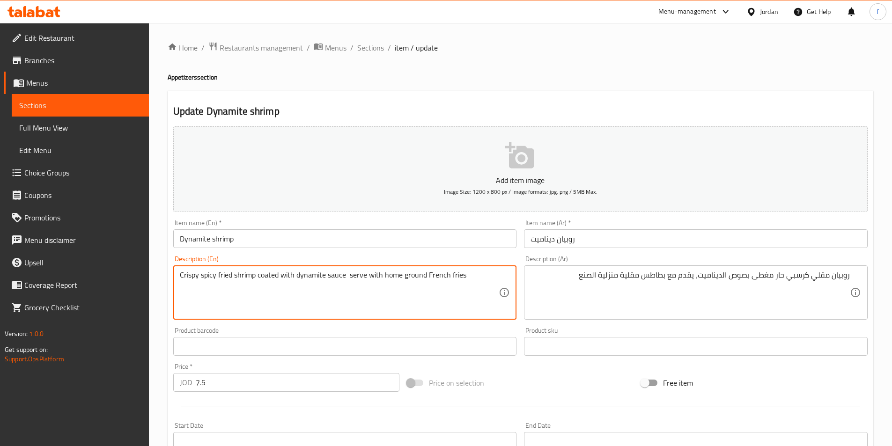
click at [269, 279] on textarea "Crispy spicy fried shrimp coated with dynamite sauce serve with home ground Fre…" at bounding box center [339, 293] width 319 height 45
click at [287, 276] on textarea "Crispy spicy fried shrimp coated with dynamite sauce serve with home ground Fre…" at bounding box center [339, 293] width 319 height 45
click at [339, 276] on textarea "Crispy spicy fried shrimp coated with dynamite sauce serve with home ground Fre…" at bounding box center [339, 293] width 319 height 45
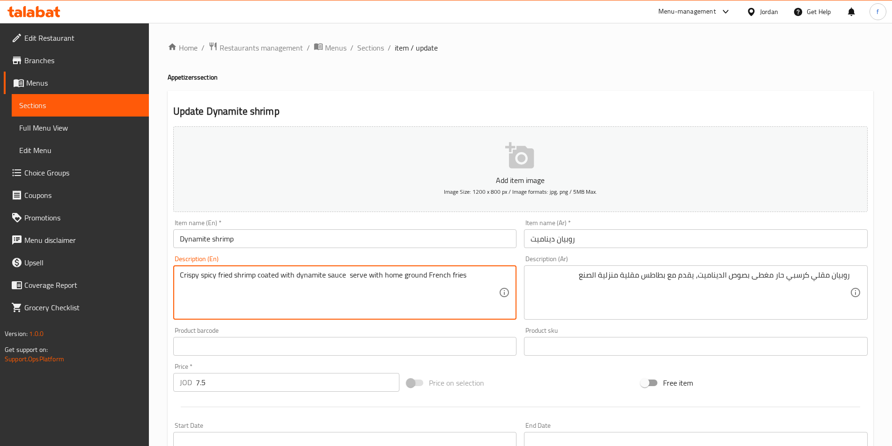
click at [339, 276] on textarea "Crispy spicy fried shrimp coated with dynamite sauce serve with home ground Fre…" at bounding box center [339, 293] width 319 height 45
click at [317, 275] on textarea "Crispy spicy fried shrimp coated with dynamite sauce serve with home ground Fre…" at bounding box center [339, 293] width 319 height 45
click at [358, 271] on textarea "Crispy spicy fried shrimp coated with dynamite sauce serve with home ground Fre…" at bounding box center [339, 293] width 319 height 45
click at [361, 271] on textarea "Crispy spicy fried shrimp coated with dynamite sauce serve with home ground Fre…" at bounding box center [339, 293] width 319 height 45
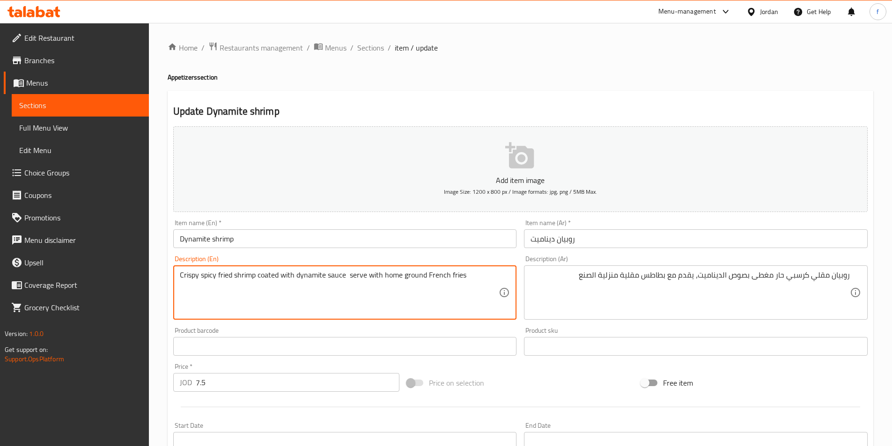
drag, startPoint x: 468, startPoint y: 275, endPoint x: 192, endPoint y: 252, distance: 277.3
click at [192, 252] on div "Add item image Image Size: 1200 x 800 px / Image formats: jpg, png / 5MB Max. I…" at bounding box center [521, 325] width 702 height 404
click at [256, 311] on textarea "Crispy spicy fried shrimp coated with dynamite sauce serve with home ground Fre…" at bounding box center [339, 293] width 319 height 45
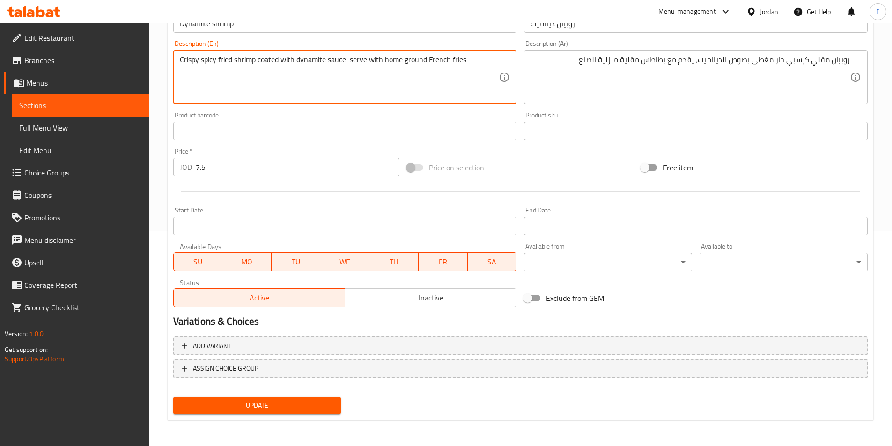
type textarea "Crispy spicy fried shrimp coated with dynamite sauce serve with home ground Fre…"
click at [225, 407] on span "Update" at bounding box center [257, 406] width 153 height 12
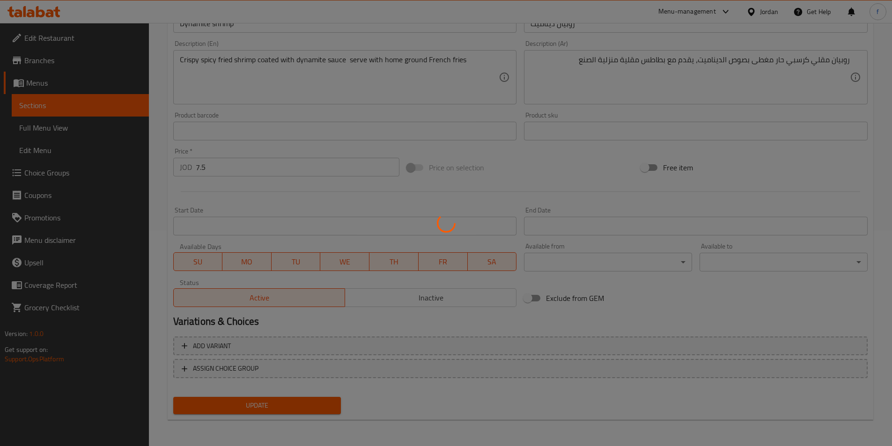
scroll to position [0, 0]
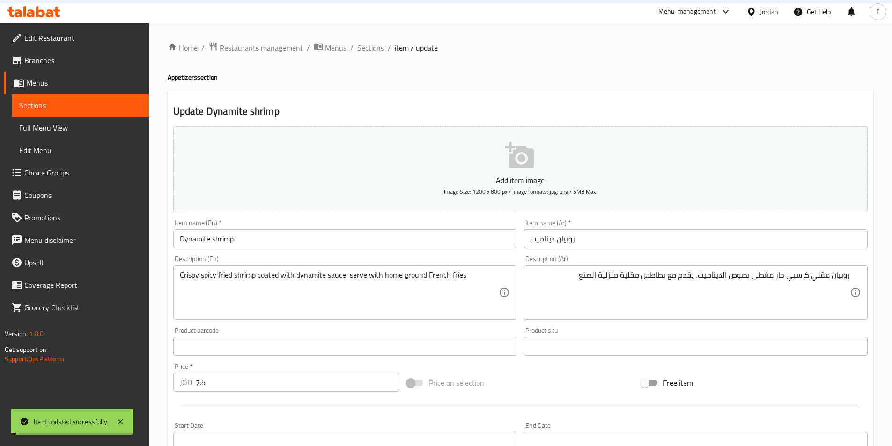
click at [370, 53] on span "Sections" at bounding box center [370, 47] width 27 height 11
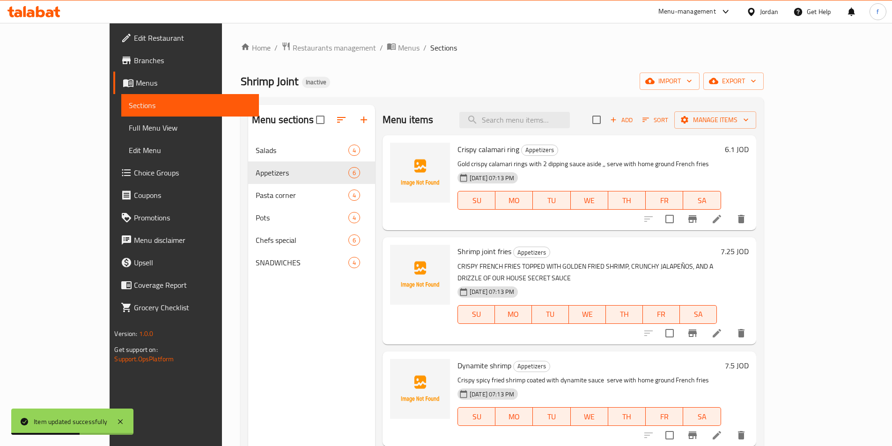
click at [553, 129] on div "Menu items Add Sort Manage items" at bounding box center [570, 120] width 374 height 30
click at [557, 119] on input "search" at bounding box center [515, 120] width 111 height 16
paste input "French fries"
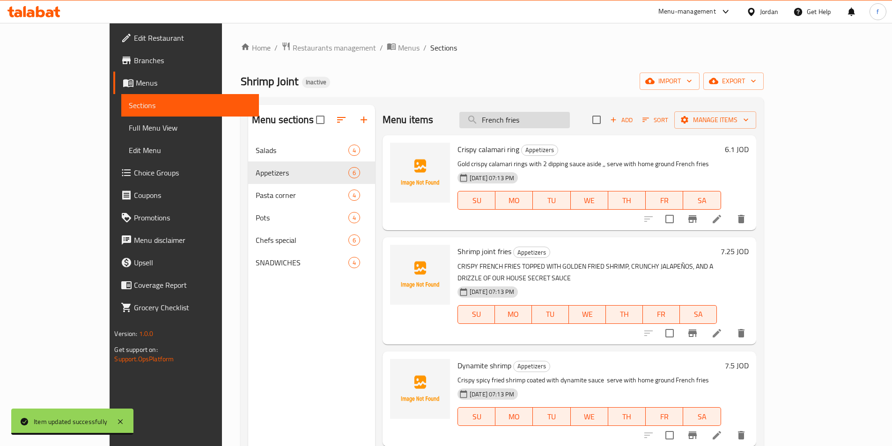
click at [520, 117] on input "French fries" at bounding box center [515, 120] width 111 height 16
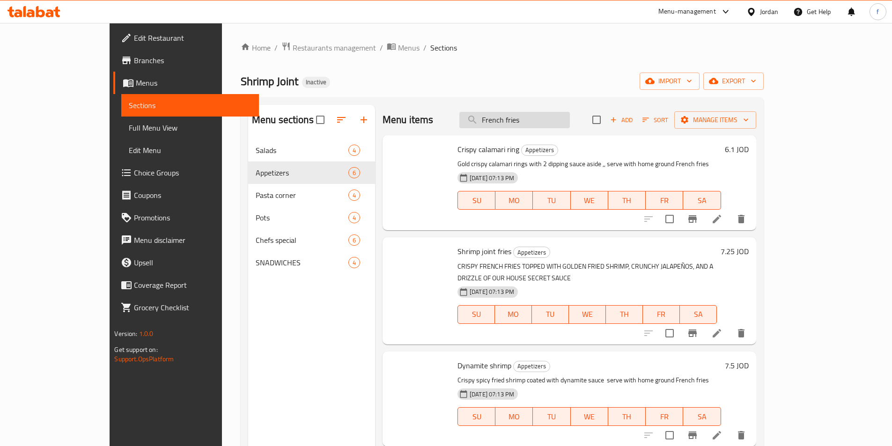
click at [565, 120] on input "French fries" at bounding box center [515, 120] width 111 height 16
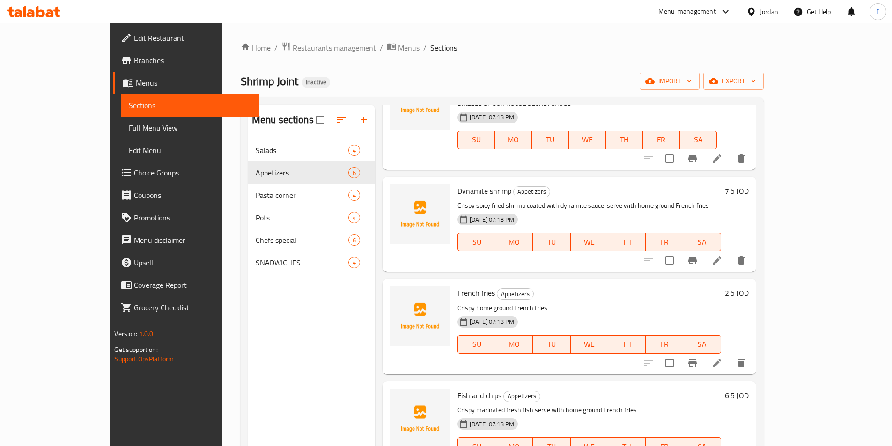
scroll to position [191, 0]
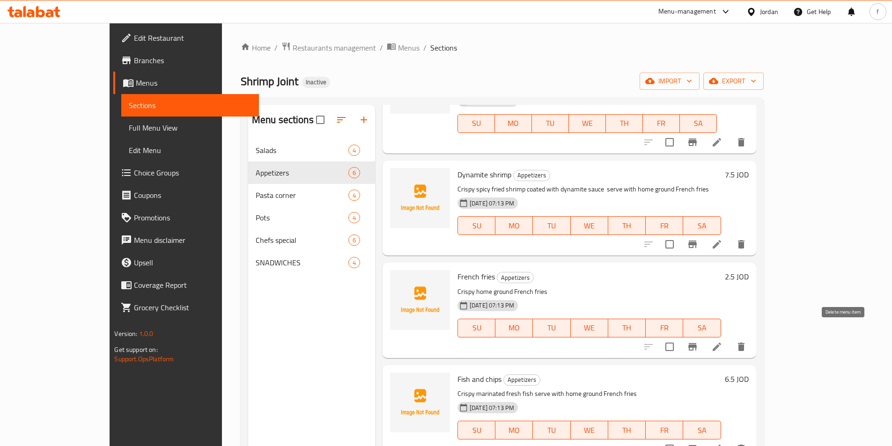
type input "French fries"
click at [721, 343] on icon at bounding box center [717, 347] width 8 height 8
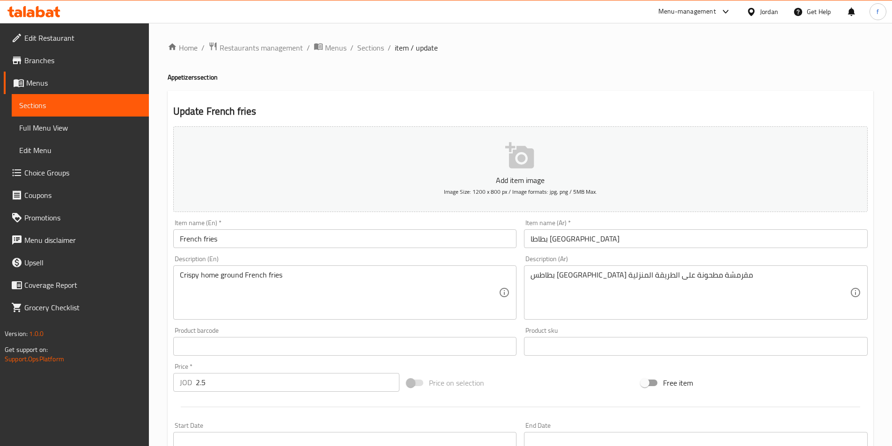
click at [653, 237] on input "بطاطا [GEOGRAPHIC_DATA]" at bounding box center [696, 239] width 344 height 19
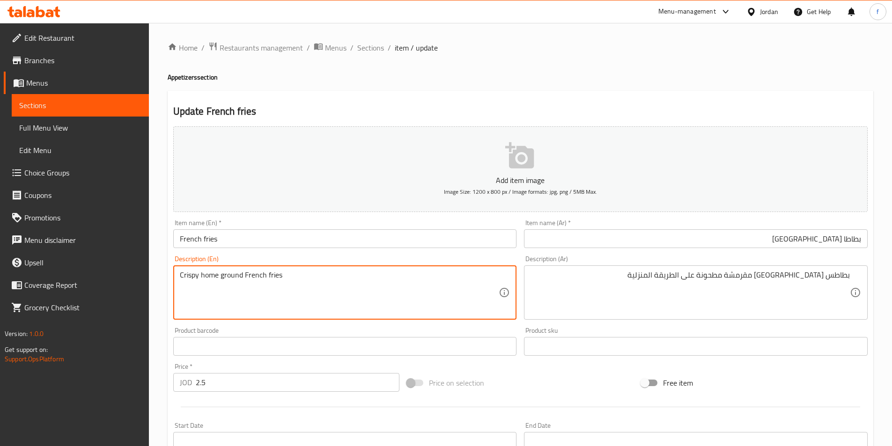
click at [268, 275] on textarea "Crispy home ground French fries" at bounding box center [339, 293] width 319 height 45
click at [259, 275] on textarea "Crispy home ground French fries" at bounding box center [339, 293] width 319 height 45
click at [194, 275] on textarea "Crispy home ground French fries" at bounding box center [339, 293] width 319 height 45
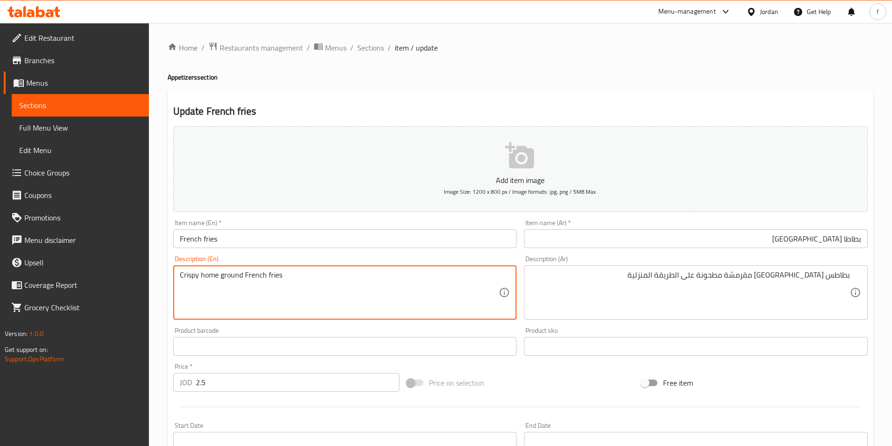
click at [760, 275] on textarea "بطاطس مقلية مقرمشة مطحونة على الطريقة المنزلية" at bounding box center [690, 293] width 319 height 45
drag, startPoint x: 200, startPoint y: 276, endPoint x: 241, endPoint y: 275, distance: 41.7
click at [180, 273] on textarea "Crispy home ground French fries" at bounding box center [339, 293] width 319 height 45
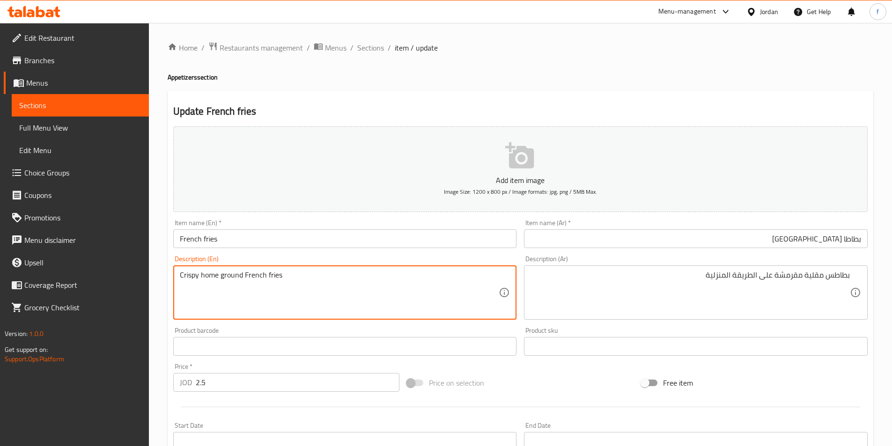
click at [180, 273] on textarea "Crispy home ground French fries" at bounding box center [339, 293] width 319 height 45
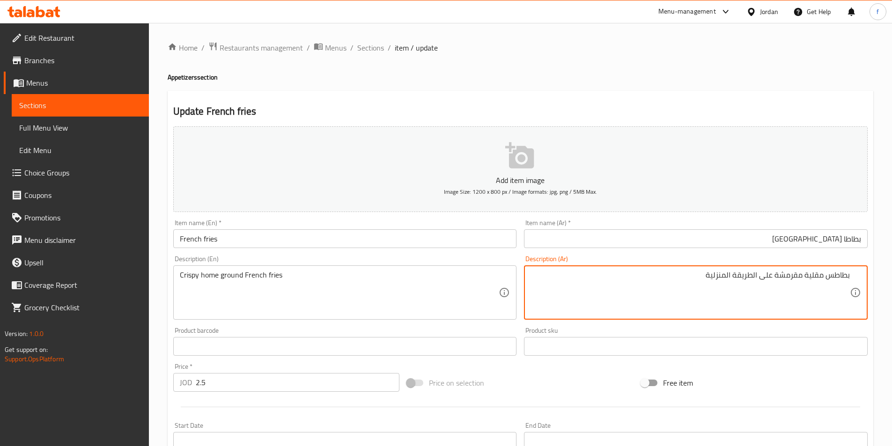
click at [767, 274] on textarea "بطاطس مقلية مقرمشة على الطريقة المنزلية" at bounding box center [690, 293] width 319 height 45
click at [761, 275] on textarea "بطاطس مقلية مقرمشة الطريقة المنزلية" at bounding box center [690, 293] width 319 height 45
drag, startPoint x: 375, startPoint y: 286, endPoint x: 358, endPoint y: 286, distance: 16.9
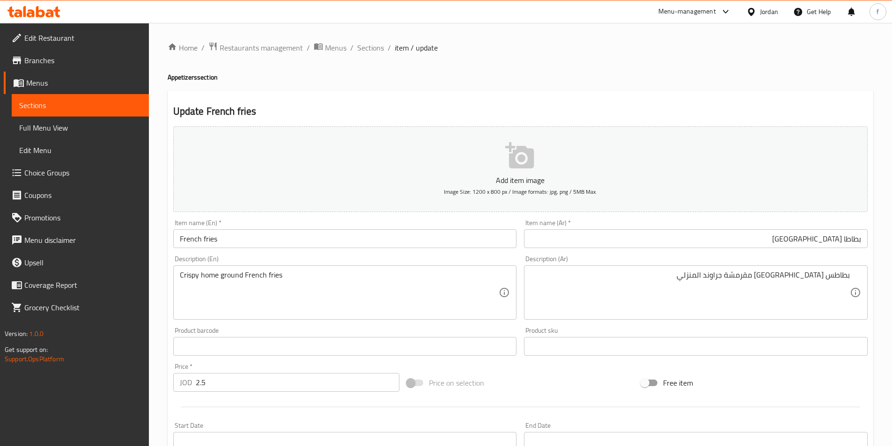
drag, startPoint x: 179, startPoint y: 273, endPoint x: 313, endPoint y: 279, distance: 134.6
click at [313, 279] on div "Crispy home ground French fries Description (En)" at bounding box center [345, 293] width 344 height 54
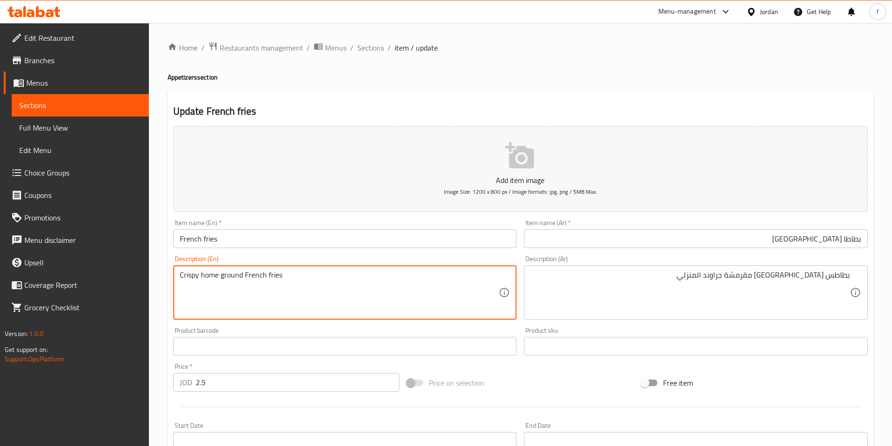
click at [279, 281] on textarea "Crispy home ground French fries" at bounding box center [339, 293] width 319 height 45
click at [408, 304] on textarea "Crispy home ground French fries" at bounding box center [339, 293] width 319 height 45
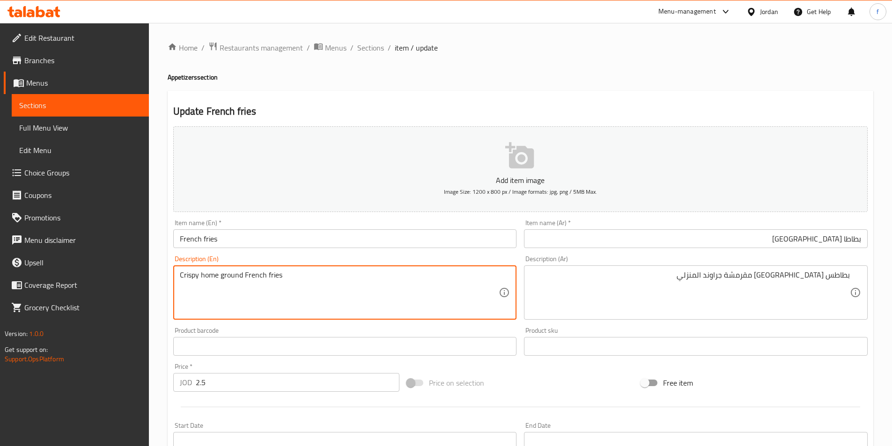
click at [208, 276] on textarea "Crispy home ground French fries" at bounding box center [339, 293] width 319 height 45
click at [276, 274] on textarea "Crispy home ground French fries" at bounding box center [339, 293] width 319 height 45
click at [254, 275] on textarea "Crispy home ground French fries" at bounding box center [339, 293] width 319 height 45
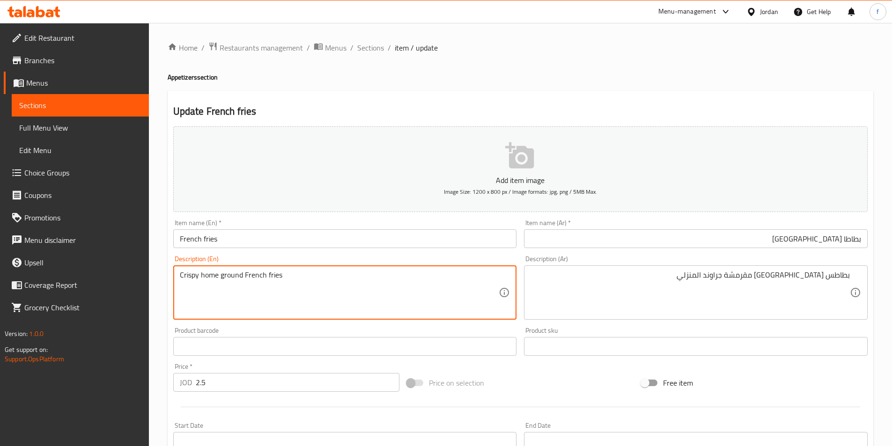
click at [254, 275] on textarea "Crispy home ground French fries" at bounding box center [339, 293] width 319 height 45
click at [186, 274] on textarea "Crispy home ground French fries" at bounding box center [339, 293] width 319 height 45
click at [231, 276] on textarea "Crispy home ground French fries" at bounding box center [339, 293] width 319 height 45
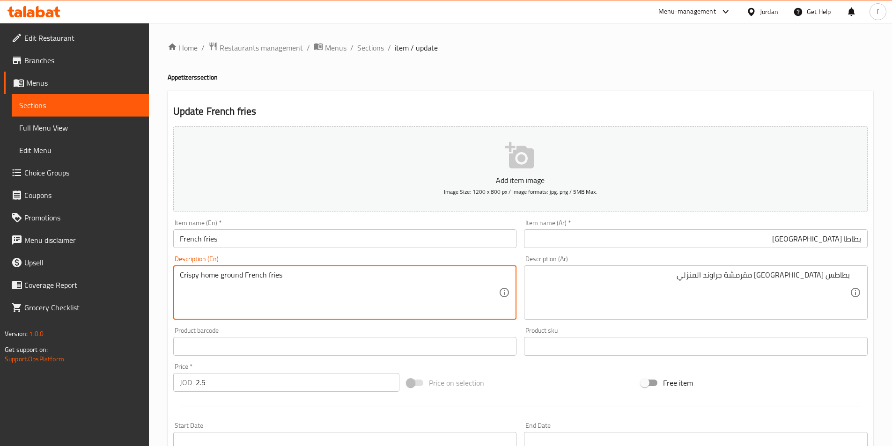
click at [231, 276] on textarea "Crispy home ground French fries" at bounding box center [339, 293] width 319 height 45
click at [260, 278] on textarea "Crispy home ground French fries" at bounding box center [339, 293] width 319 height 45
click at [247, 277] on textarea "Crispy home ground French fries" at bounding box center [339, 293] width 319 height 45
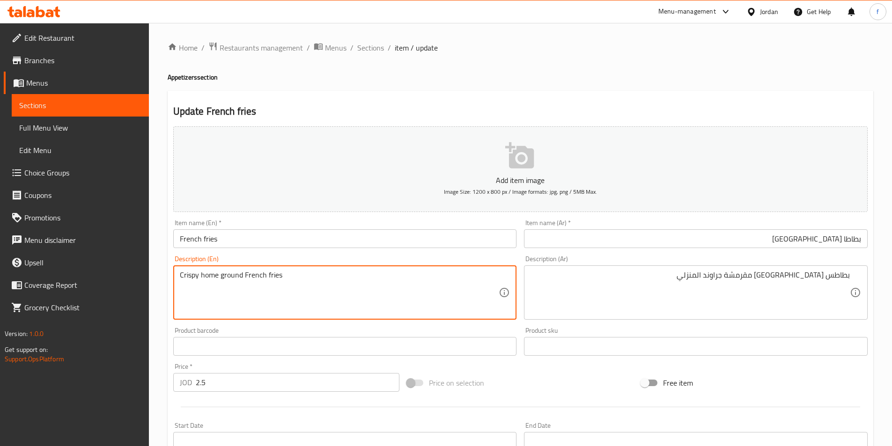
click at [247, 277] on textarea "Crispy home ground French fries" at bounding box center [339, 293] width 319 height 45
click at [233, 275] on textarea "Crispy home ground French fries" at bounding box center [339, 293] width 319 height 45
click at [205, 278] on textarea "Crispy home ground French fries" at bounding box center [339, 293] width 319 height 45
click at [205, 279] on textarea "Crispy home ground French fries" at bounding box center [339, 293] width 319 height 45
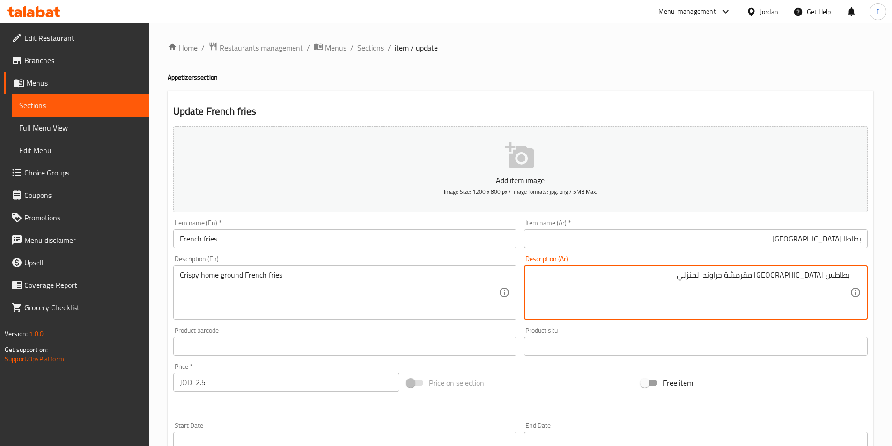
click at [748, 275] on textarea "بطاطس مقلية مقرمشة جراوند المنزلي" at bounding box center [690, 293] width 319 height 45
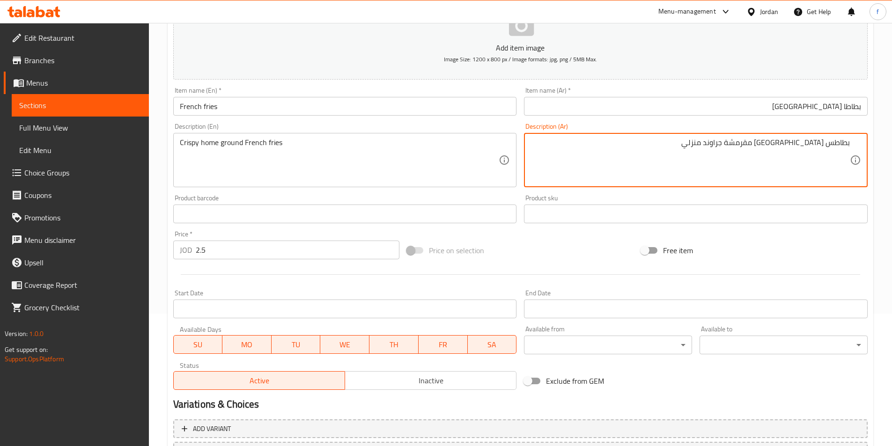
scroll to position [215, 0]
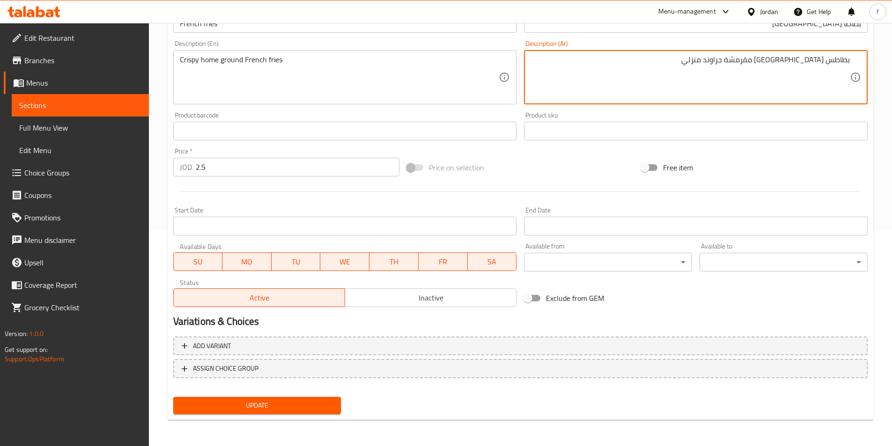
type textarea "بطاطس [GEOGRAPHIC_DATA] مقرمشة جراوند منزلي"
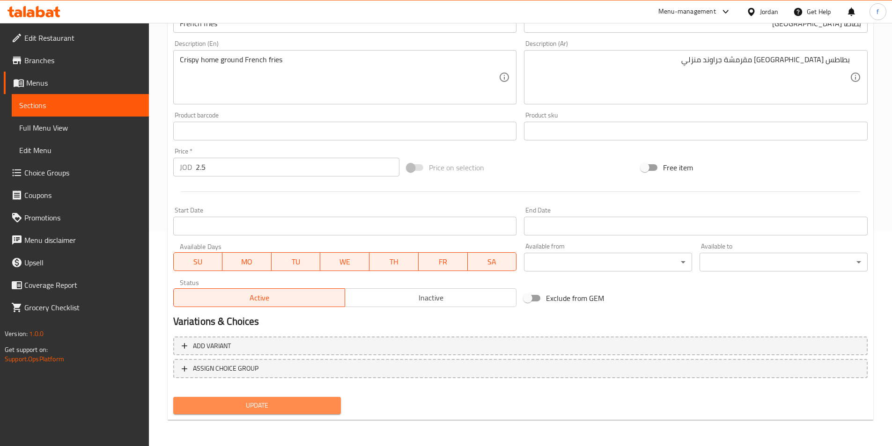
click at [324, 411] on span "Update" at bounding box center [257, 406] width 153 height 12
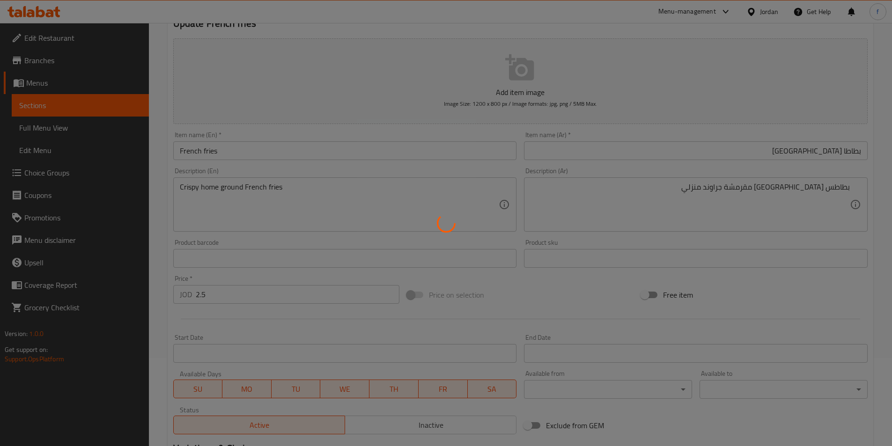
scroll to position [0, 0]
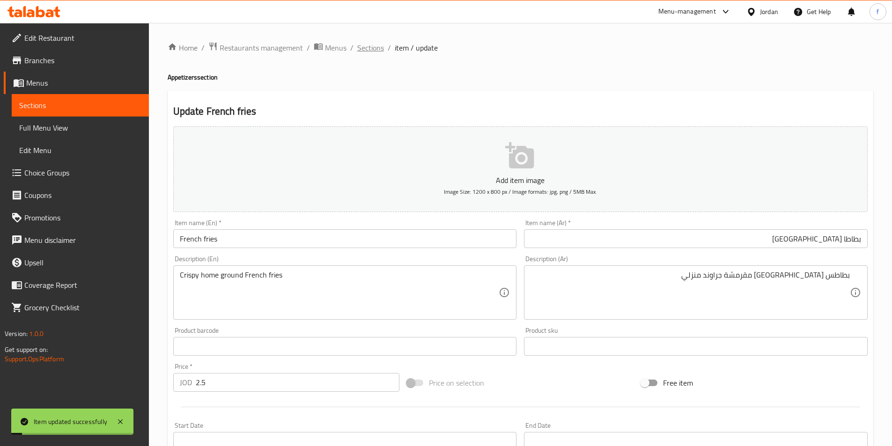
click at [358, 44] on span "Sections" at bounding box center [370, 47] width 27 height 11
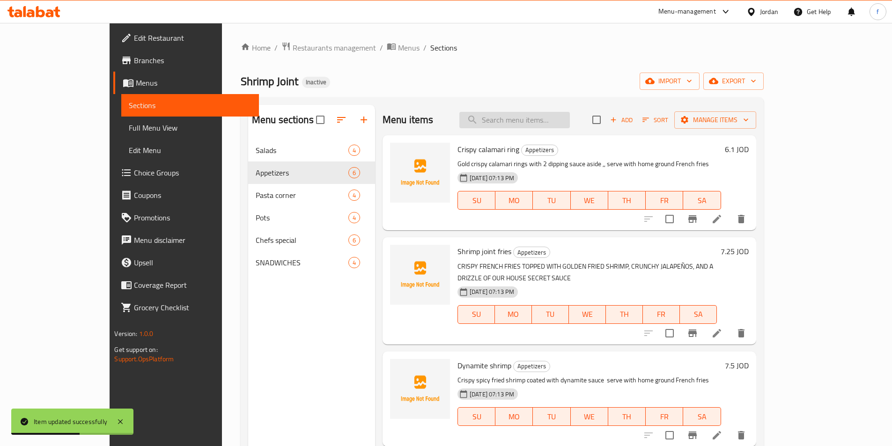
click at [538, 116] on input "search" at bounding box center [515, 120] width 111 height 16
paste input "Fried mozarella sticks"
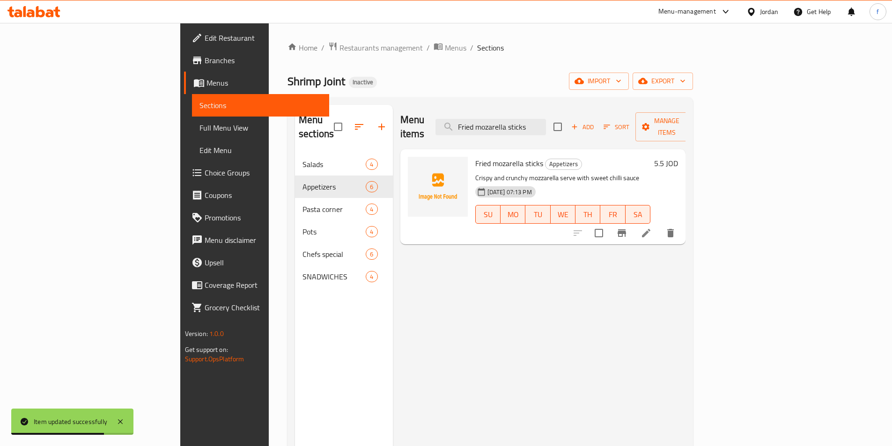
type input "Fried mozarella sticks"
click at [652, 228] on icon at bounding box center [646, 233] width 11 height 11
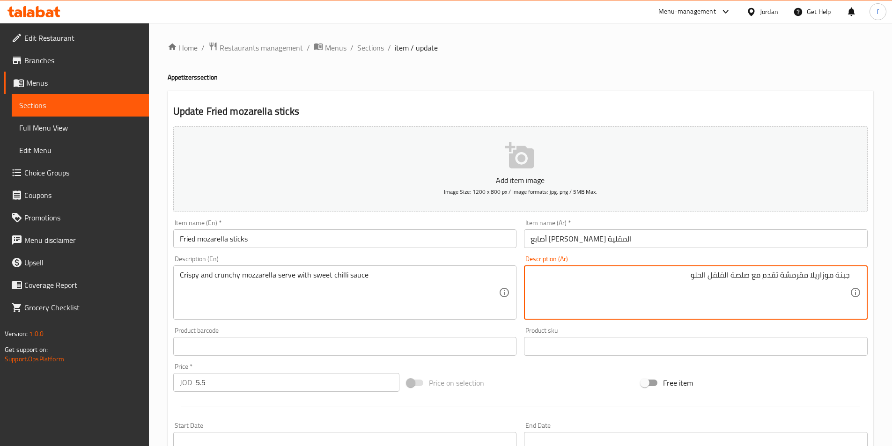
click at [679, 233] on input "أصابع [PERSON_NAME] المقلية" at bounding box center [696, 239] width 344 height 19
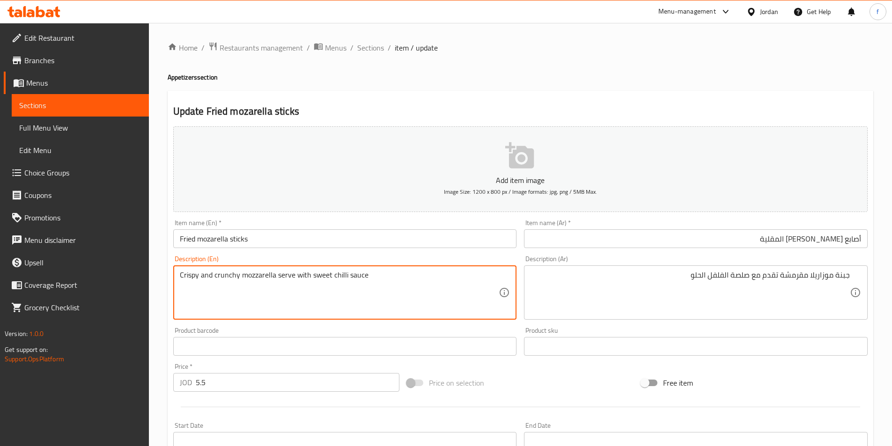
click at [268, 280] on textarea "Crispy and crunchy mozzarella serve with sweet chilli sauce" at bounding box center [339, 293] width 319 height 45
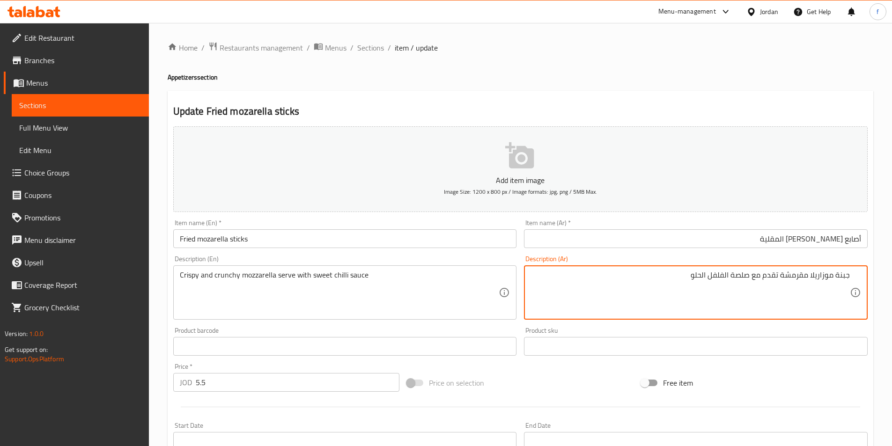
click at [846, 279] on textarea "جبنة موزاريلا مقرمشة تقدم مع صلصة الفلفل الحلو" at bounding box center [690, 293] width 319 height 45
click at [808, 274] on textarea "موزاريلا مقرمشة تقدم مع صلصة الفلفل الحلو" at bounding box center [690, 293] width 319 height 45
click at [736, 279] on textarea "موزاريلا كرانشي و كرسبي تقدم مع صلصة الفلفل الحلو" at bounding box center [690, 293] width 319 height 45
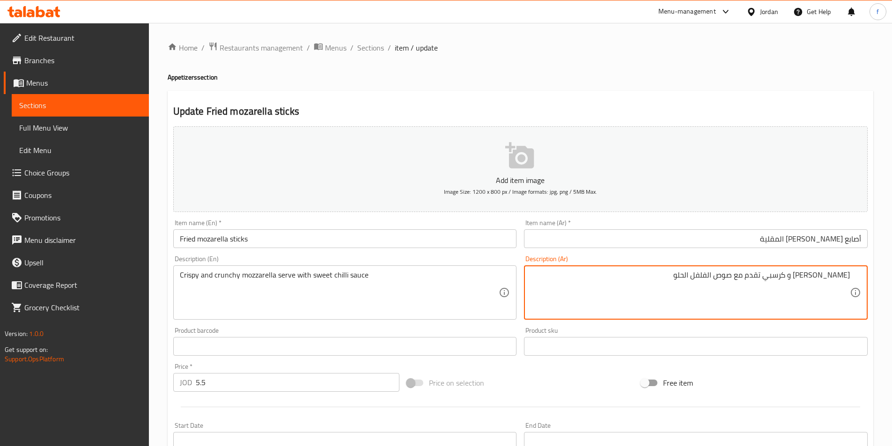
click at [700, 275] on textarea "موزاريلا كرانشي و كرسبي تقدم مع صوص الفلفل الحلو" at bounding box center [690, 293] width 319 height 45
type textarea "[PERSON_NAME] و كرسبي تقدم مع صوص الفلفل الحار الحلو"
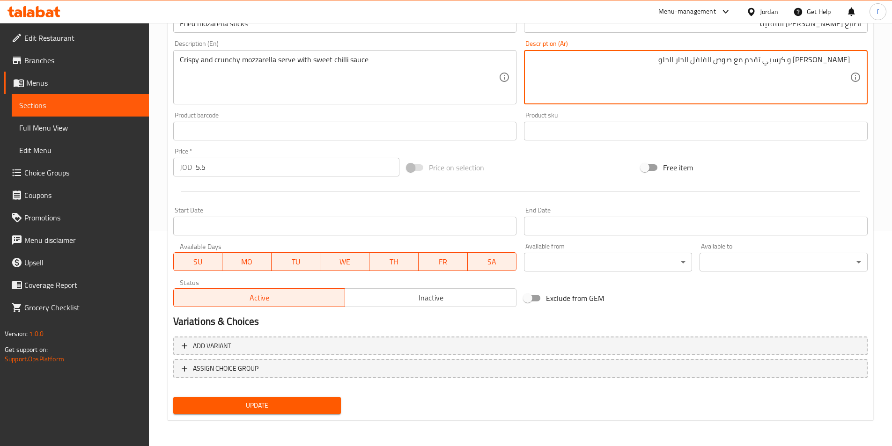
click at [256, 410] on span "Update" at bounding box center [257, 406] width 153 height 12
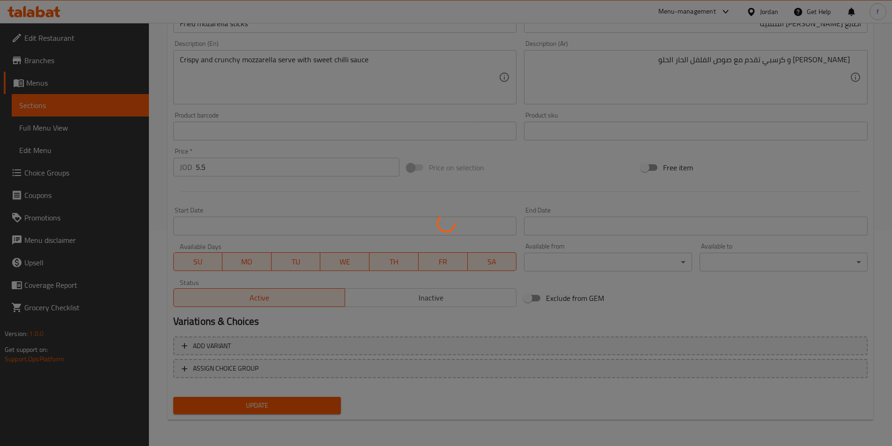
scroll to position [0, 0]
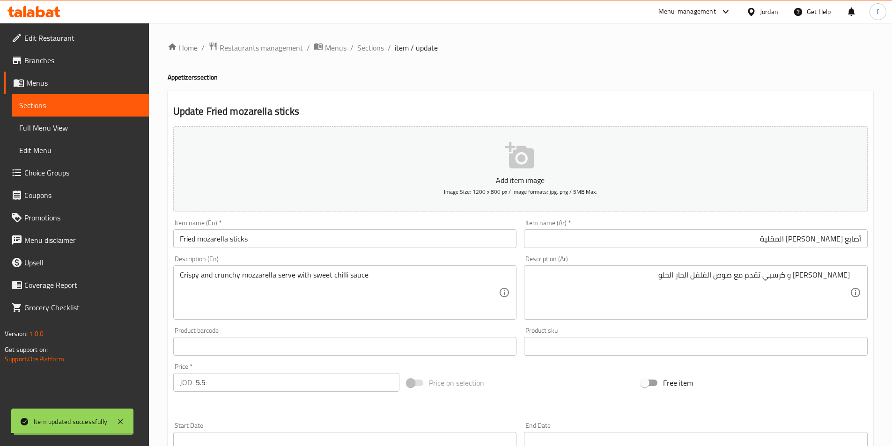
click at [372, 48] on span "Sections" at bounding box center [370, 47] width 27 height 11
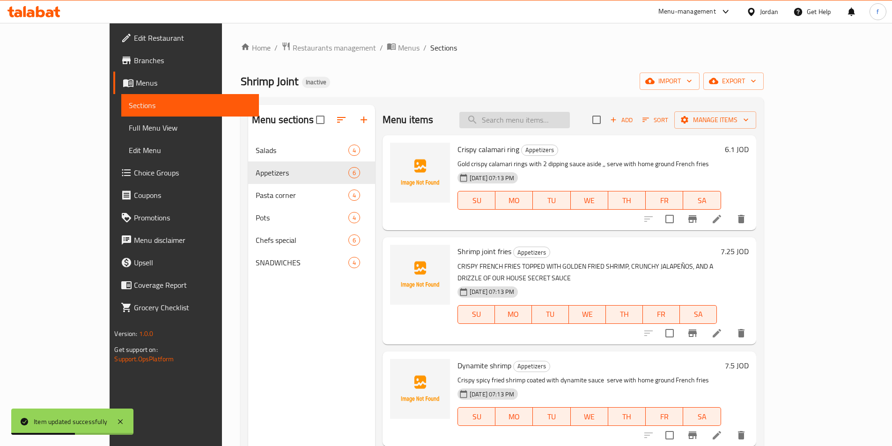
click at [543, 126] on input "search" at bounding box center [515, 120] width 111 height 16
paste input "Fish and chips"
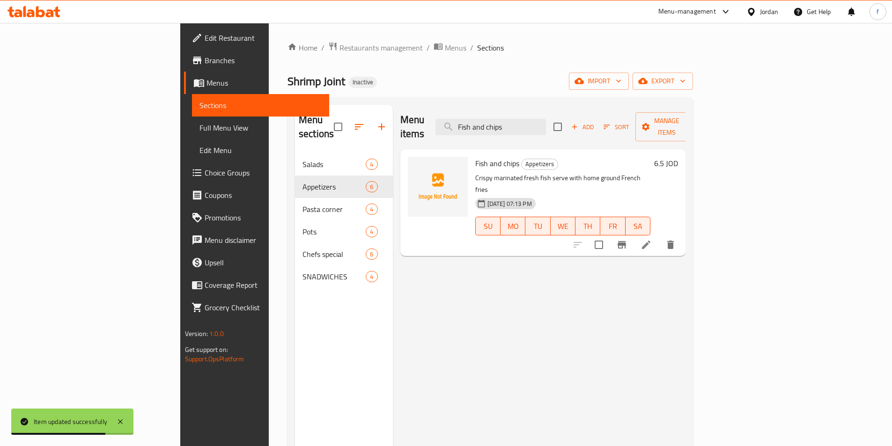
type input "Fish and chips"
click at [660, 237] on li at bounding box center [646, 245] width 26 height 17
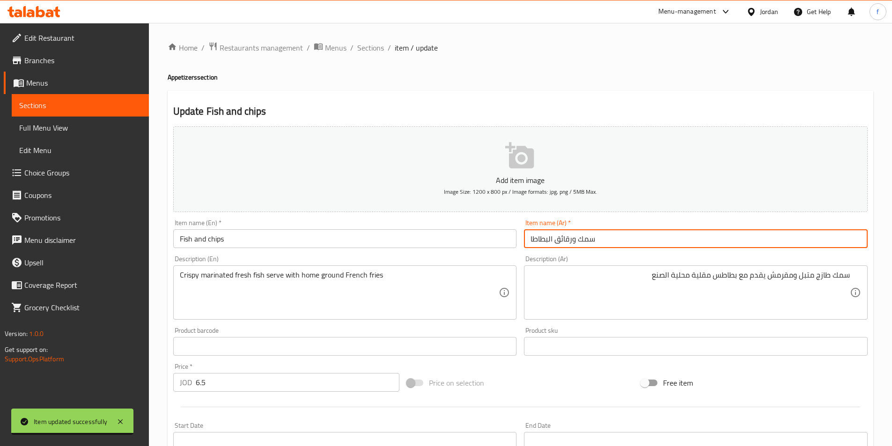
click at [690, 238] on input "سمك ورقائق البطاطا" at bounding box center [696, 239] width 344 height 19
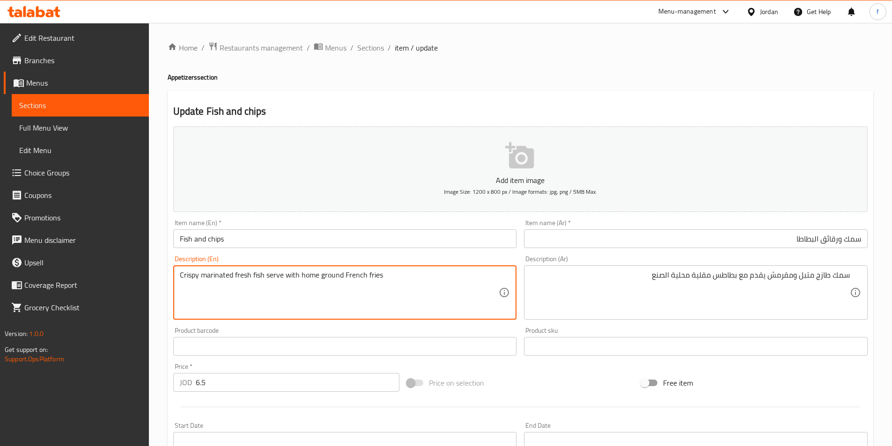
click at [244, 275] on textarea "Crispy marinated fresh fish serve with home ground French fries" at bounding box center [339, 293] width 319 height 45
click at [266, 276] on textarea "Crispy marinated fresh fish serve with home ground French fries" at bounding box center [339, 293] width 319 height 45
click at [259, 276] on textarea "Crispy marinated fresh fish serve with home ground French fries" at bounding box center [339, 293] width 319 height 45
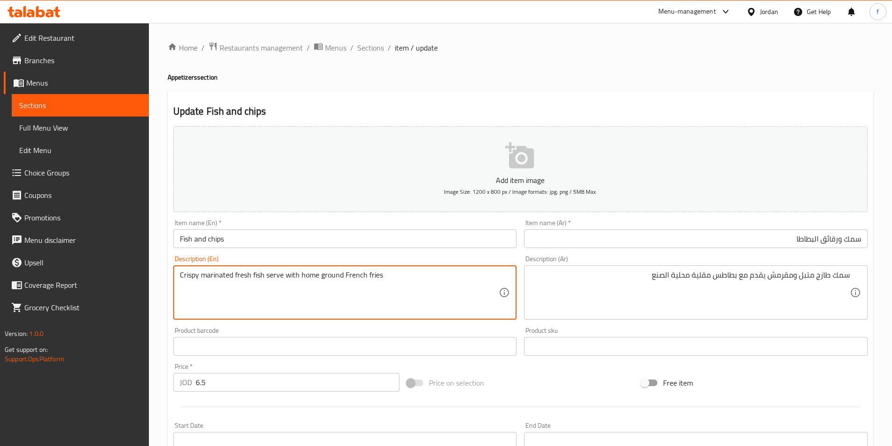
click at [240, 276] on textarea "Crispy marinated fresh fish serve with home ground French fries" at bounding box center [339, 293] width 319 height 45
click at [232, 276] on textarea "Crispy marinated fresh fish serve with home ground French fries" at bounding box center [339, 293] width 319 height 45
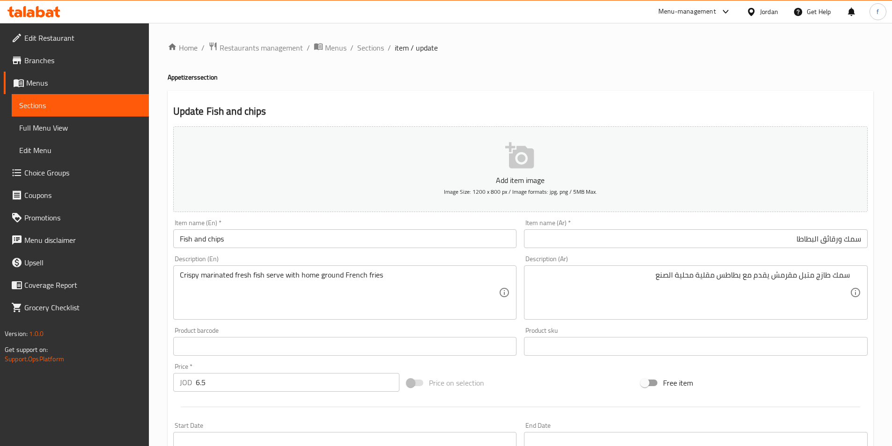
click at [272, 268] on div "Crispy marinated fresh fish serve with home ground French fries Description (En)" at bounding box center [345, 293] width 344 height 54
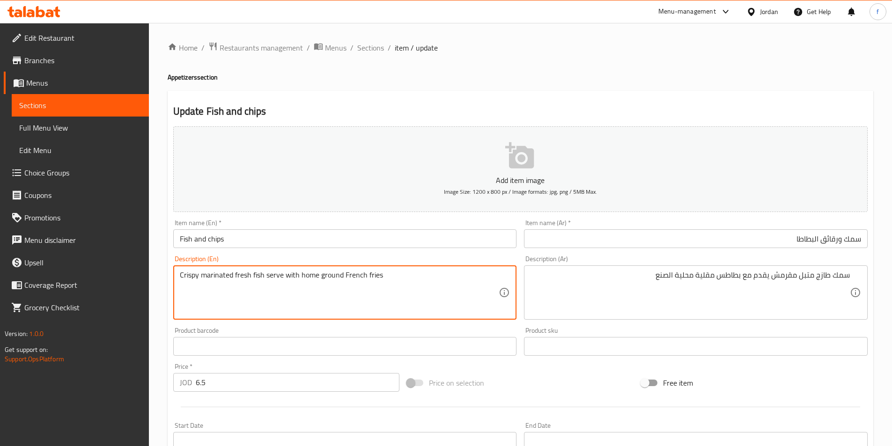
click at [273, 275] on textarea "Crispy marinated fresh fish serve with home ground French fries" at bounding box center [339, 293] width 319 height 45
click at [290, 275] on textarea "Crispy marinated fresh fish serve with home ground French fries" at bounding box center [339, 293] width 319 height 45
click at [688, 277] on textarea "سمك طازج متبل مقرمش يقدم مع بطاطس مقلية محلية الصنع" at bounding box center [690, 293] width 319 height 45
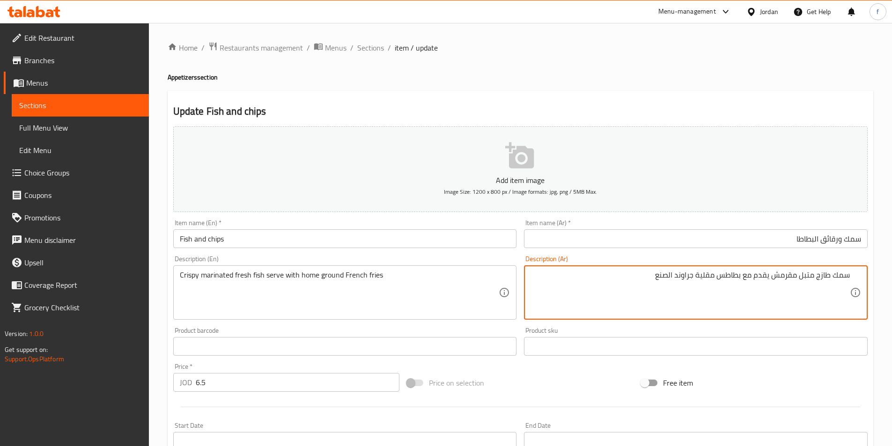
click at [658, 275] on textarea "سمك طازج متبل مقرمش يقدم مع بطاطس مقلية جراوند الصنع" at bounding box center [690, 293] width 319 height 45
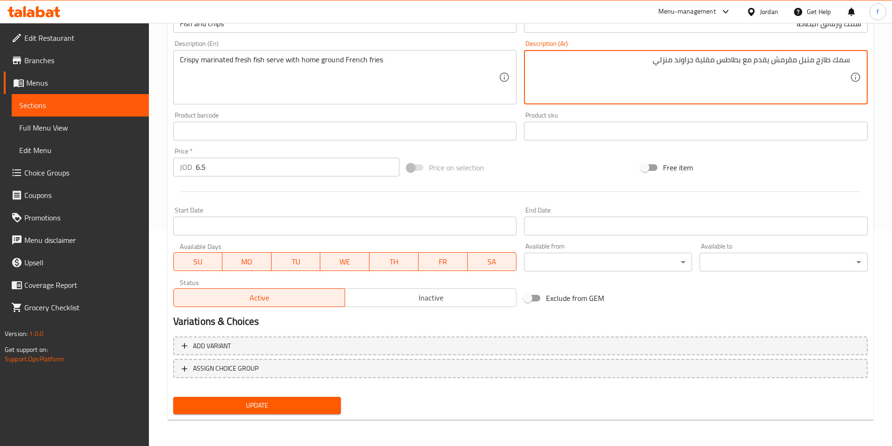
type textarea "سمك طازج متبل مقرمش يقدم مع بطاطس مقلية جراوند منزلي"
click at [287, 403] on span "Update" at bounding box center [257, 406] width 153 height 12
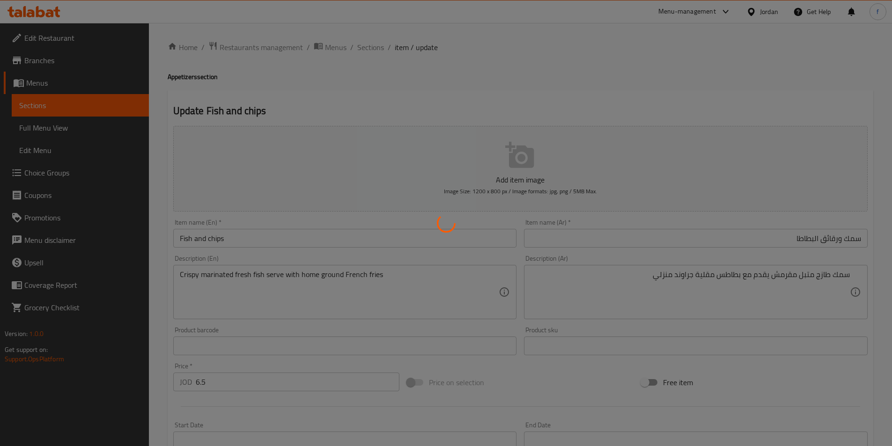
scroll to position [0, 0]
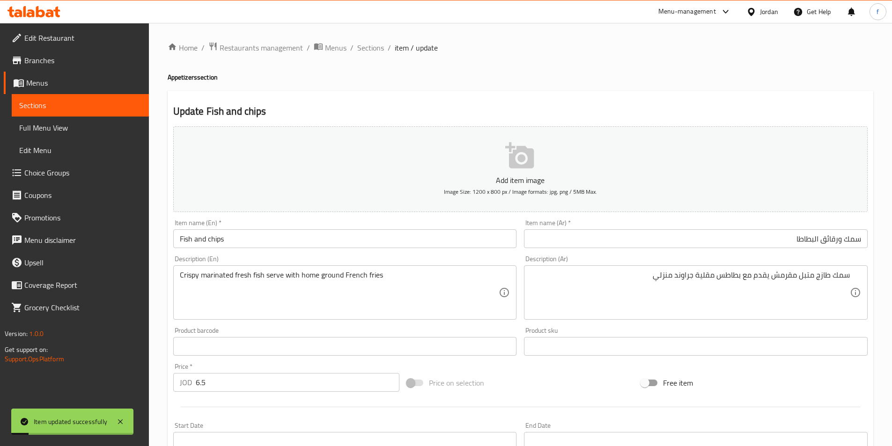
click at [369, 47] on span "Sections" at bounding box center [370, 47] width 27 height 11
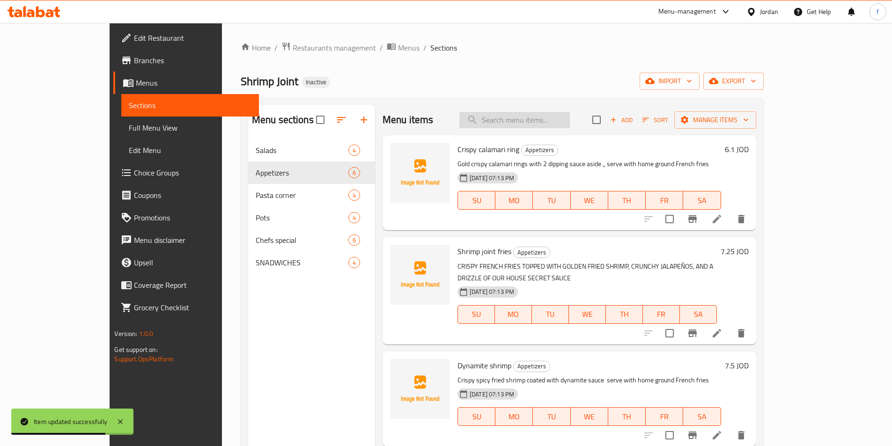
click at [544, 114] on input "search" at bounding box center [515, 120] width 111 height 16
paste input "Shrimp joint pasta"
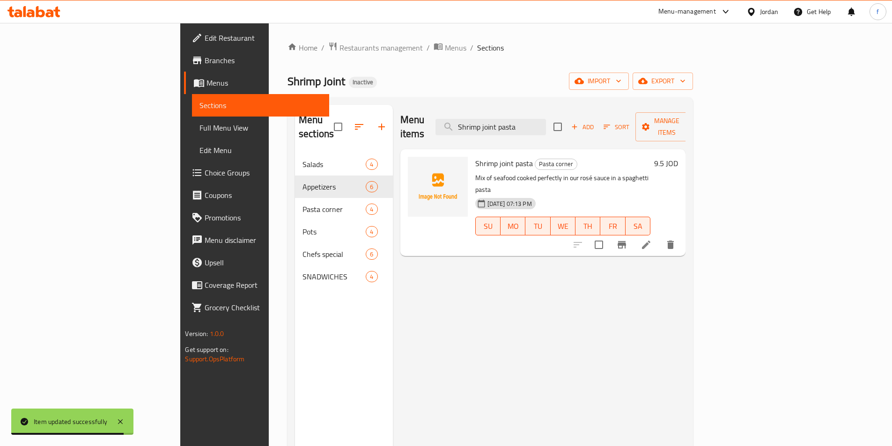
type input "Shrimp joint pasta"
click at [660, 237] on li at bounding box center [646, 245] width 26 height 17
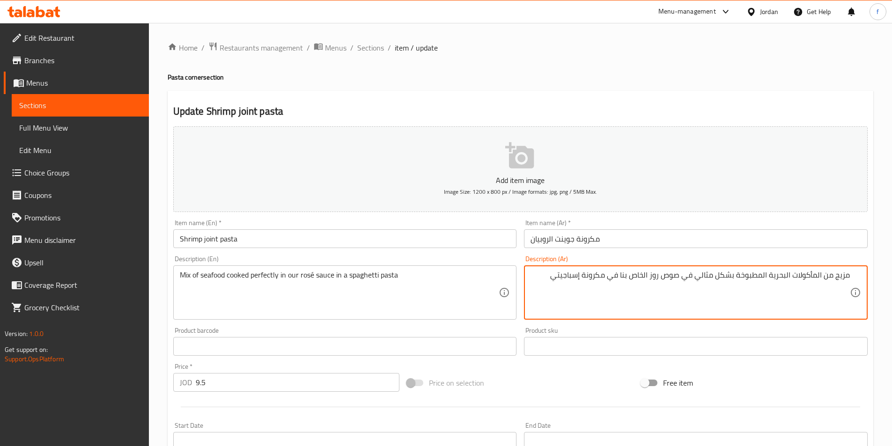
drag, startPoint x: 735, startPoint y: 274, endPoint x: 698, endPoint y: 281, distance: 38.7
click at [698, 281] on textarea "مزيج من المأكولات البحرية المطبوخة بشكل مثالي في صوص روز الخاص بنا في مكرونة إس…" at bounding box center [690, 293] width 319 height 45
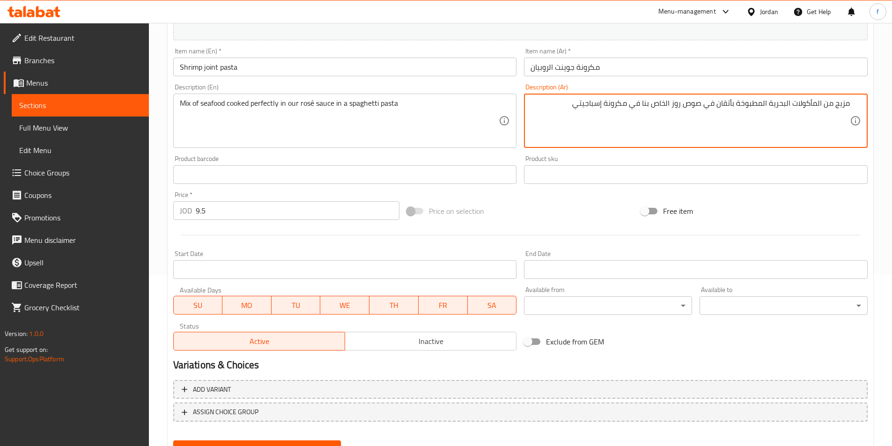
scroll to position [215, 0]
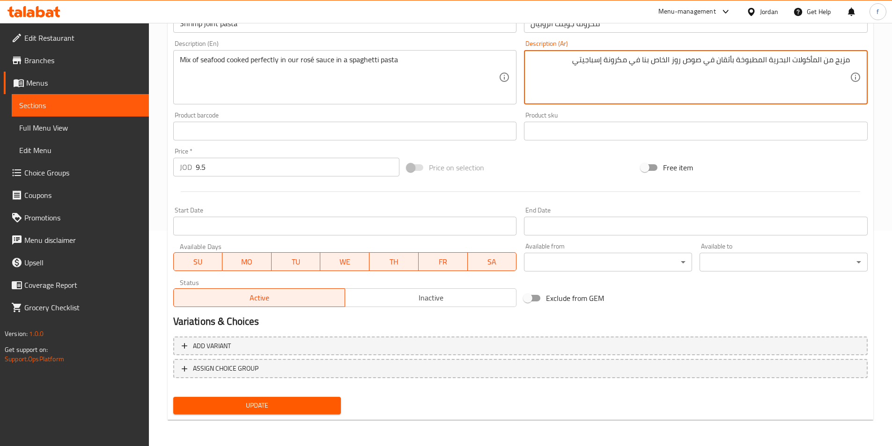
type textarea "مزيج من المأكولات البحرية المطبوخة بأتقان في صوص روز الخاص بنا في مكرونة إسباجي…"
click at [275, 399] on button "Update" at bounding box center [257, 405] width 168 height 17
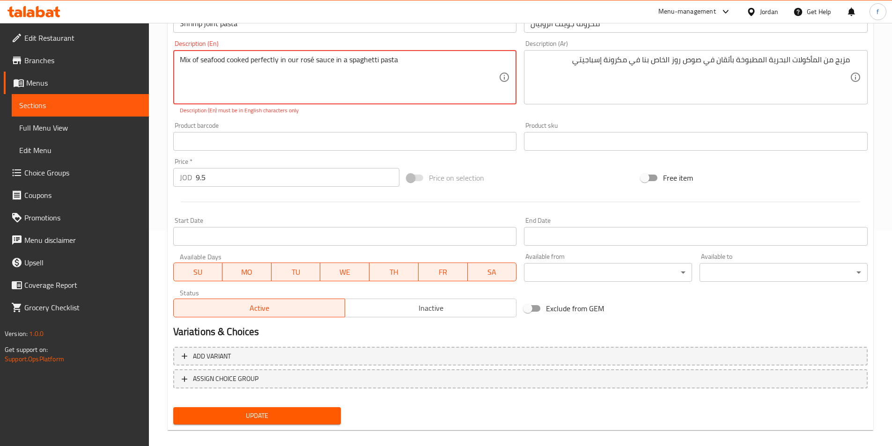
scroll to position [0, 0]
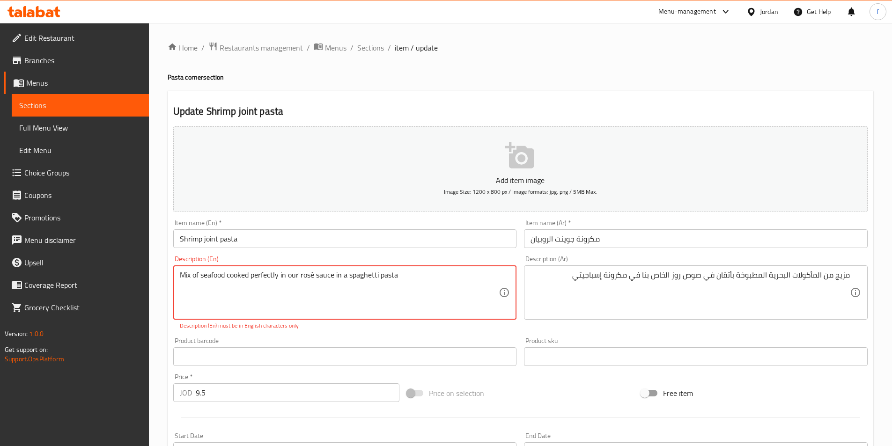
click at [312, 275] on textarea "Mix of seafood cooked perfectly in our rosé sauce in a spaghetti pasta" at bounding box center [339, 293] width 319 height 45
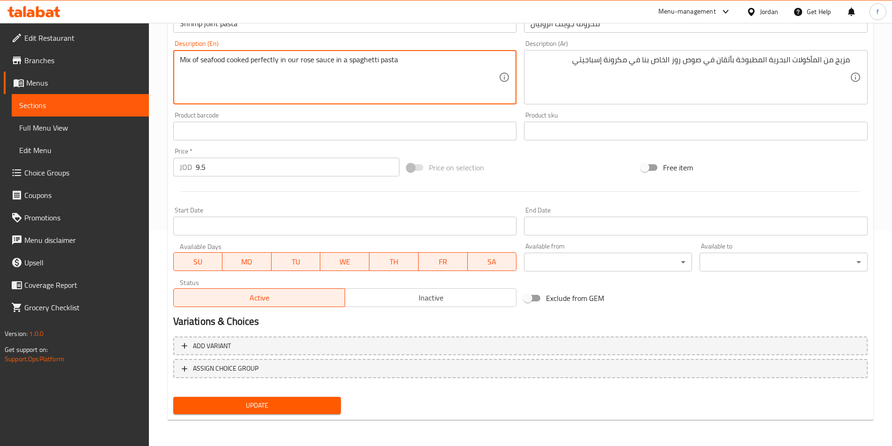
type textarea "Mix of seafood cooked perfectly in our rose sauce in a spaghetti pasta"
click at [249, 400] on span "Update" at bounding box center [257, 406] width 153 height 12
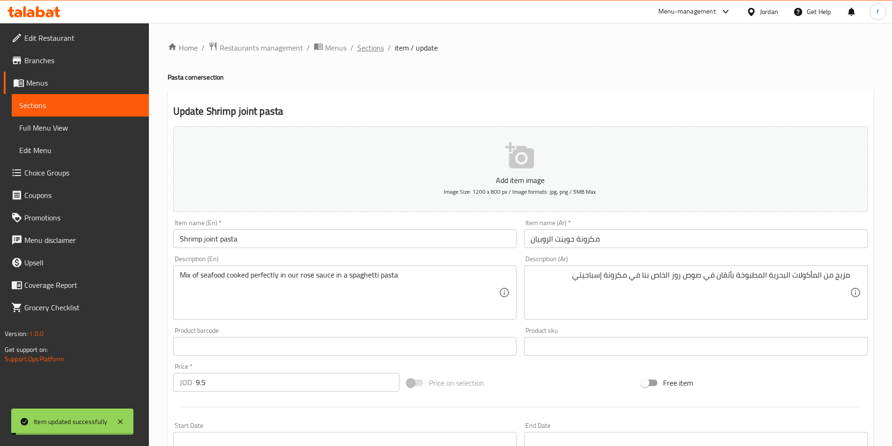
click at [360, 53] on span "Sections" at bounding box center [370, 47] width 27 height 11
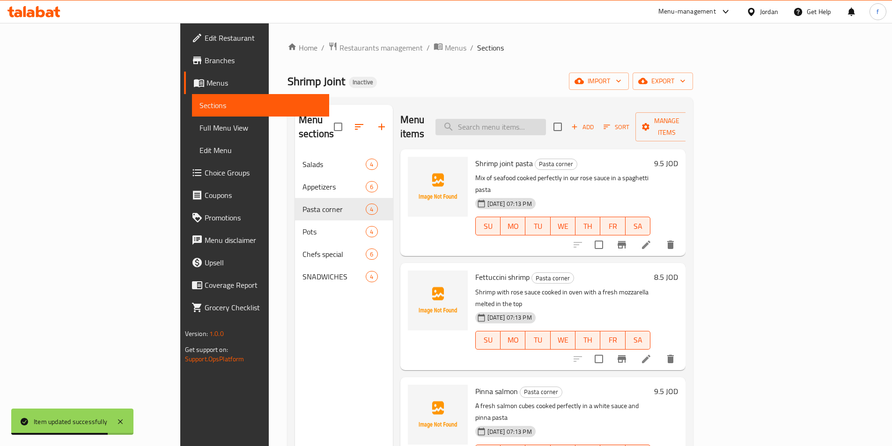
click at [537, 123] on input "search" at bounding box center [491, 127] width 111 height 16
paste input "Fettuccini shrimp"
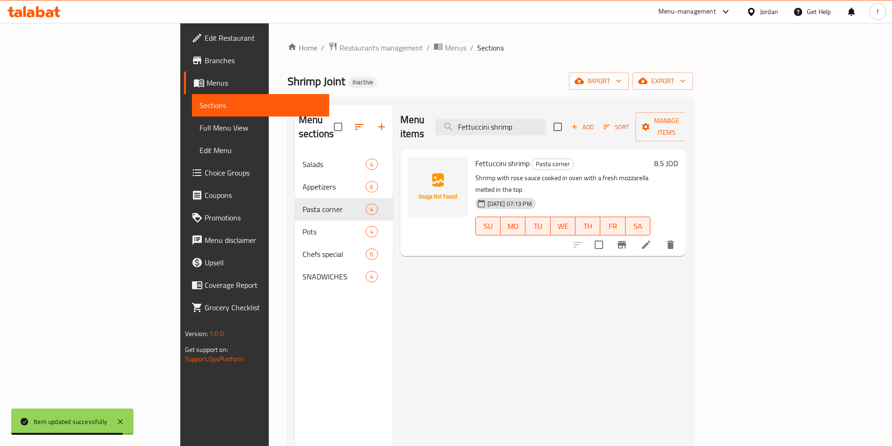
type input "Fettuccini shrimp"
click at [652, 239] on icon at bounding box center [646, 244] width 11 height 11
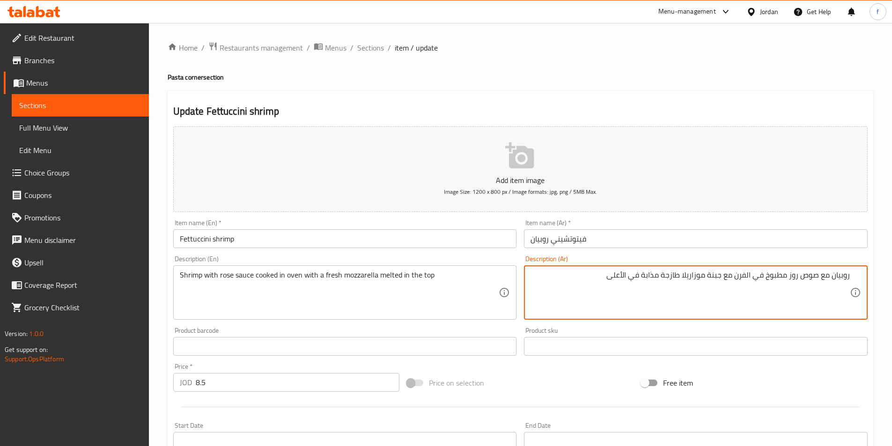
click at [668, 242] on input "فيتوتشيني روبيان" at bounding box center [696, 239] width 344 height 19
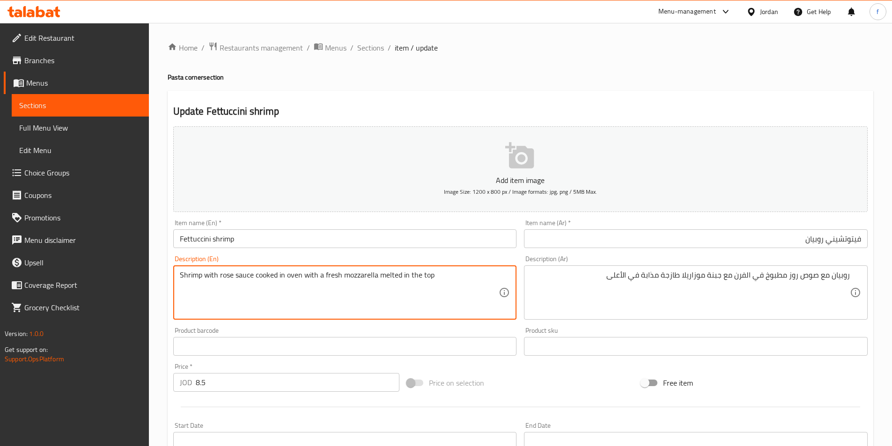
click at [191, 274] on textarea "Shrimp with rose sauce cooked in oven with a fresh mozzarella melted in the top" at bounding box center [339, 293] width 319 height 45
click at [245, 274] on textarea "Shrimp with rose sauce cooked in oven with a fresh mozzarella melted in the top" at bounding box center [339, 293] width 319 height 45
click at [223, 275] on textarea "Shrimp with rose sauce cooked in oven with a fresh mozzarella melted in the top" at bounding box center [339, 293] width 319 height 45
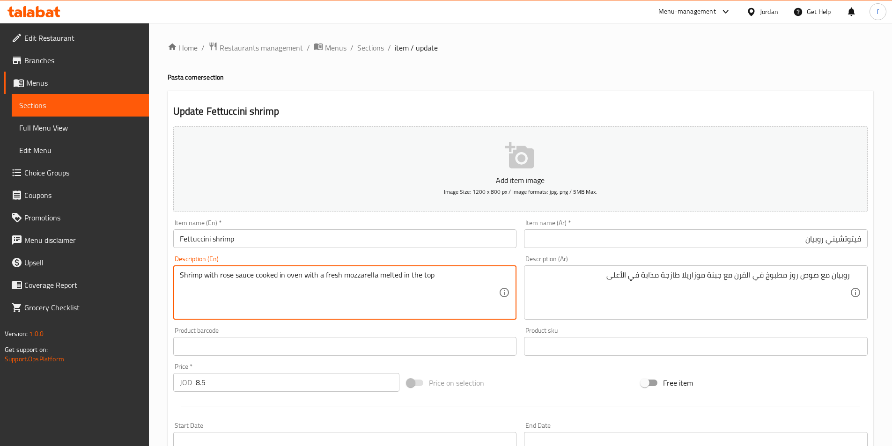
click at [381, 271] on textarea "Shrimp with rose sauce cooked in oven with a fresh mozzarella melted in the top" at bounding box center [339, 293] width 319 height 45
click at [241, 275] on textarea "Shrimp with rose sauce cooked in oven with a fresh mozzarella melted in the top" at bounding box center [339, 293] width 319 height 45
click at [185, 279] on textarea "Shrimp with rose sauce cooked in oven with a fresh mozzarella melted in the top" at bounding box center [339, 293] width 319 height 45
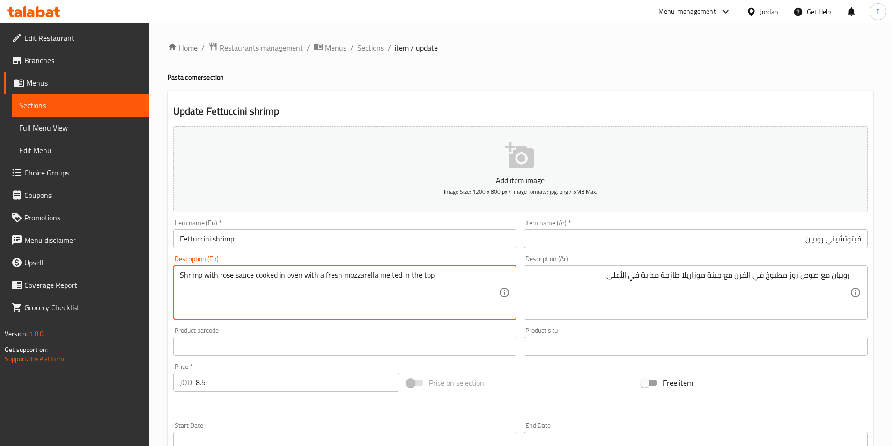
click at [239, 276] on textarea "Shrimp with rose sauce cooked in oven with a fresh mozzarella melted in the top" at bounding box center [339, 293] width 319 height 45
click at [223, 276] on textarea "Shrimp with rose sauce cooked in oven with a fresh mozzarella melted in the top" at bounding box center [339, 293] width 319 height 45
click at [263, 277] on textarea "Shrimp with rose sauce cooked in oven with a fresh mozzarella melted in the top" at bounding box center [339, 293] width 319 height 45
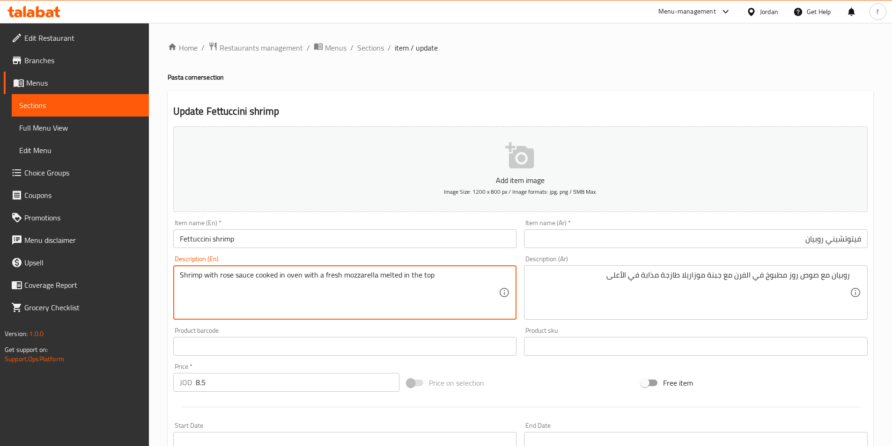
click at [263, 277] on textarea "Shrimp with rose sauce cooked in oven with a fresh mozzarella melted in the top" at bounding box center [339, 293] width 319 height 45
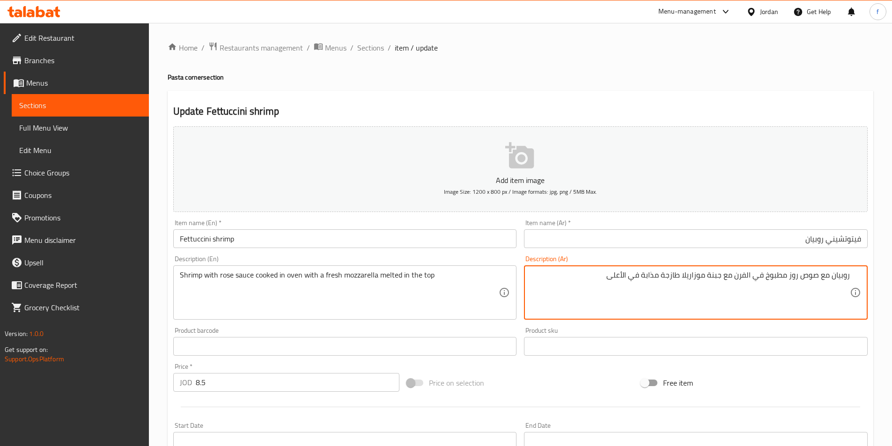
click at [712, 275] on textarea "روبيان مع صوص روز مطبوخ في الفرن مع جبنة موزاريلا طازجة مذابة في الأعلى" at bounding box center [690, 293] width 319 height 45
type textarea "روبيان مع صوص روز مطبوخ في الفرن مع موزاريلا طازجة مذابة في الأعلى"
click at [691, 278] on textarea "روبيان مع صوص روز مطبوخ في الفرن مع موزاريلا طازجة مذابة في الأعلى" at bounding box center [690, 293] width 319 height 45
click at [668, 275] on textarea "روبيان مع صوص روز مطبوخ في الفرن مع موزاريلا طازجة مذابة في الأعلى" at bounding box center [690, 293] width 319 height 45
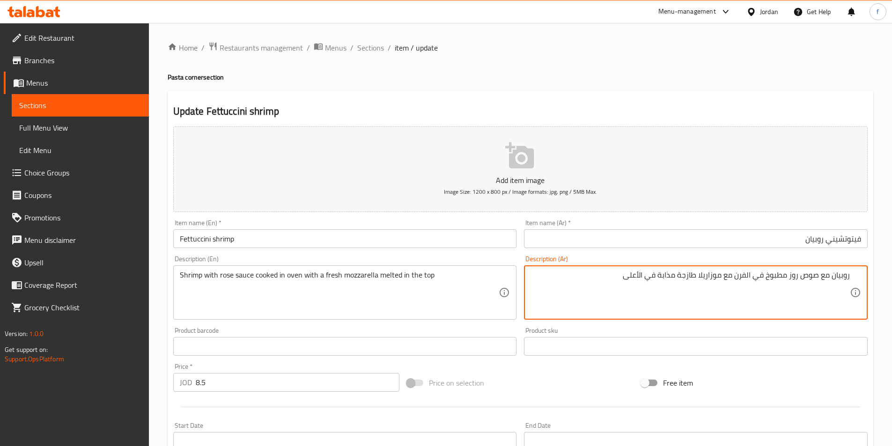
click at [668, 275] on textarea "روبيان مع صوص روز مطبوخ في الفرن مع موزاريلا طازجة مذابة في الأعلى" at bounding box center [690, 293] width 319 height 45
click at [627, 275] on textarea "روبيان مع صوص روز مطبوخ في الفرن مع موزاريلا طازجة مذابة في الأعلى" at bounding box center [690, 293] width 319 height 45
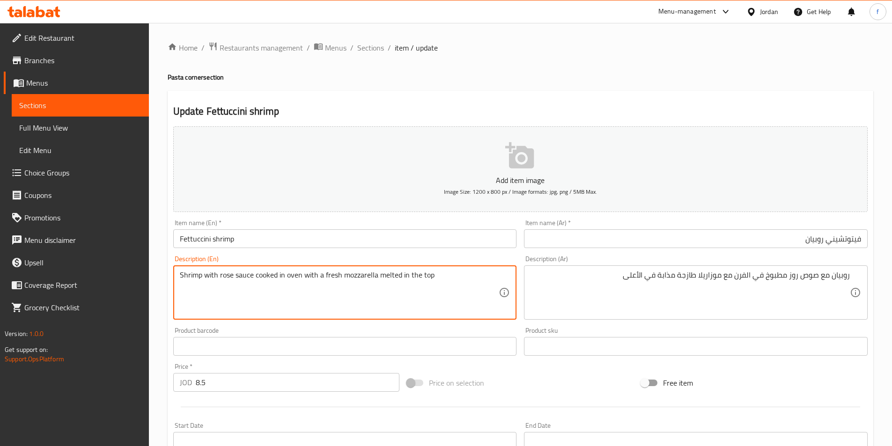
drag, startPoint x: 323, startPoint y: 275, endPoint x: 463, endPoint y: 276, distance: 140.1
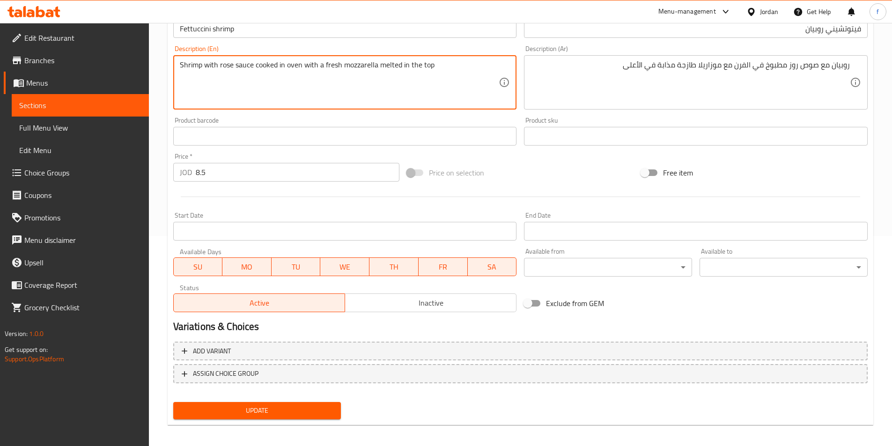
scroll to position [215, 0]
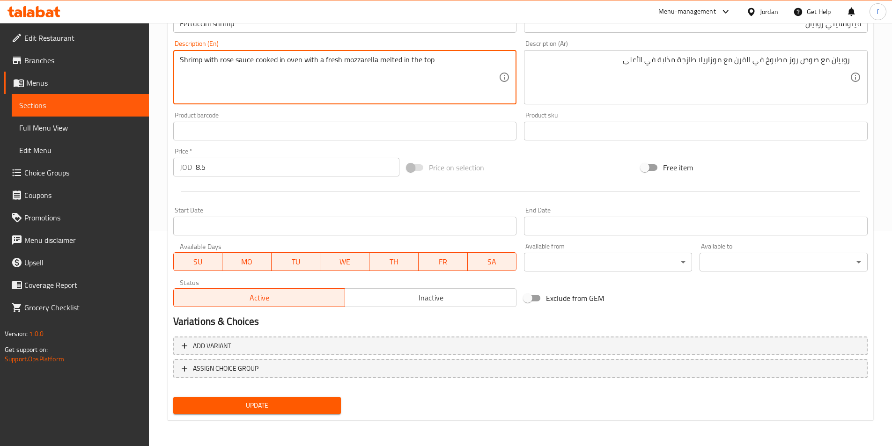
click at [330, 114] on div "Product barcode Product barcode" at bounding box center [345, 126] width 344 height 29
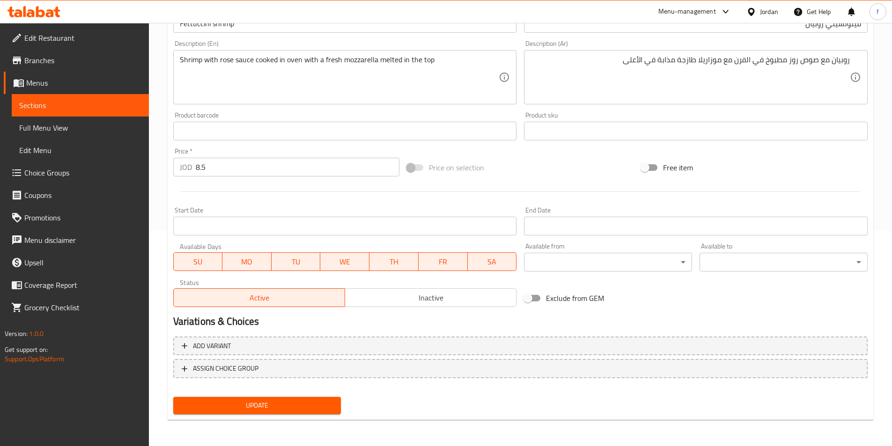
click at [284, 412] on span "Update" at bounding box center [257, 406] width 153 height 12
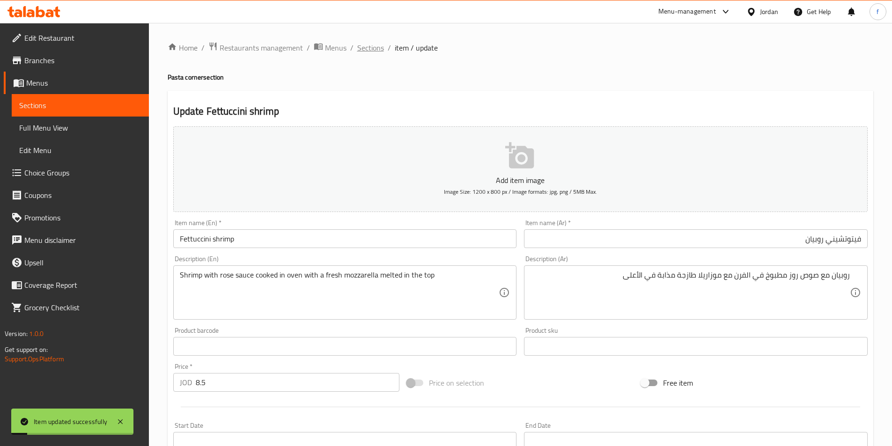
click at [375, 48] on span "Sections" at bounding box center [370, 47] width 27 height 11
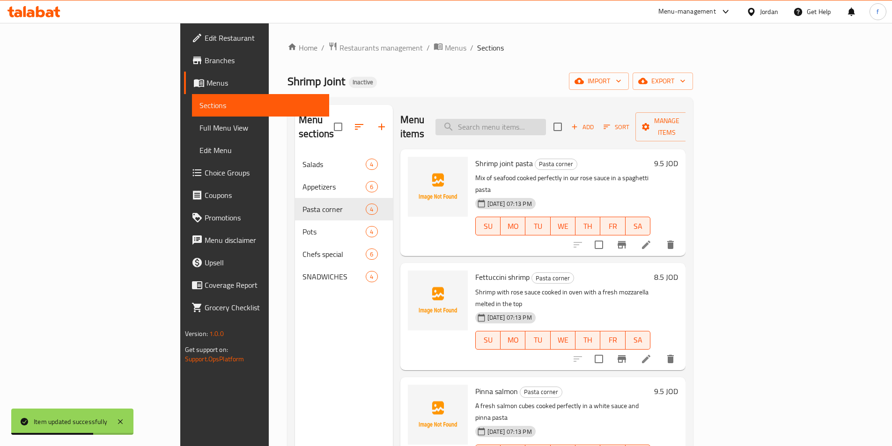
click at [539, 119] on input "search" at bounding box center [491, 127] width 111 height 16
paste input "Pinna salmon"
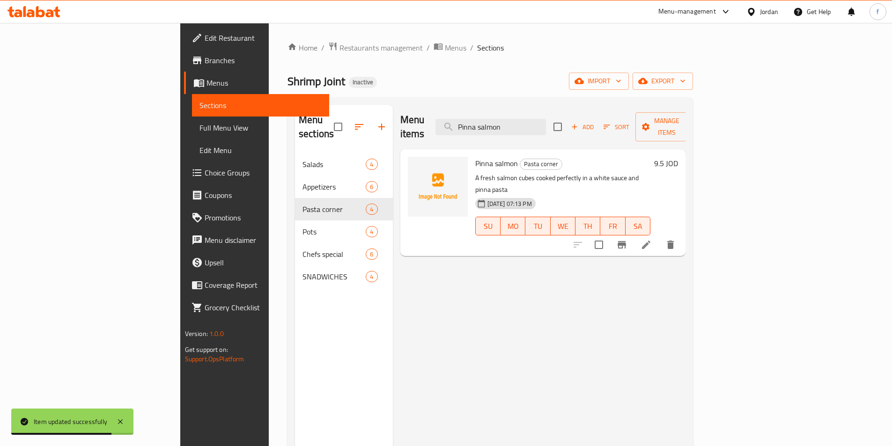
type input "Pinna salmon"
click at [652, 239] on icon at bounding box center [646, 244] width 11 height 11
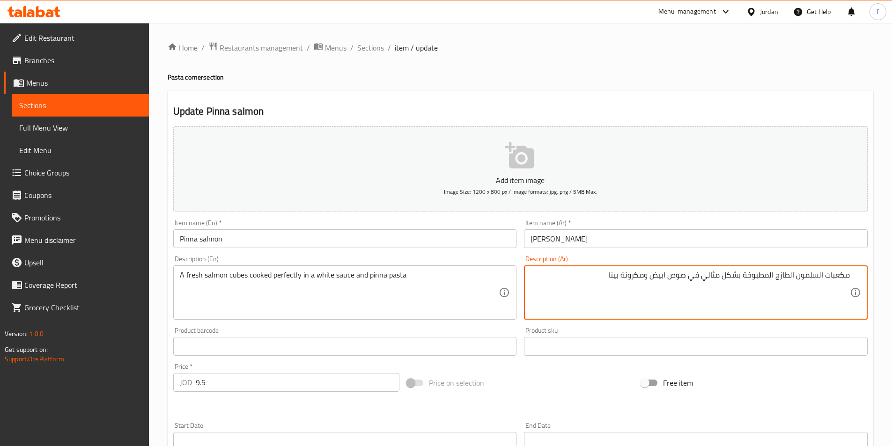
click at [628, 247] on input "[PERSON_NAME]" at bounding box center [696, 239] width 344 height 19
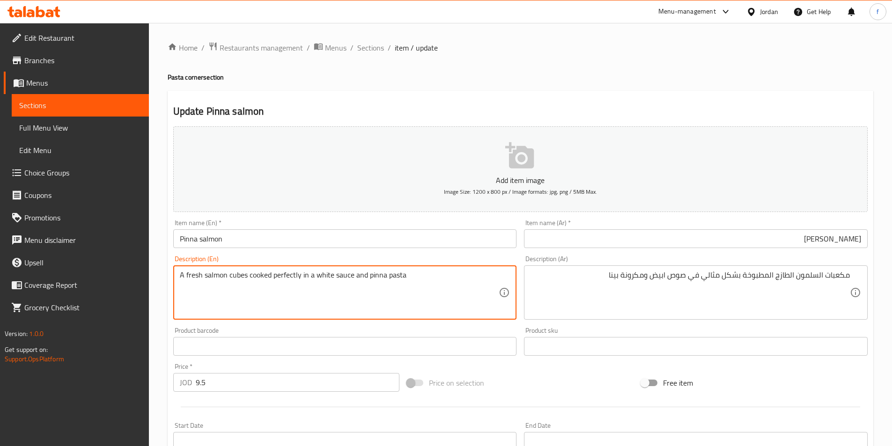
click at [234, 274] on textarea "A fresh salmon cubes cooked perfectly in a white sauce and pinna pasta" at bounding box center [339, 293] width 319 height 45
click at [215, 274] on textarea "A fresh salmon cubes cooked perfectly in a white sauce and pinna pasta" at bounding box center [339, 293] width 319 height 45
click at [197, 276] on textarea "A fresh salmon cubes cooked perfectly in a white sauce and pinna pasta" at bounding box center [339, 293] width 319 height 45
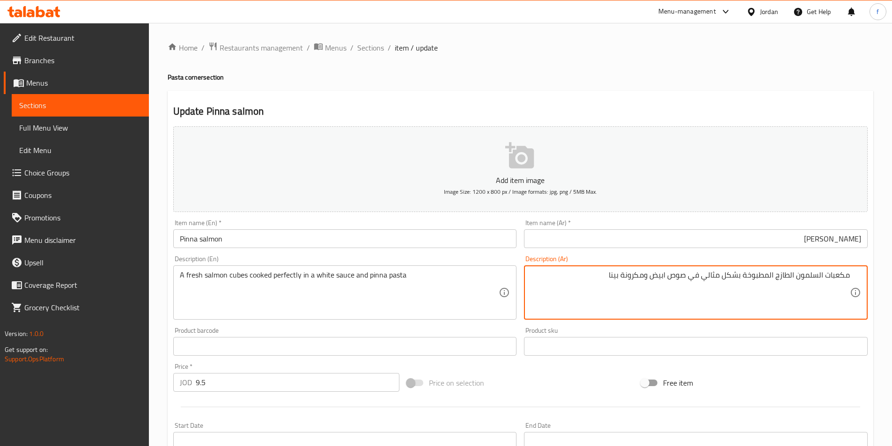
drag, startPoint x: 742, startPoint y: 275, endPoint x: 706, endPoint y: 279, distance: 36.3
type textarea "مكعبات السلمون الطازج المطبوخة بإتقان في صوص ابيض ومكرونة بينا"
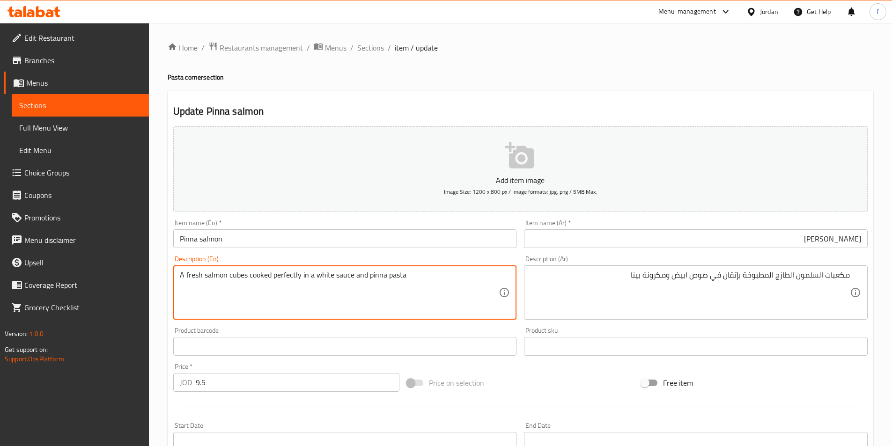
click at [350, 275] on textarea "A fresh salmon cubes cooked perfectly in a white sauce and pinna pasta" at bounding box center [339, 293] width 319 height 45
click at [332, 279] on textarea "A fresh salmon cubes cooked perfectly in a white sauce and pinna pasta" at bounding box center [339, 293] width 319 height 45
click at [383, 273] on textarea "A fresh salmon cubes cooked perfectly in a white sauce and pinna pasta" at bounding box center [339, 293] width 319 height 45
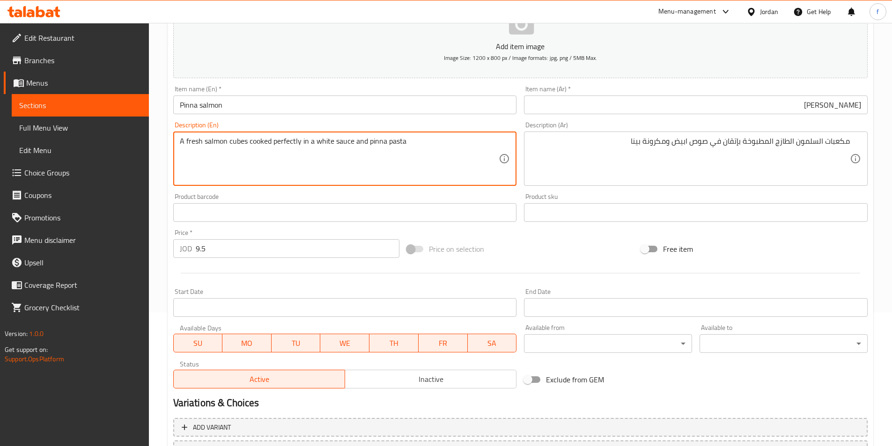
scroll to position [215, 0]
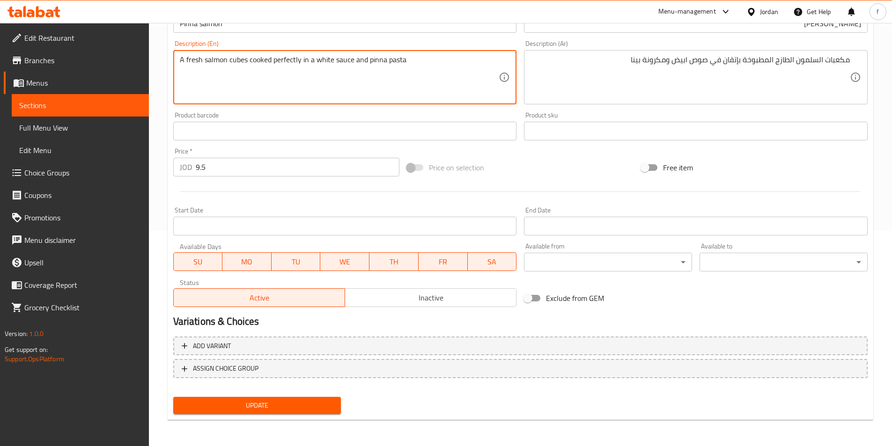
click at [274, 417] on div "Update" at bounding box center [258, 405] width 176 height 25
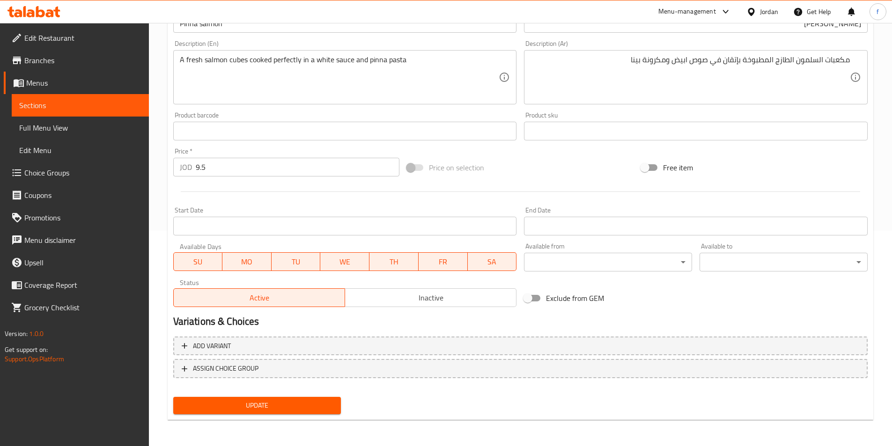
click at [274, 401] on span "Update" at bounding box center [257, 406] width 153 height 12
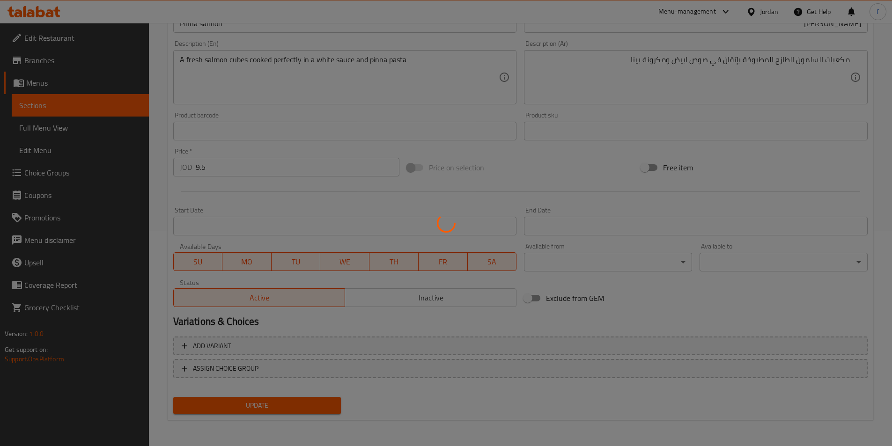
scroll to position [0, 0]
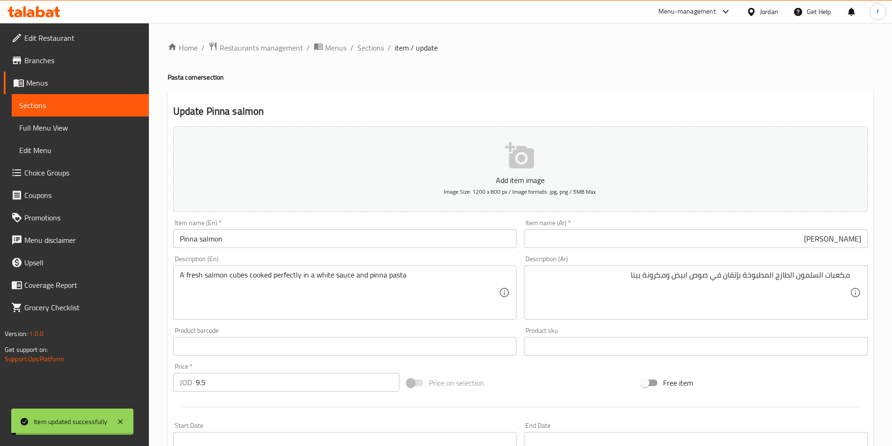
click at [372, 50] on span "Sections" at bounding box center [370, 47] width 27 height 11
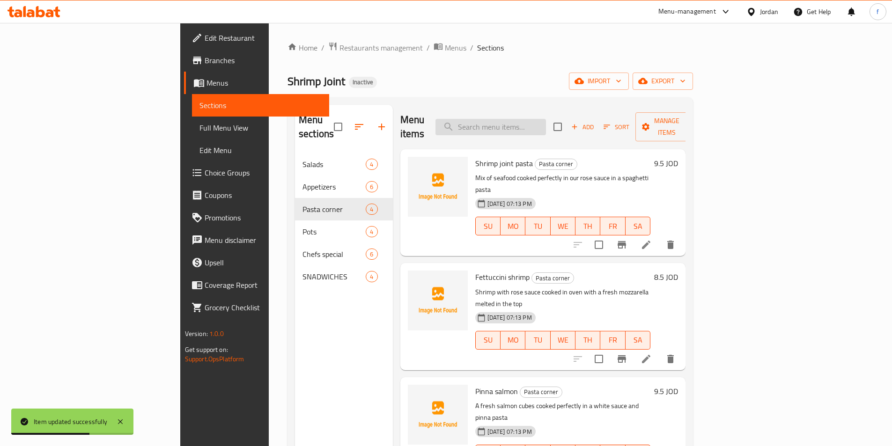
click at [546, 122] on input "search" at bounding box center [491, 127] width 111 height 16
paste input "Shrimp fatteh"
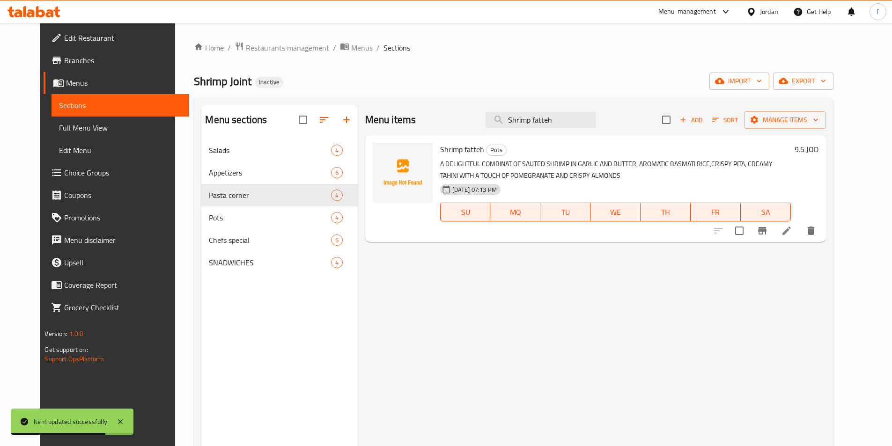
type input "Shrimp fatteh"
click at [800, 235] on li at bounding box center [787, 231] width 26 height 17
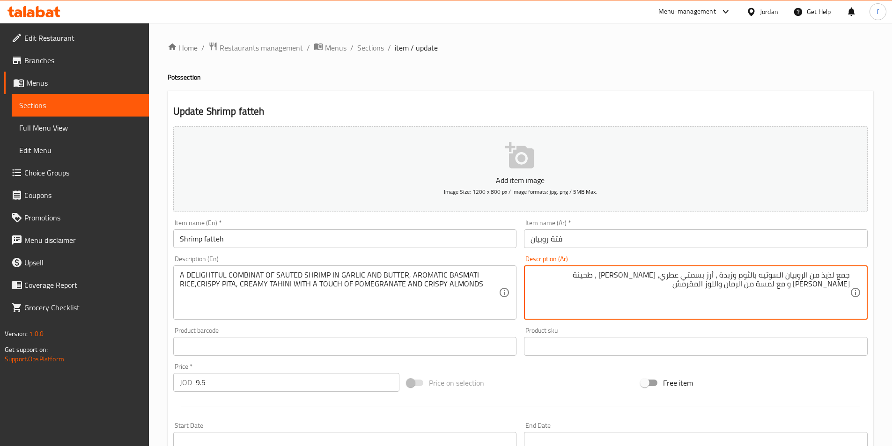
click at [570, 275] on textarea "جمع لذيذ من الروبيان السوتيه بالثوم وزبدة ، أرز بسمتي عطري، بيتا كرسبي ، طحينة …" at bounding box center [690, 293] width 319 height 45
click at [573, 275] on textarea "جمع لذيذ من الروبيان السوتيه بالثوم وزبدة ، أرز بسمتي عطري، بيتا كرسبي ، طحينة …" at bounding box center [690, 293] width 319 height 45
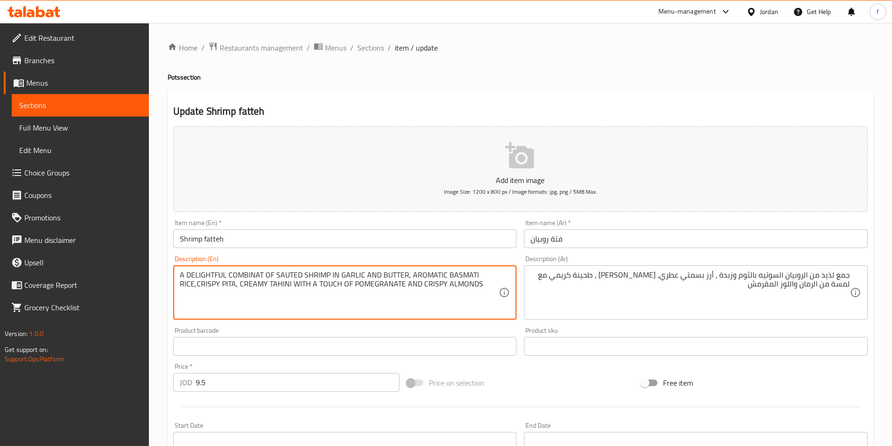
drag, startPoint x: 183, startPoint y: 271, endPoint x: 406, endPoint y: 276, distance: 223.1
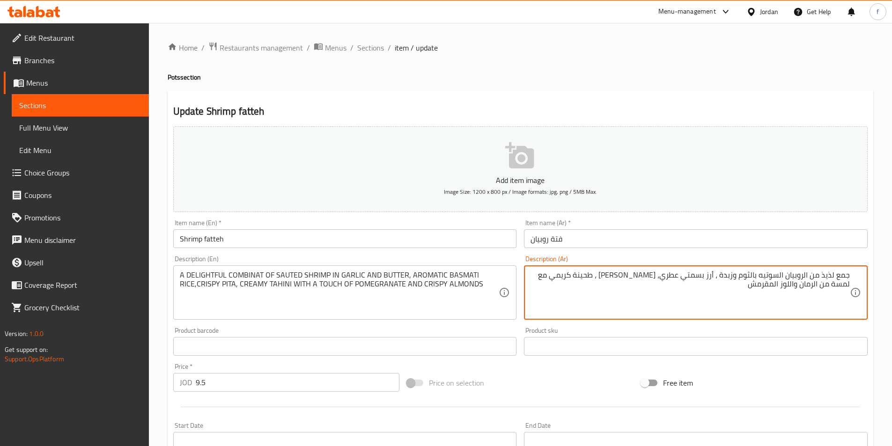
click at [735, 275] on textarea "جمع لذيذ من الروبيان السوتيه بالثوم وزبدة ، أرز بسمتي عطري، بيتا كرسبي ، طحينة …" at bounding box center [690, 293] width 319 height 45
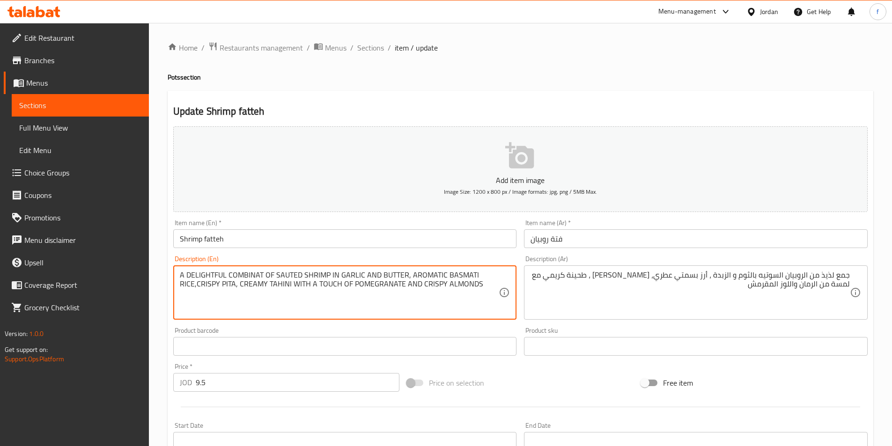
drag, startPoint x: 411, startPoint y: 272, endPoint x: 491, endPoint y: 277, distance: 80.3
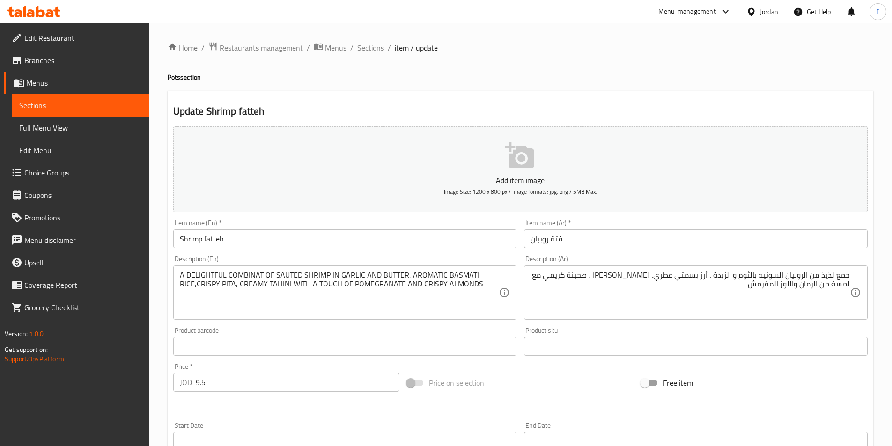
drag, startPoint x: 179, startPoint y: 283, endPoint x: 196, endPoint y: 284, distance: 16.9
click at [196, 284] on div "A DELIGHTFUL COMBINAT OF SAUTED SHRIMP IN GARLIC AND BUTTER, AROMATIC BASMATI R…" at bounding box center [345, 293] width 344 height 54
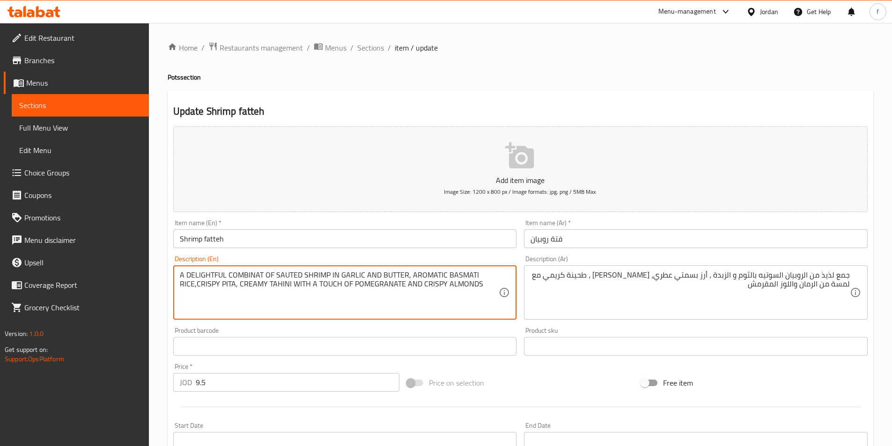
drag, startPoint x: 200, startPoint y: 283, endPoint x: 234, endPoint y: 288, distance: 34.1
click at [234, 288] on textarea "A DELIGHTFUL COMBINAT OF SAUTED SHRIMP IN GARLIC AND BUTTER, AROMATIC BASMATI R…" at bounding box center [339, 293] width 319 height 45
click at [282, 283] on textarea "A DELIGHTFUL COMBINAT OF SAUTED SHRIMP IN GARLIC AND BUTTER, AROMATIC BASMATI R…" at bounding box center [339, 293] width 319 height 45
click at [246, 283] on textarea "A DELIGHTFUL COMBINAT OF SAUTED SHRIMP IN GARLIC AND BUTTER, AROMATIC BASMATI R…" at bounding box center [339, 293] width 319 height 45
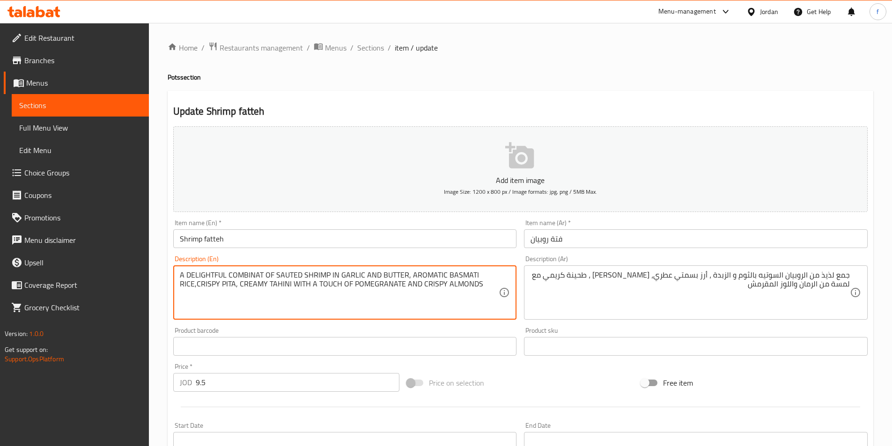
click at [246, 283] on textarea "A DELIGHTFUL COMBINAT OF SAUTED SHRIMP IN GARLIC AND BUTTER, AROMATIC BASMATI R…" at bounding box center [339, 293] width 319 height 45
click at [296, 282] on textarea "A DELIGHTFUL COMBINAT OF SAUTED SHRIMP IN GARLIC AND BUTTER, AROMATIC BASMATI R…" at bounding box center [339, 293] width 319 height 45
click at [322, 283] on textarea "A DELIGHTFUL COMBINAT OF SAUTED SHRIMP IN GARLIC AND BUTTER, AROMATIC BASMATI R…" at bounding box center [339, 293] width 319 height 45
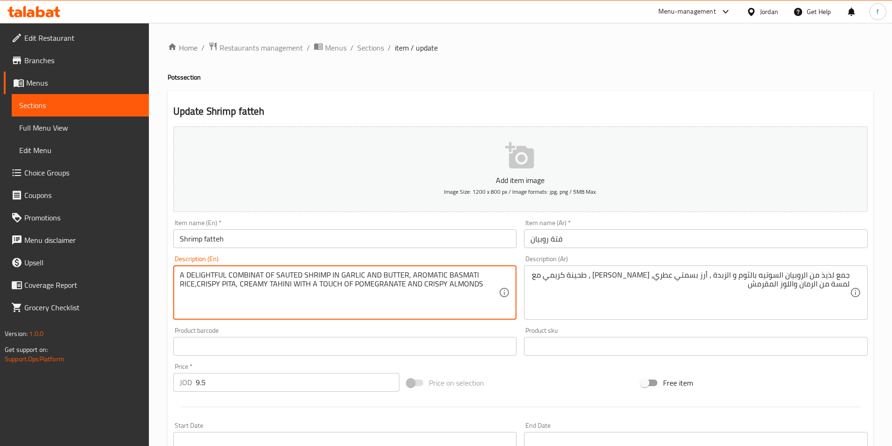
click at [360, 286] on textarea "A DELIGHTFUL COMBINAT OF SAUTED SHRIMP IN GARLIC AND BUTTER, AROMATIC BASMATI R…" at bounding box center [339, 293] width 319 height 45
drag, startPoint x: 423, startPoint y: 285, endPoint x: 521, endPoint y: 293, distance: 98.2
click at [521, 293] on div "Add item image Image Size: 1200 x 800 px / Image formats: jpg, png / 5MB Max. I…" at bounding box center [521, 325] width 702 height 404
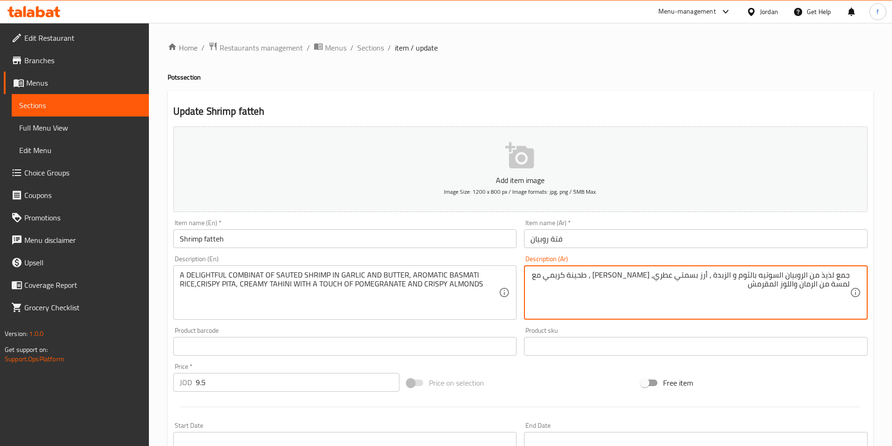
click at [789, 292] on textarea "جمع لذيذ من الروبيان السوتيه بالثوم و الزبدة ، أرز بسمتي عطري، بيتا كرسبي ، طحي…" at bounding box center [690, 293] width 319 height 45
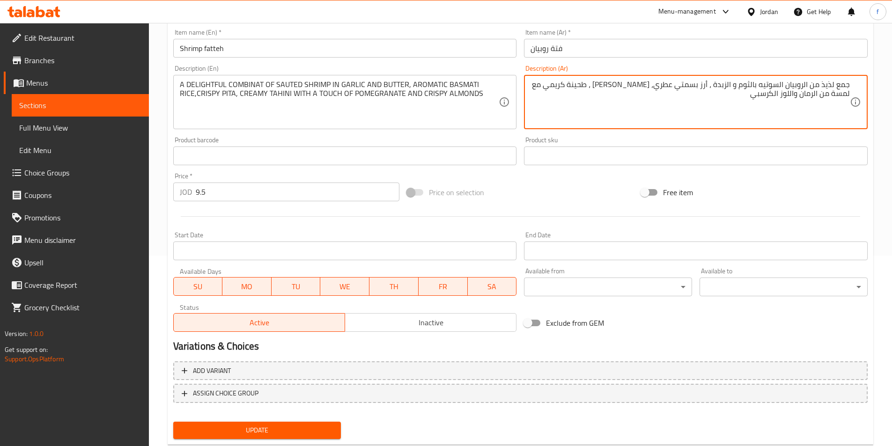
scroll to position [215, 0]
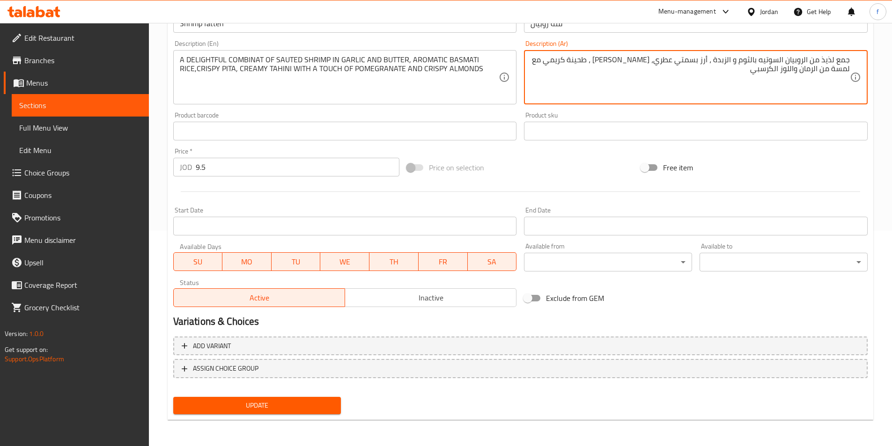
type textarea "جمع لذيذ من الروبيان السوتيه بالثوم و الزبدة ، أرز بسمتي عطري، [PERSON_NAME] ، …"
click at [315, 404] on span "Update" at bounding box center [257, 406] width 153 height 12
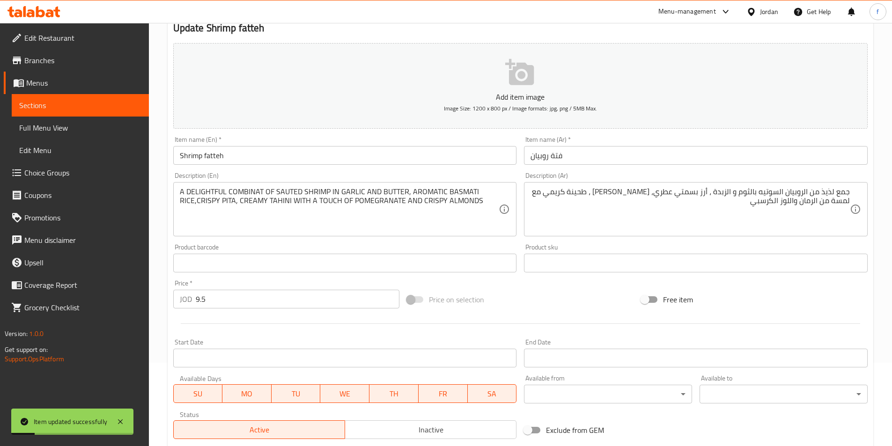
scroll to position [0, 0]
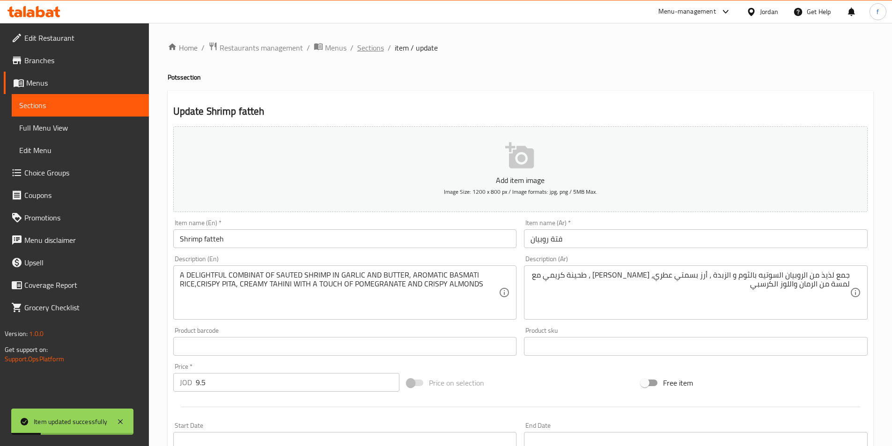
click at [372, 47] on span "Sections" at bounding box center [370, 47] width 27 height 11
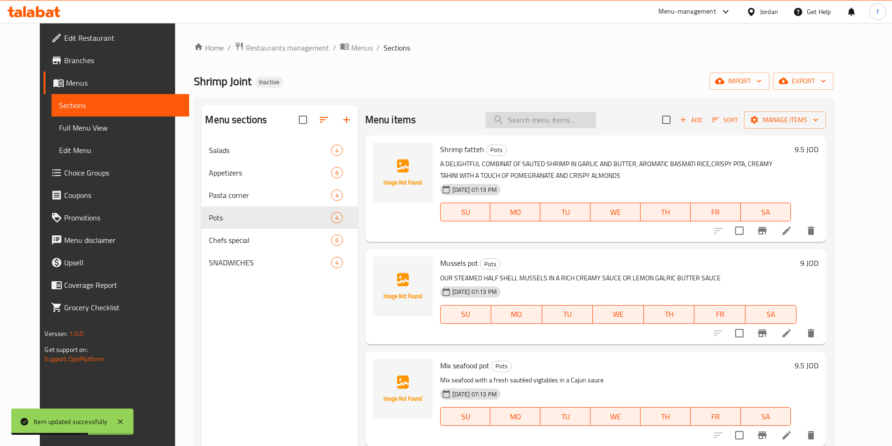
click at [546, 123] on input "search" at bounding box center [541, 120] width 111 height 16
paste input "Mussels pot"
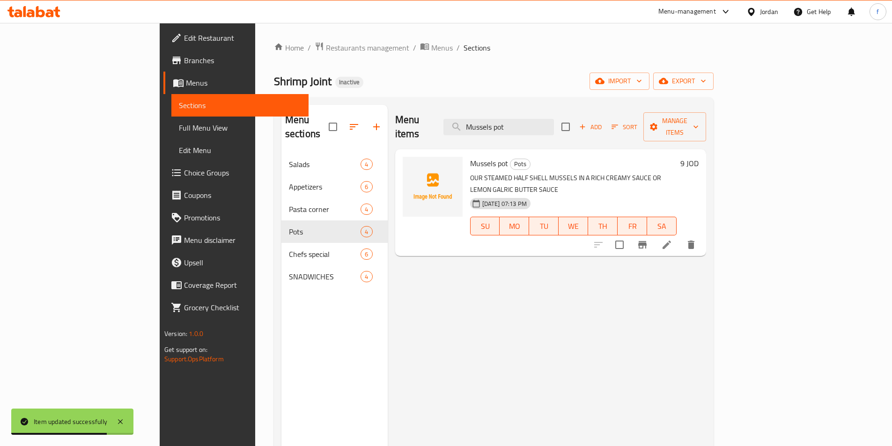
type input "Mussels pot"
click at [680, 237] on li at bounding box center [667, 245] width 26 height 17
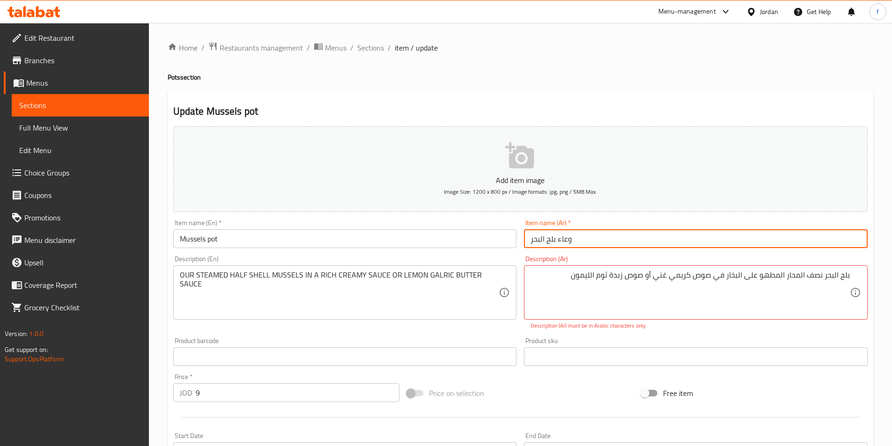
click at [601, 245] on input "وعاء بلح البحر" at bounding box center [696, 239] width 344 height 19
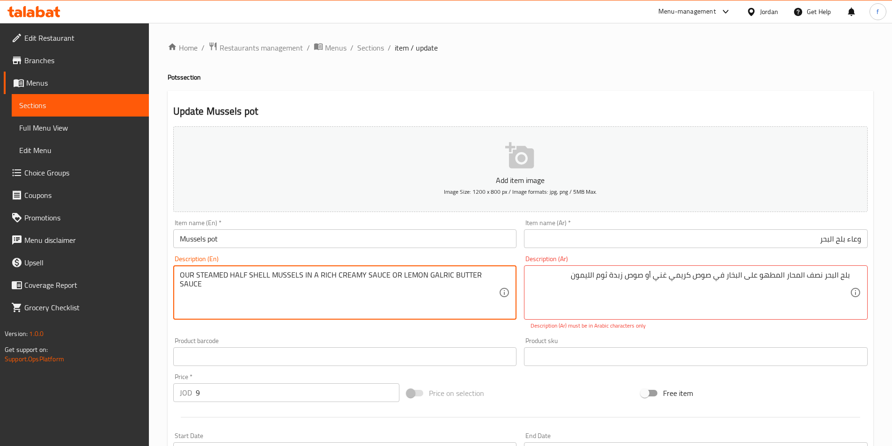
click at [294, 274] on textarea "OUR STEAMED HALF SHELL MUSSELS IN A RICH CREAMY SAUCE OR LEMON GALRIC BUTTER SA…" at bounding box center [339, 293] width 319 height 45
click at [254, 277] on textarea "OUR STEAMED HALF SHELL MUSSELS IN A RICH CREAMY SAUCE OR LEMON GALRIC BUTTER SA…" at bounding box center [339, 293] width 319 height 45
drag, startPoint x: 231, startPoint y: 277, endPoint x: 280, endPoint y: 278, distance: 48.3
click at [378, 275] on textarea "OUR STEAMED HALF SHELL MUSSELS IN A RICH CREAMY SAUCE OR LEMON GALRIC BUTTER SA…" at bounding box center [339, 293] width 319 height 45
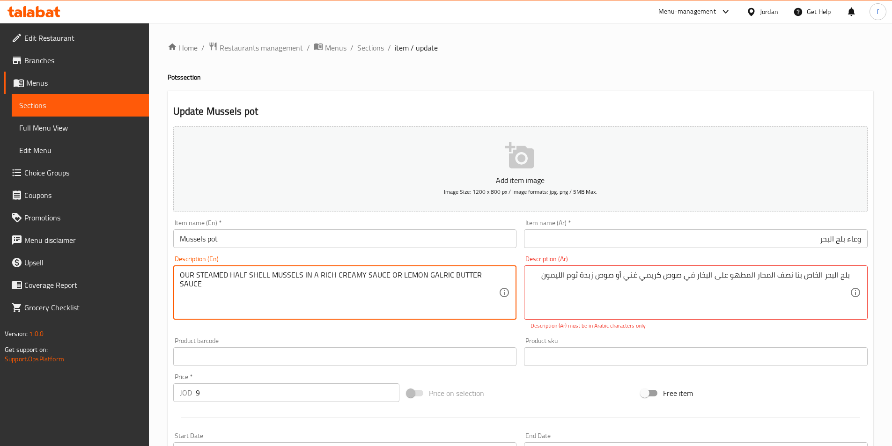
click at [378, 275] on textarea "OUR STEAMED HALF SHELL MUSSELS IN A RICH CREAMY SAUCE OR LEMON GALRIC BUTTER SA…" at bounding box center [339, 293] width 319 height 45
click at [354, 276] on textarea "OUR STEAMED HALF SHELL MUSSELS IN A RICH CREAMY SAUCE OR LEMON GALRIC BUTTER SA…" at bounding box center [339, 293] width 319 height 45
click at [333, 274] on textarea "OUR STEAMED HALF SHELL MUSSELS IN A RICH CREAMY SAUCE OR LEMON GALRIC BUTTER SA…" at bounding box center [339, 293] width 319 height 45
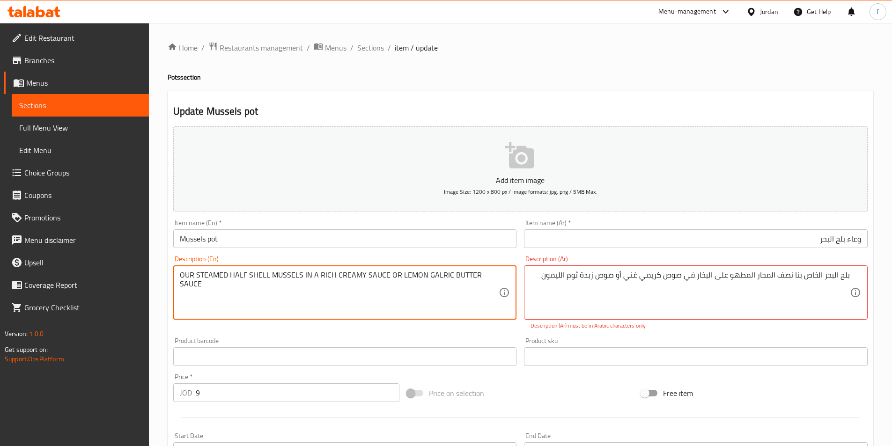
click at [391, 275] on textarea "OUR STEAMED HALF SHELL MUSSELS IN A RICH CREAMY SAUCE OR LEMON GALRIC BUTTER SA…" at bounding box center [339, 293] width 319 height 45
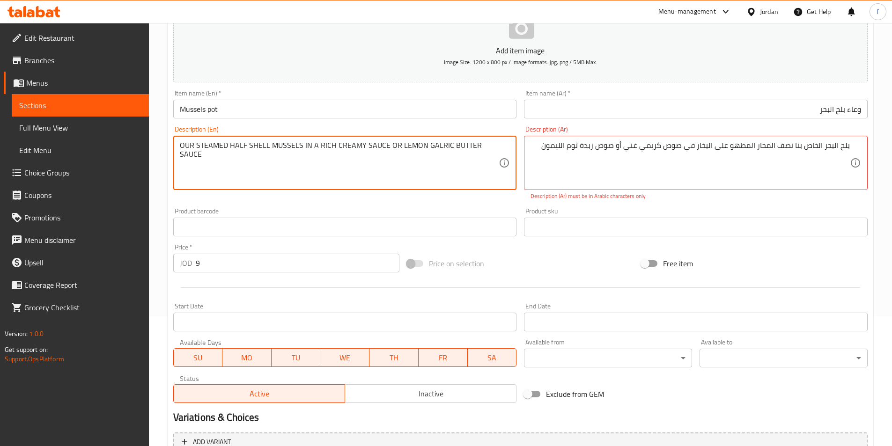
scroll to position [226, 0]
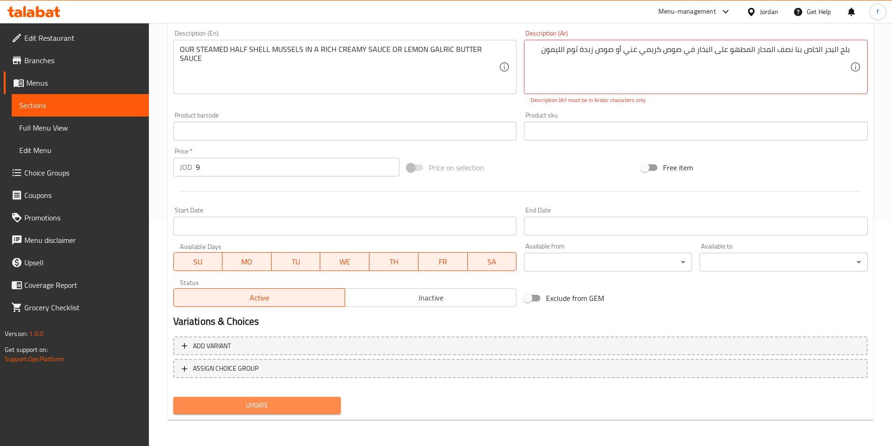
click at [290, 406] on span "Update" at bounding box center [257, 406] width 153 height 12
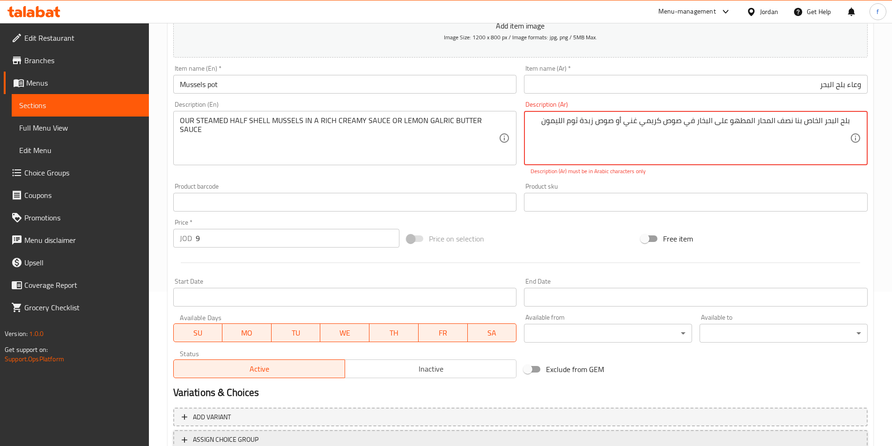
scroll to position [0, 0]
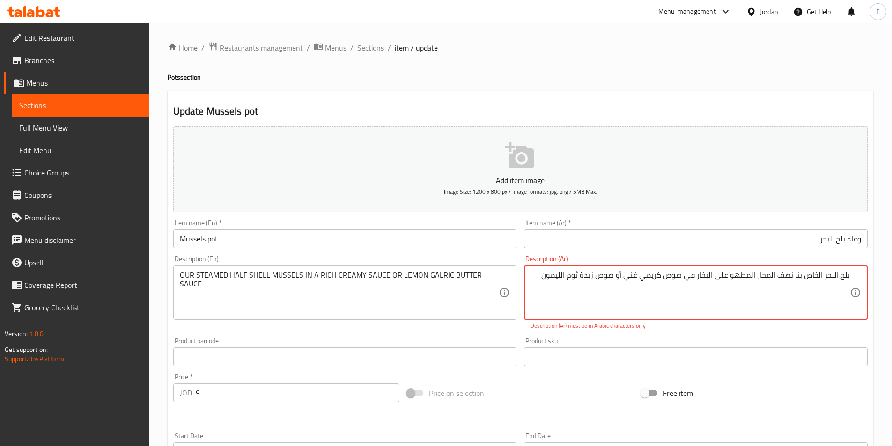
click at [564, 276] on textarea "بلح البحر الخاص بنا نصف المحار المطهو ​​على البخار في صوص كريمي غني أو صوص زبدة…" at bounding box center [690, 293] width 319 height 45
click at [556, 275] on textarea "بلح البحر الخاص بنا نصف المحار المطهو ​​على البخار في صوص كريمي غني أو صوص زبدة…" at bounding box center [690, 293] width 319 height 45
click at [551, 275] on textarea "بلح البحر الخاص بنا نصف المحار المطهو ​​على البخار في صوص كريمي غني أو صوص زبدة…" at bounding box center [690, 293] width 319 height 45
click at [540, 284] on textarea "بلح البحر الخاص بنا نصف المحار المطهو ​​على البخار في صوص كريمي غني أو صوص زبدة…" at bounding box center [690, 293] width 319 height 45
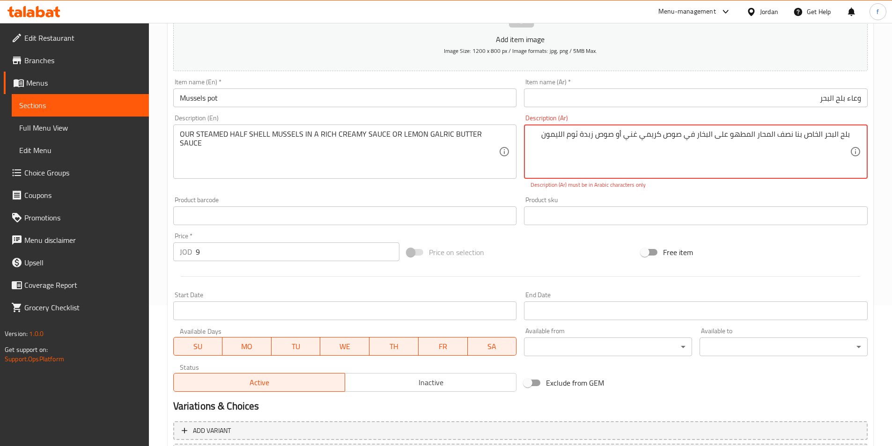
scroll to position [226, 0]
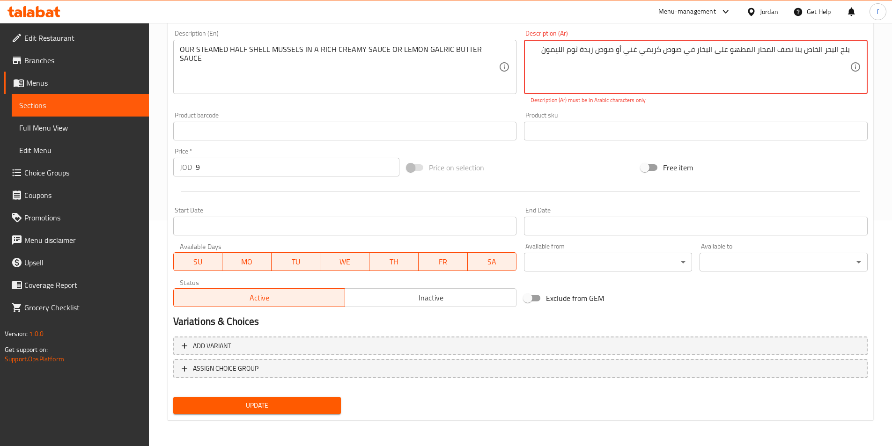
click at [274, 397] on div "Update" at bounding box center [258, 405] width 176 height 25
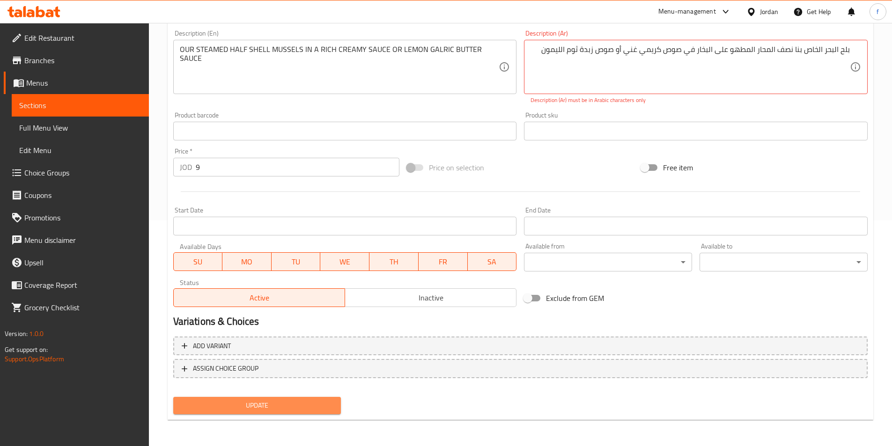
click at [267, 408] on span "Update" at bounding box center [257, 406] width 153 height 12
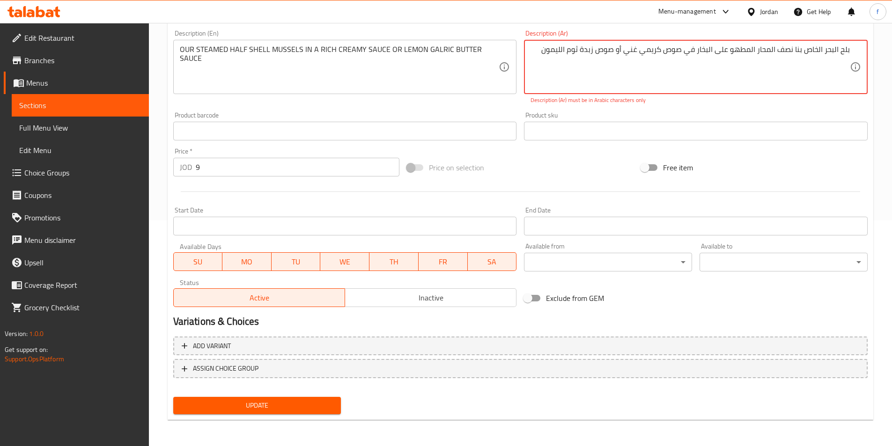
type textarea "بلح البحر الخاص بنا نصف المحار المطهو ​​على البخار في صوص كريمي غني أو صوص زبدة…"
click at [709, 49] on textarea "بلح البحر الخاص بنا نصف المحار المطهو ​​على البخار في صوص كريمي غني أو صوص زبدة…" at bounding box center [690, 67] width 319 height 45
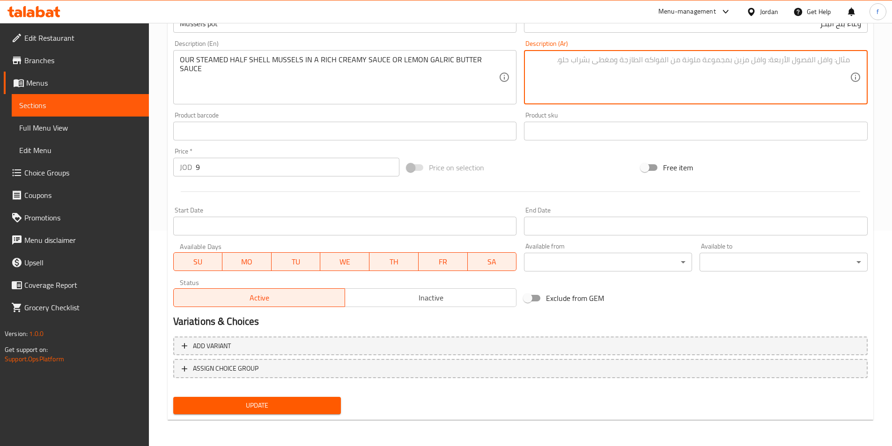
paste textarea "بلح البحر الخاص بنا نصف المحار المطهو ​​على البخار في صوص كريمي غني أو صوص زبدة…"
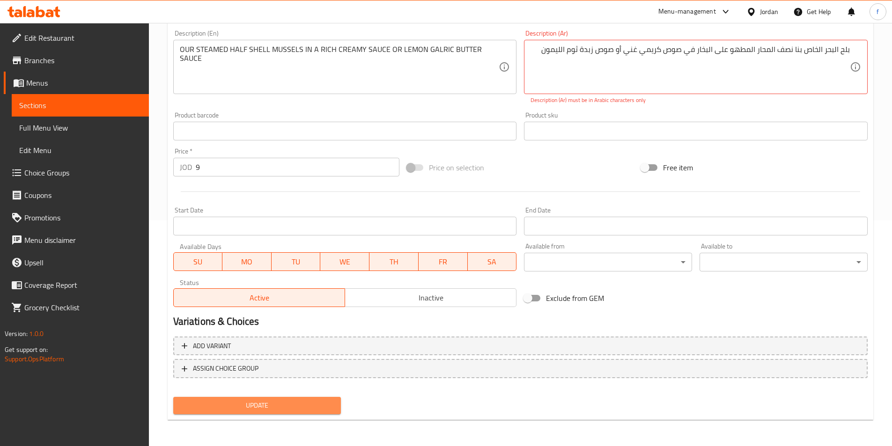
click at [327, 405] on span "Update" at bounding box center [257, 406] width 153 height 12
click at [807, 52] on textarea "بلح البحر الخاص بنا نصف المحار المطهو ​​على البخار في صوص كريمي غني أو صوص زبدة…" at bounding box center [690, 67] width 319 height 45
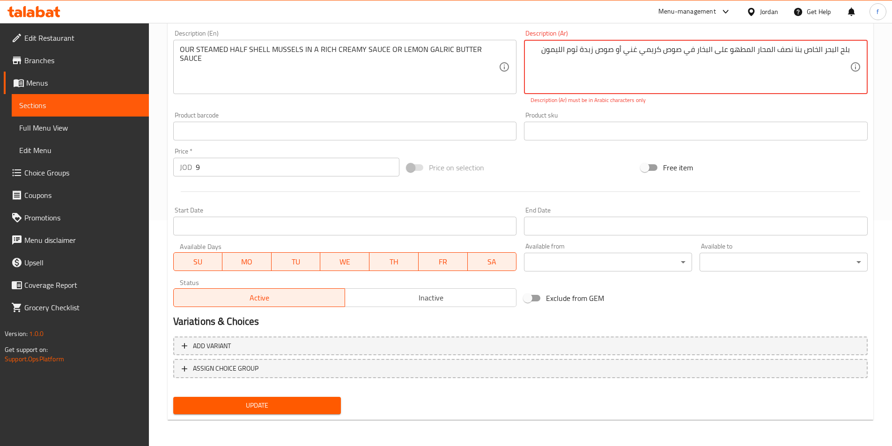
click at [807, 52] on textarea "بلح البحر الخاص بنا نصف المحار المطهو ​​على البخار في صوص كريمي غني أو صوص زبدة…" at bounding box center [690, 67] width 319 height 45
click at [792, 47] on textarea "بلح البحر الخاص بنا نصف المحار المطهو ​​على البخار في صوص كريمي غني أو صوص زبدة…" at bounding box center [690, 67] width 319 height 45
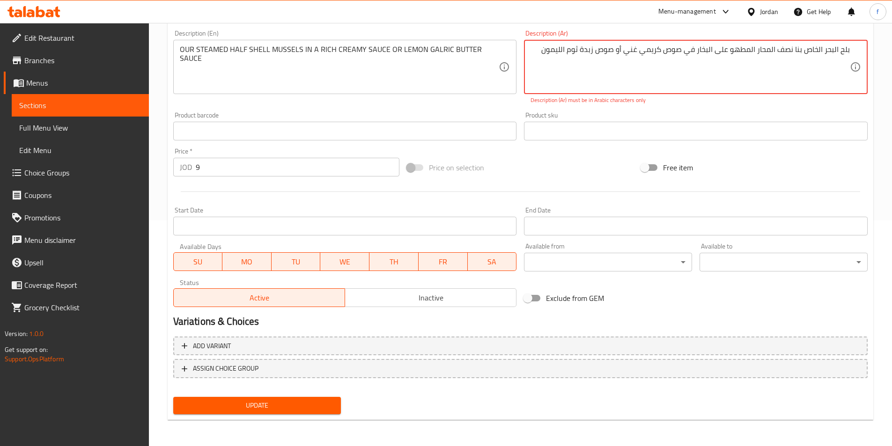
click at [792, 47] on textarea "بلح البحر الخاص بنا نصف المحار المطهو ​​على البخار في صوص كريمي غني أو صوص زبدة…" at bounding box center [690, 67] width 319 height 45
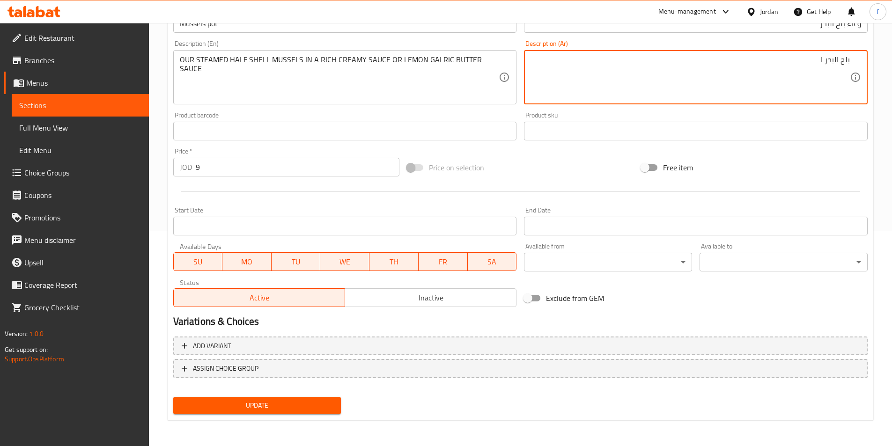
scroll to position [215, 0]
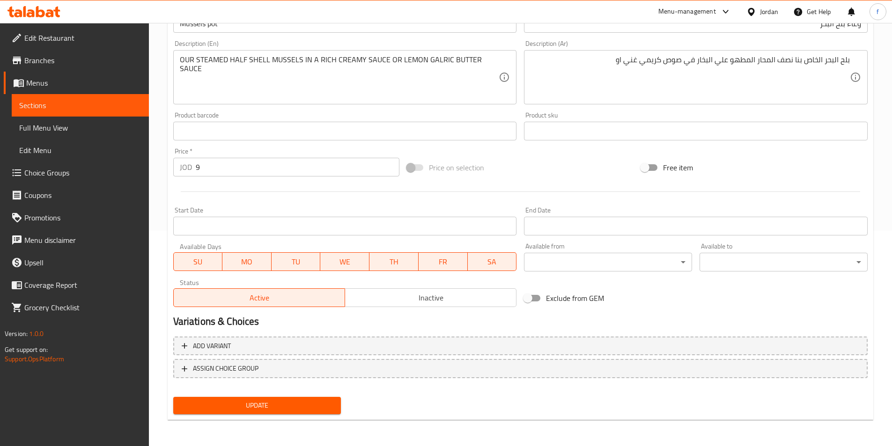
click at [602, 63] on textarea "بلح البحر الخاص بنا نصف المحار المطهو علي البخار في صوص كريمي غني او" at bounding box center [690, 77] width 319 height 45
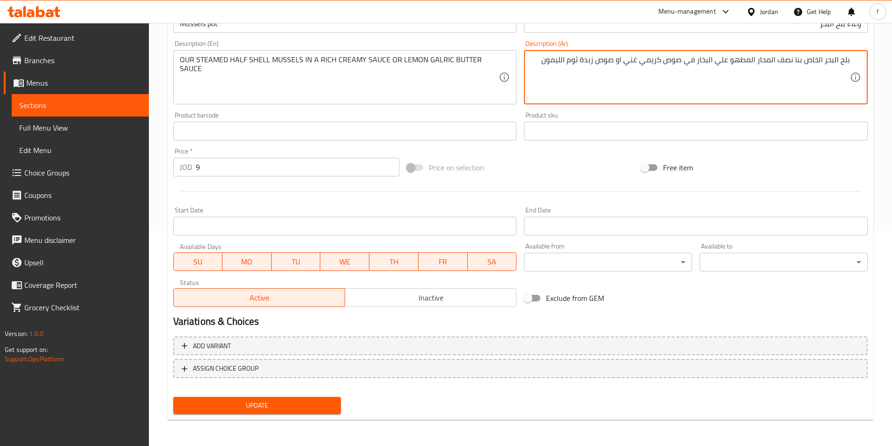
type textarea "بلح البحر الخاص بنا نصف المحار المطهو علي البخار في صوص كريمي غني او صوص زبدة ث…"
click at [289, 408] on span "Update" at bounding box center [257, 406] width 153 height 12
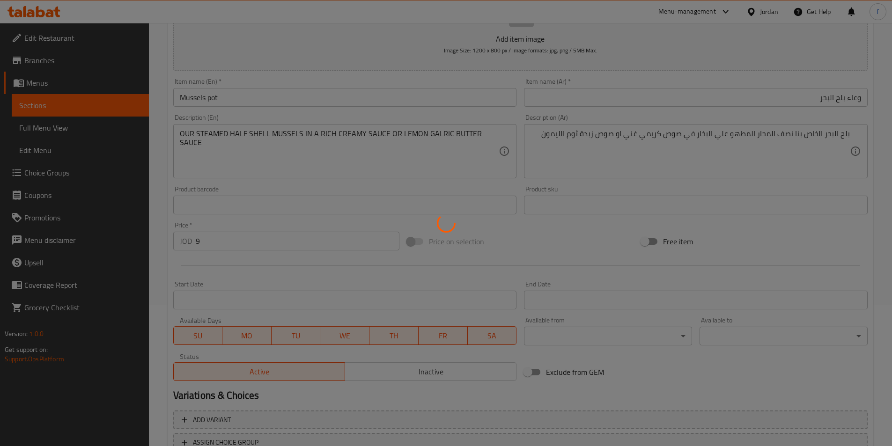
scroll to position [0, 0]
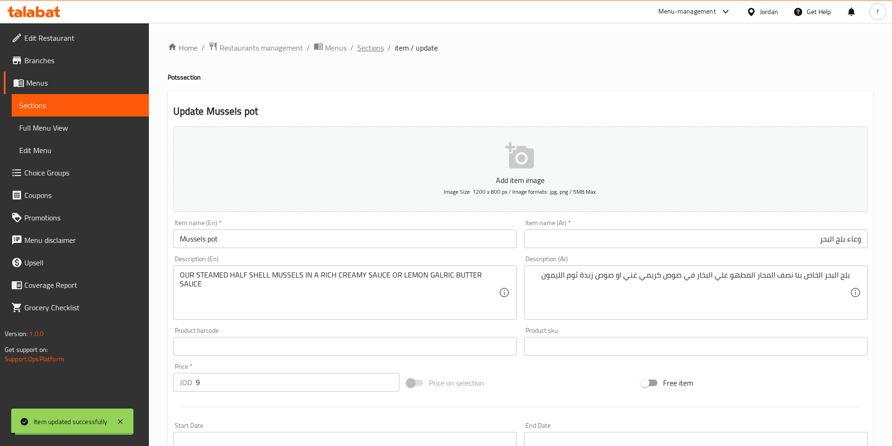
click at [372, 43] on span "Sections" at bounding box center [370, 47] width 27 height 11
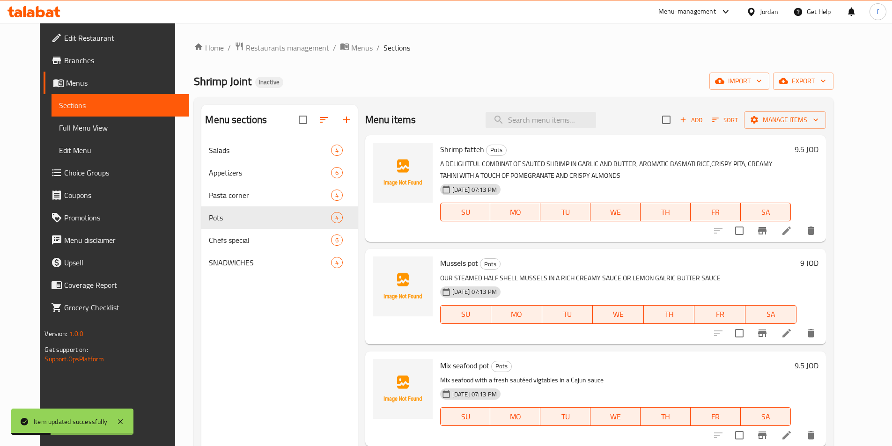
click at [64, 168] on span "Choice Groups" at bounding box center [122, 172] width 117 height 11
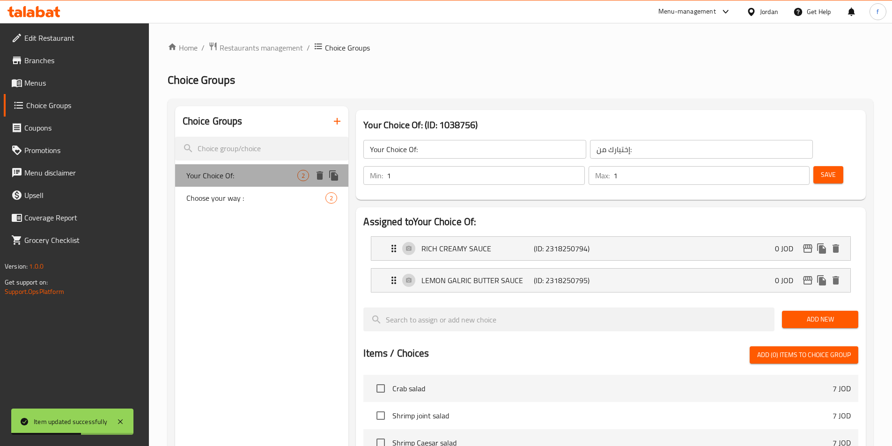
click at [239, 180] on span "Your Choice Of:" at bounding box center [241, 175] width 111 height 11
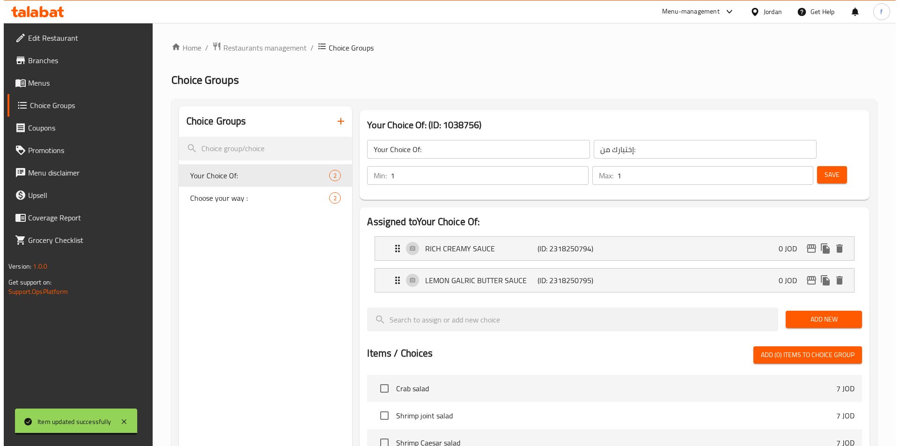
scroll to position [270, 0]
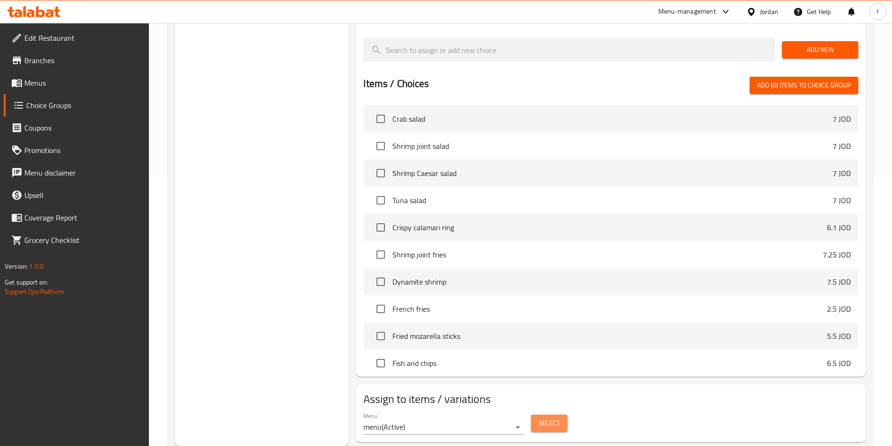
click at [548, 418] on span "Select" at bounding box center [550, 424] width 22 height 12
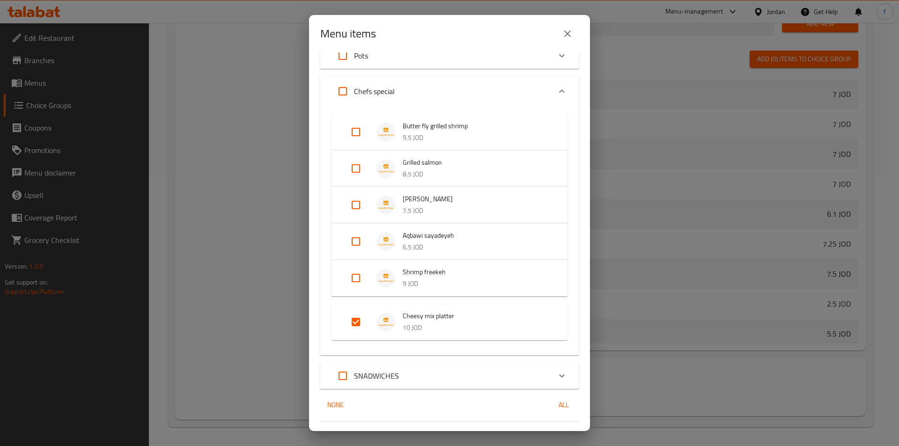
scroll to position [141, 0]
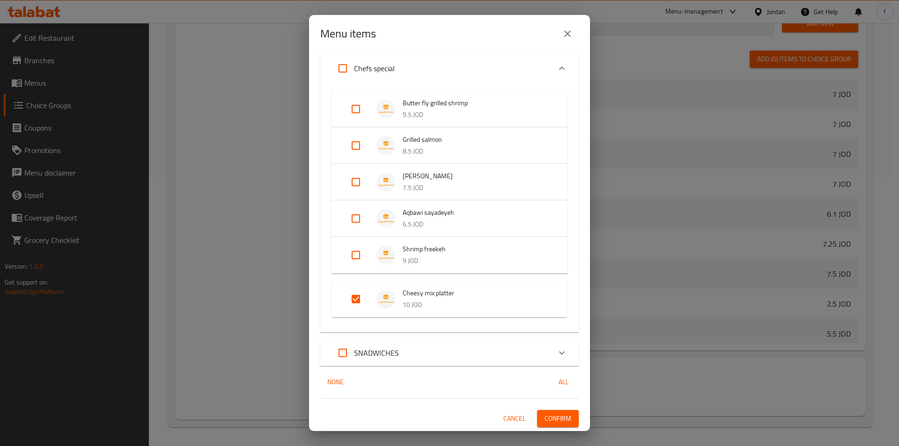
click at [353, 292] on input "Expand" at bounding box center [356, 299] width 22 height 22
checkbox input "false"
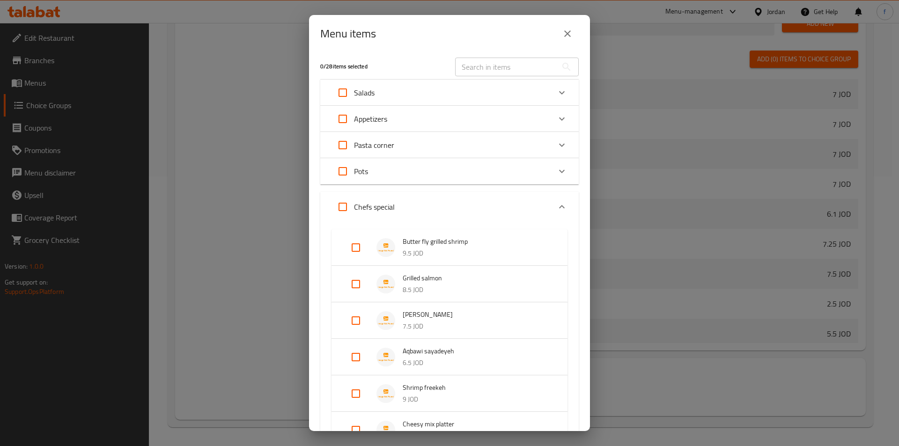
scroll to position [0, 0]
click at [379, 211] on p "Chefs special" at bounding box center [374, 209] width 41 height 11
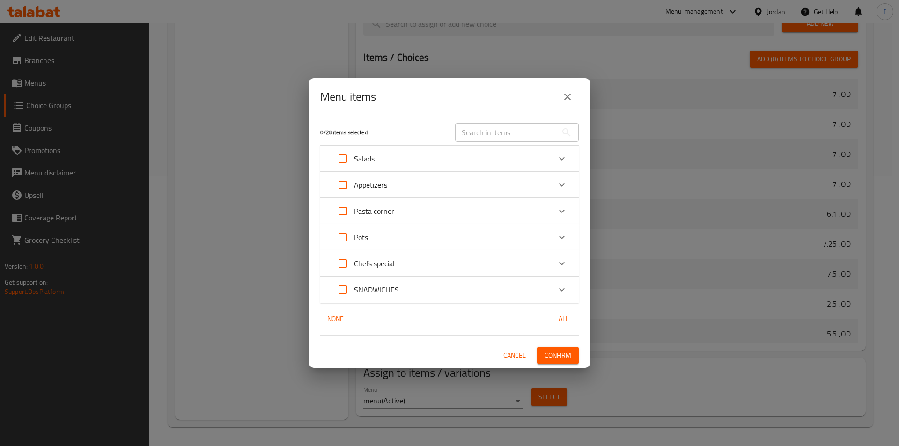
click at [375, 237] on div "Pots" at bounding box center [441, 237] width 219 height 22
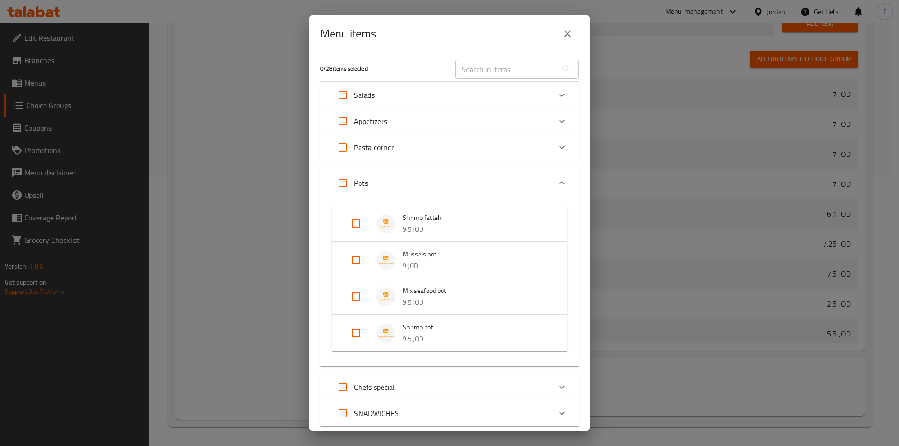
click at [356, 258] on input "Expand" at bounding box center [356, 260] width 22 height 22
checkbox input "true"
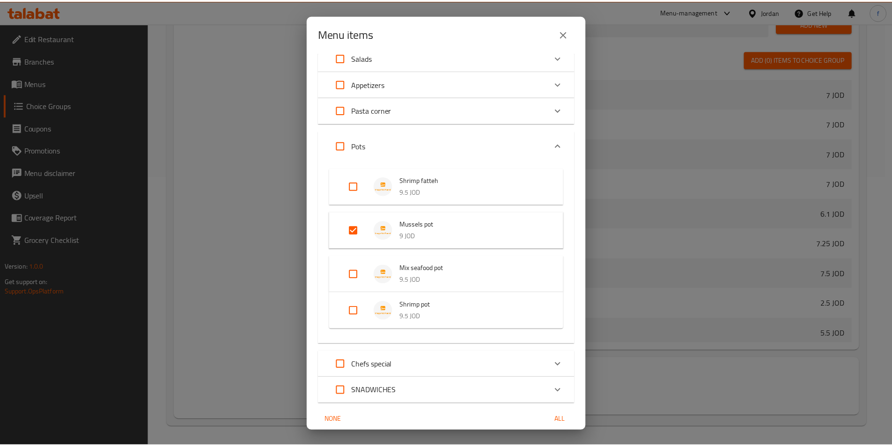
scroll to position [75, 0]
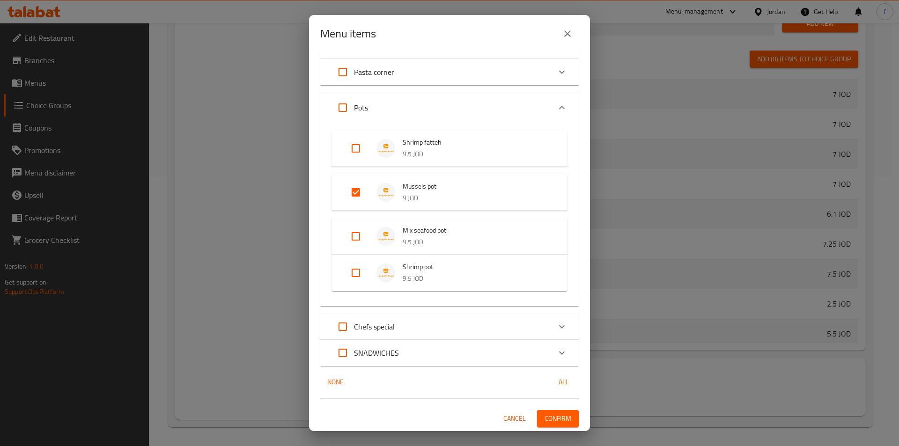
click at [570, 417] on button "Confirm" at bounding box center [558, 418] width 42 height 17
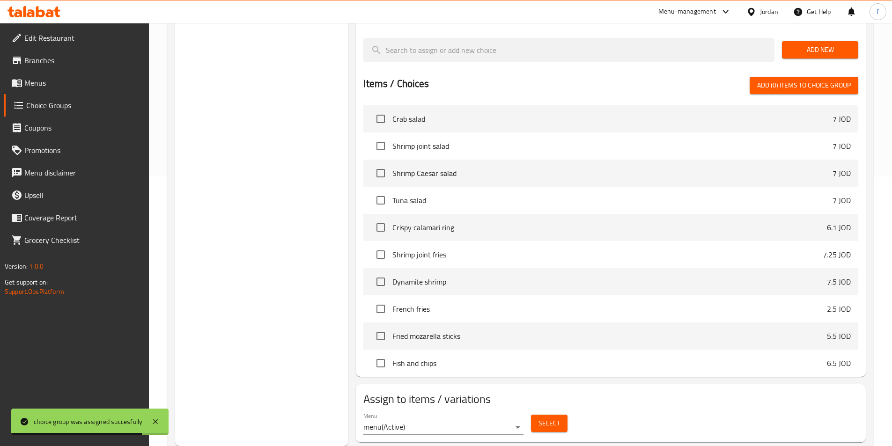
scroll to position [0, 0]
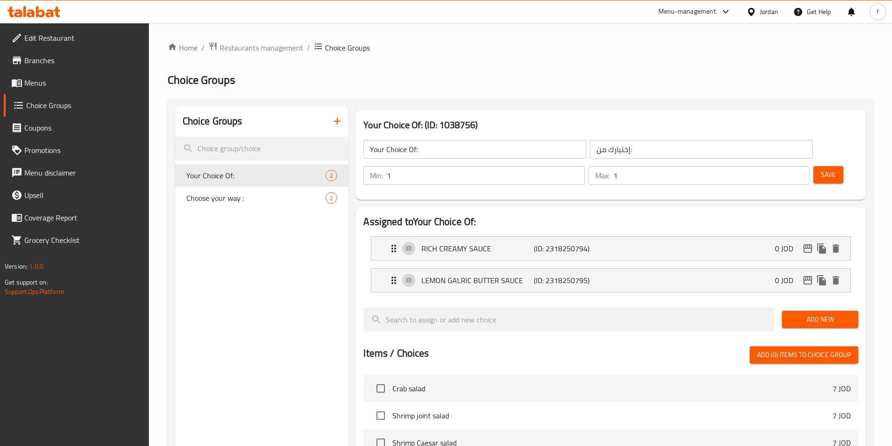
click at [77, 89] on link "Menus" at bounding box center [76, 83] width 145 height 22
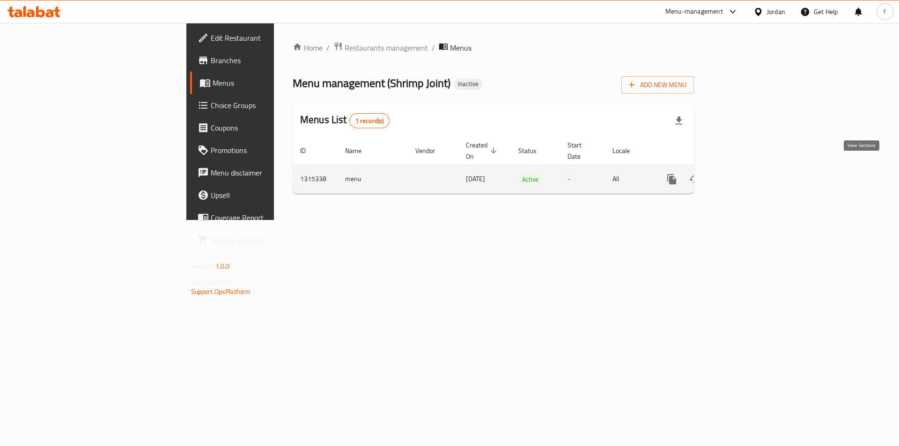
click at [751, 171] on link "enhanced table" at bounding box center [739, 179] width 22 height 22
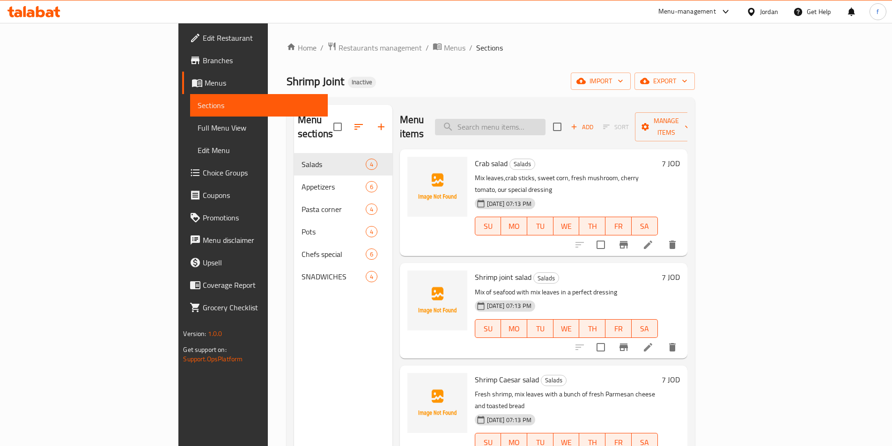
click at [546, 124] on input "search" at bounding box center [490, 127] width 111 height 16
paste input "Butter fly grilled shrimp"
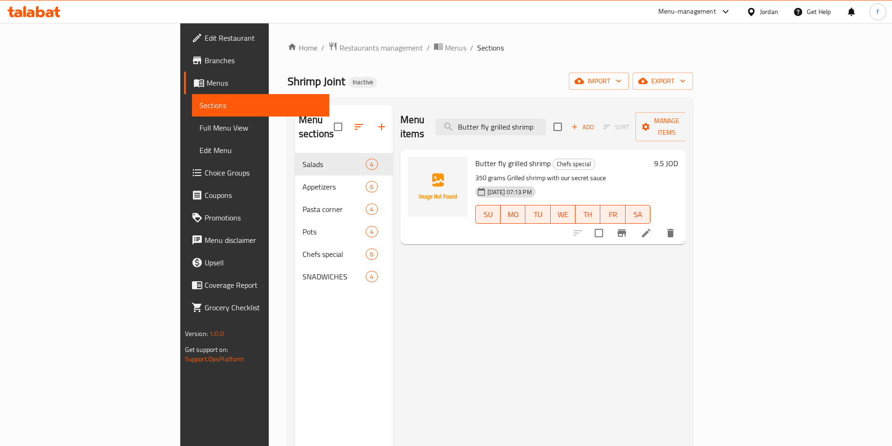
type input "Butter fly grilled shrimp"
click at [660, 226] on li at bounding box center [646, 233] width 26 height 17
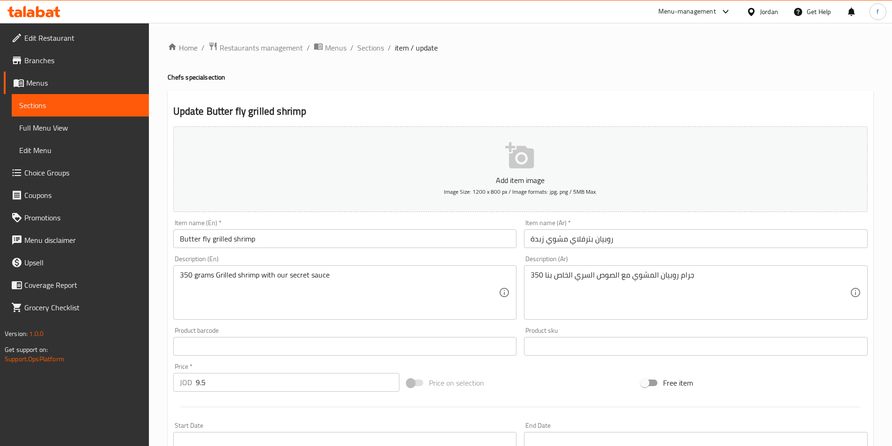
click at [669, 243] on input "روبيان بترفلاي مشوي زبدة" at bounding box center [696, 239] width 344 height 19
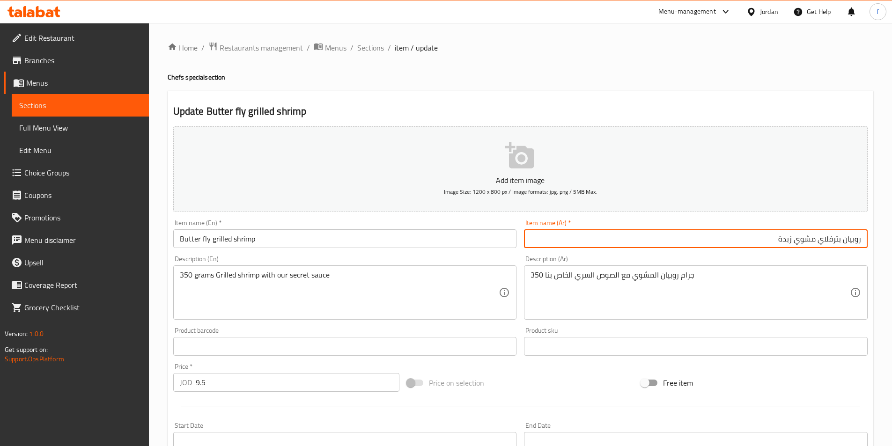
click at [787, 240] on input "روبيان بترفلاي مشوي زبدة" at bounding box center [696, 239] width 344 height 19
click at [837, 241] on input "روبيان بترفلاي مشوي" at bounding box center [696, 239] width 344 height 19
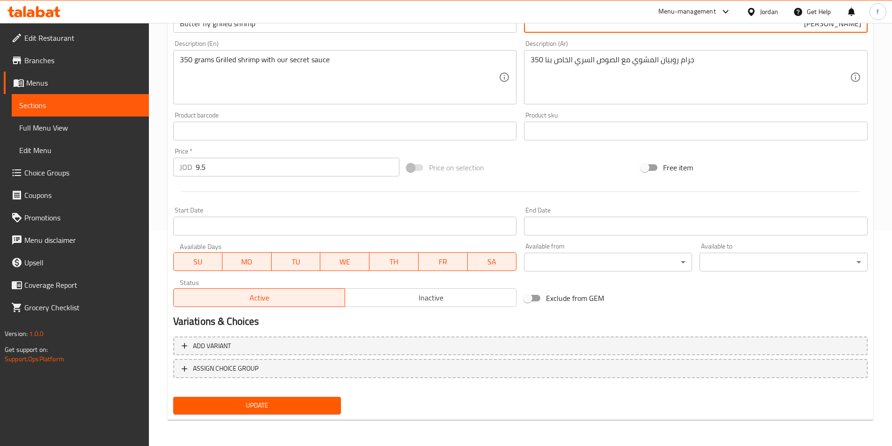
type input "[PERSON_NAME]"
click at [262, 403] on span "Update" at bounding box center [257, 406] width 153 height 12
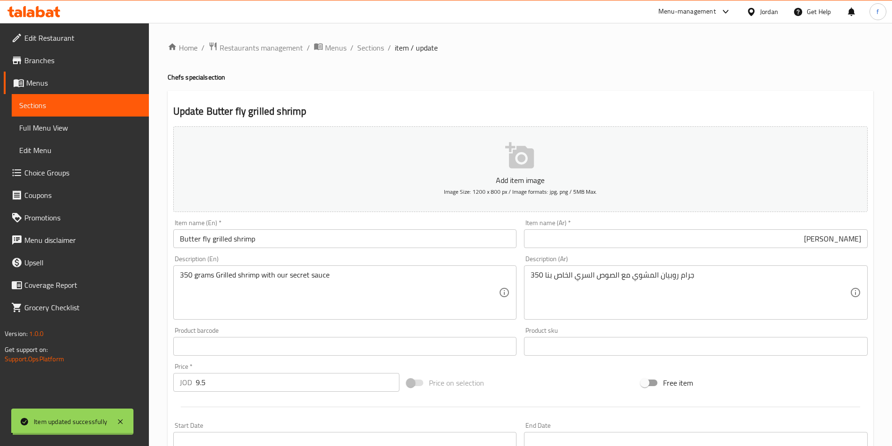
click at [374, 48] on span "Sections" at bounding box center [370, 47] width 27 height 11
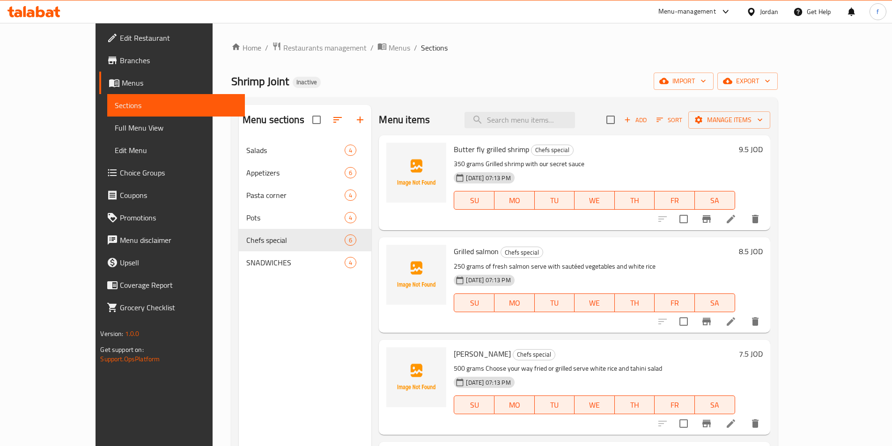
click at [120, 174] on span "Choice Groups" at bounding box center [178, 172] width 117 height 11
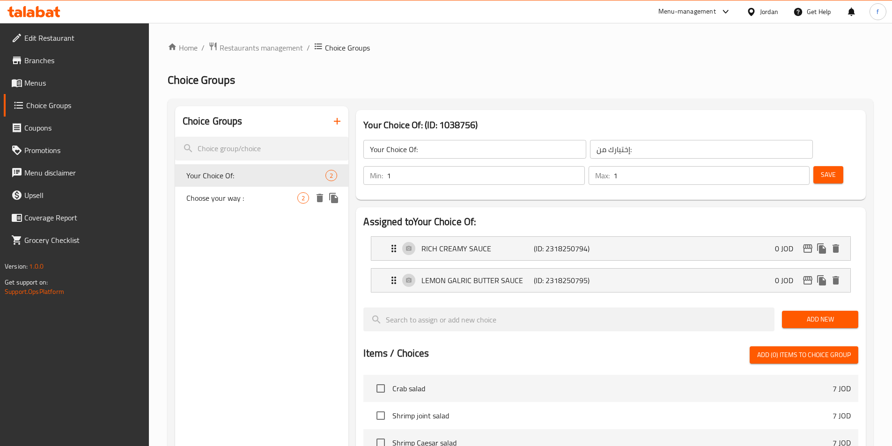
click at [268, 208] on div "Choose your way : 2" at bounding box center [262, 198] width 174 height 22
type input "Choose your way :"
type input "اختر طريقتك:"
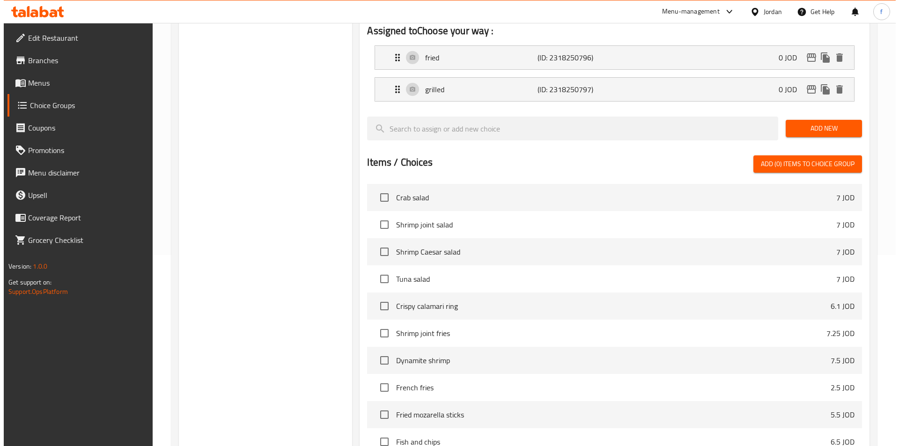
scroll to position [270, 0]
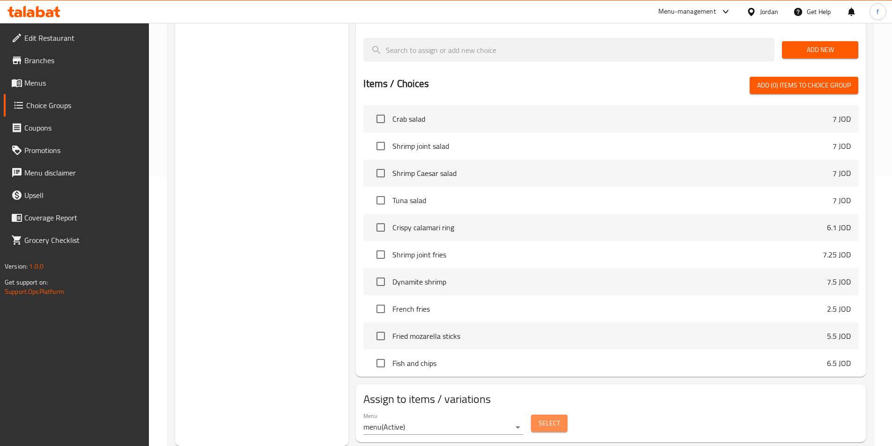
click at [550, 418] on span "Select" at bounding box center [550, 424] width 22 height 12
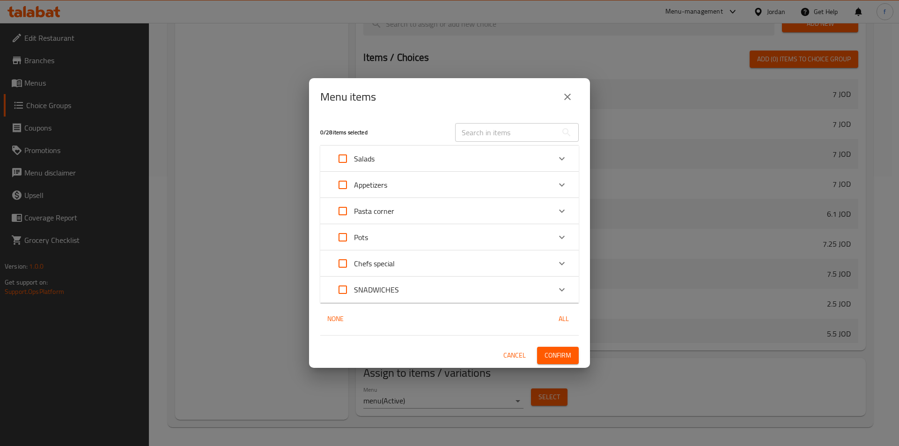
click at [385, 267] on p "Chefs special" at bounding box center [374, 263] width 41 height 11
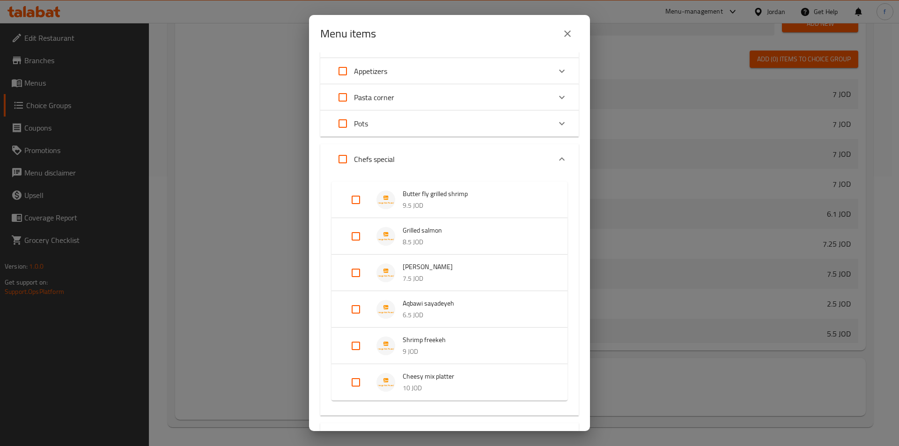
scroll to position [134, 0]
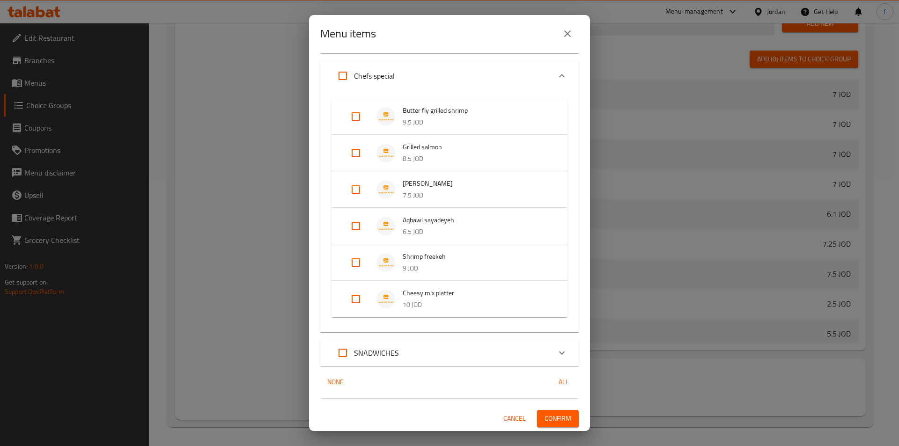
click at [347, 187] on input "Expand" at bounding box center [356, 189] width 22 height 22
checkbox input "true"
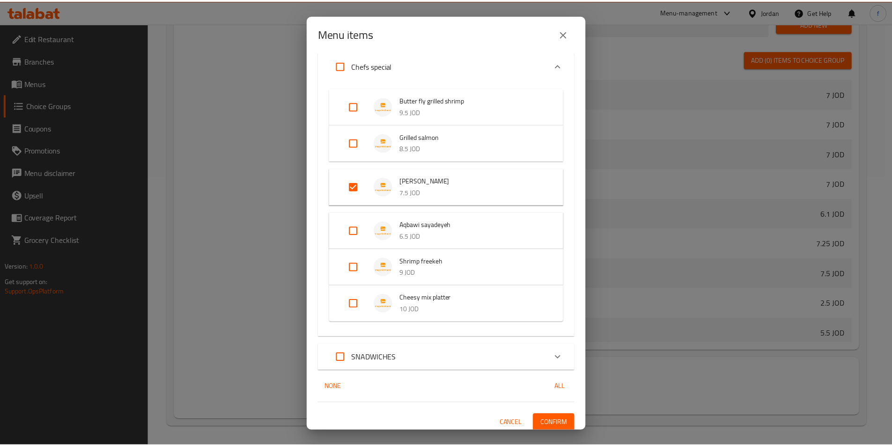
scroll to position [148, 0]
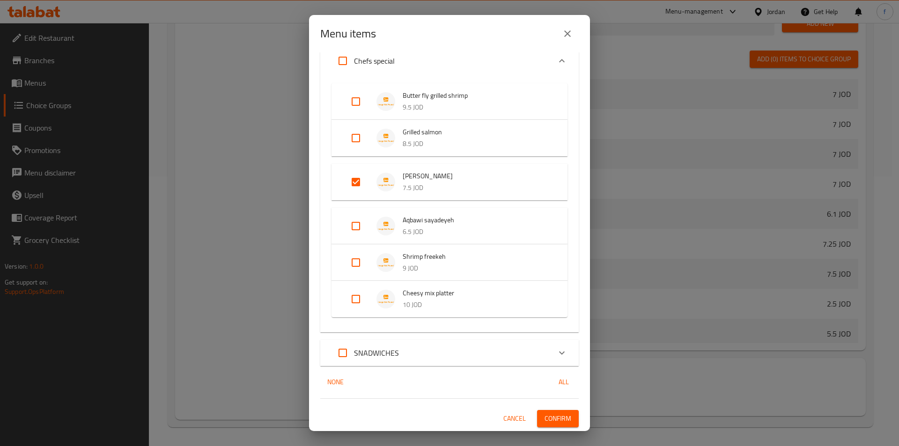
click at [558, 418] on span "Confirm" at bounding box center [558, 419] width 27 height 12
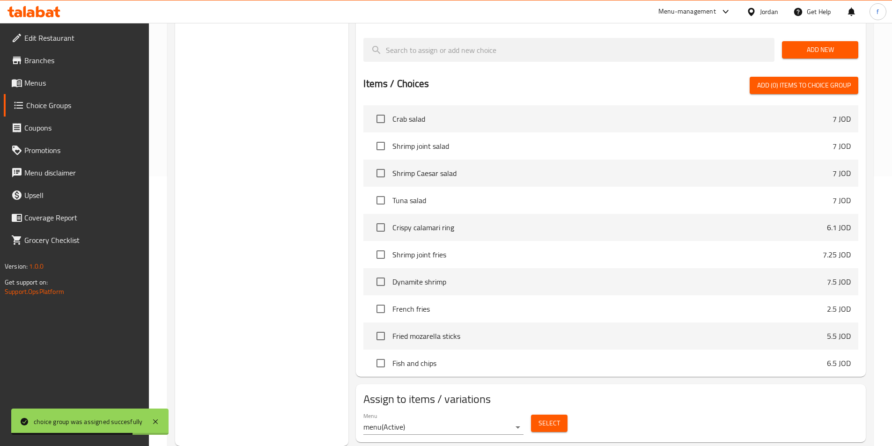
scroll to position [0, 0]
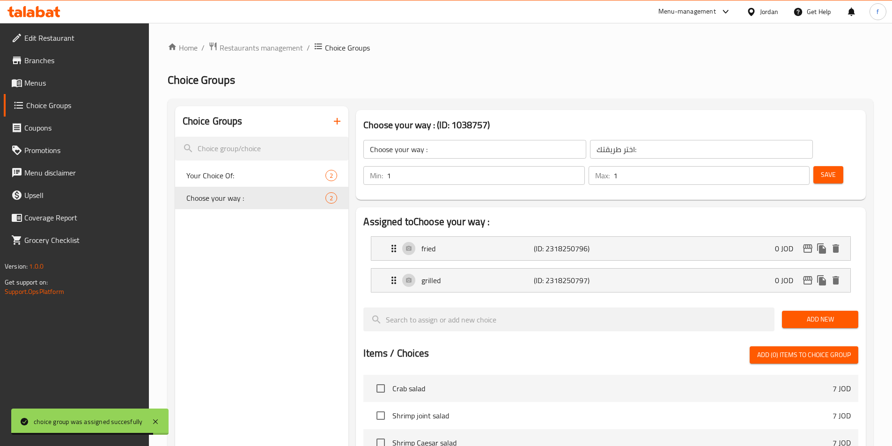
click at [821, 169] on span "Save" at bounding box center [828, 175] width 15 height 12
click at [241, 178] on span "Your Choice Of:" at bounding box center [241, 175] width 111 height 11
type input "Your Choice Of:"
type input "إختيارك من:"
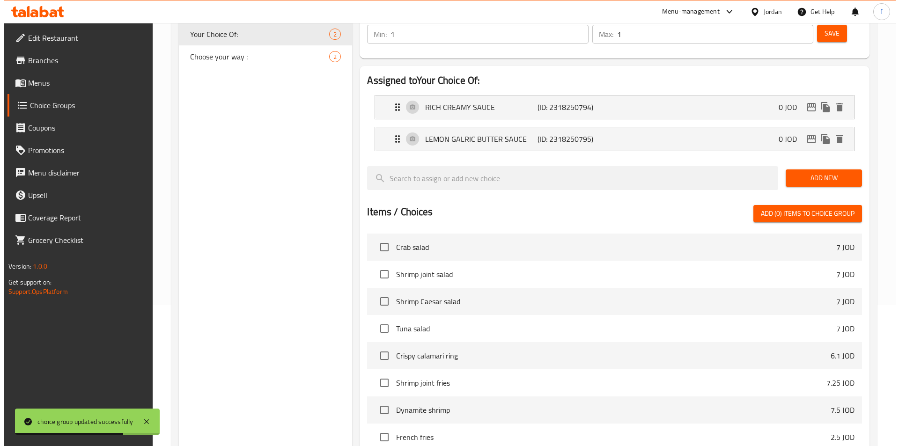
scroll to position [270, 0]
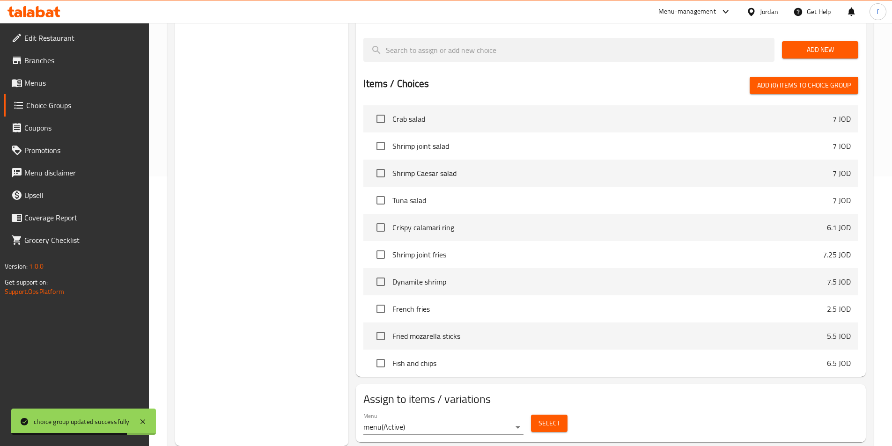
click at [556, 418] on span "Select" at bounding box center [550, 424] width 22 height 12
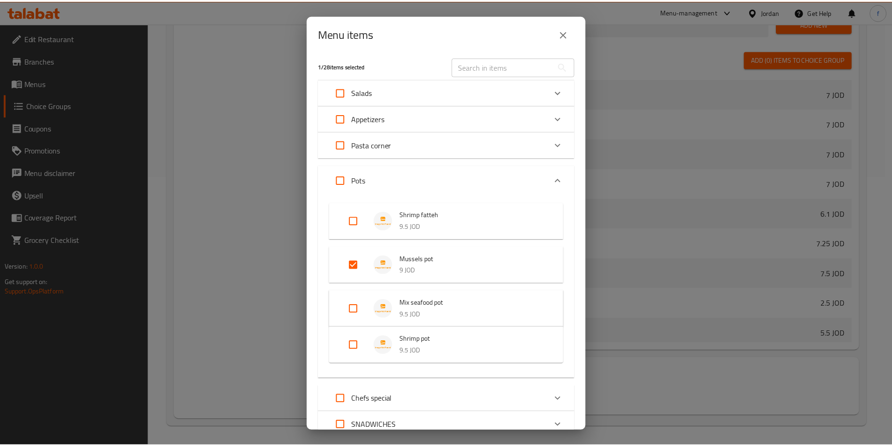
scroll to position [0, 0]
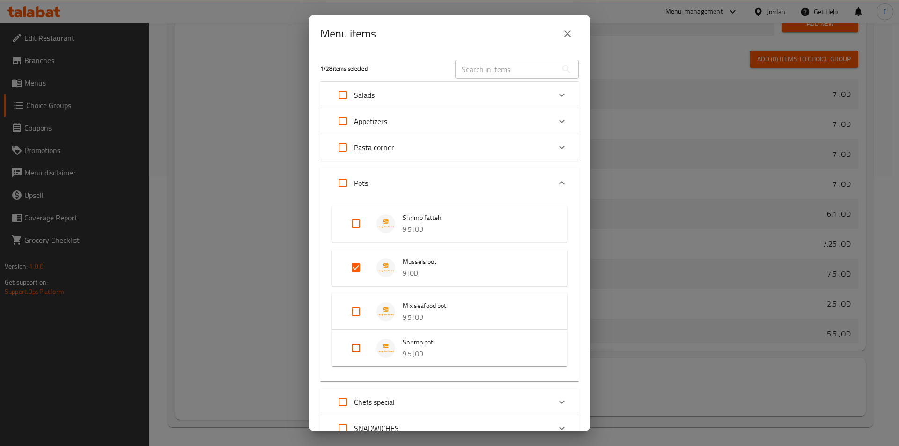
click at [572, 30] on icon "close" at bounding box center [567, 33] width 11 height 11
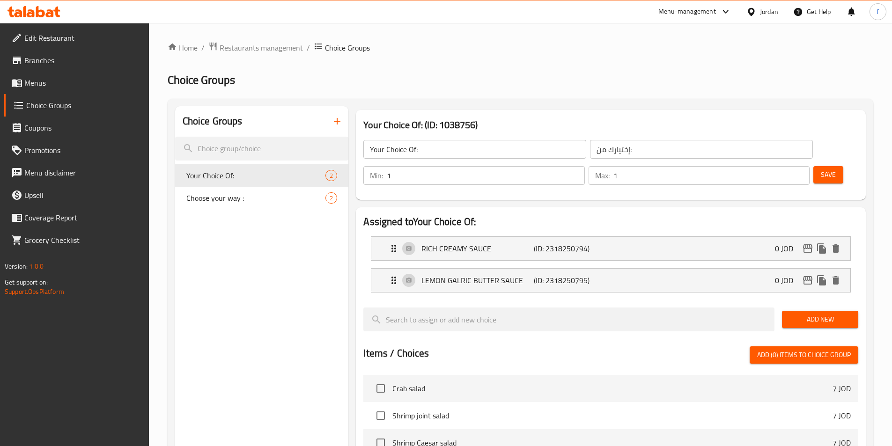
click at [84, 68] on link "Branches" at bounding box center [76, 60] width 145 height 22
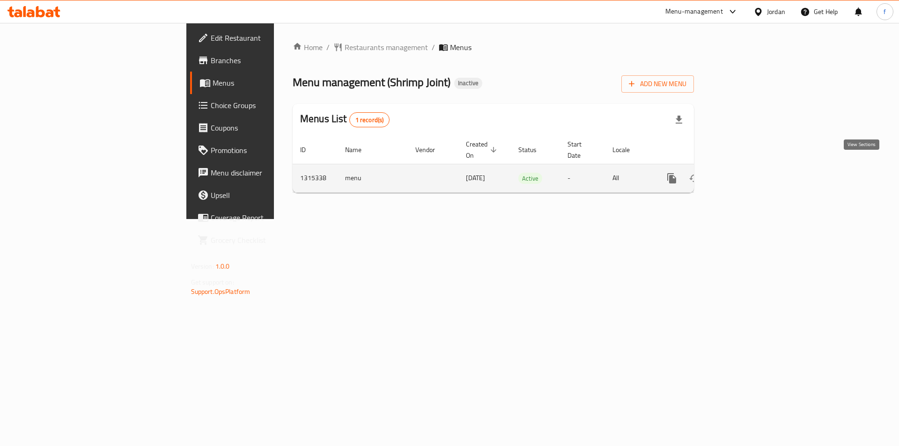
click at [745, 173] on icon "enhanced table" at bounding box center [739, 178] width 11 height 11
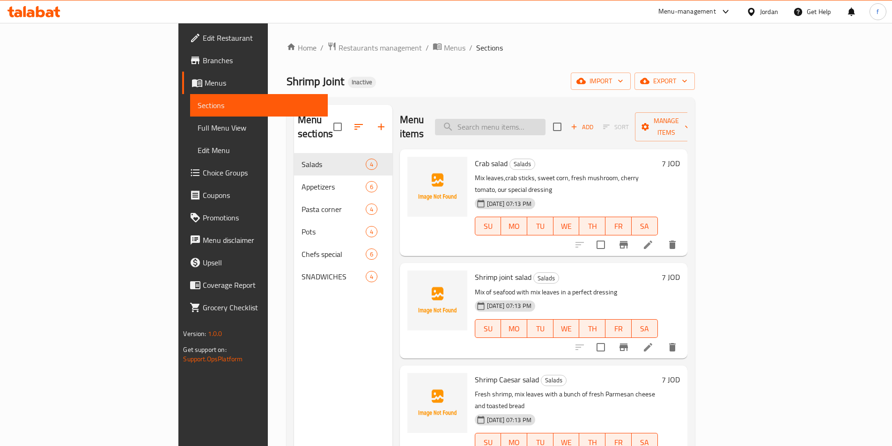
click at [526, 119] on input "search" at bounding box center [490, 127] width 111 height 16
paste input "Cheesy mix platter"
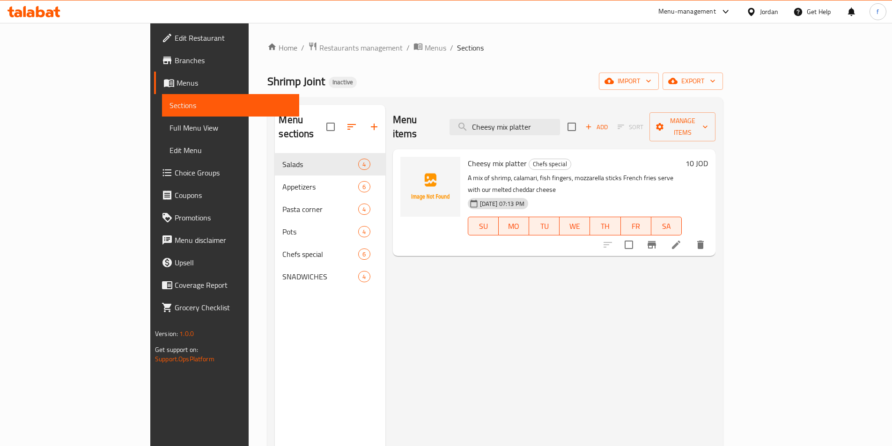
type input "Cheesy mix platter"
click at [690, 237] on li at bounding box center [676, 245] width 26 height 17
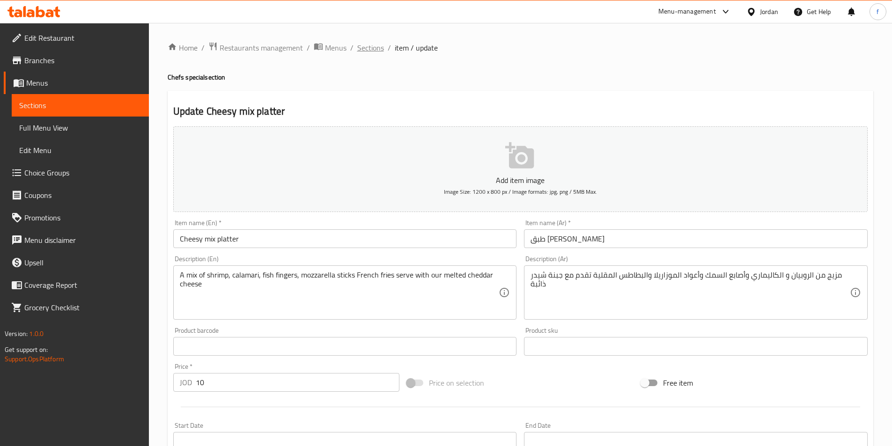
click at [361, 49] on span "Sections" at bounding box center [370, 47] width 27 height 11
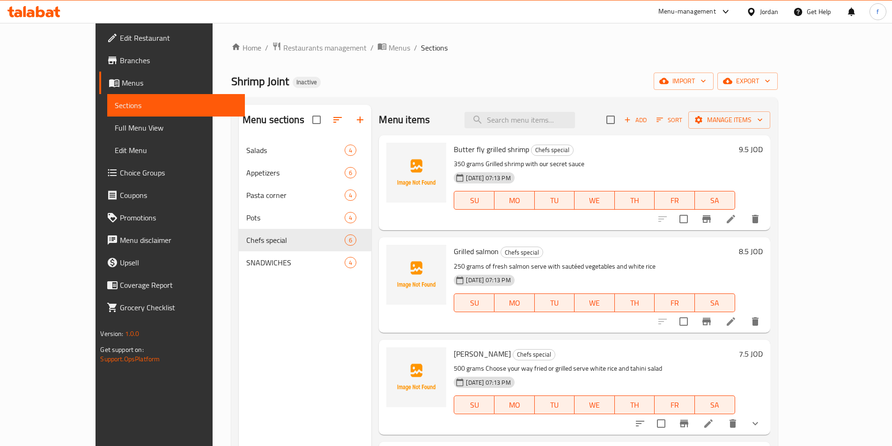
click at [552, 107] on div "Menu items Add Sort Manage items" at bounding box center [574, 120] width 391 height 30
click at [547, 120] on input "search" at bounding box center [520, 120] width 111 height 16
paste input "Cheesy mix platter"
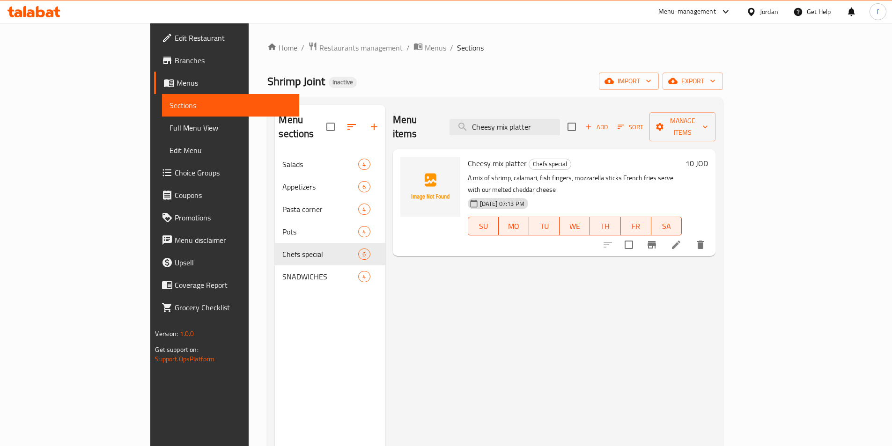
type input "Cheesy mix platter"
click at [690, 237] on li at bounding box center [676, 245] width 26 height 17
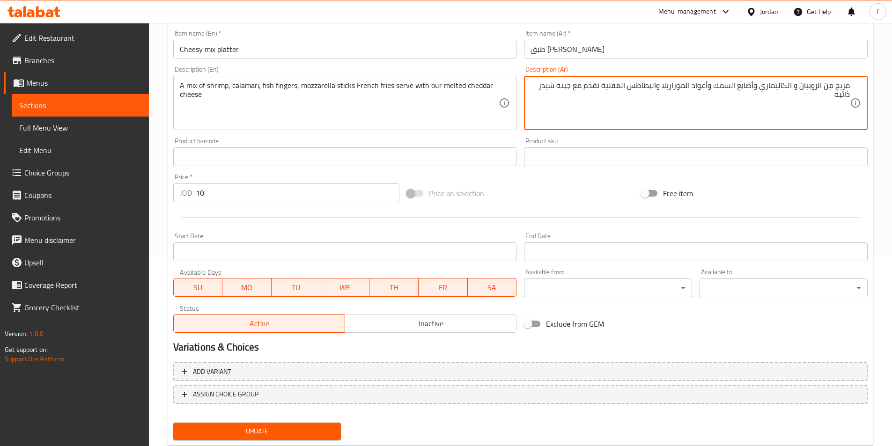
scroll to position [169, 0]
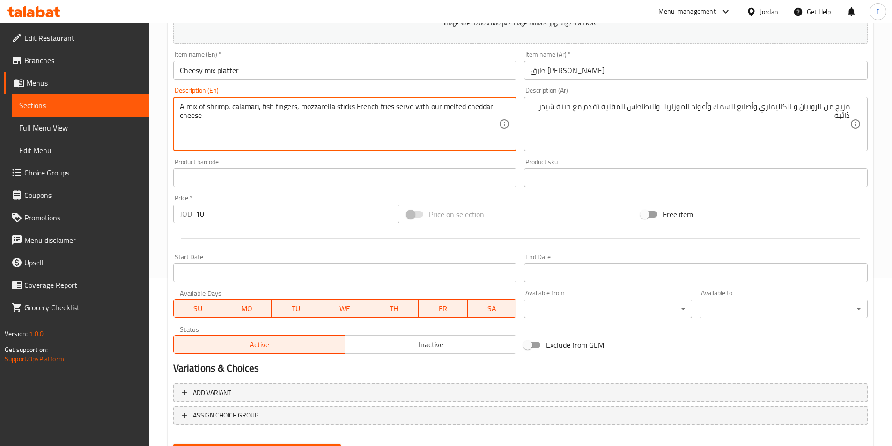
drag, startPoint x: 304, startPoint y: 108, endPoint x: 422, endPoint y: 108, distance: 118.0
click at [428, 136] on textarea "A mix of shrimp, calamari, fish fingers, mozzarella sticks French fries serve w…" at bounding box center [339, 124] width 319 height 45
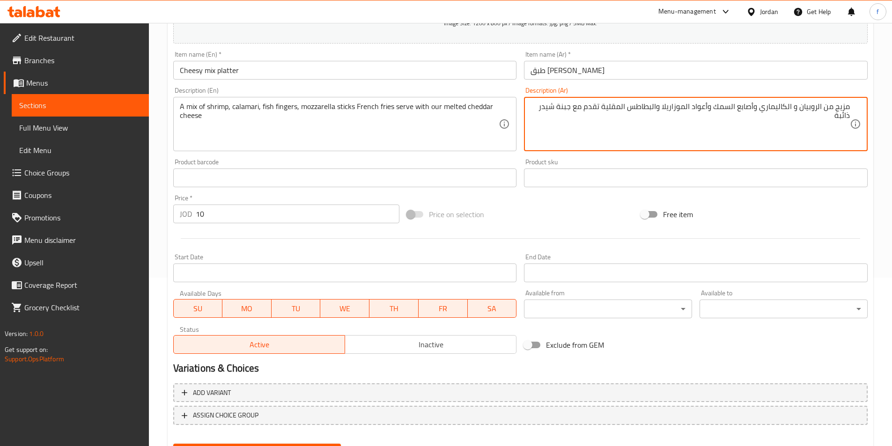
click at [520, 113] on div "Description (En) A mix of shrimp, calamari, fish fingers, mozzarella sticks Fre…" at bounding box center [345, 119] width 351 height 72
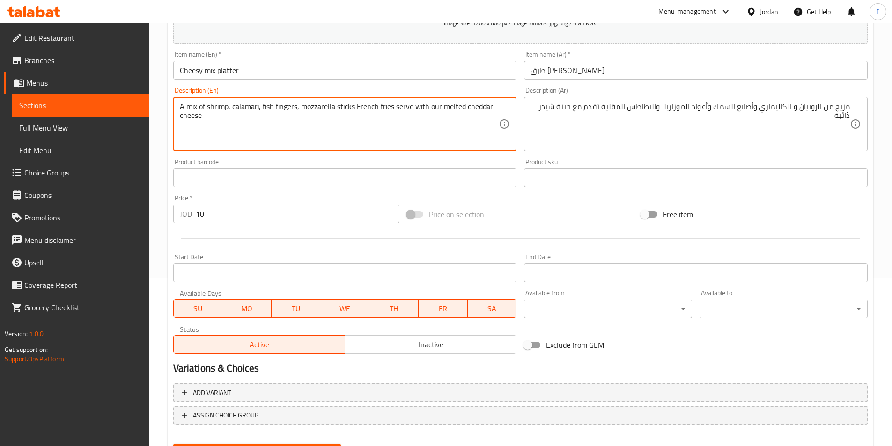
click at [213, 111] on textarea "A mix of shrimp, calamari, fish fingers, mozzarella sticks French fries serve w…" at bounding box center [339, 124] width 319 height 45
click at [195, 110] on textarea "A mix of shrimp, calamari, fish fingers, mozzarella sticks French fries serve w…" at bounding box center [339, 124] width 319 height 45
click at [223, 110] on textarea "A mix of shrimp, calamari, fish fingers, mozzarella sticks French fries serve w…" at bounding box center [339, 124] width 319 height 45
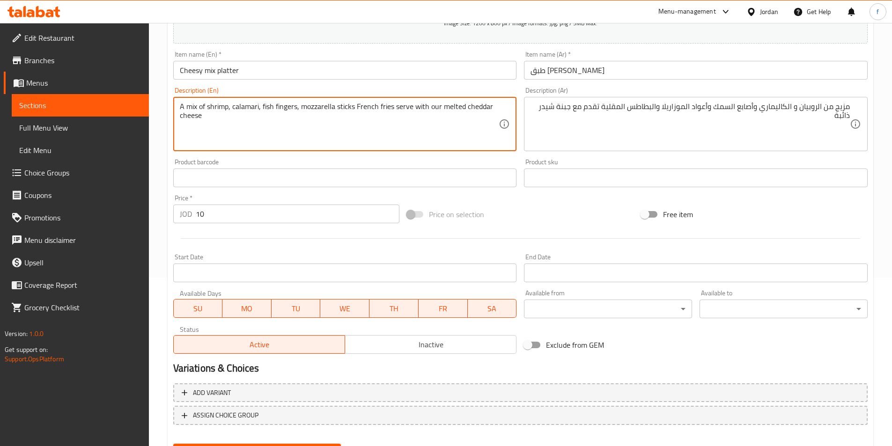
click at [215, 108] on textarea "A mix of shrimp, calamari, fish fingers, mozzarella sticks French fries serve w…" at bounding box center [339, 124] width 319 height 45
drag, startPoint x: 179, startPoint y: 106, endPoint x: 205, endPoint y: 106, distance: 25.8
click at [205, 106] on textarea "A mix of shrimp, calamari, fish fingers, mozzarella sticks French fries serve w…" at bounding box center [339, 124] width 319 height 45
click at [216, 106] on textarea "A mix of shrimp, calamari, fish fingers, mozzarella sticks French fries serve w…" at bounding box center [339, 124] width 319 height 45
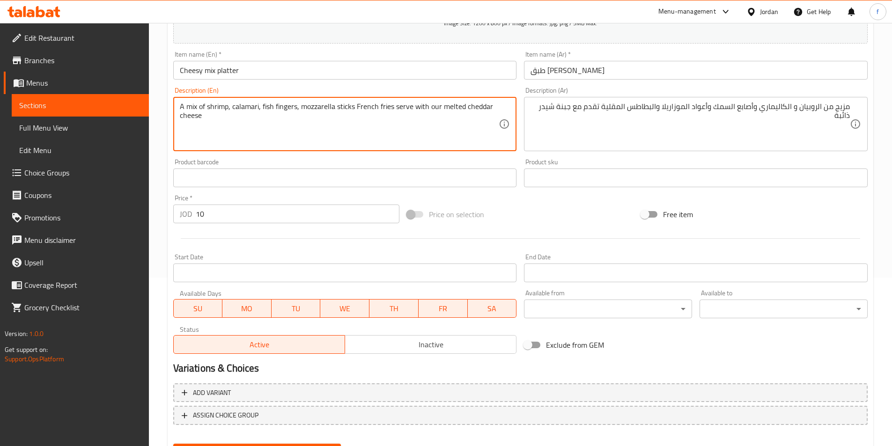
click at [216, 106] on textarea "A mix of shrimp, calamari, fish fingers, mozzarella sticks French fries serve w…" at bounding box center [339, 124] width 319 height 45
click at [244, 109] on textarea "A mix of shrimp, calamari, fish fingers, mozzarella sticks French fries serve w…" at bounding box center [339, 124] width 319 height 45
click at [267, 104] on textarea "A mix of shrimp, calamari, fish fingers, mozzarella sticks French fries serve w…" at bounding box center [339, 124] width 319 height 45
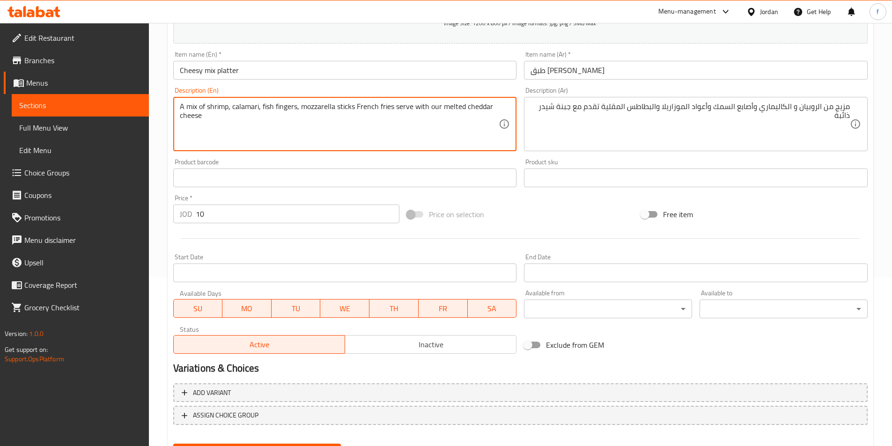
click at [280, 106] on textarea "A mix of shrimp, calamari, fish fingers, mozzarella sticks French fries serve w…" at bounding box center [339, 124] width 319 height 45
click at [343, 106] on textarea "A mix of shrimp, calamari, fish fingers, mozzarella sticks French fries serve w…" at bounding box center [339, 124] width 319 height 45
drag, startPoint x: 343, startPoint y: 106, endPoint x: 331, endPoint y: 106, distance: 11.7
click at [341, 106] on textarea "A mix of shrimp, calamari, fish fingers, mozzarella sticks French fries serve w…" at bounding box center [339, 124] width 319 height 45
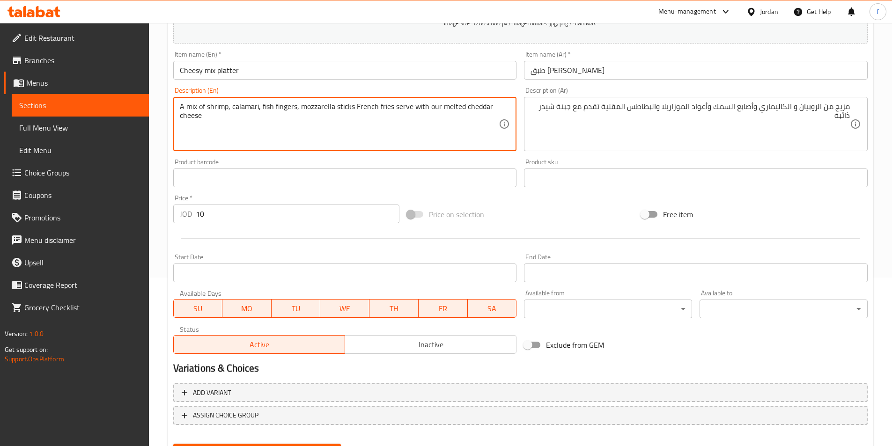
click at [321, 104] on textarea "A mix of shrimp, calamari, fish fingers, mozzarella sticks French fries serve w…" at bounding box center [339, 124] width 319 height 45
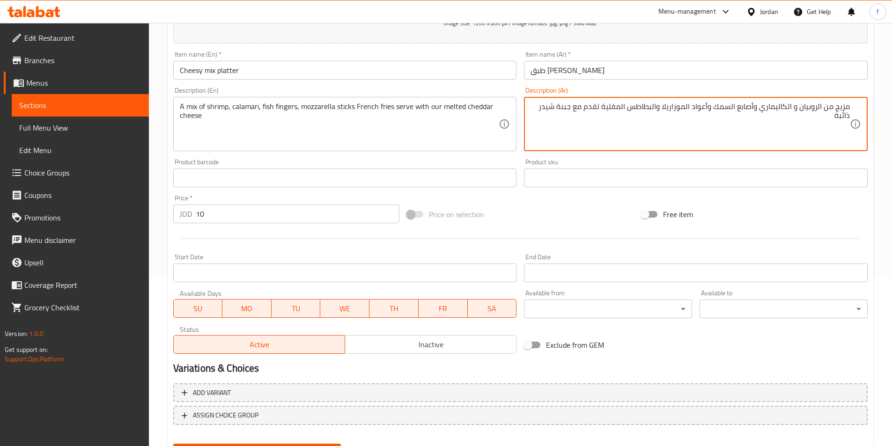
drag, startPoint x: 710, startPoint y: 106, endPoint x: 695, endPoint y: 112, distance: 16.4
type textarea "مزيج من الروبيان و الكاليماري وأصابع السمك و اصابع الموزاريلا والبطاطس المقلية …"
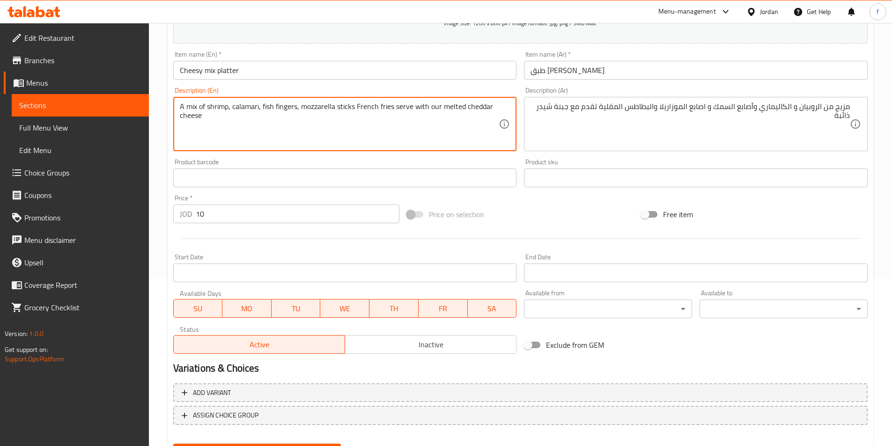
click at [369, 107] on textarea "A mix of shrimp, calamari, fish fingers, mozzarella sticks French fries serve w…" at bounding box center [339, 124] width 319 height 45
click at [388, 106] on textarea "A mix of shrimp, calamari, fish fingers, mozzarella sticks French fries serve w…" at bounding box center [339, 124] width 319 height 45
click at [408, 107] on textarea "A mix of shrimp, calamari, fish fingers, mozzarella sticks French fries serve w…" at bounding box center [339, 124] width 319 height 45
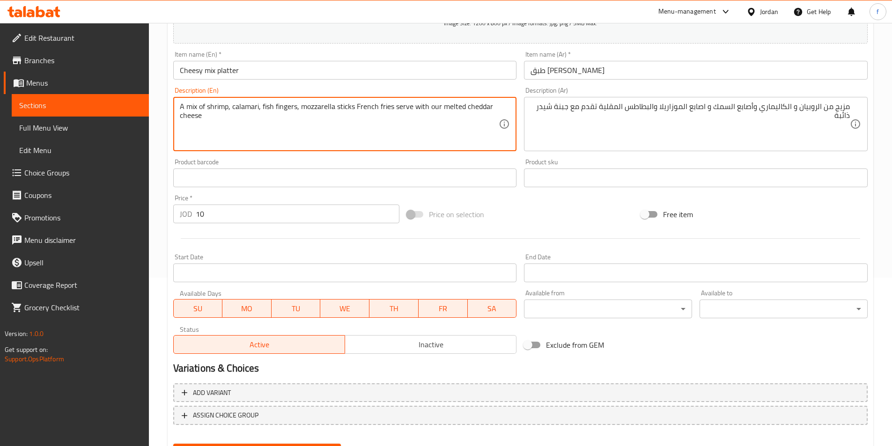
click at [419, 107] on textarea "A mix of shrimp, calamari, fish fingers, mozzarella sticks French fries serve w…" at bounding box center [339, 124] width 319 height 45
click at [188, 117] on textarea "A mix of shrimp, calamari, fish fingers, mozzarella sticks French fries serve w…" at bounding box center [339, 124] width 319 height 45
click at [475, 109] on textarea "A mix of shrimp, calamari, fish fingers, mozzarella sticks French fries serve w…" at bounding box center [339, 124] width 319 height 45
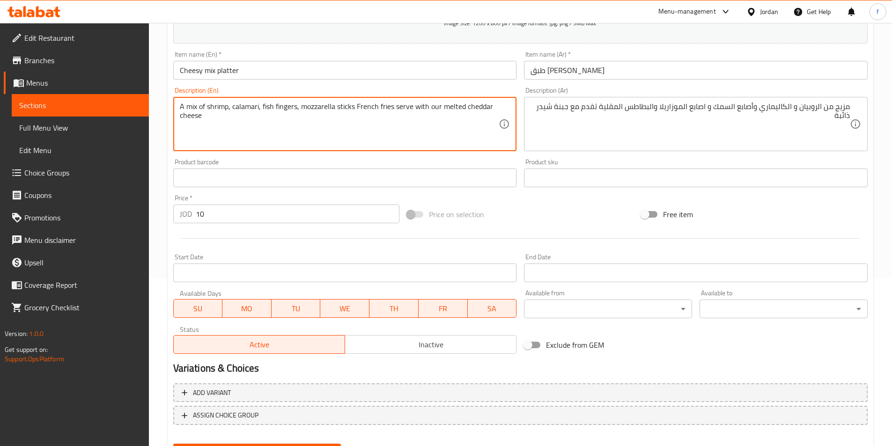
click at [475, 109] on textarea "A mix of shrimp, calamari, fish fingers, mozzarella sticks French fries serve w…" at bounding box center [339, 124] width 319 height 45
click at [447, 109] on textarea "A mix of shrimp, calamari, fish fingers, mozzarella sticks French fries serve w…" at bounding box center [339, 124] width 319 height 45
click at [435, 109] on textarea "A mix of shrimp, calamari, fish fingers, mozzarella sticks French fries serve w…" at bounding box center [339, 124] width 319 height 45
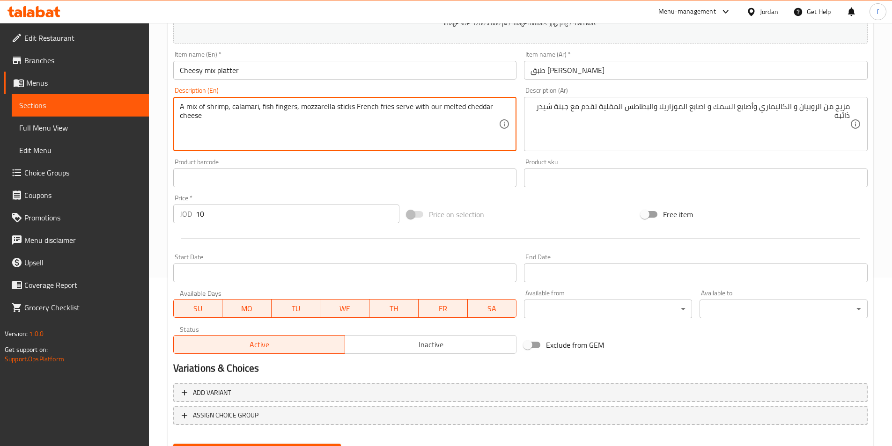
click at [444, 105] on textarea "A mix of shrimp, calamari, fish fingers, mozzarella sticks French fries serve w…" at bounding box center [339, 124] width 319 height 45
click at [471, 106] on textarea "A mix of shrimp, calamari, fish fingers, mozzarella sticks French fries serve w…" at bounding box center [339, 124] width 319 height 45
click at [432, 111] on textarea "A mix of shrimp, calamari, fish fingers, mozzarella sticks French fries serve w…" at bounding box center [339, 124] width 319 height 45
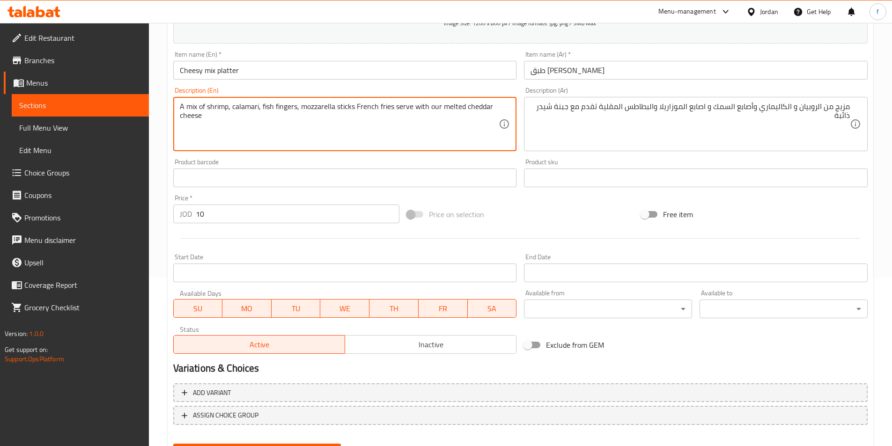
click at [436, 107] on textarea "A mix of shrimp, calamari, fish fingers, mozzarella sticks French fries serve w…" at bounding box center [339, 124] width 319 height 45
click at [449, 106] on textarea "A mix of shrimp, calamari, fish fingers, mozzarella sticks French fries serve w…" at bounding box center [339, 124] width 319 height 45
click at [441, 136] on textarea "A mix of shrimp, calamari, fish fingers, mozzarella sticks French fries serve w…" at bounding box center [339, 124] width 319 height 45
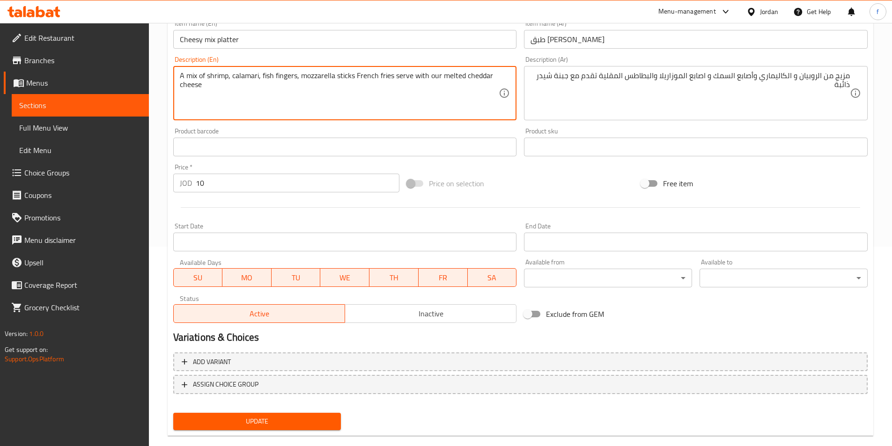
scroll to position [215, 0]
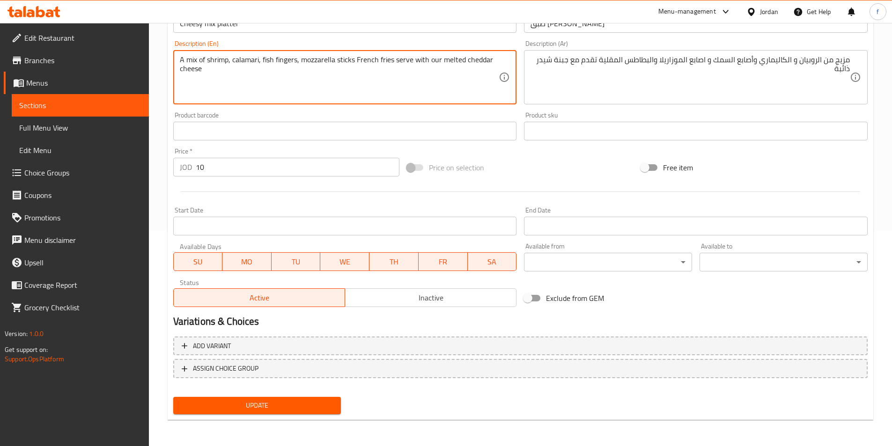
click at [246, 408] on span "Update" at bounding box center [257, 406] width 153 height 12
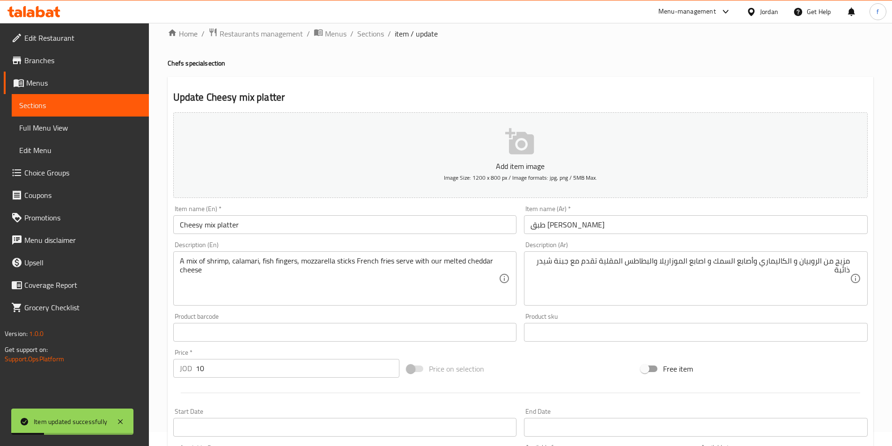
scroll to position [0, 0]
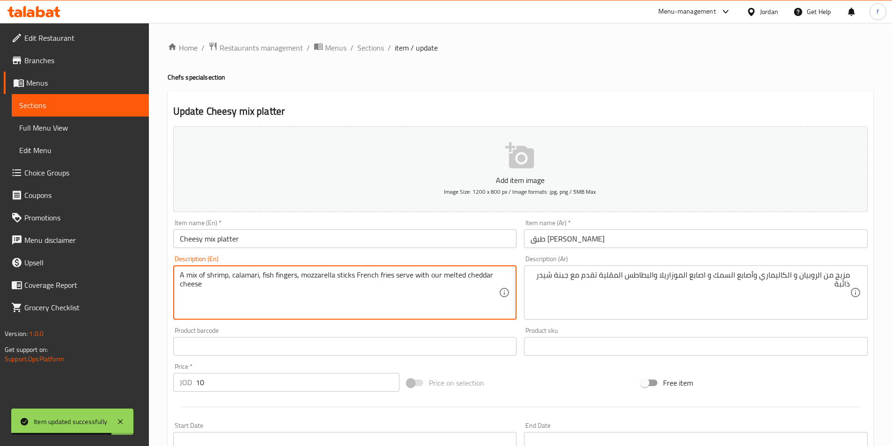
drag, startPoint x: 180, startPoint y: 275, endPoint x: 229, endPoint y: 276, distance: 48.3
click at [238, 273] on textarea "A mix of shrimp, calamari, fish fingers, mozzarella sticks French fries serve w…" at bounding box center [339, 293] width 319 height 45
click at [270, 277] on textarea "A mix of shrimp, calamari, fish fingers, mozzarella sticks French fries serve w…" at bounding box center [339, 293] width 319 height 45
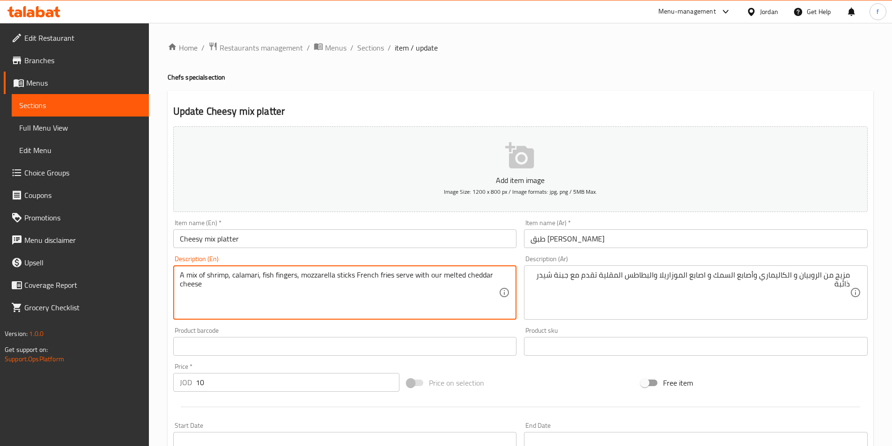
click at [284, 276] on textarea "A mix of shrimp, calamari, fish fingers, mozzarella sticks French fries serve w…" at bounding box center [339, 293] width 319 height 45
click at [312, 276] on textarea "A mix of shrimp, calamari, fish fingers, mozzarella sticks French fries serve w…" at bounding box center [339, 293] width 319 height 45
click at [349, 273] on textarea "A mix of shrimp, calamari, fish fingers, mozzarella sticks French fries serve w…" at bounding box center [339, 293] width 319 height 45
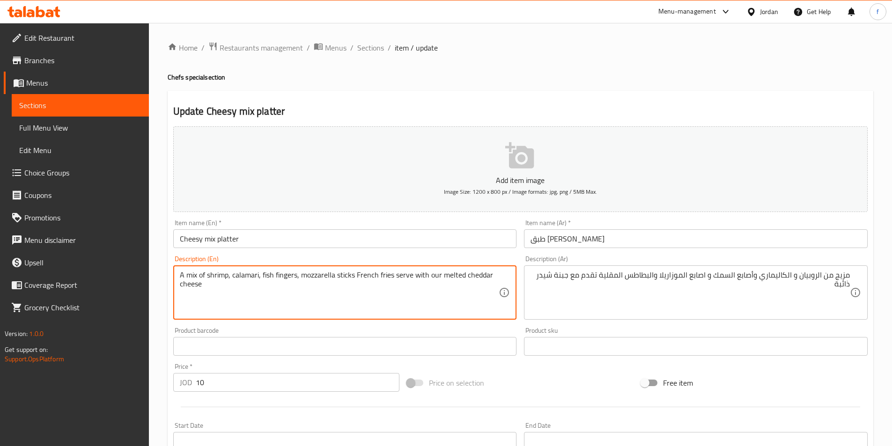
click at [349, 273] on textarea "A mix of shrimp, calamari, fish fingers, mozzarella sticks French fries serve w…" at bounding box center [339, 293] width 319 height 45
click at [364, 275] on textarea "A mix of shrimp, calamari, fish fingers, mozzarella sticks French fries serve w…" at bounding box center [339, 293] width 319 height 45
click at [384, 275] on textarea "A mix of shrimp, calamari, fish fingers, mozzarella sticks French fries serve w…" at bounding box center [339, 293] width 319 height 45
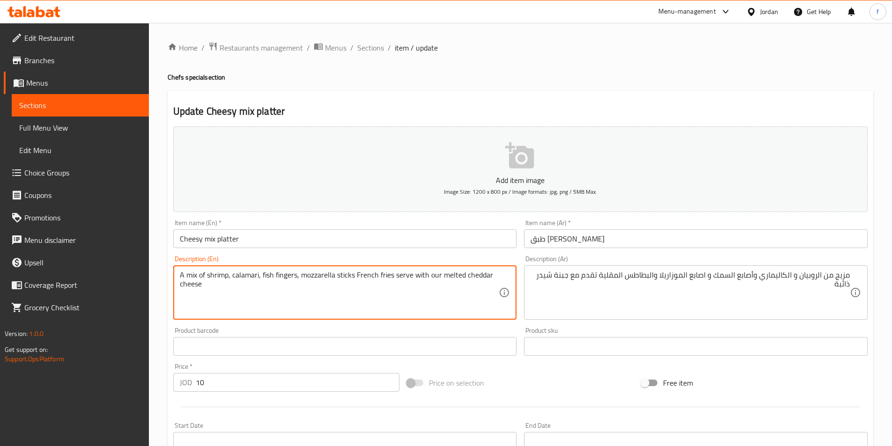
click at [402, 276] on textarea "A mix of shrimp, calamari, fish fingers, mozzarella sticks French fries serve w…" at bounding box center [339, 293] width 319 height 45
click at [412, 276] on textarea "A mix of shrimp, calamari, fish fingers, mozzarella sticks French fries serve w…" at bounding box center [339, 293] width 319 height 45
click at [419, 275] on textarea "A mix of shrimp, calamari, fish fingers, mozzarella sticks French fries serve w…" at bounding box center [339, 293] width 319 height 45
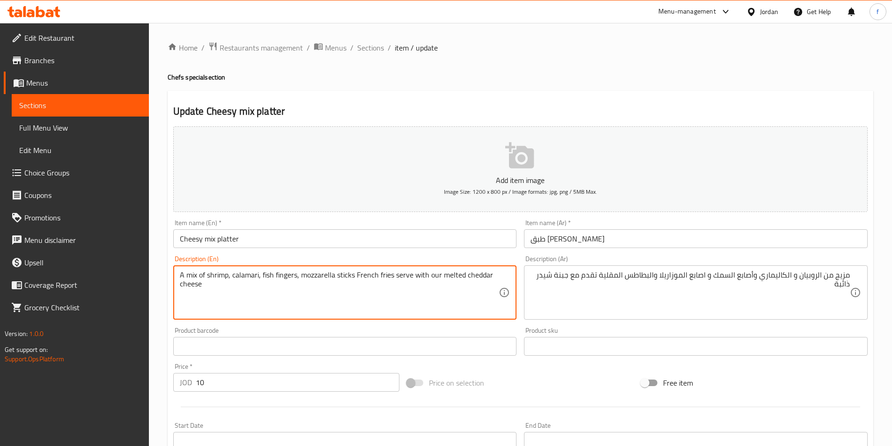
click at [432, 276] on textarea "A mix of shrimp, calamari, fish fingers, mozzarella sticks French fries serve w…" at bounding box center [339, 293] width 319 height 45
click at [446, 272] on textarea "A mix of shrimp, calamari, fish fingers, mozzarella sticks French fries serve w…" at bounding box center [339, 293] width 319 height 45
click at [474, 275] on textarea "A mix of shrimp, calamari, fish fingers, mozzarella sticks French fries serve w…" at bounding box center [339, 293] width 319 height 45
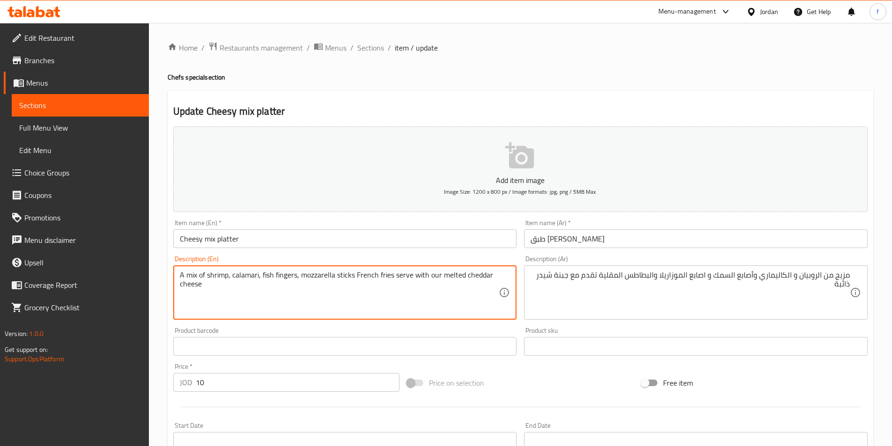
click at [474, 275] on textarea "A mix of shrimp, calamari, fish fingers, mozzarella sticks French fries serve w…" at bounding box center [339, 293] width 319 height 45
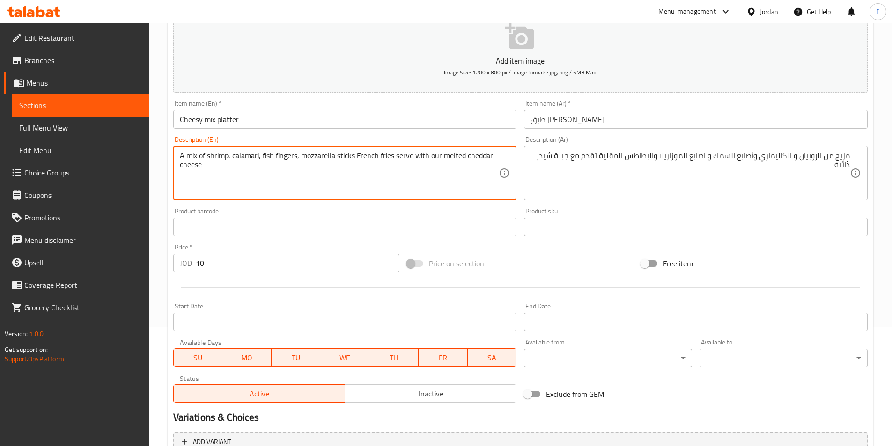
scroll to position [215, 0]
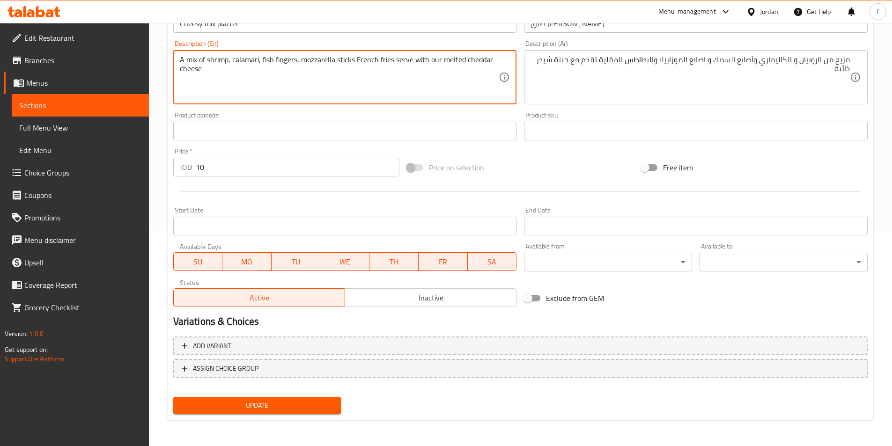
click at [257, 397] on div "Update" at bounding box center [258, 405] width 176 height 25
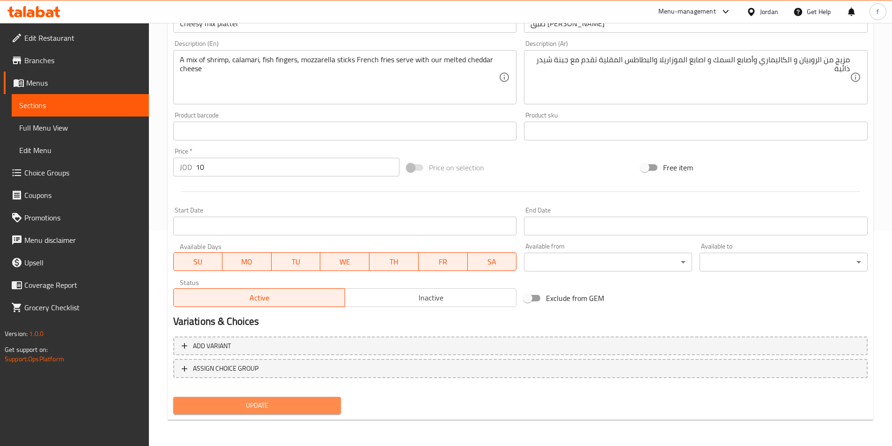
click at [259, 406] on span "Update" at bounding box center [257, 406] width 153 height 12
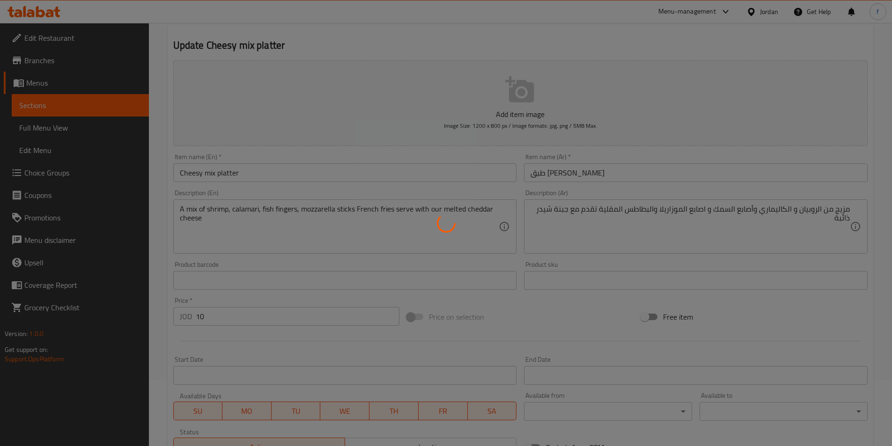
scroll to position [0, 0]
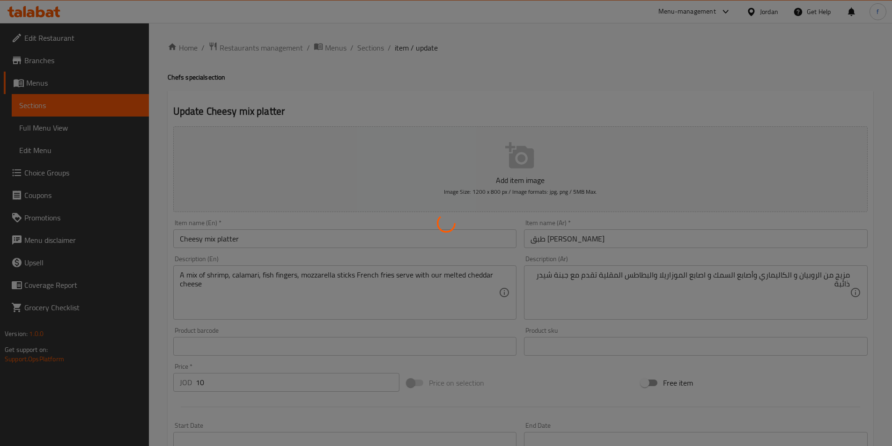
click at [364, 49] on div at bounding box center [446, 223] width 892 height 446
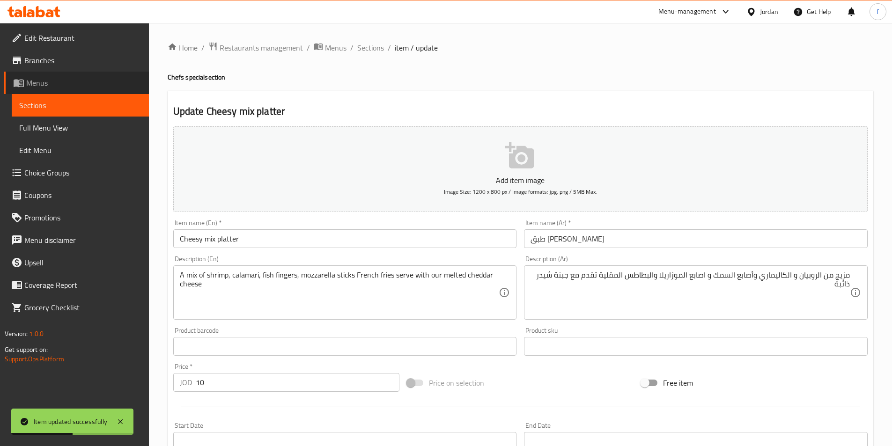
click at [47, 84] on span "Menus" at bounding box center [83, 82] width 115 height 11
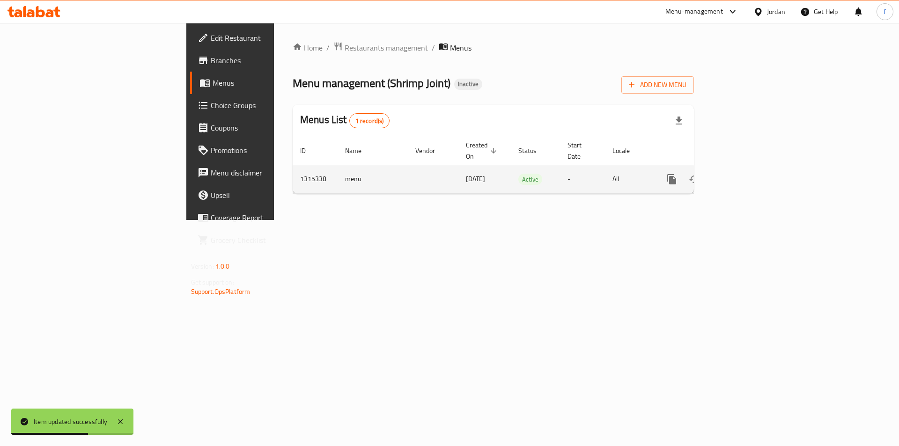
click at [758, 173] on td "enhanced table" at bounding box center [705, 179] width 105 height 29
click at [745, 174] on icon "enhanced table" at bounding box center [739, 179] width 11 height 11
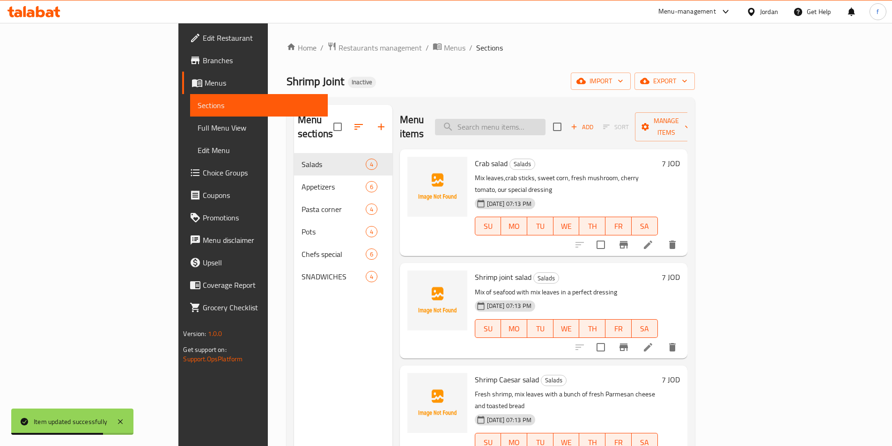
click at [546, 122] on input "search" at bounding box center [490, 127] width 111 height 16
paste input "Crispy fish"
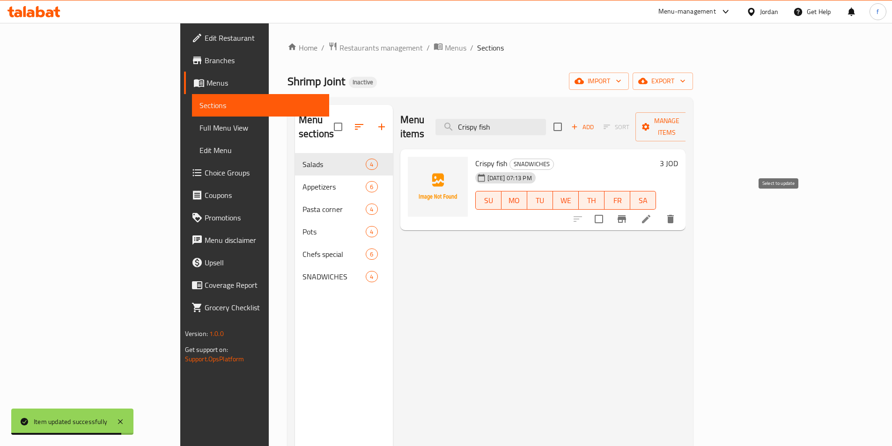
type input "Crispy fish"
click at [652, 214] on icon at bounding box center [646, 219] width 11 height 11
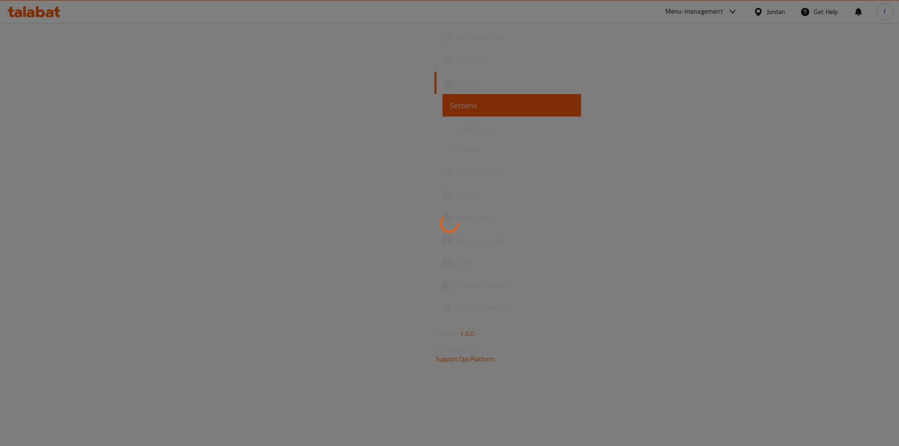
click at [286, 276] on div at bounding box center [449, 223] width 899 height 446
click at [445, 246] on div at bounding box center [449, 223] width 899 height 446
click at [394, 222] on div at bounding box center [449, 223] width 899 height 446
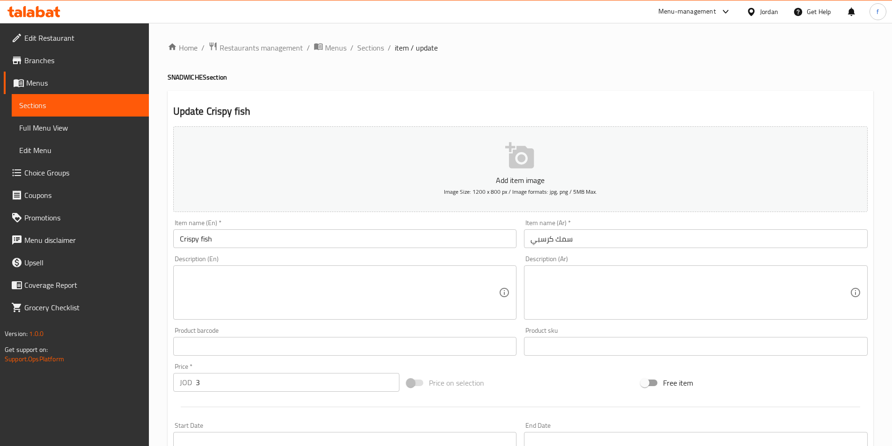
click at [184, 67] on div "Home / Restaurants management / Menus / Sections / item / update SNADWICHES sec…" at bounding box center [521, 342] width 706 height 601
click at [184, 83] on div "Home / Restaurants management / Menus / Sections / item / update SNADWICHES sec…" at bounding box center [521, 342] width 706 height 601
click at [188, 76] on h4 "SNADWICHES section" at bounding box center [521, 77] width 706 height 9
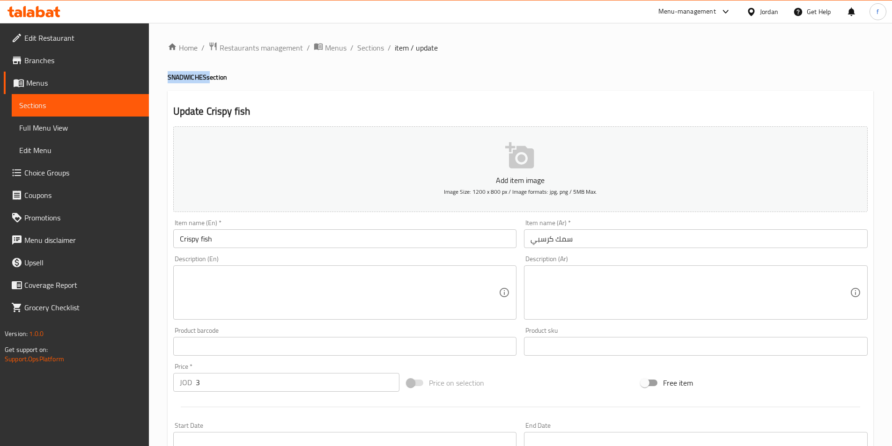
copy h4 "SNADWICHES"
click at [261, 235] on input "Crispy fish" at bounding box center [345, 239] width 344 height 19
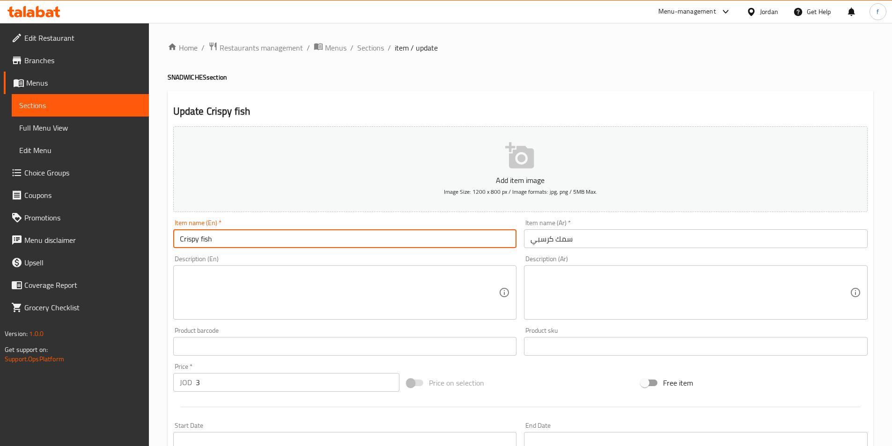
paste input "SNADWICHES"
type input "Crispy fish SNADWICHES"
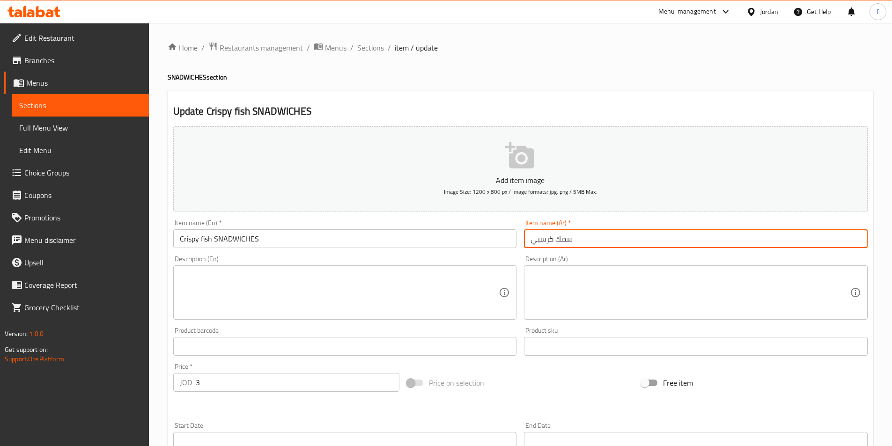
click at [647, 238] on input "سمك كرسبي" at bounding box center [696, 239] width 344 height 19
click at [864, 241] on input "سمك كرسبي" at bounding box center [696, 239] width 344 height 19
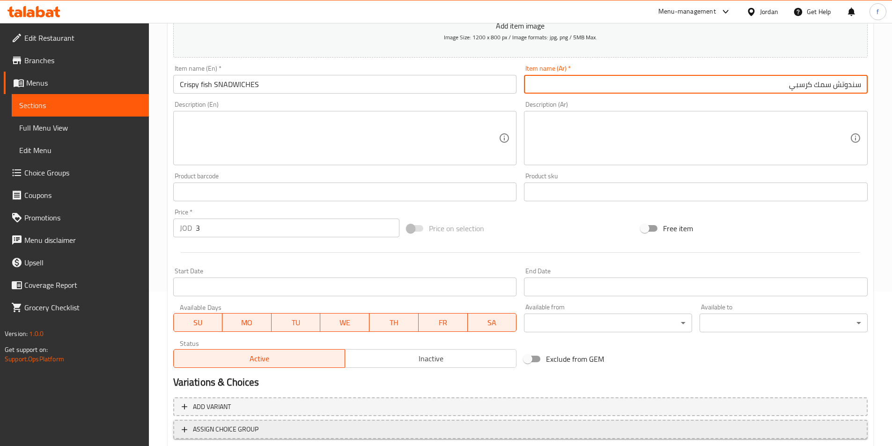
scroll to position [215, 0]
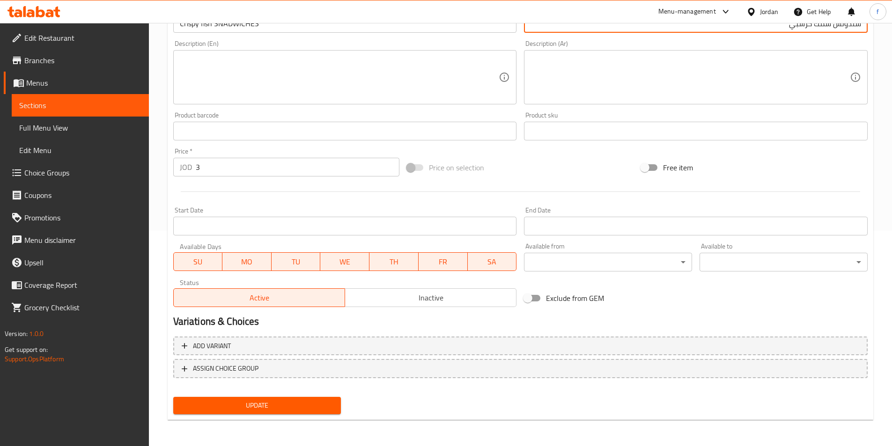
type input "سندوتش سمك كرسبي"
click at [326, 409] on span "Update" at bounding box center [257, 406] width 153 height 12
click at [277, 403] on span "Update" at bounding box center [257, 406] width 153 height 12
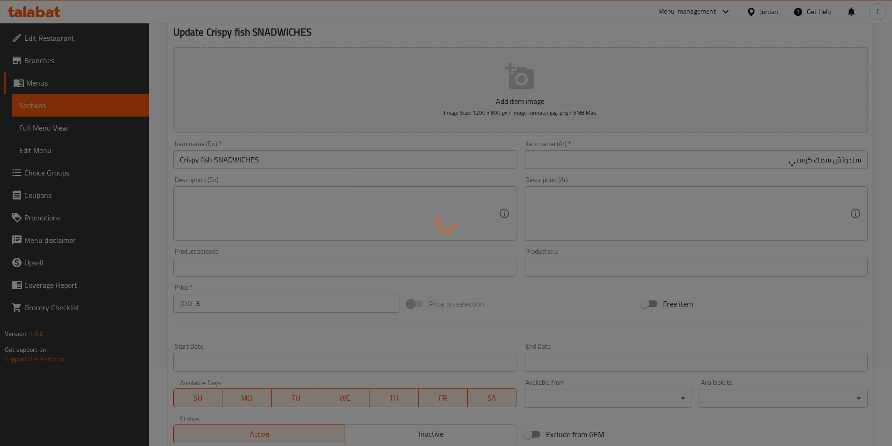
scroll to position [0, 0]
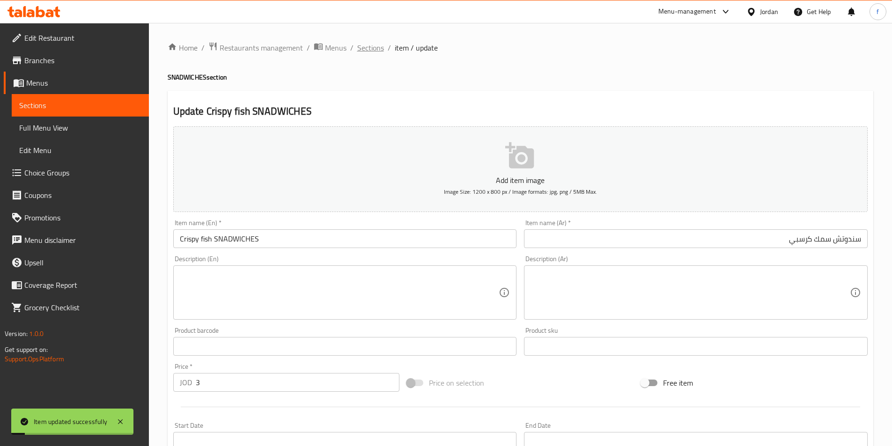
click at [361, 47] on span "Sections" at bounding box center [370, 47] width 27 height 11
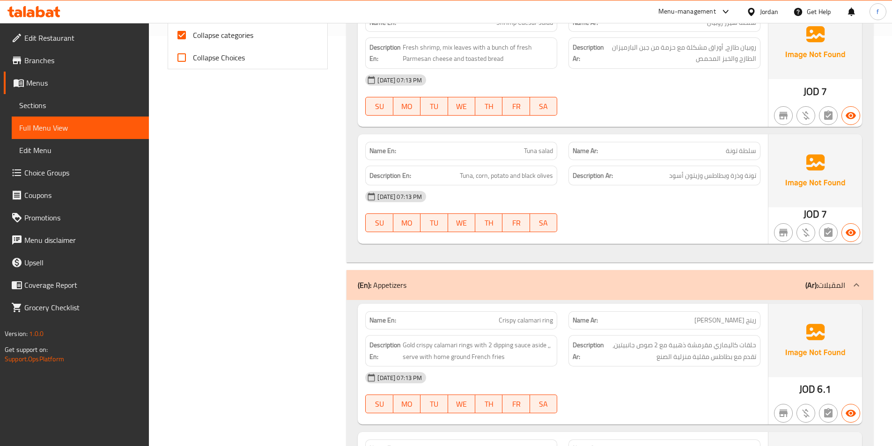
scroll to position [280, 0]
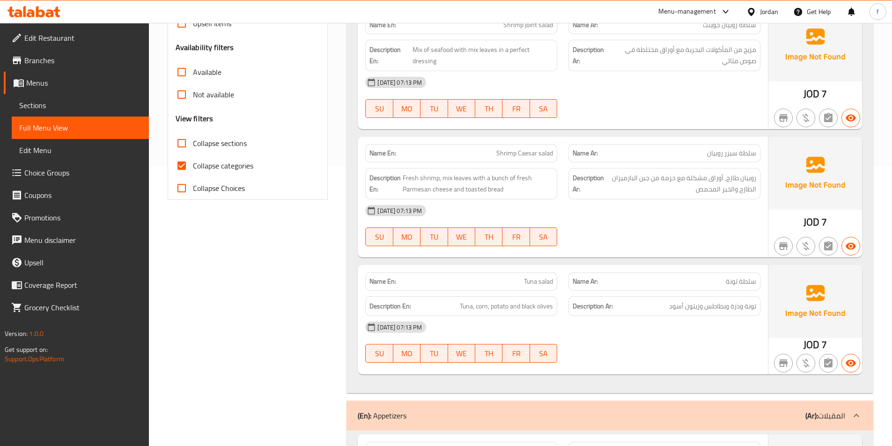
click at [196, 171] on span "Collapse categories" at bounding box center [223, 165] width 60 height 11
click at [193, 171] on input "Collapse categories" at bounding box center [182, 166] width 22 height 22
checkbox input "false"
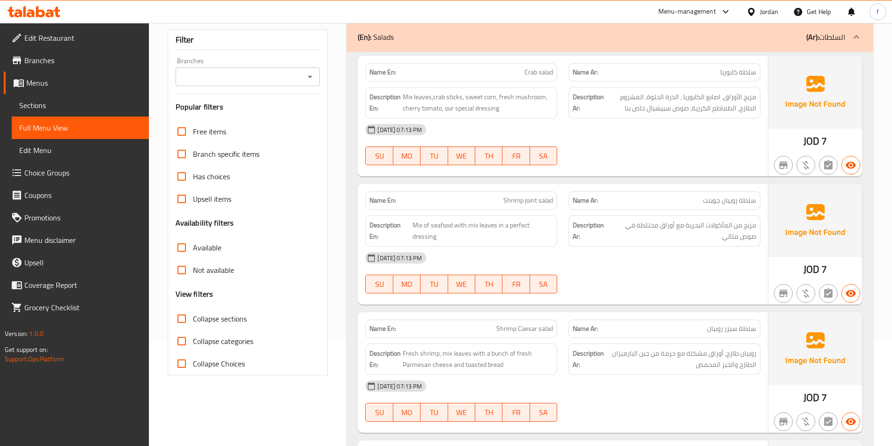
scroll to position [0, 0]
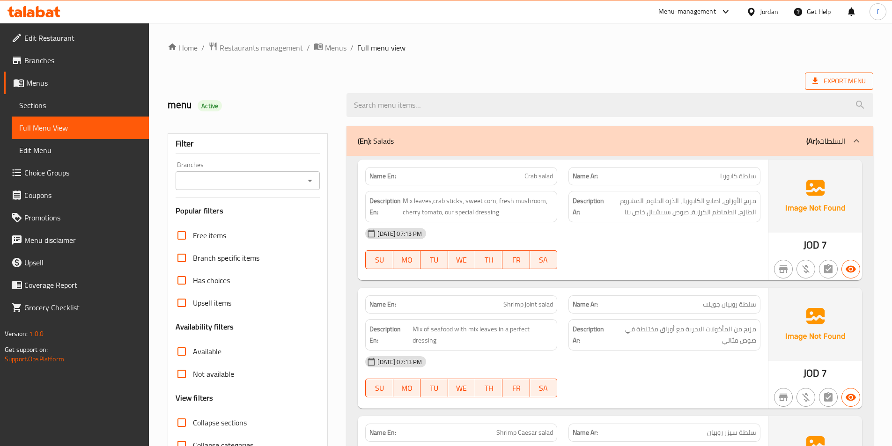
click at [836, 75] on span "Export Menu" at bounding box center [839, 81] width 53 height 12
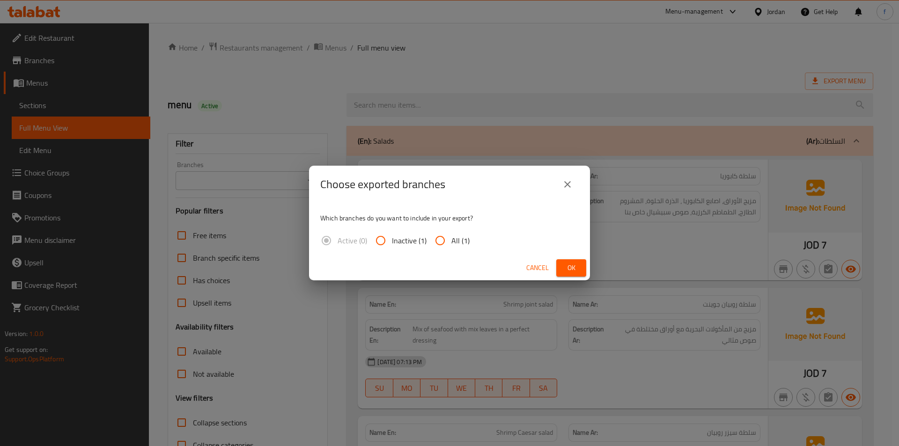
click at [432, 243] on input "All (1)" at bounding box center [440, 241] width 22 height 22
radio input "true"
click at [569, 268] on span "Ok" at bounding box center [571, 268] width 15 height 12
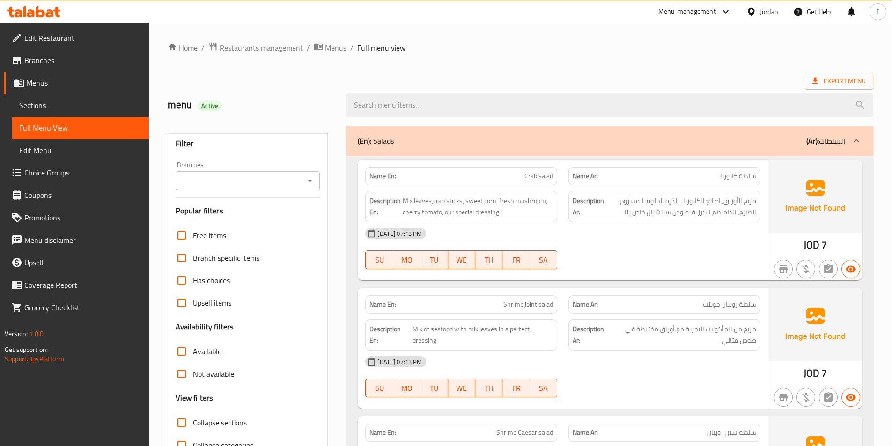
click at [97, 38] on span "Edit Restaurant" at bounding box center [82, 37] width 117 height 11
